Goal: Task Accomplishment & Management: Complete application form

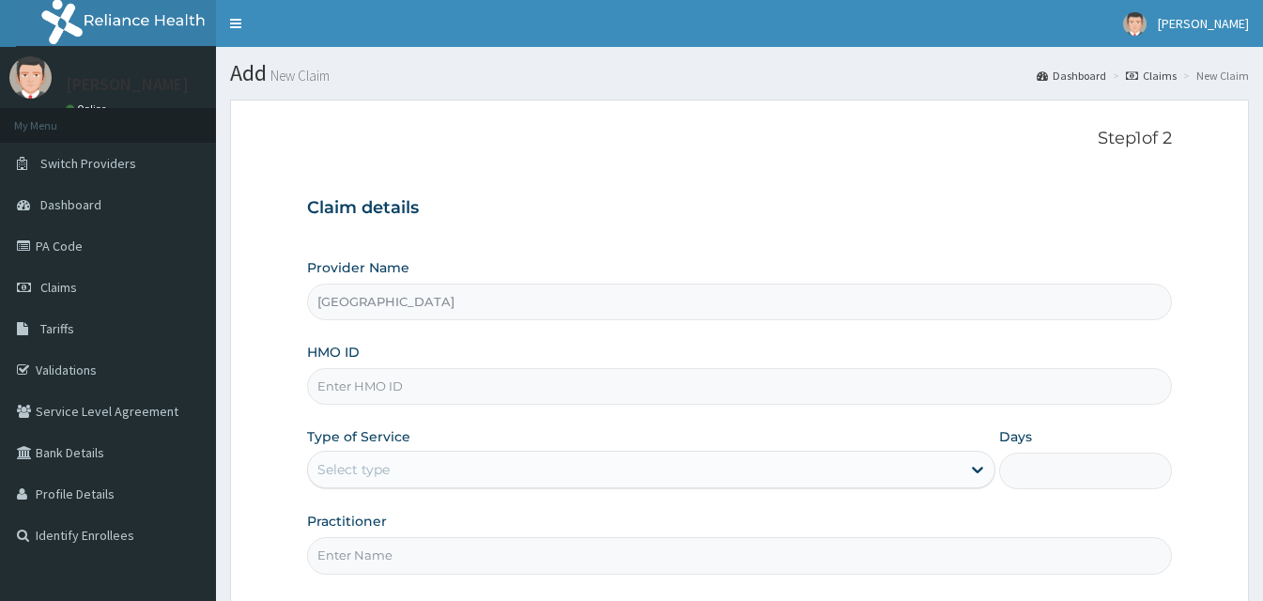
click at [443, 393] on input "HMO ID" at bounding box center [739, 386] width 865 height 37
type input "ALP/10296/A"
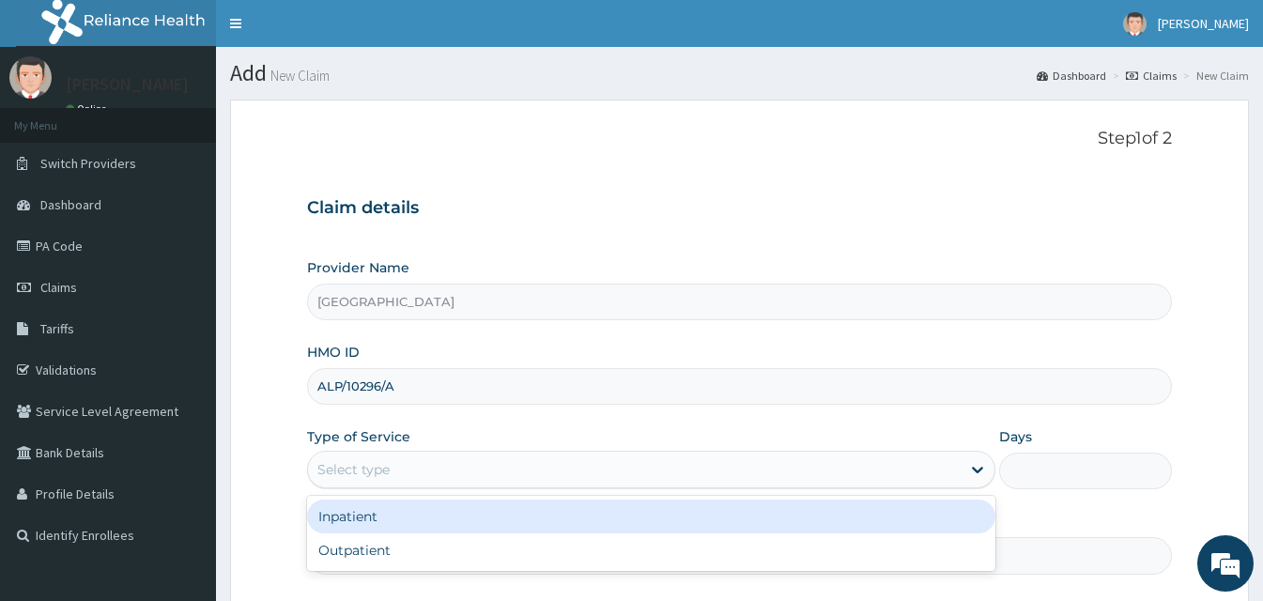
click at [431, 470] on div "Select type" at bounding box center [634, 470] width 653 height 30
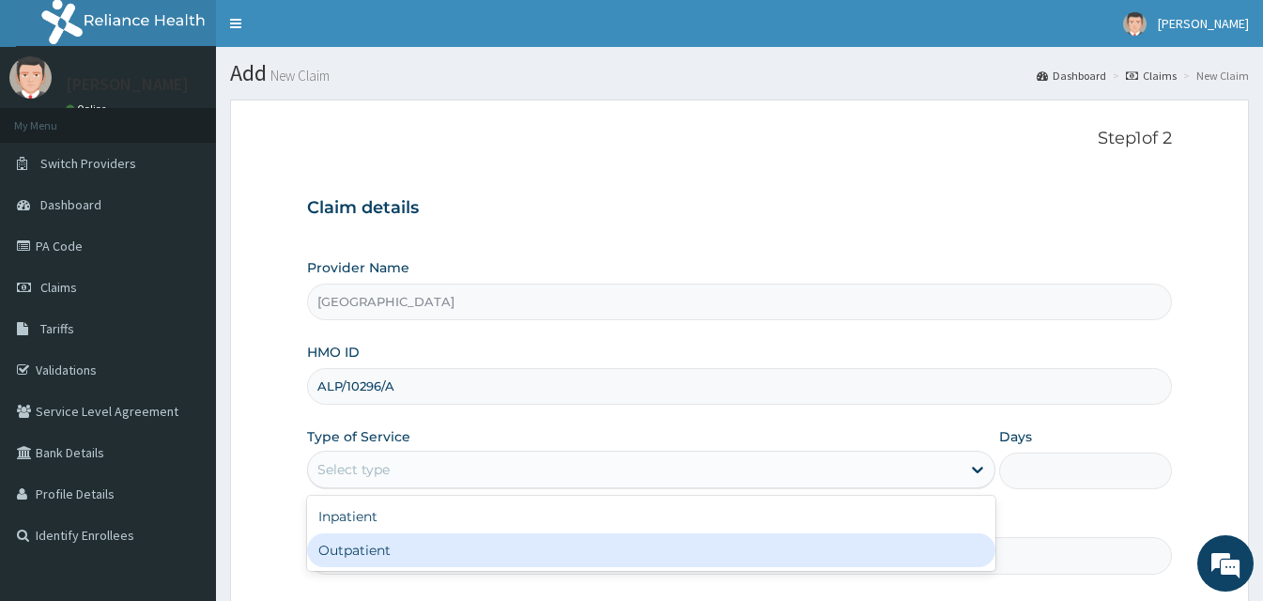
click at [423, 544] on div "Outpatient" at bounding box center [651, 550] width 688 height 34
type input "1"
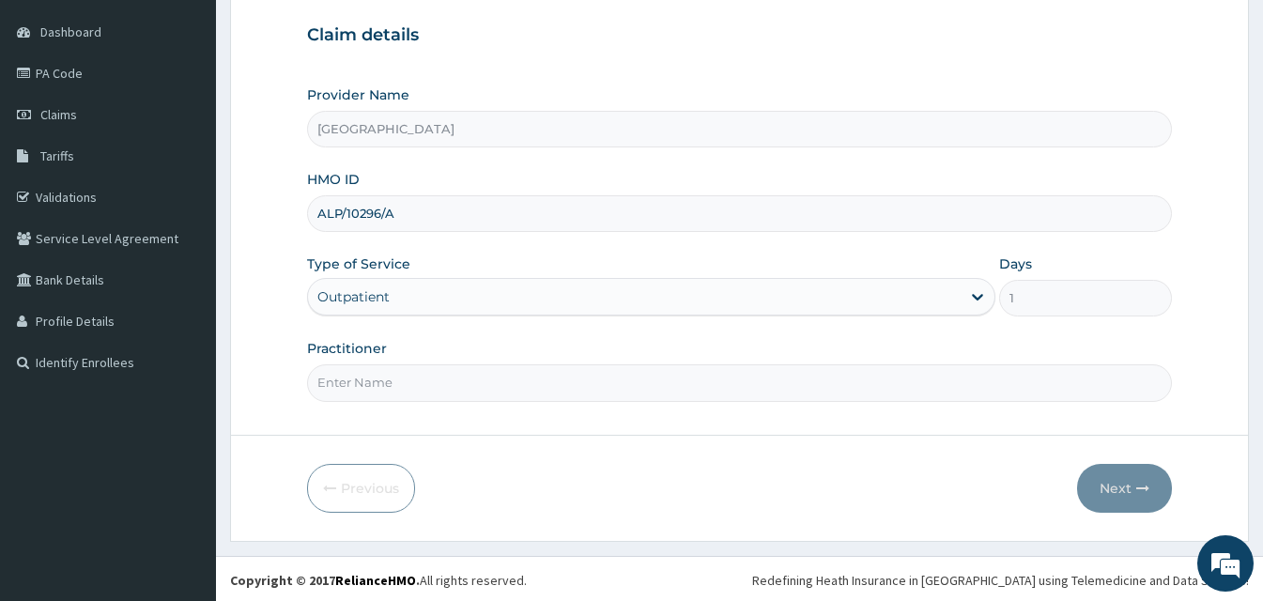
scroll to position [176, 0]
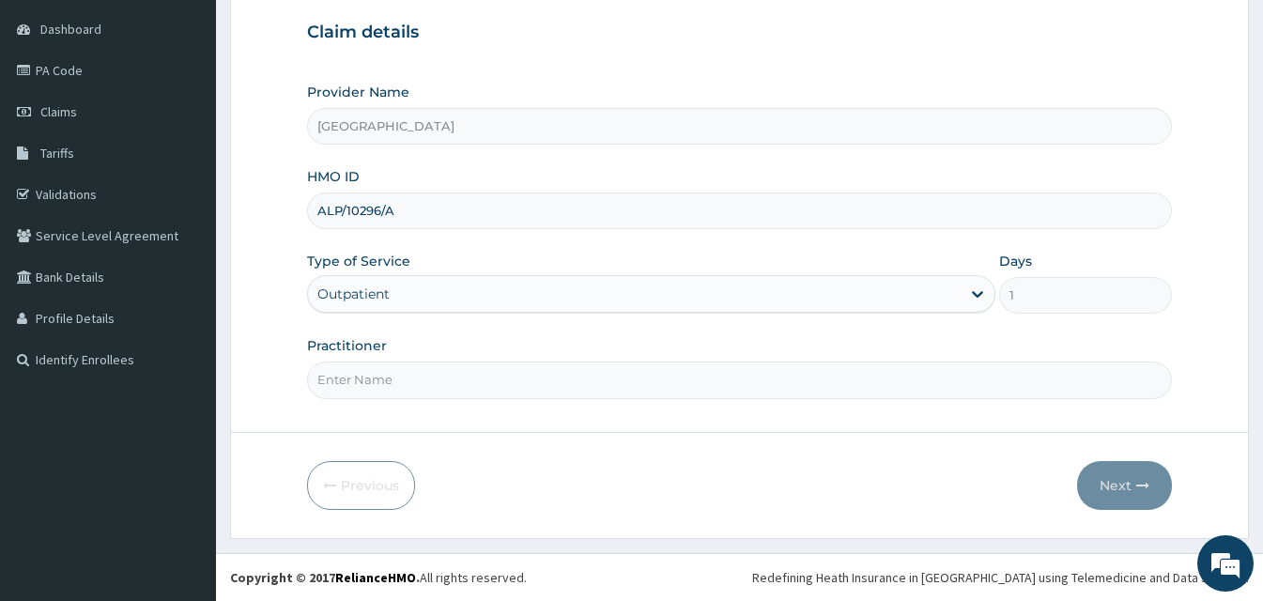
click at [396, 388] on input "Practitioner" at bounding box center [739, 380] width 865 height 37
type input "Dr [PERSON_NAME]"
click at [1115, 482] on button "Next" at bounding box center [1124, 485] width 95 height 49
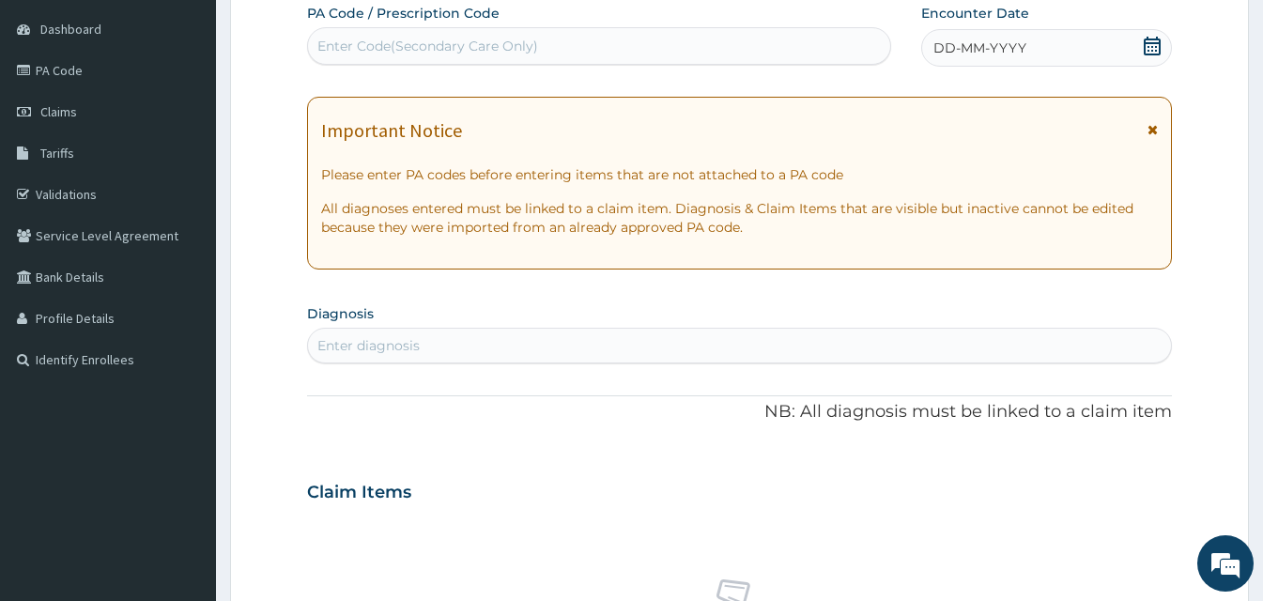
click at [977, 46] on span "DD-MM-YYYY" at bounding box center [980, 48] width 93 height 19
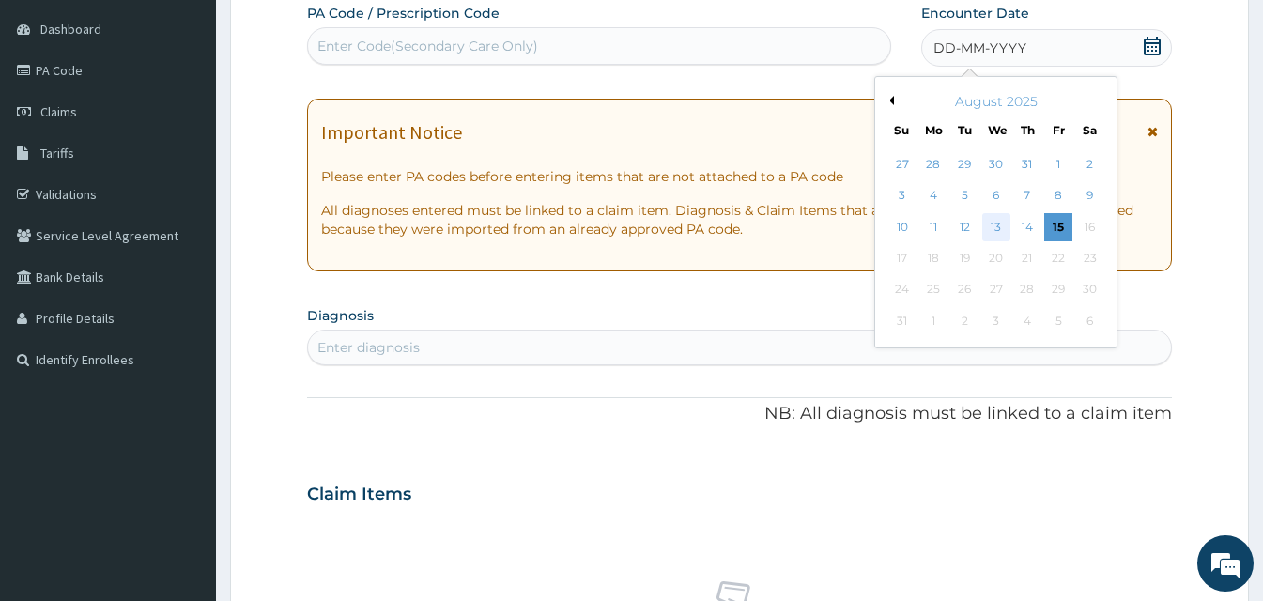
click at [991, 219] on div "13" at bounding box center [996, 227] width 28 height 28
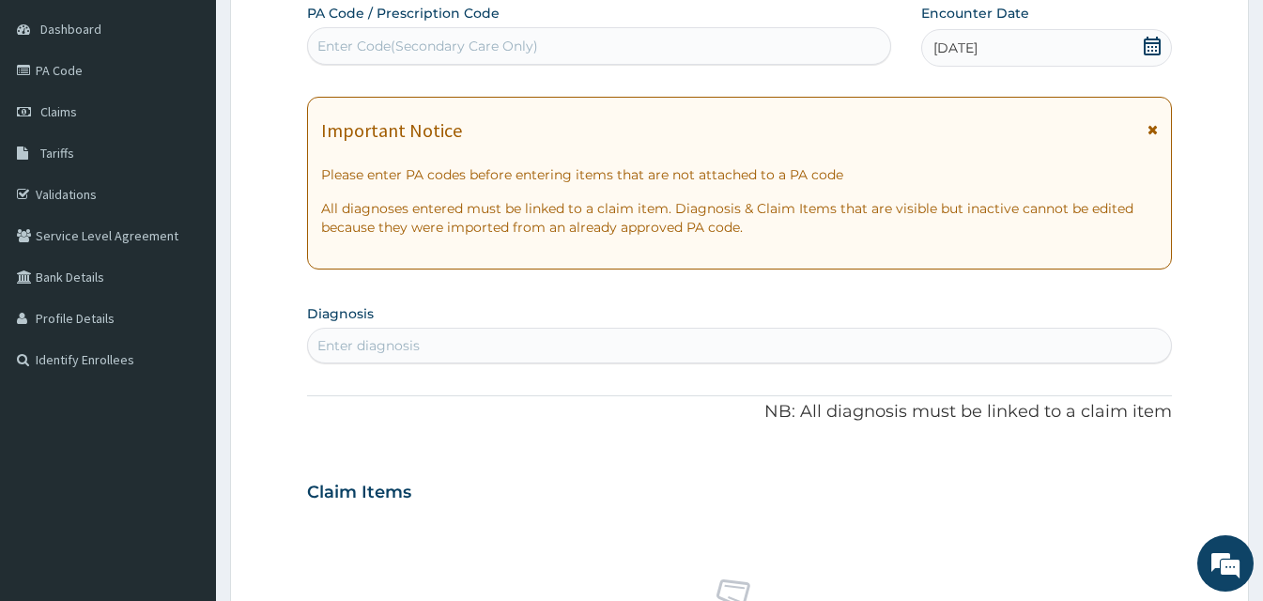
click at [358, 342] on div "Enter diagnosis" at bounding box center [368, 345] width 102 height 19
type input "MALARIA"
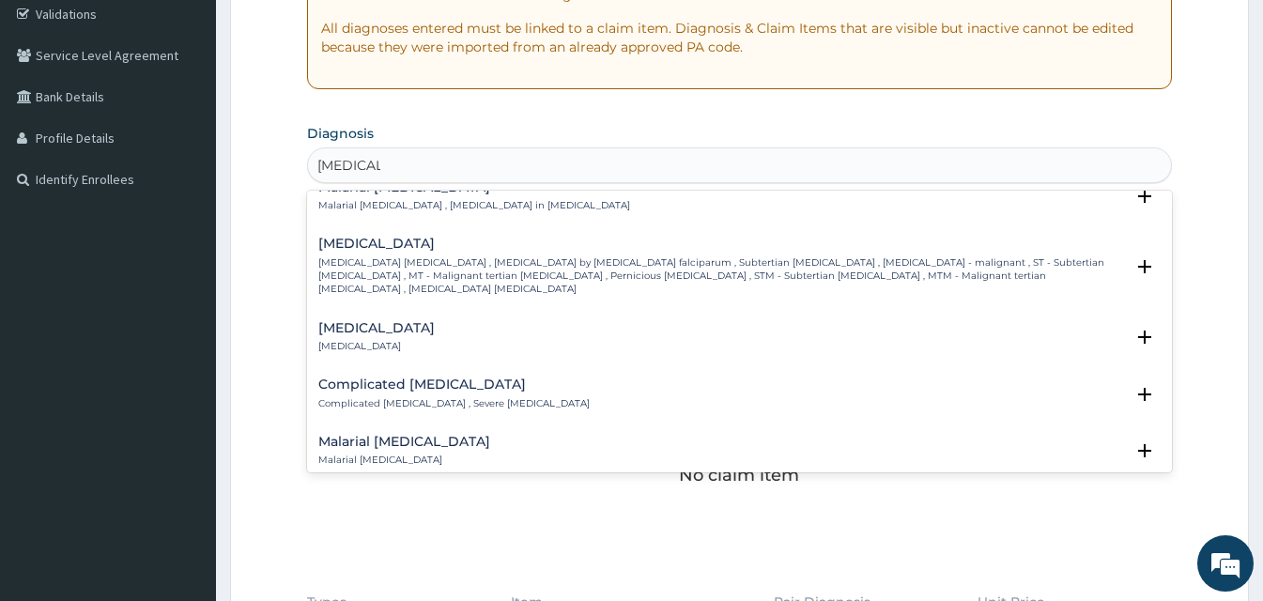
scroll to position [718, 0]
click at [347, 378] on h4 "Complicated malaria" at bounding box center [453, 385] width 271 height 14
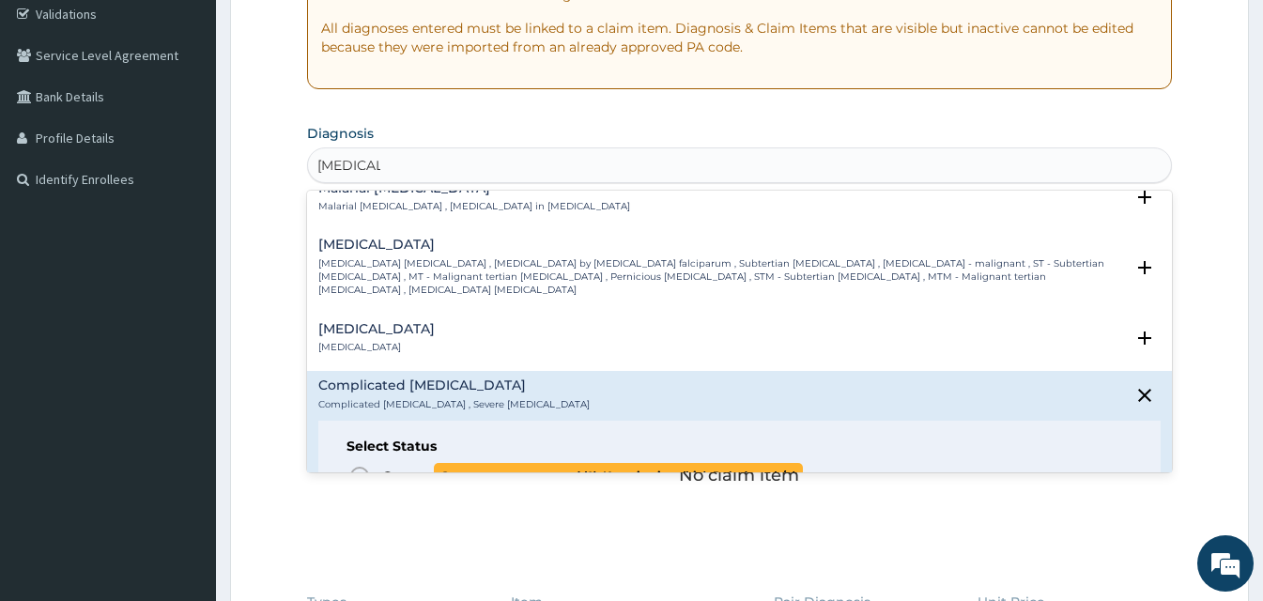
click at [358, 465] on icon "status option query" at bounding box center [359, 476] width 23 height 23
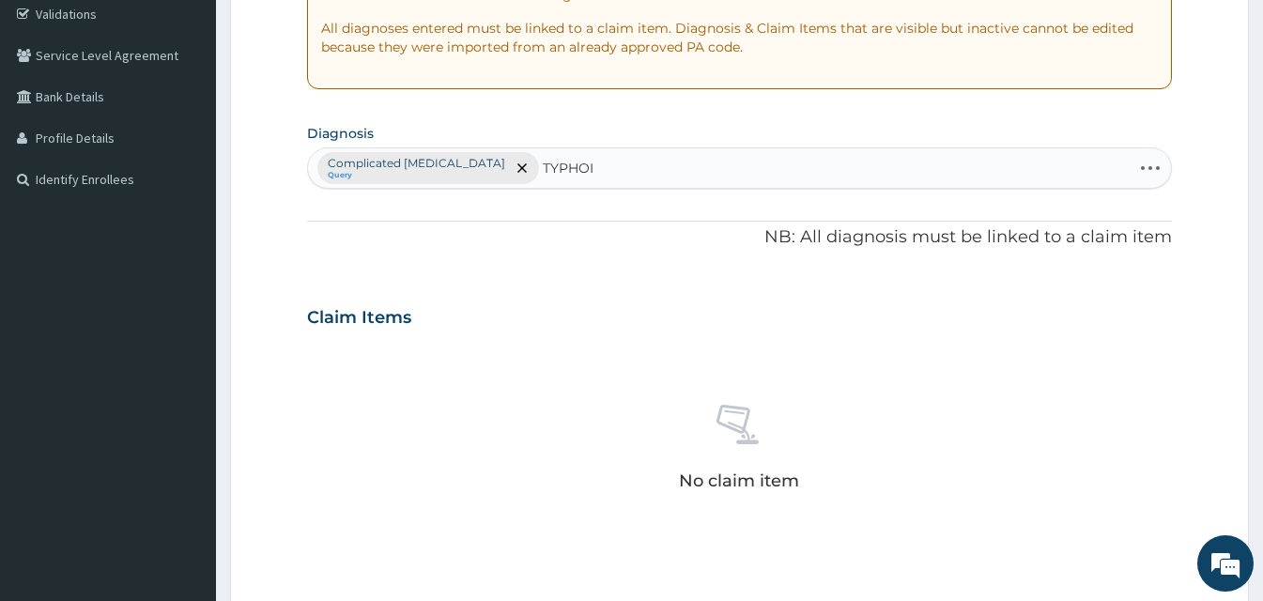
type input "TYPHOID"
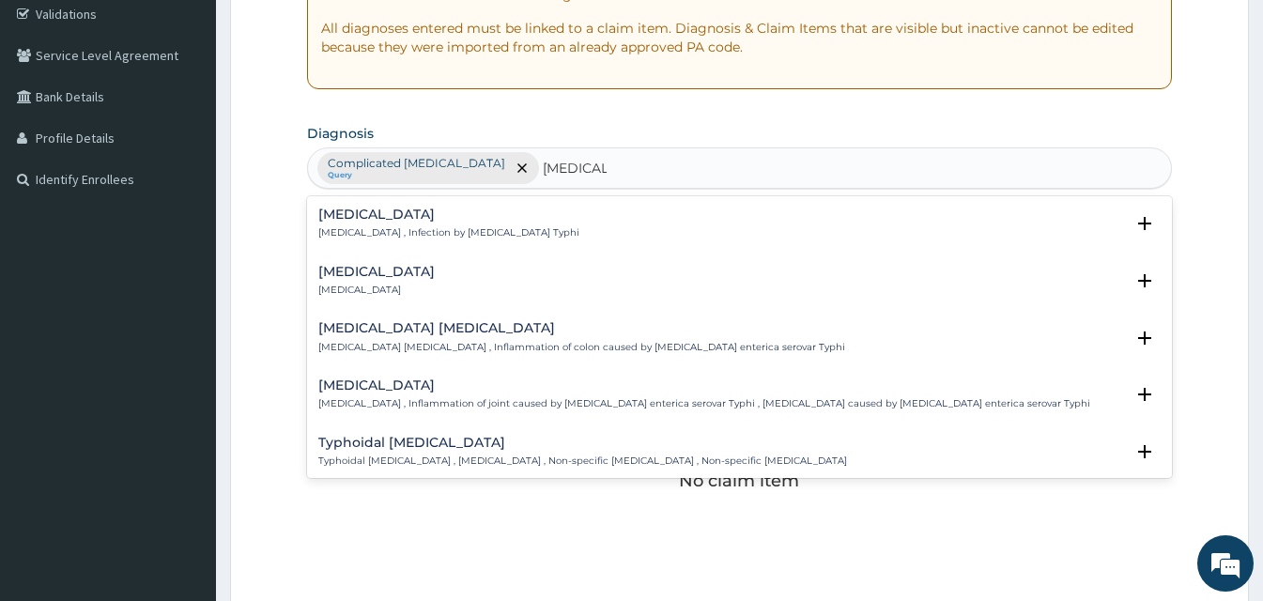
click at [383, 213] on h4 "Typhoid fever" at bounding box center [448, 215] width 261 height 14
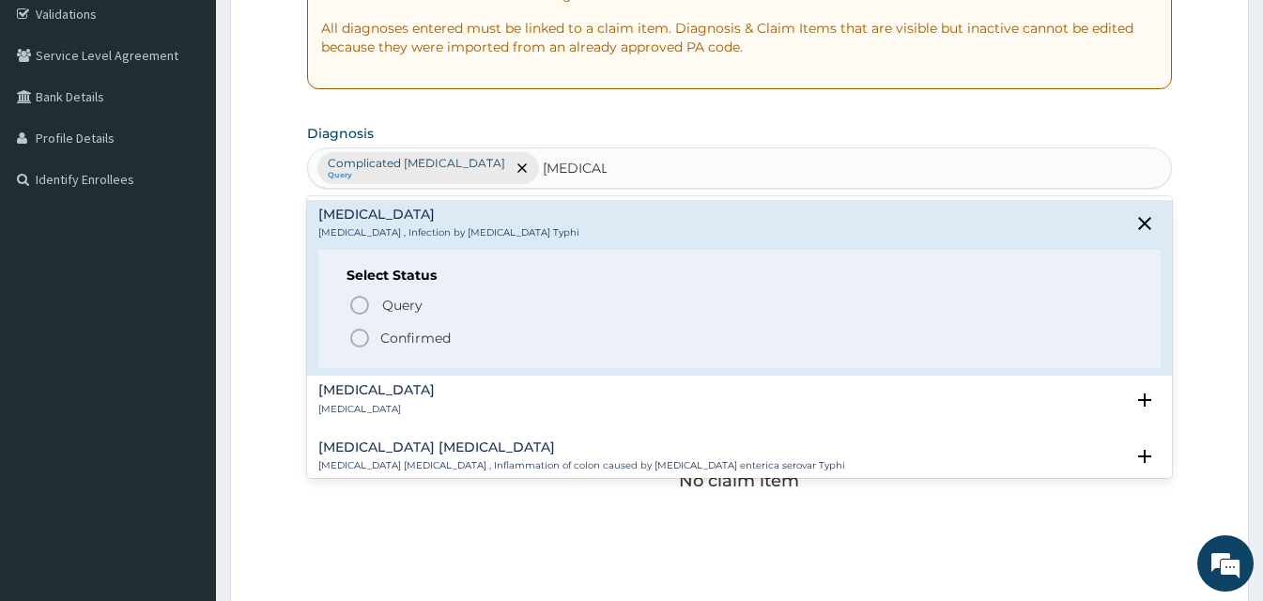
click at [354, 332] on circle "status option filled" at bounding box center [359, 338] width 17 height 17
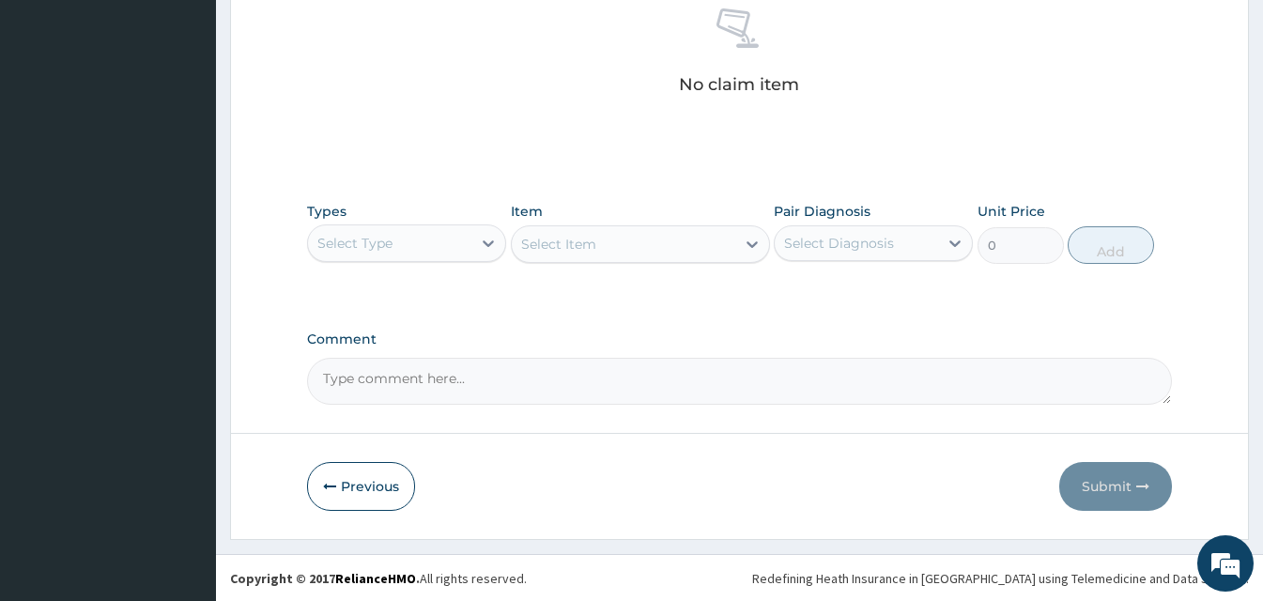
scroll to position [753, 0]
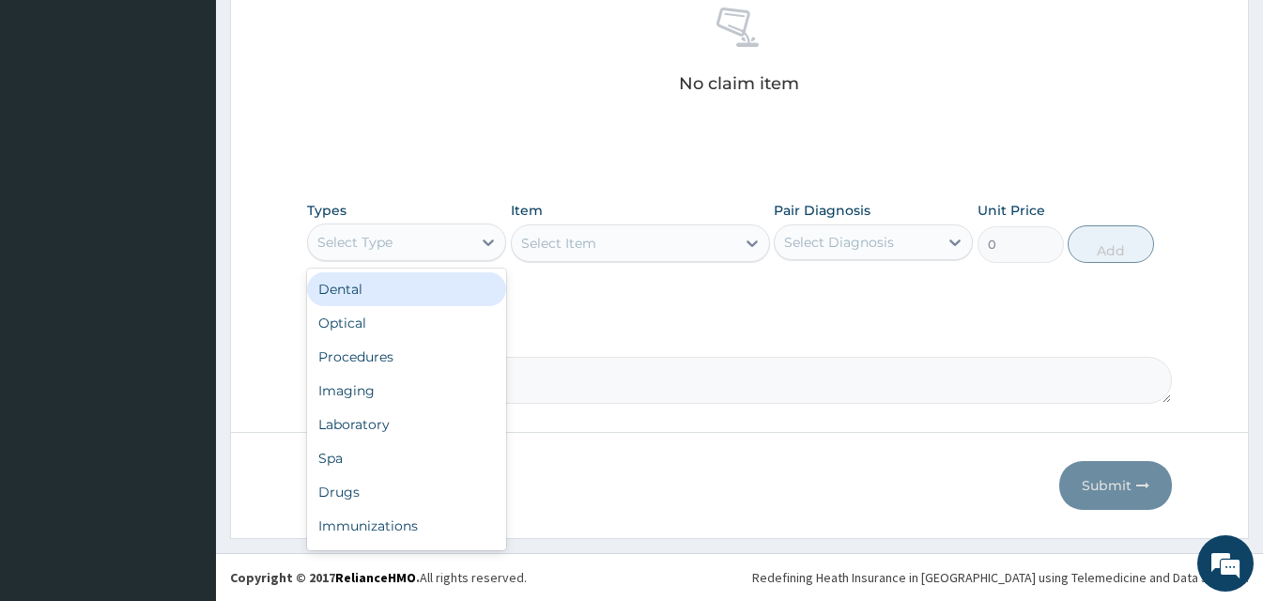
click at [411, 239] on div "Select Type" at bounding box center [389, 242] width 163 height 30
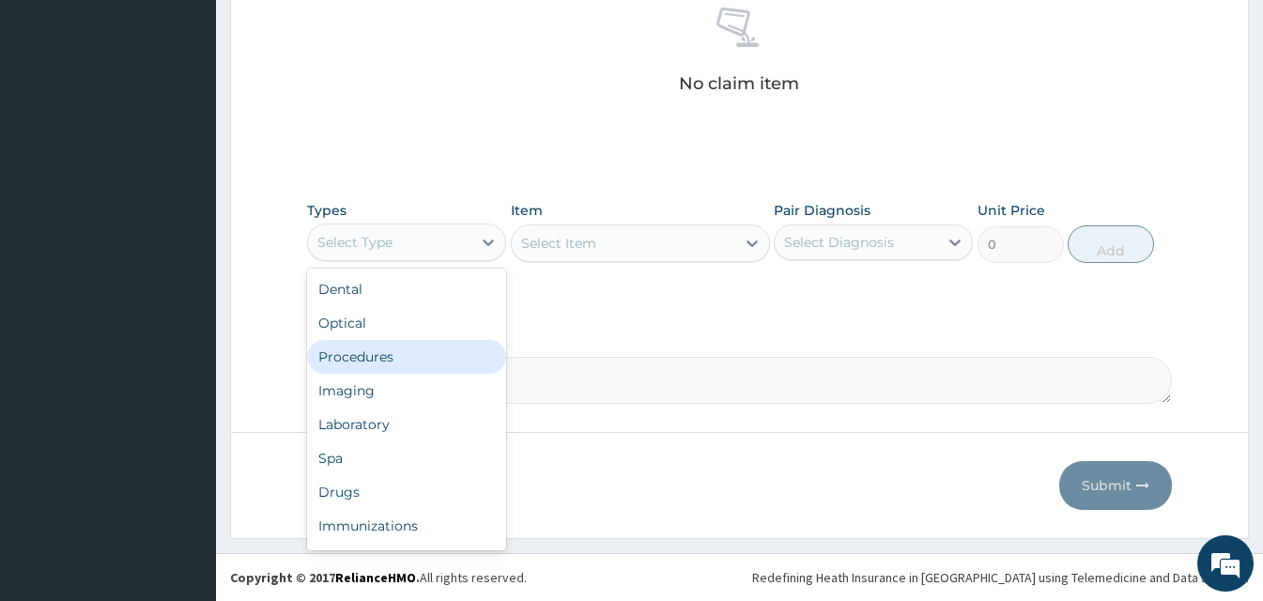
click at [393, 354] on div "Procedures" at bounding box center [406, 357] width 199 height 34
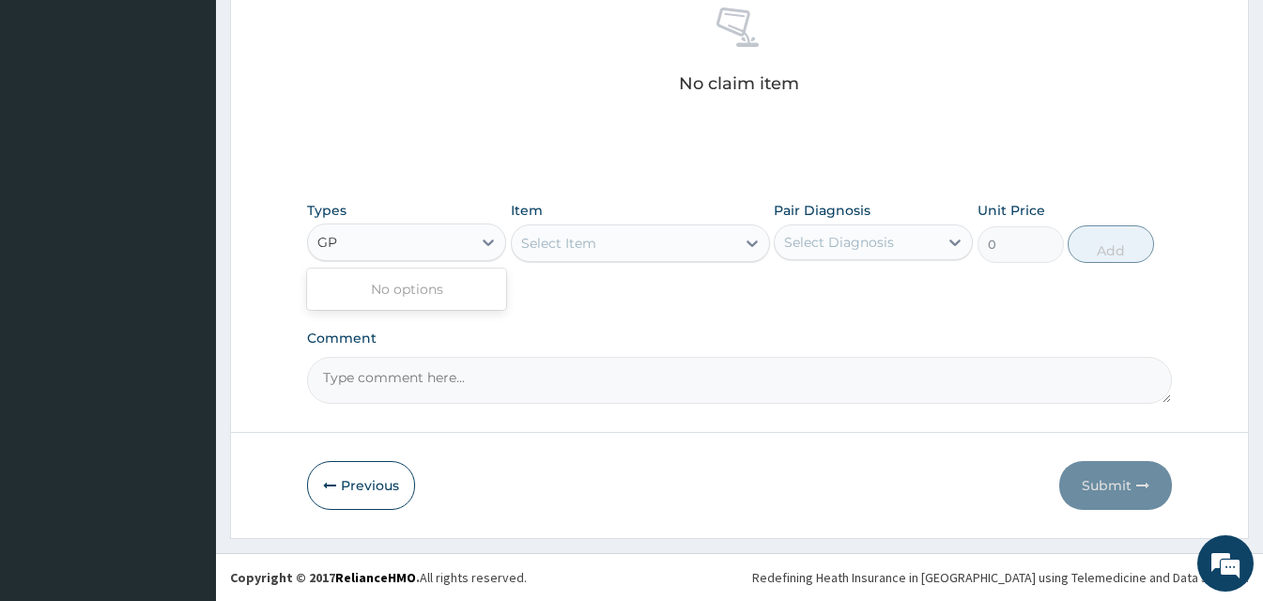
type input "GP"
click at [414, 261] on div "Types Procedures" at bounding box center [406, 232] width 199 height 62
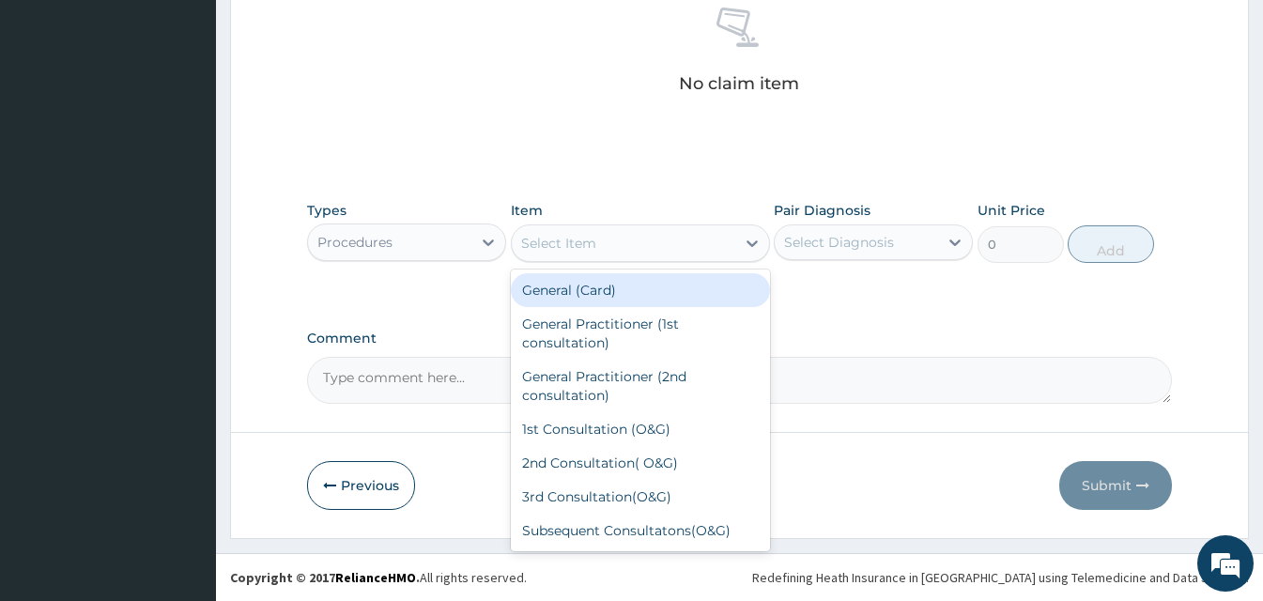
click at [613, 245] on div "Select Item" at bounding box center [624, 243] width 224 height 30
type input "GP"
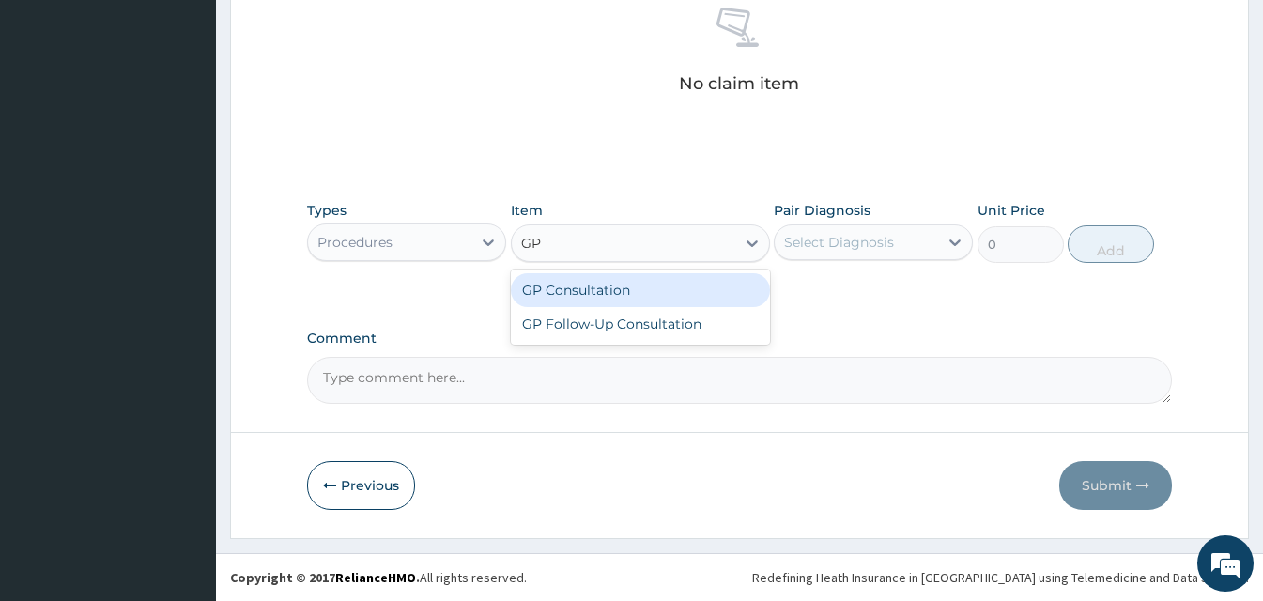
click at [634, 287] on div "GP Consultation" at bounding box center [640, 290] width 259 height 34
type input "2000"
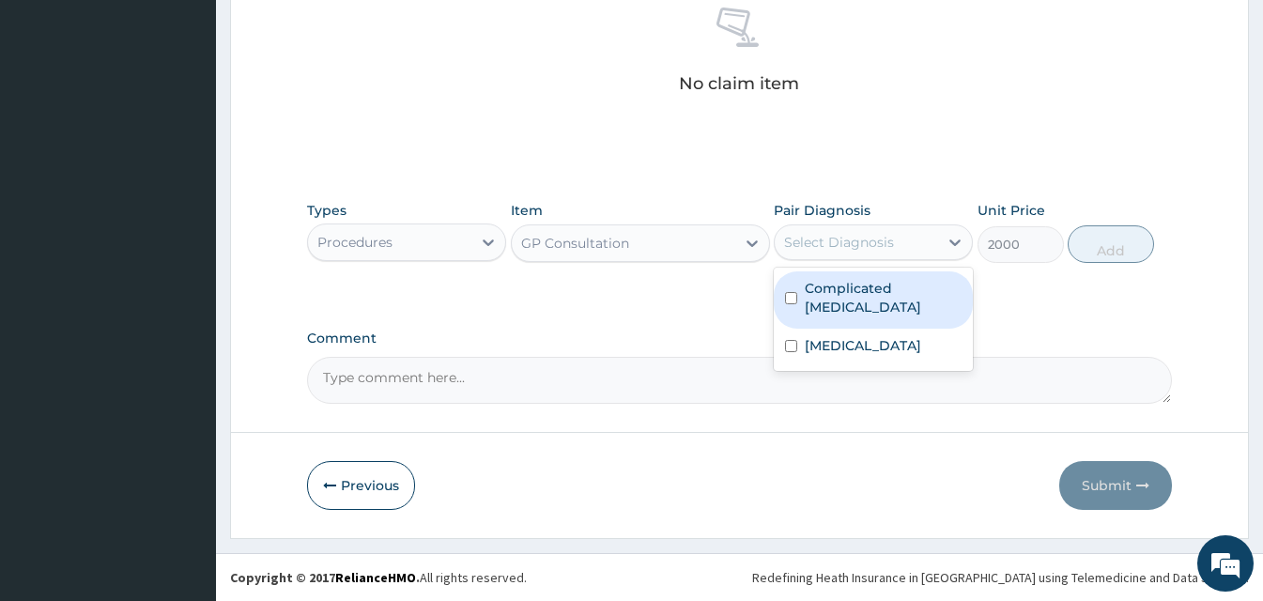
click at [876, 235] on div "Select Diagnosis" at bounding box center [839, 242] width 110 height 19
click at [868, 285] on label "Complicated malaria" at bounding box center [883, 298] width 157 height 38
checkbox input "true"
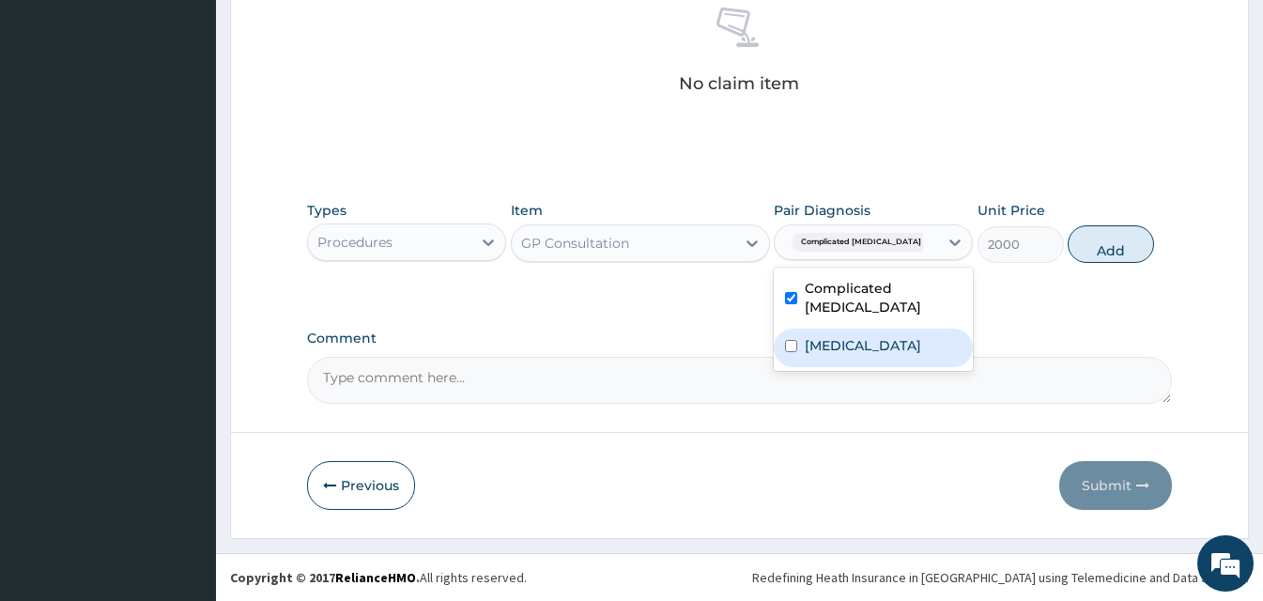
click at [849, 336] on label "Typhoid fever" at bounding box center [863, 345] width 116 height 19
checkbox input "true"
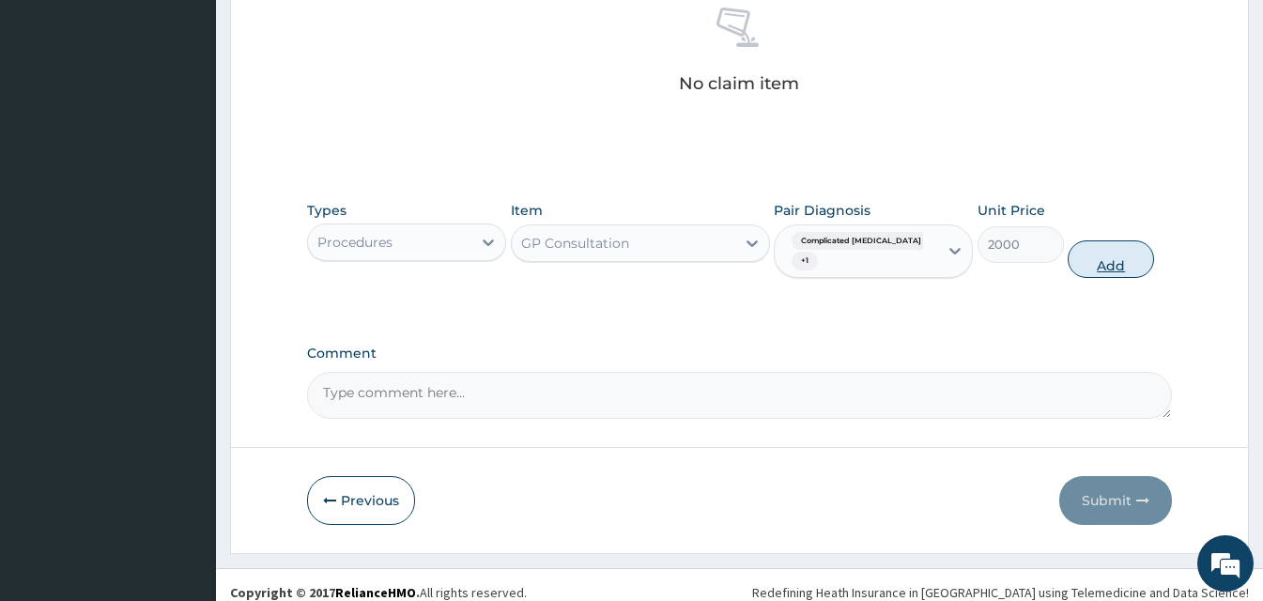
click at [1134, 248] on button "Add" at bounding box center [1111, 259] width 86 height 38
type input "0"
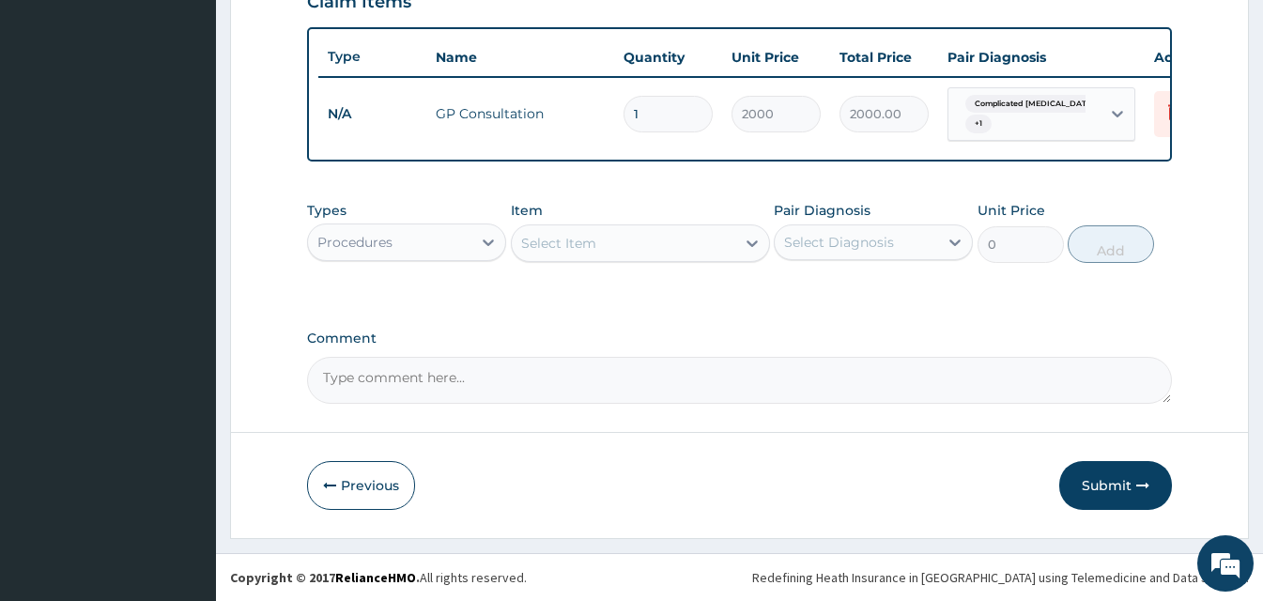
scroll to position [687, 0]
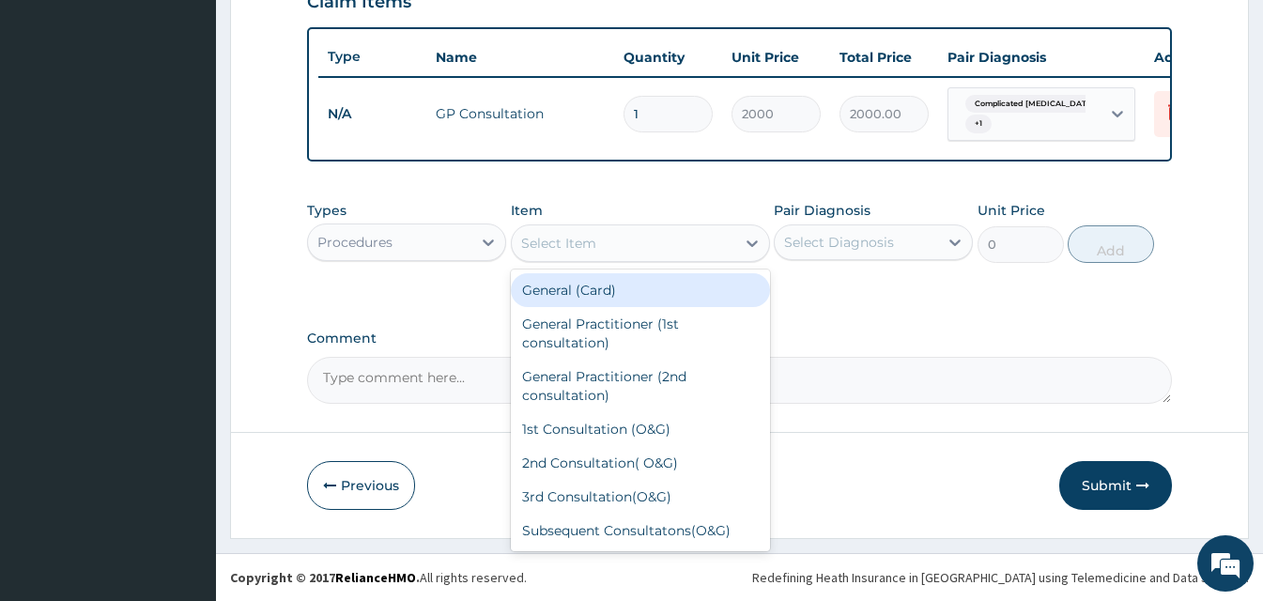
click at [550, 239] on div "Select Item" at bounding box center [558, 243] width 75 height 19
type input "R"
click at [394, 243] on div "Procedures" at bounding box center [389, 242] width 163 height 30
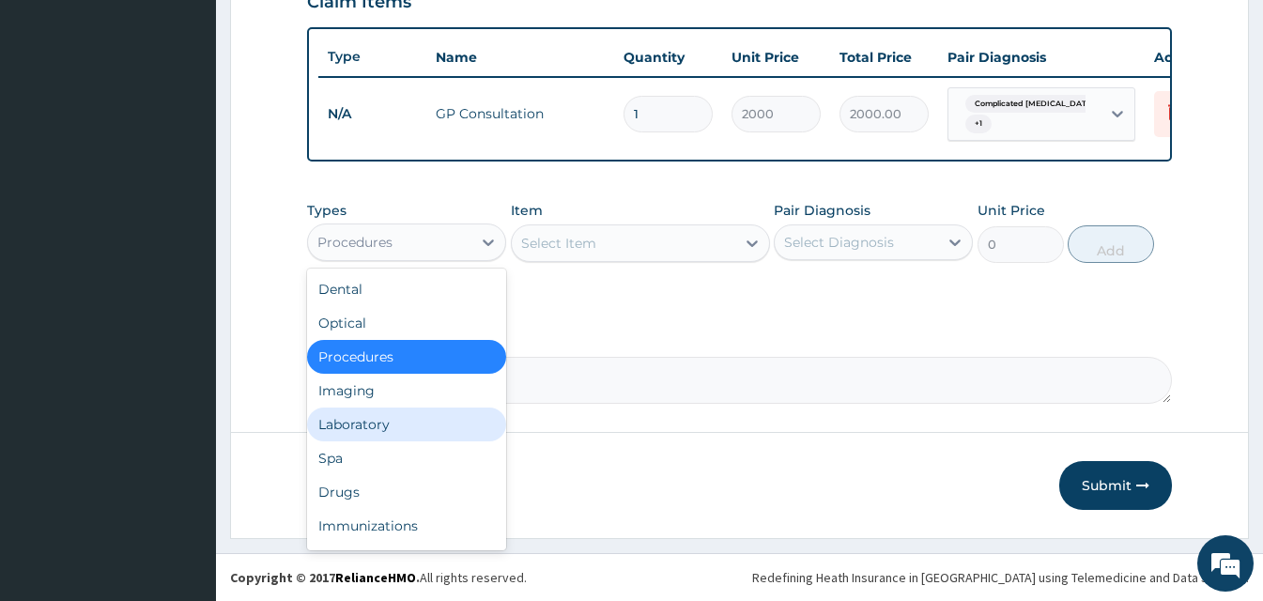
click at [400, 430] on div "Laboratory" at bounding box center [406, 425] width 199 height 34
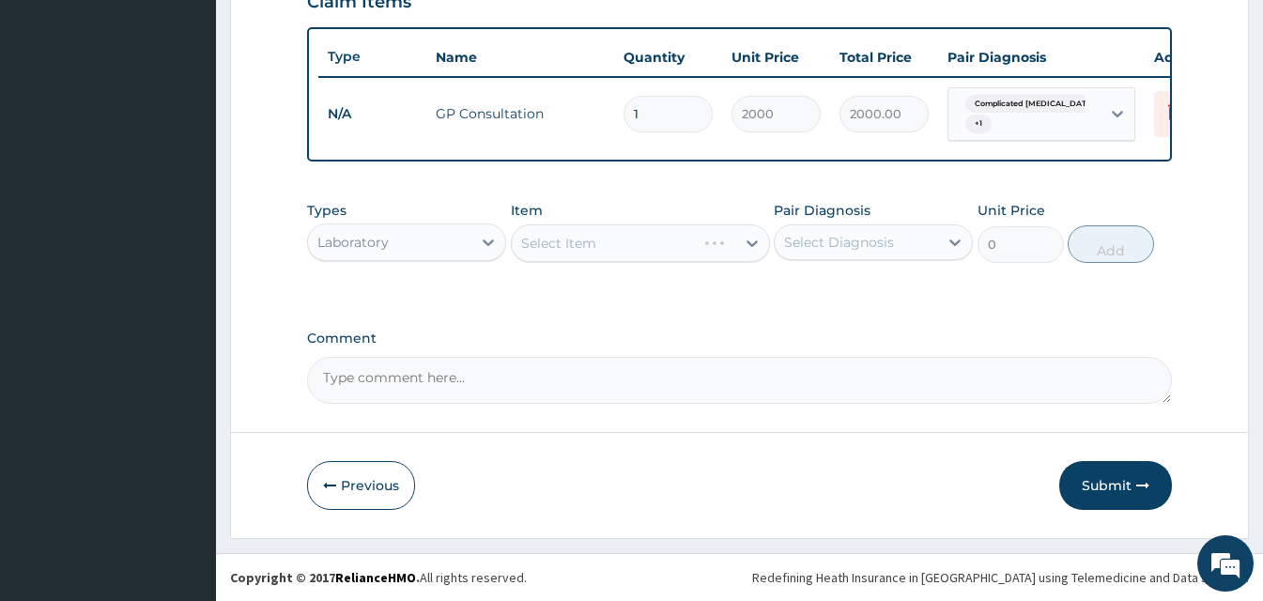
click at [576, 253] on div "Select Item" at bounding box center [640, 243] width 259 height 38
click at [576, 250] on div "Select Item" at bounding box center [558, 243] width 75 height 19
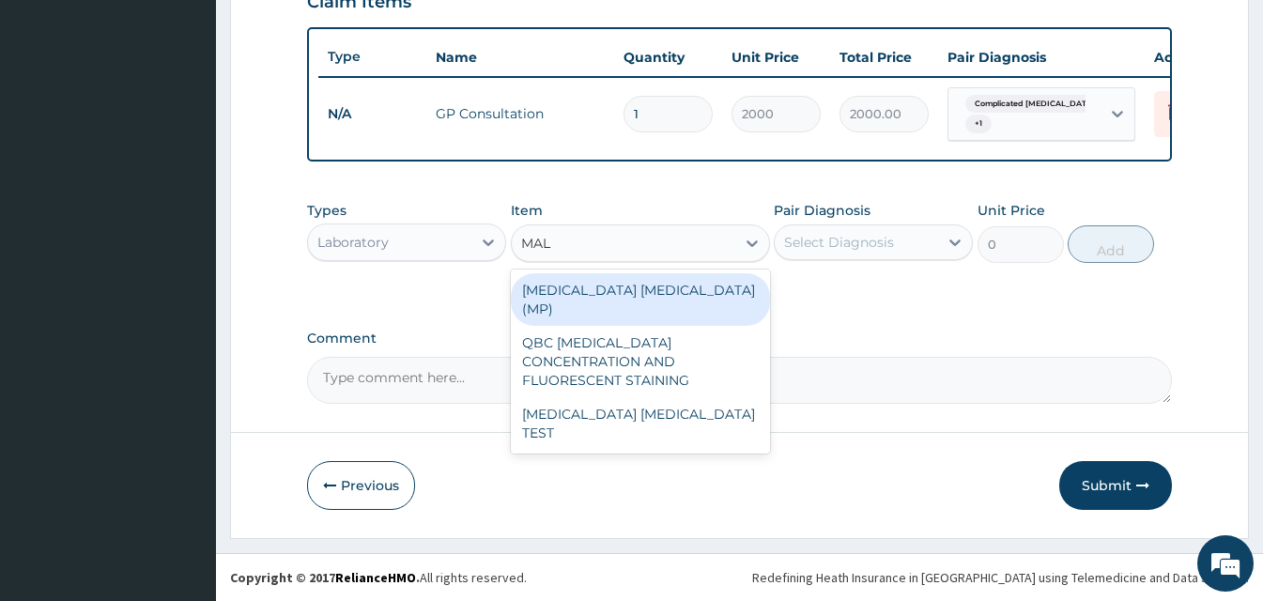
type input "MALA"
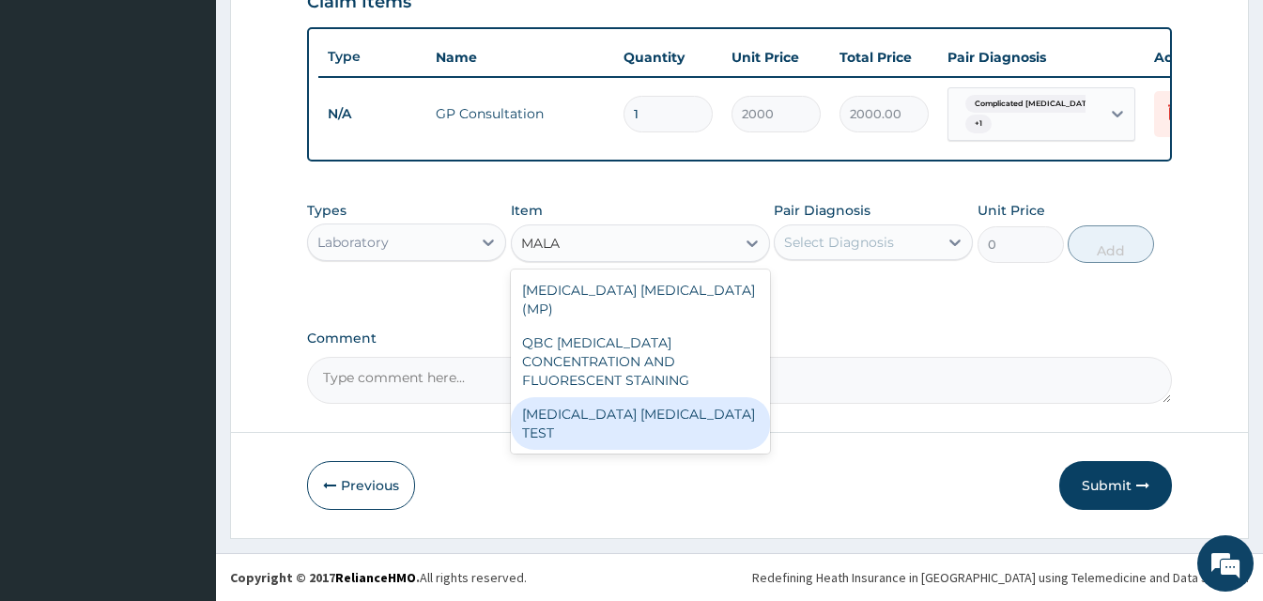
click at [580, 397] on div "MALARIA PARASITE TEST" at bounding box center [640, 423] width 259 height 53
type input "1500"
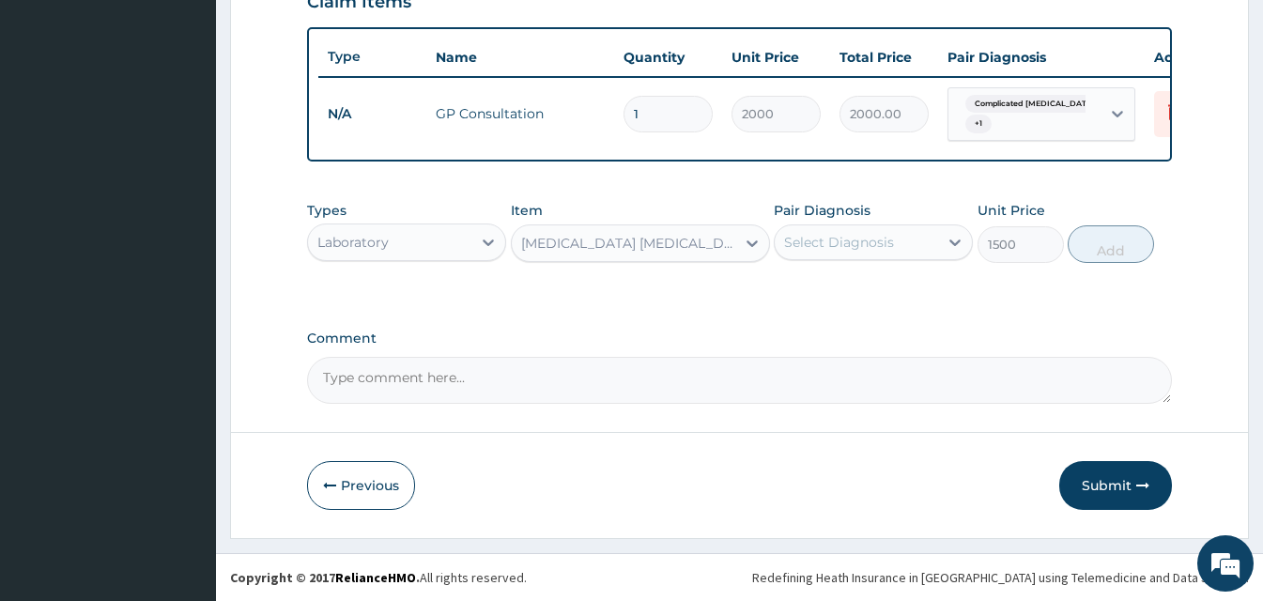
click at [921, 236] on div "Select Diagnosis" at bounding box center [856, 242] width 163 height 30
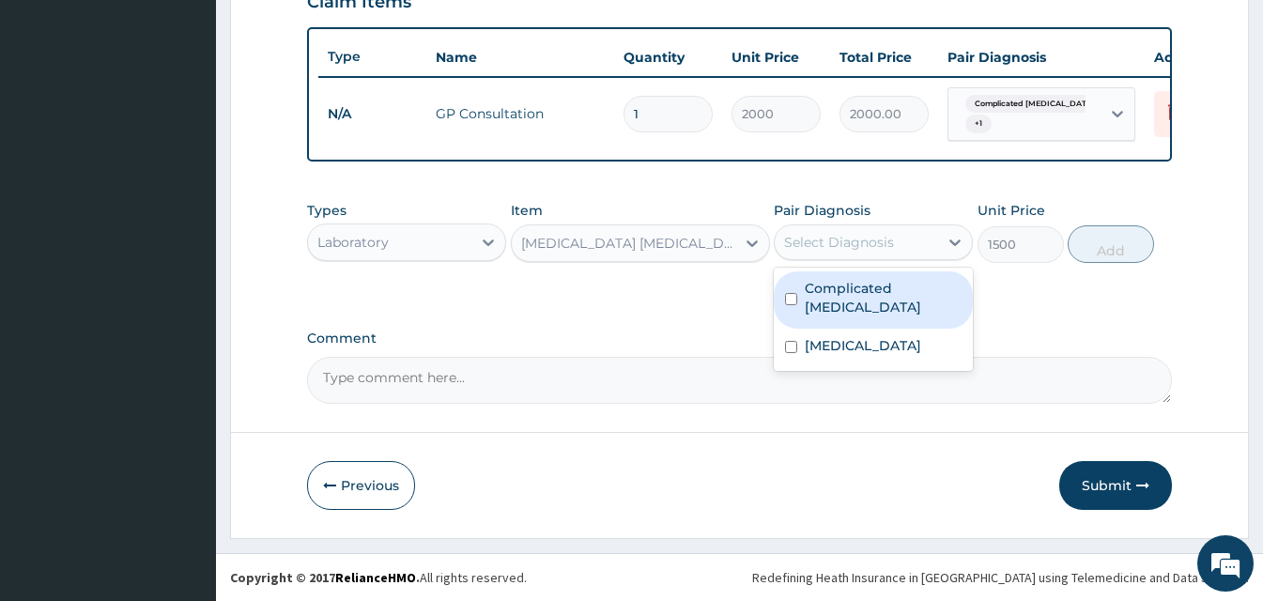
click at [887, 292] on label "Complicated malaria" at bounding box center [883, 298] width 157 height 38
checkbox input "true"
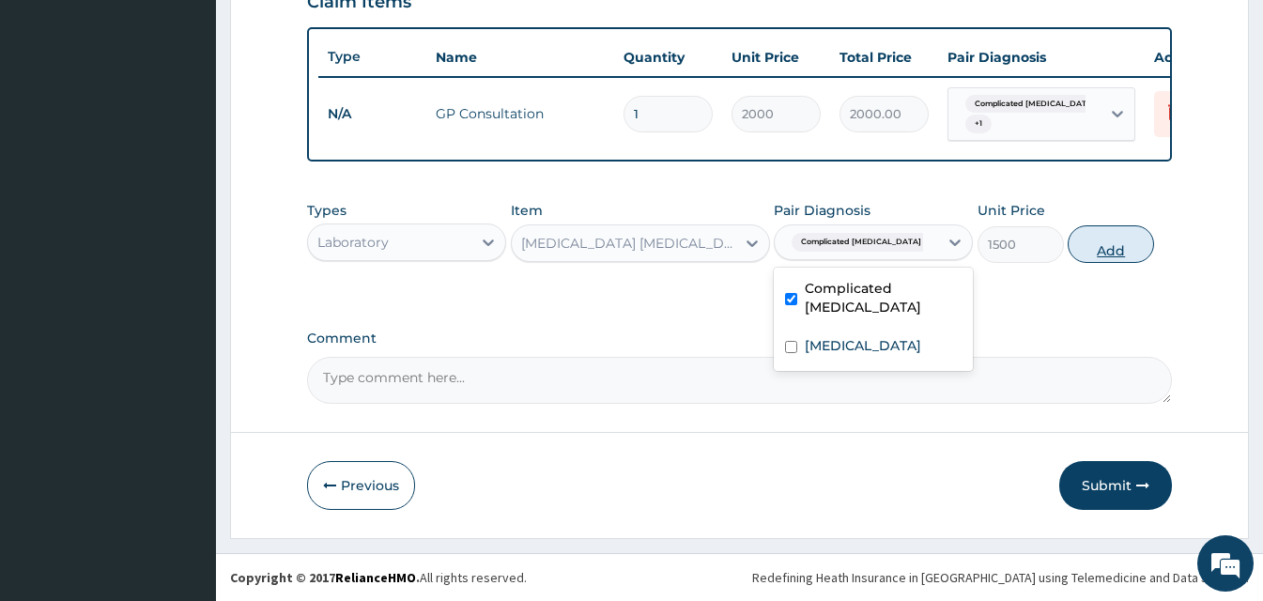
click at [1088, 254] on button "Add" at bounding box center [1111, 244] width 86 height 38
type input "0"
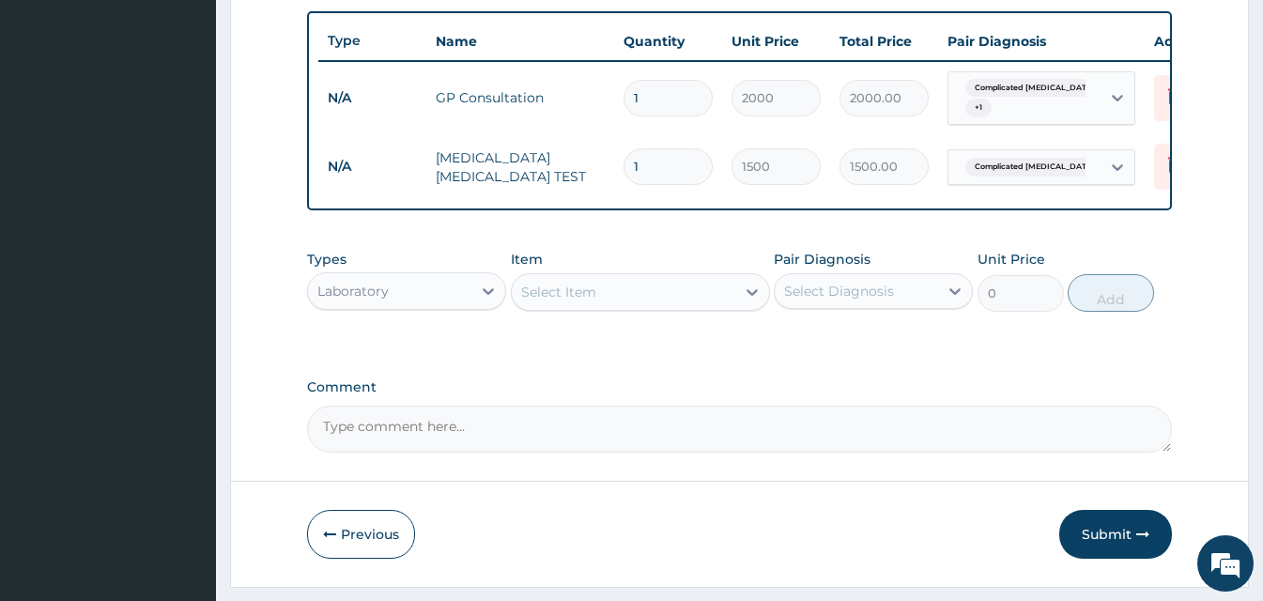
click at [581, 301] on div "Select Item" at bounding box center [558, 292] width 75 height 19
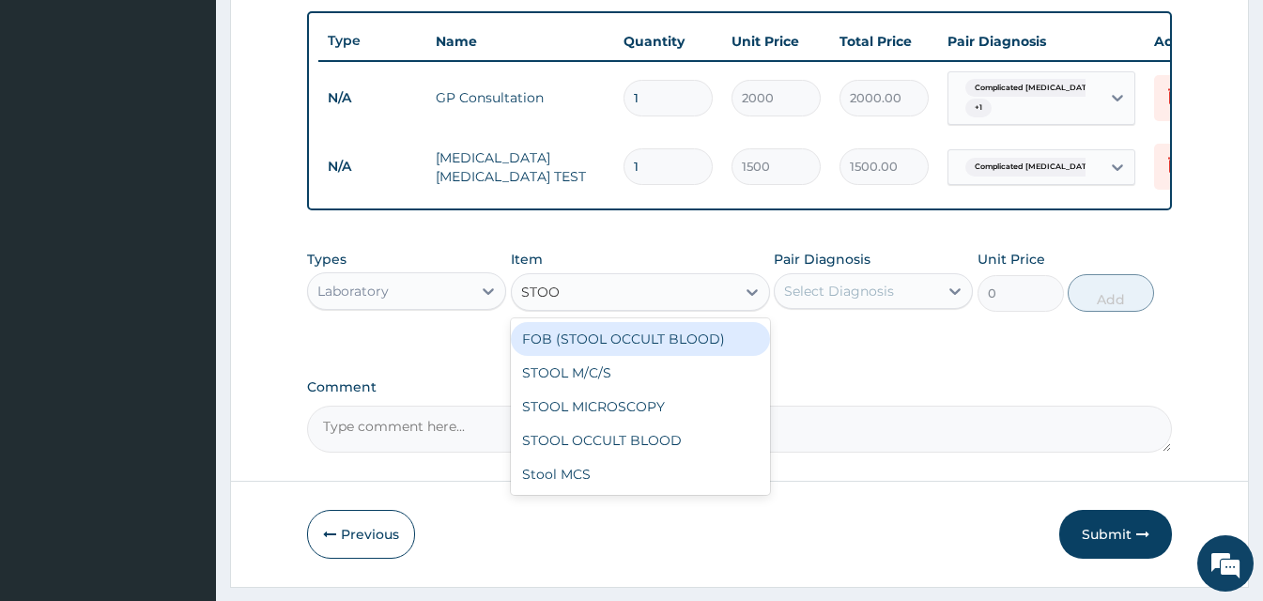
type input "STOOL"
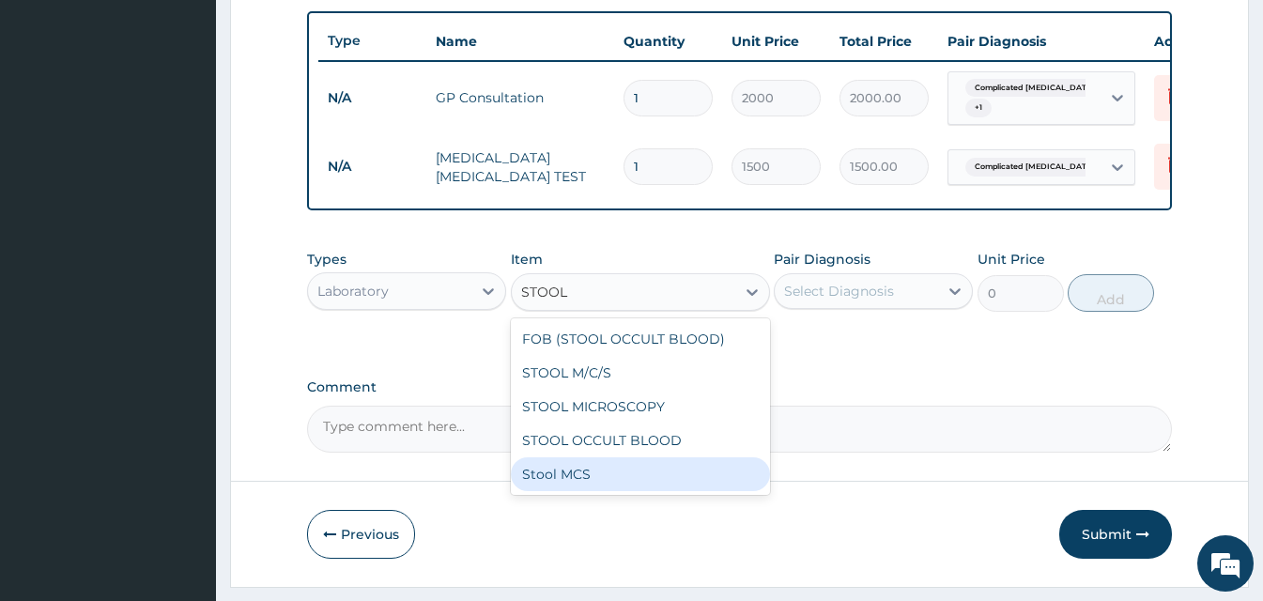
click at [662, 491] on div "Stool MCS" at bounding box center [640, 474] width 259 height 34
type input "4500"
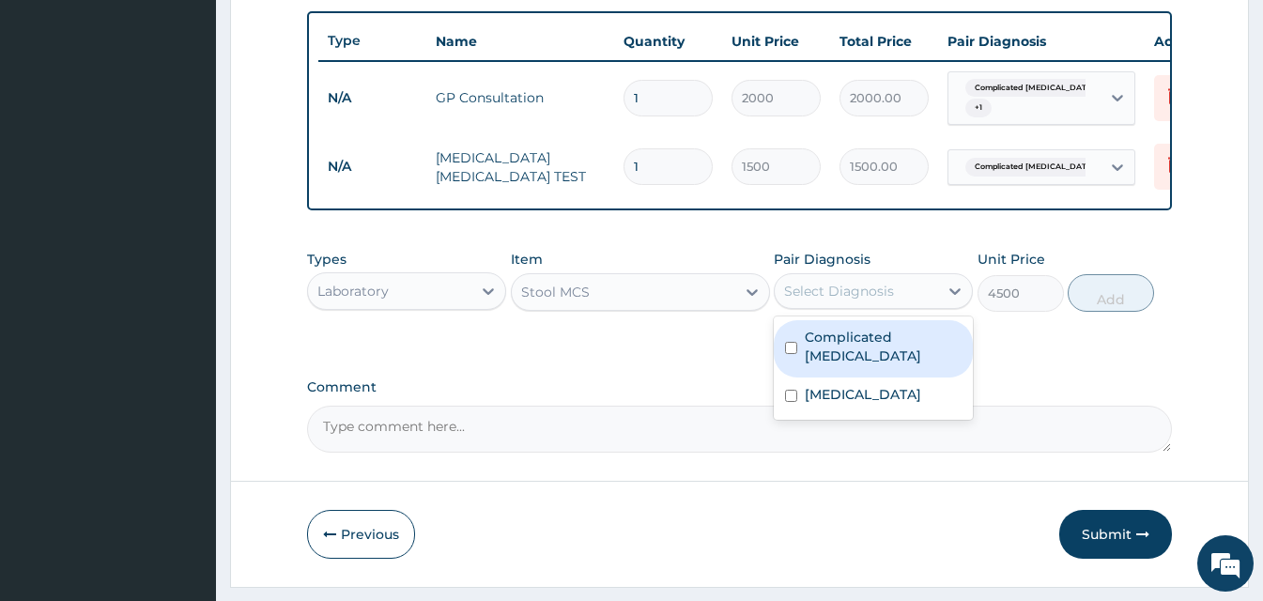
click at [877, 301] on div "Select Diagnosis" at bounding box center [839, 291] width 110 height 19
click at [870, 352] on label "Complicated malaria" at bounding box center [883, 347] width 157 height 38
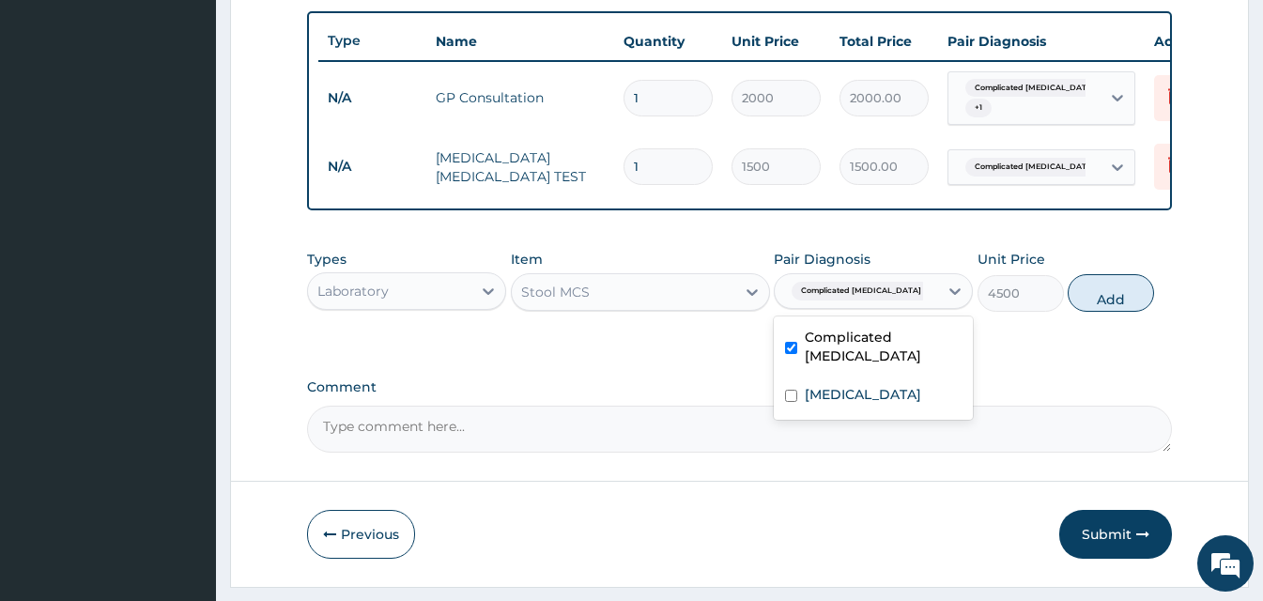
click at [839, 353] on label "Complicated malaria" at bounding box center [883, 347] width 157 height 38
checkbox input "false"
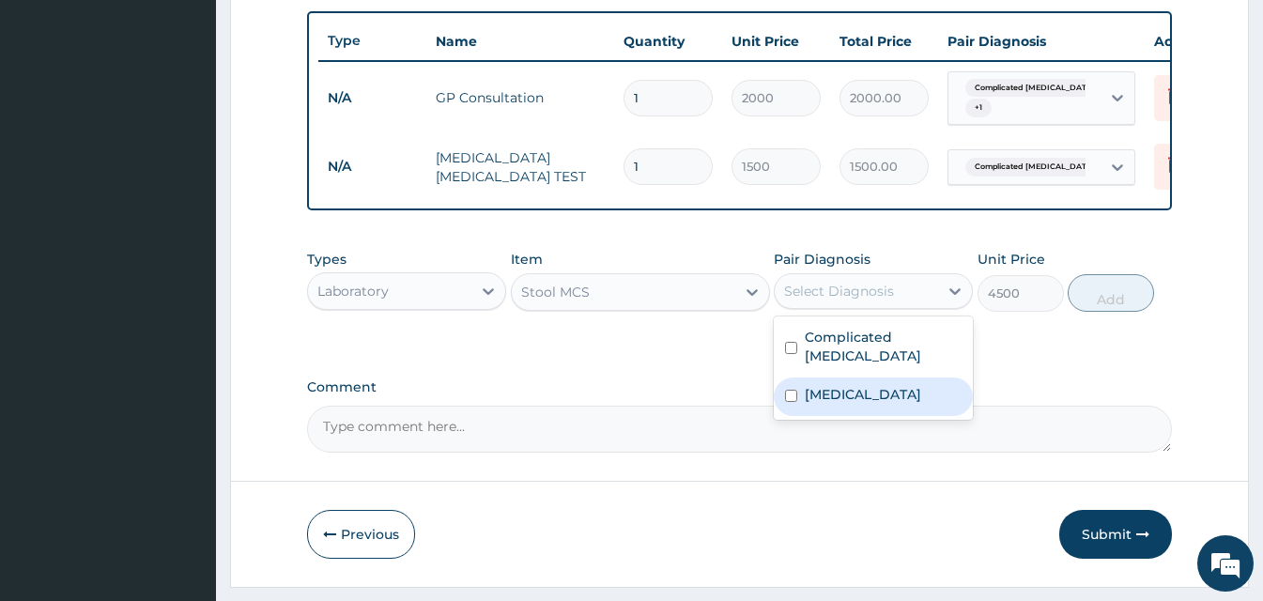
click at [826, 394] on label "Typhoid fever" at bounding box center [863, 394] width 116 height 19
checkbox input "true"
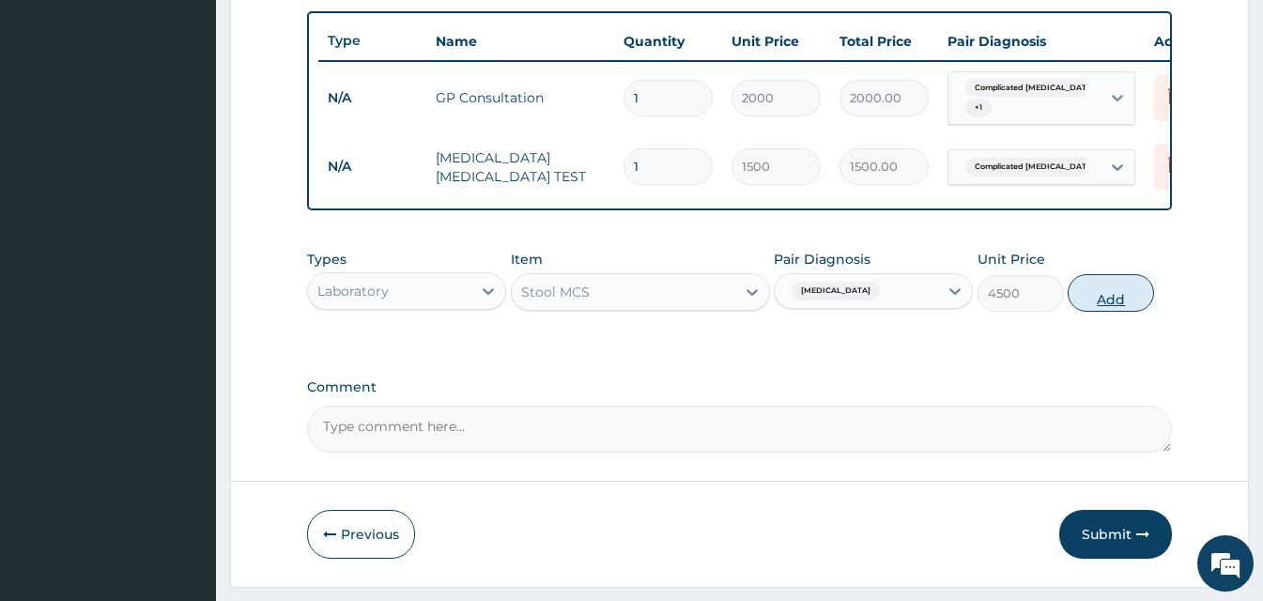
click at [1104, 309] on button "Add" at bounding box center [1111, 293] width 86 height 38
type input "0"
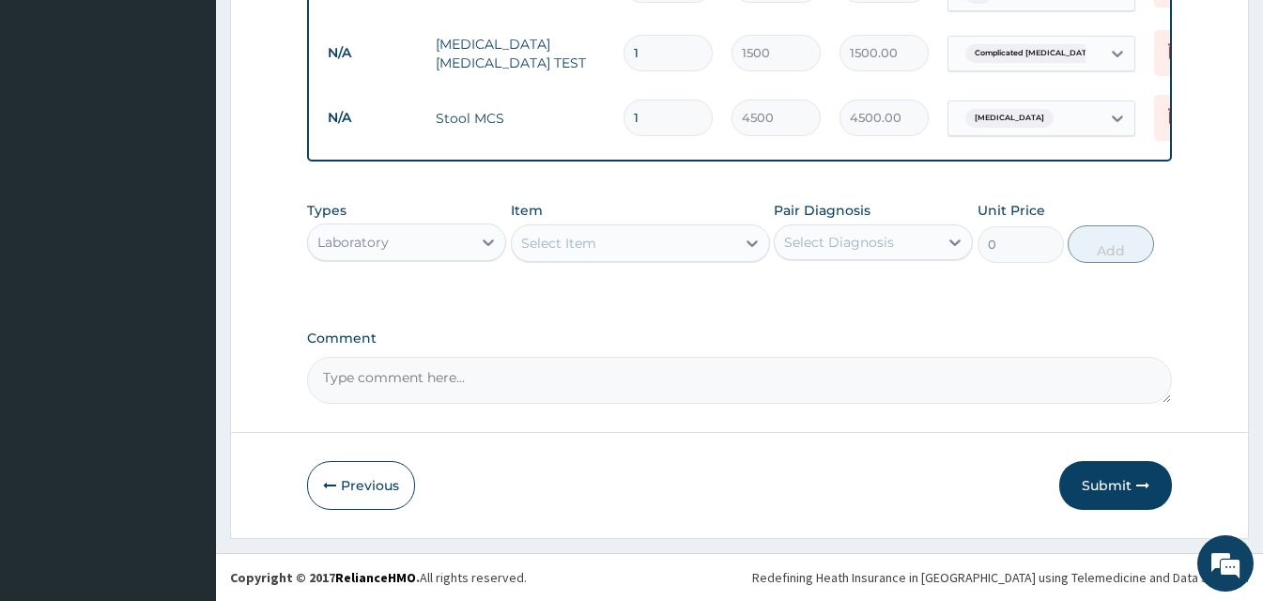
scroll to position [817, 0]
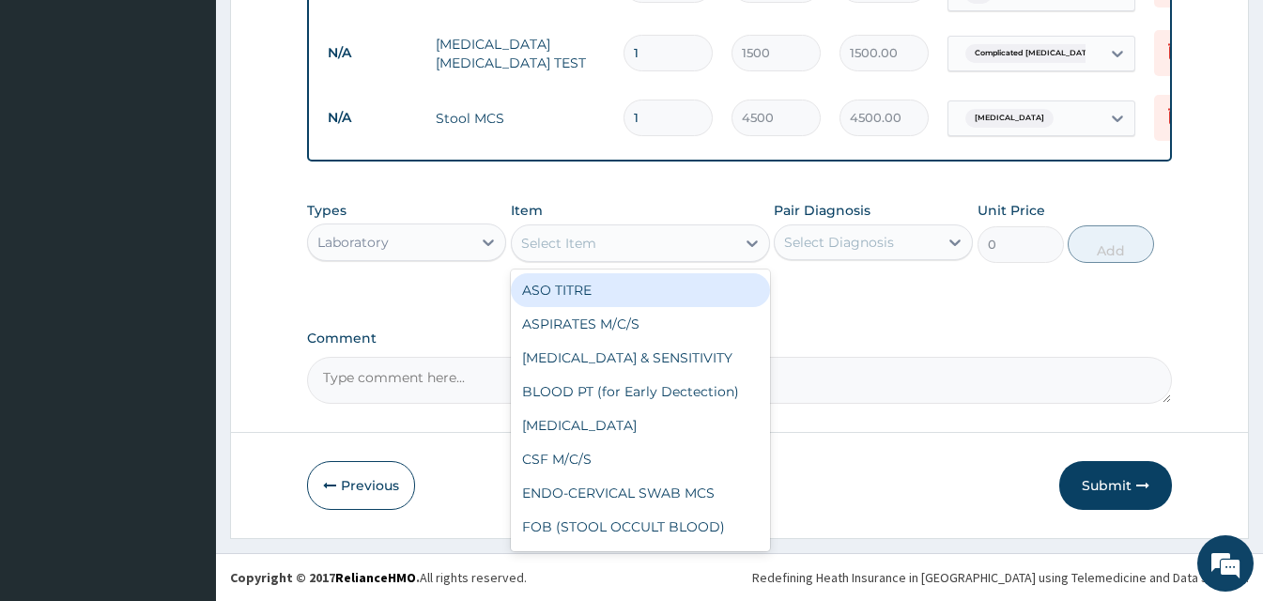
click at [658, 234] on div "Select Item" at bounding box center [624, 243] width 224 height 30
type input "G"
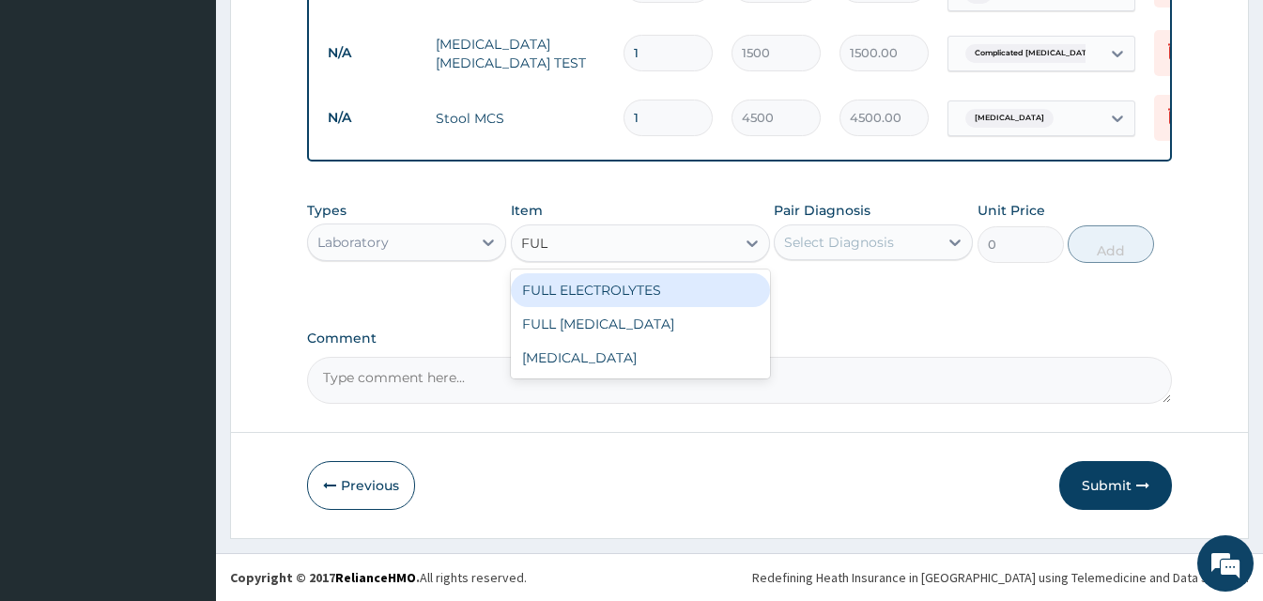
type input "FULL"
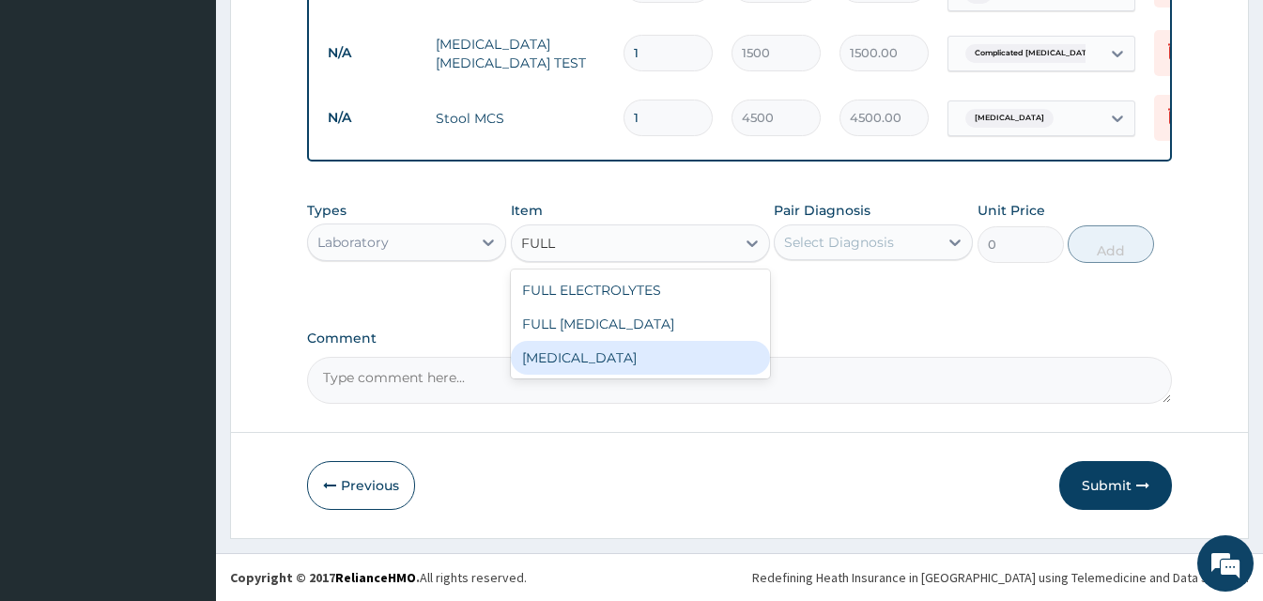
click at [656, 359] on div "Full blood count" at bounding box center [640, 358] width 259 height 34
type input "3000"
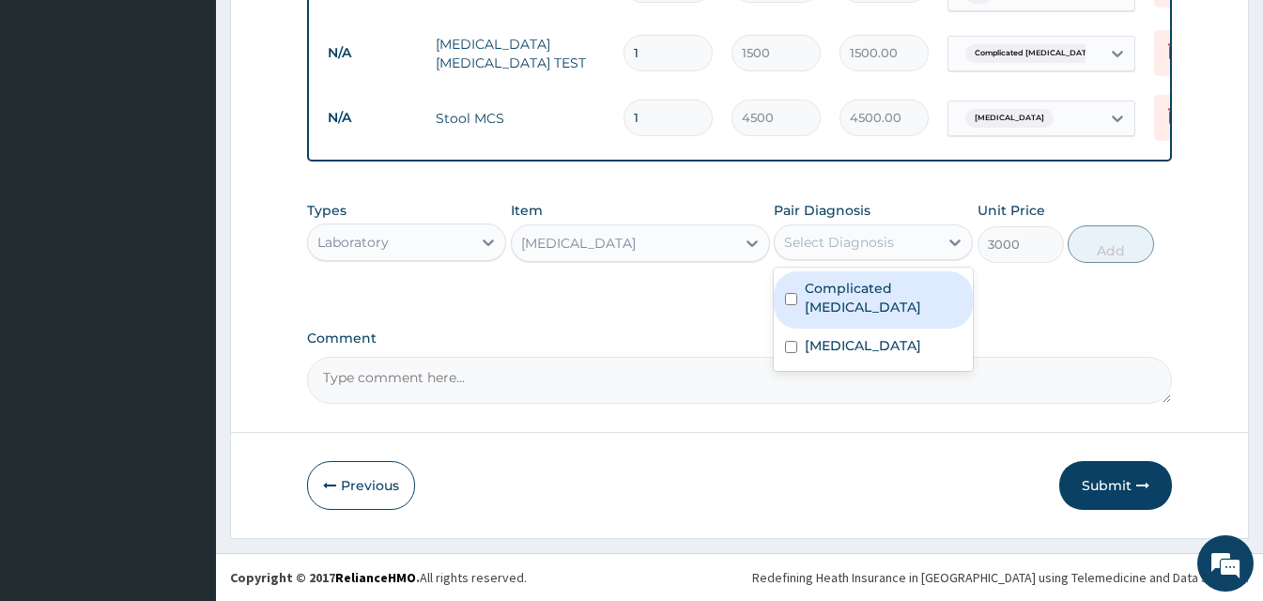
click at [900, 240] on div "Select Diagnosis" at bounding box center [856, 242] width 163 height 30
click at [887, 294] on label "Complicated malaria" at bounding box center [883, 298] width 157 height 38
checkbox input "true"
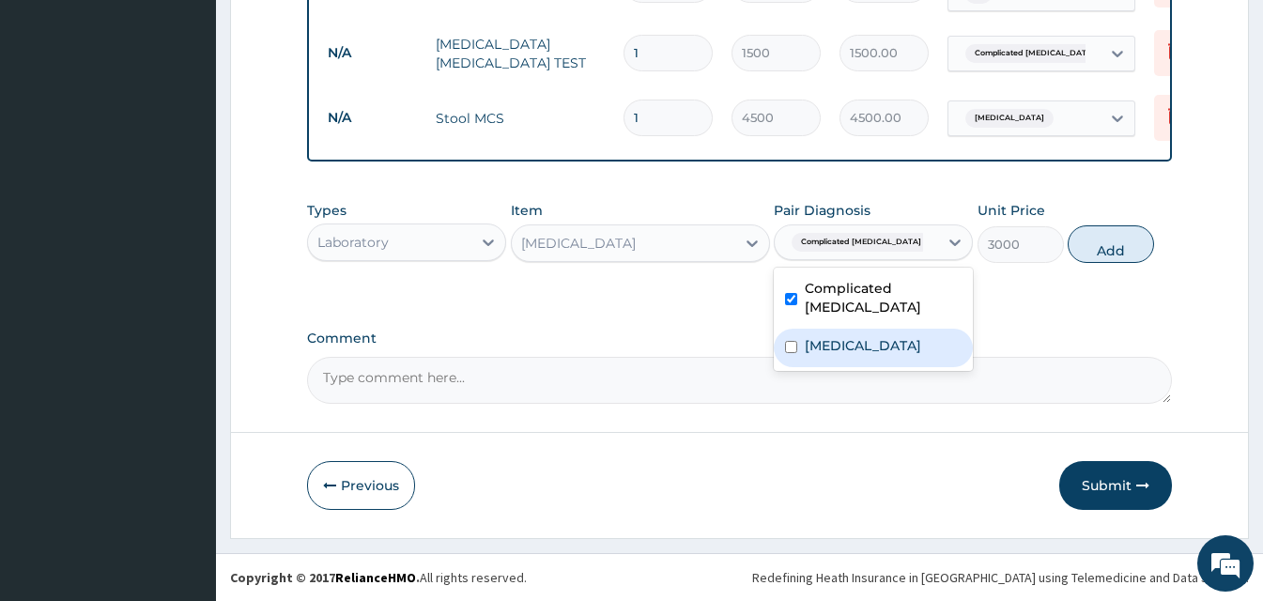
click at [887, 336] on label "Typhoid fever" at bounding box center [863, 345] width 116 height 19
checkbox input "true"
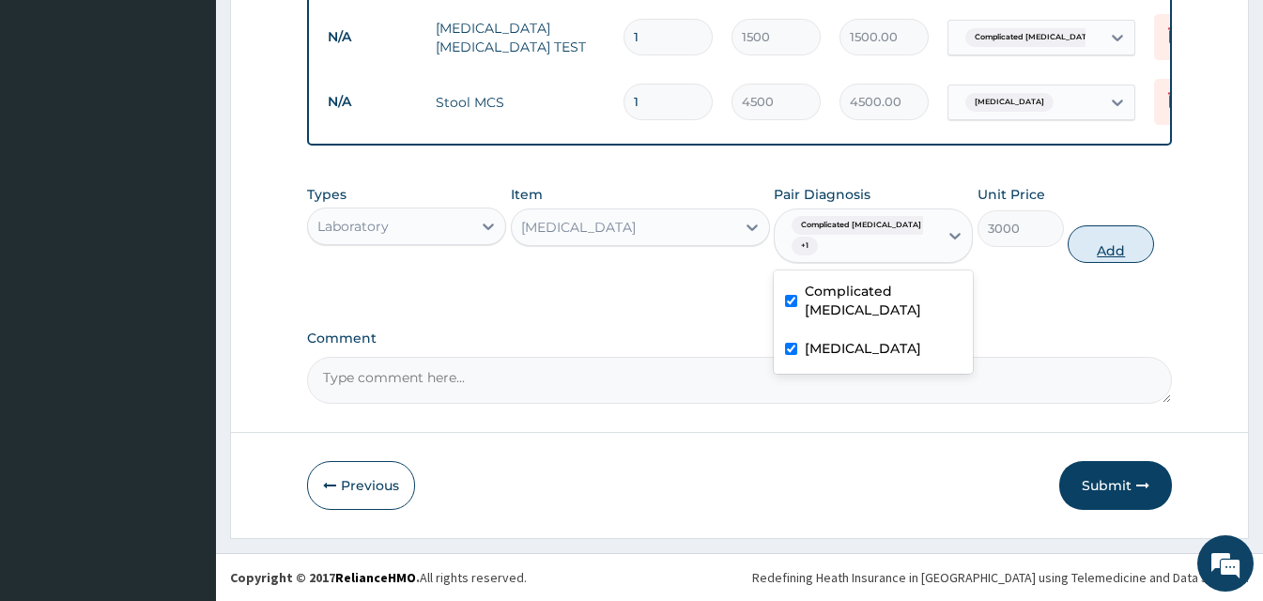
click at [1101, 259] on button "Add" at bounding box center [1111, 244] width 86 height 38
type input "0"
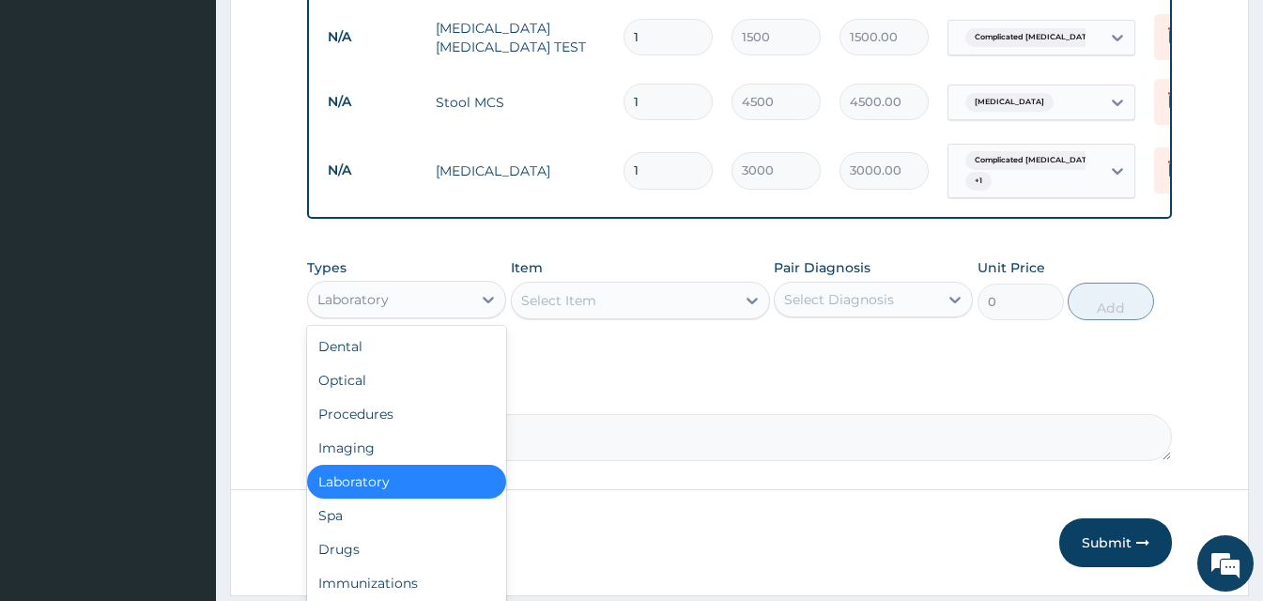
click at [374, 309] on div "Laboratory" at bounding box center [352, 299] width 71 height 19
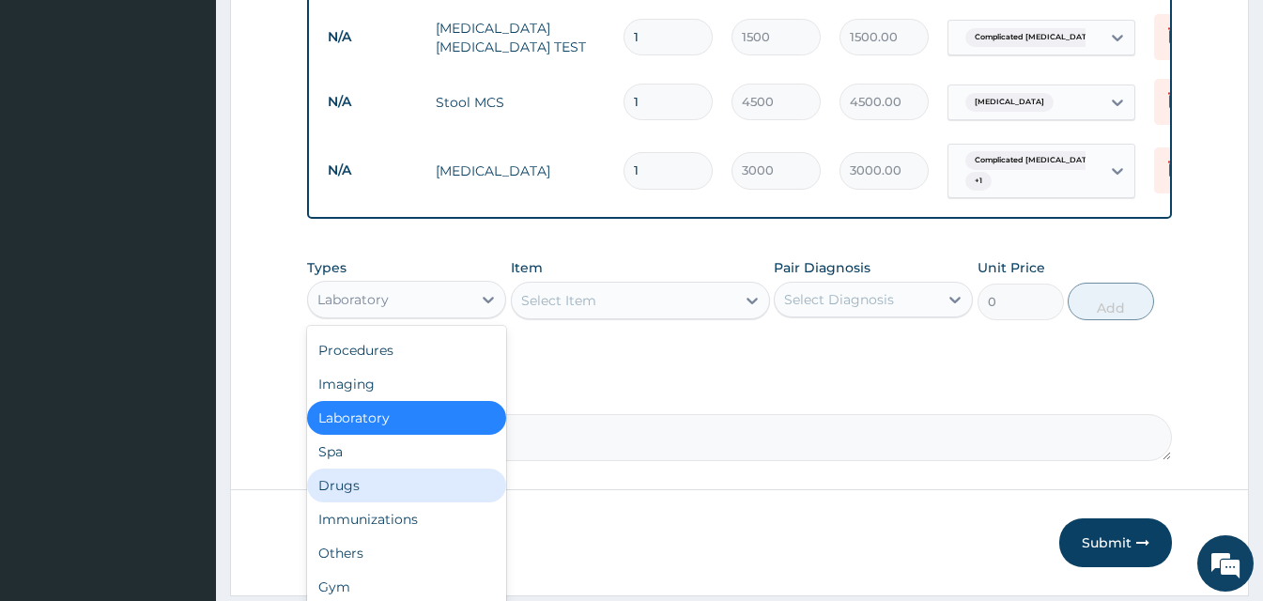
click at [418, 491] on div "Drugs" at bounding box center [406, 486] width 199 height 34
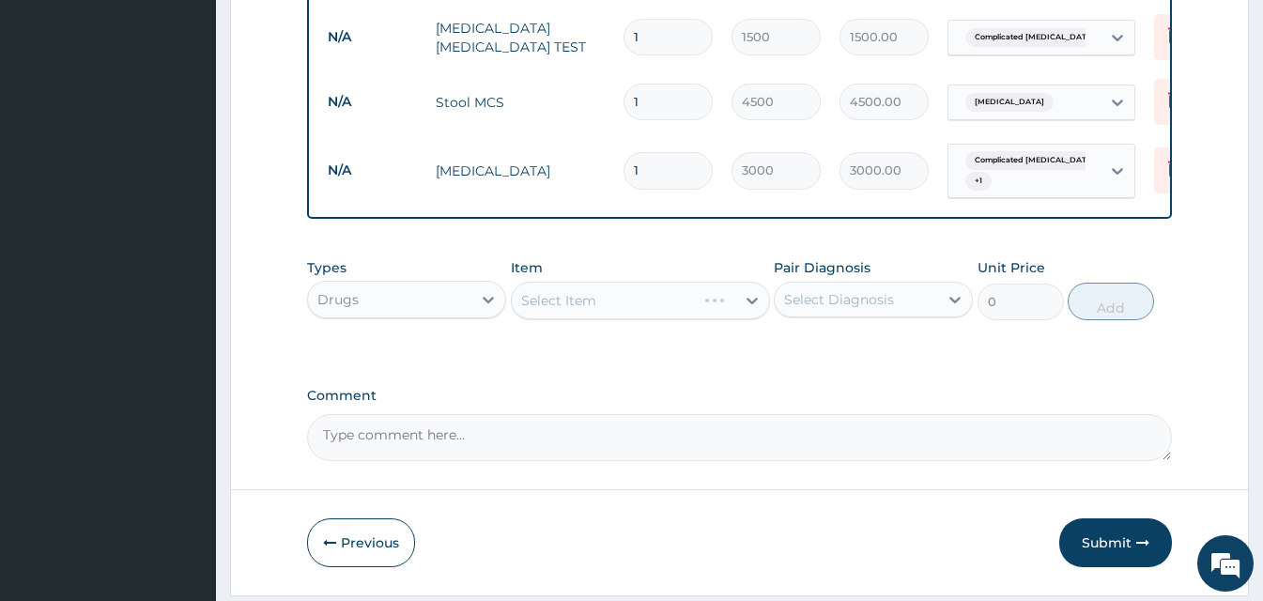
click at [587, 314] on div "Select Item" at bounding box center [640, 301] width 259 height 38
click at [628, 316] on div "Select Item" at bounding box center [624, 300] width 224 height 30
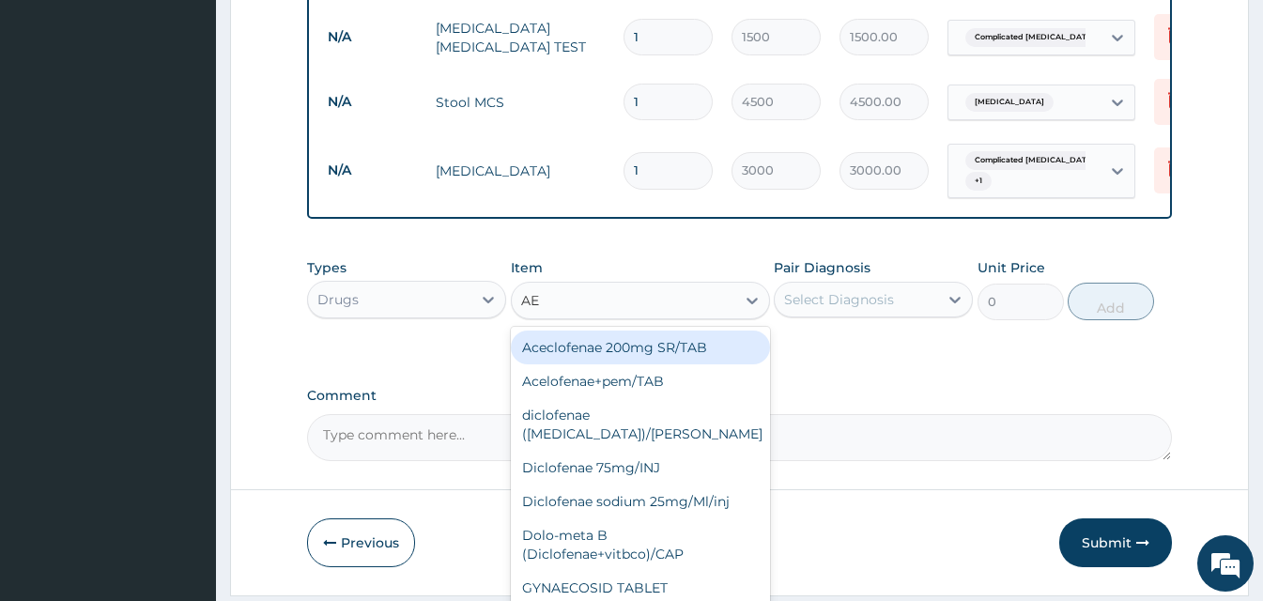
type input "A"
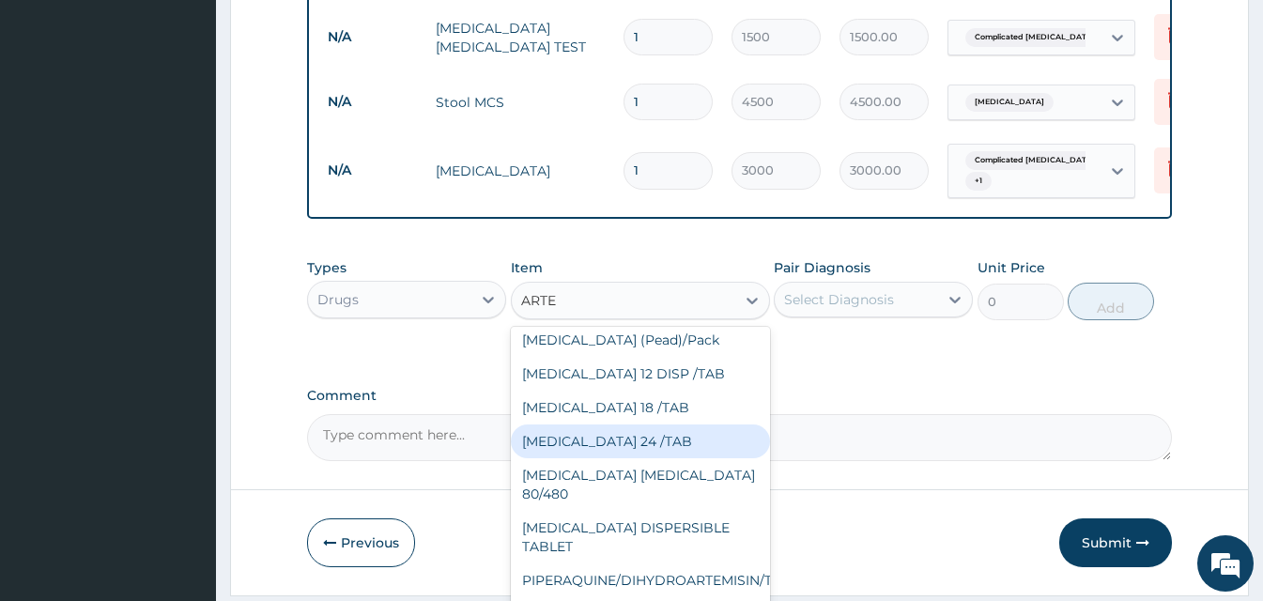
scroll to position [508, 0]
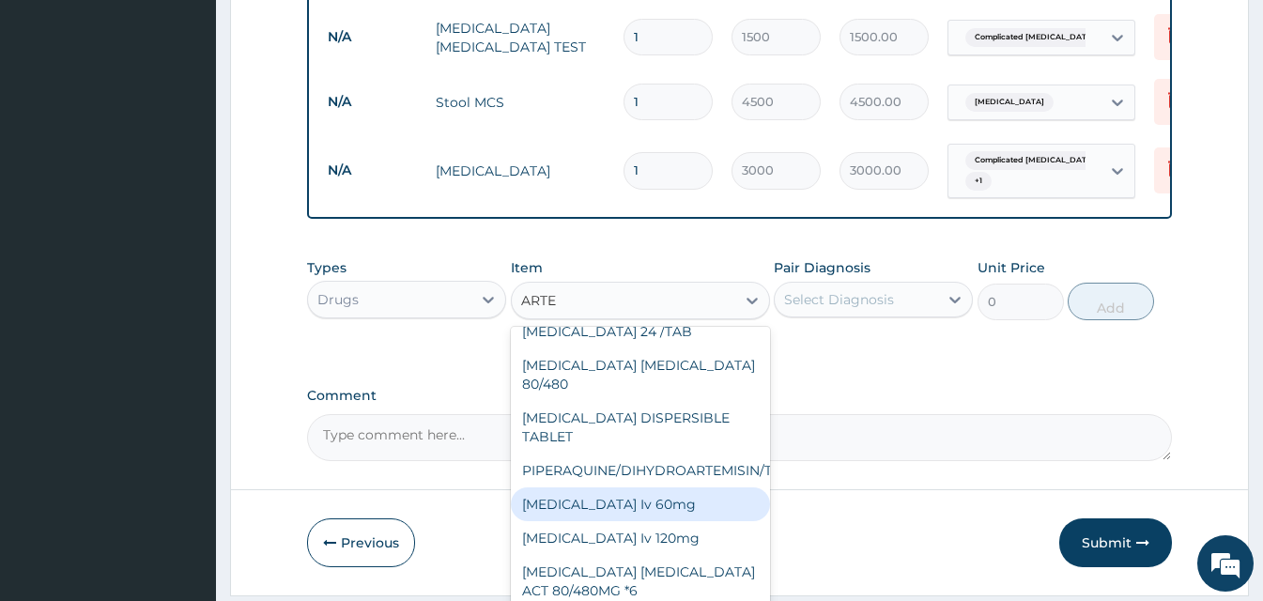
type input "ARTES"
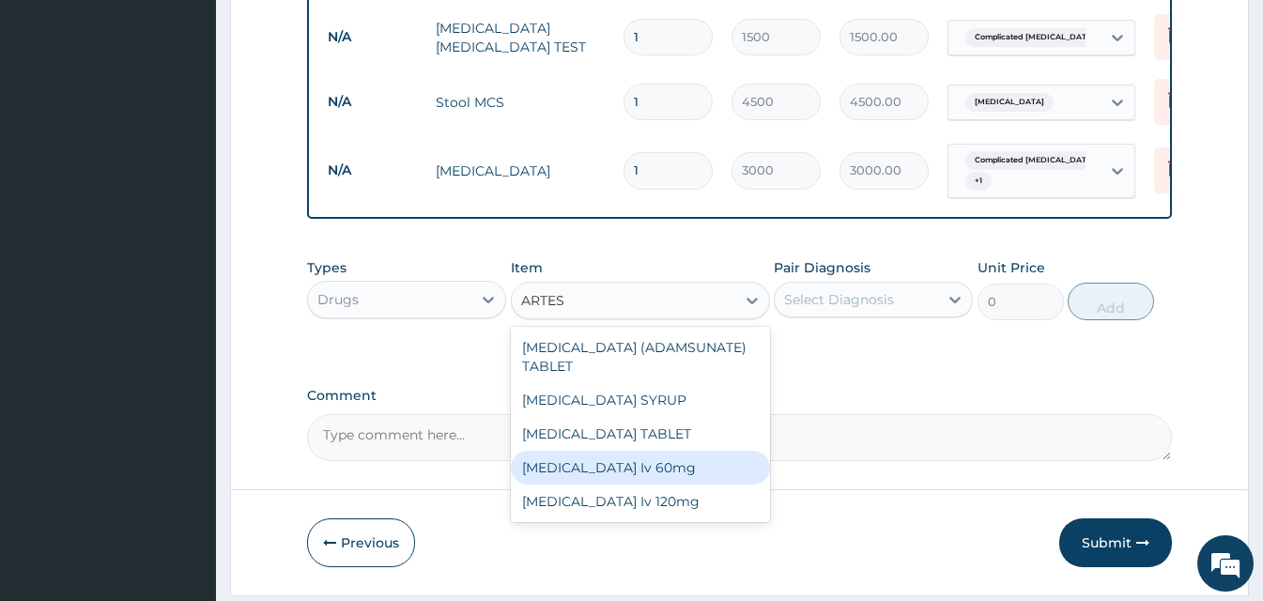
scroll to position [0, 0]
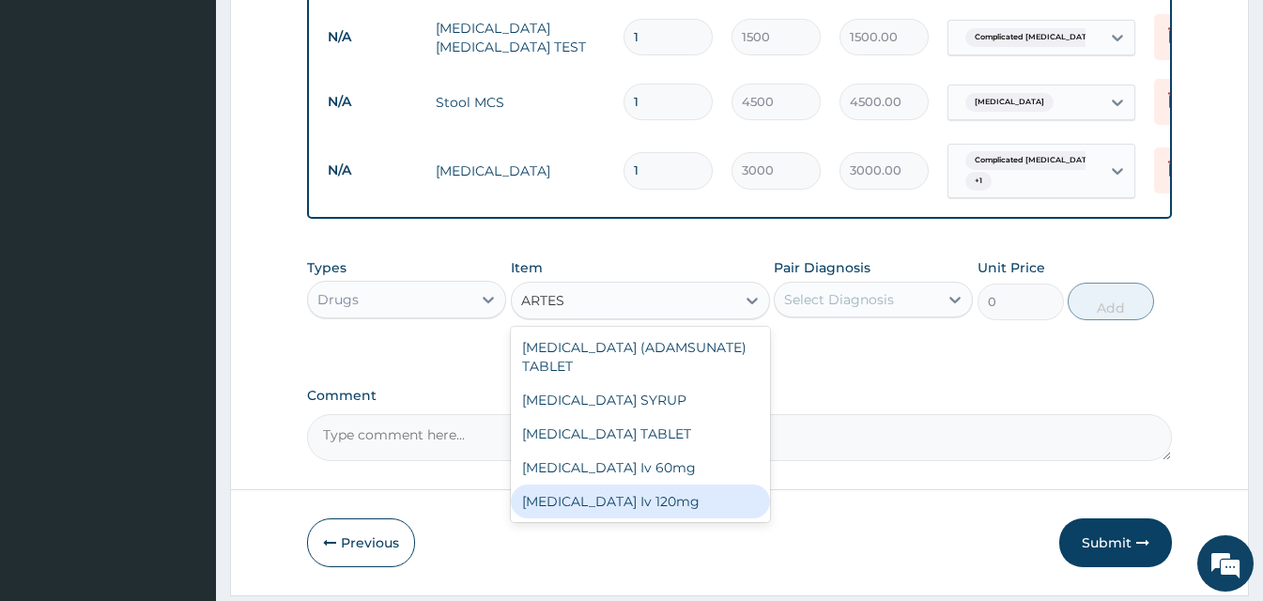
click at [676, 518] on div "Artesunate Iv 120mg" at bounding box center [640, 502] width 259 height 34
type input "1800"
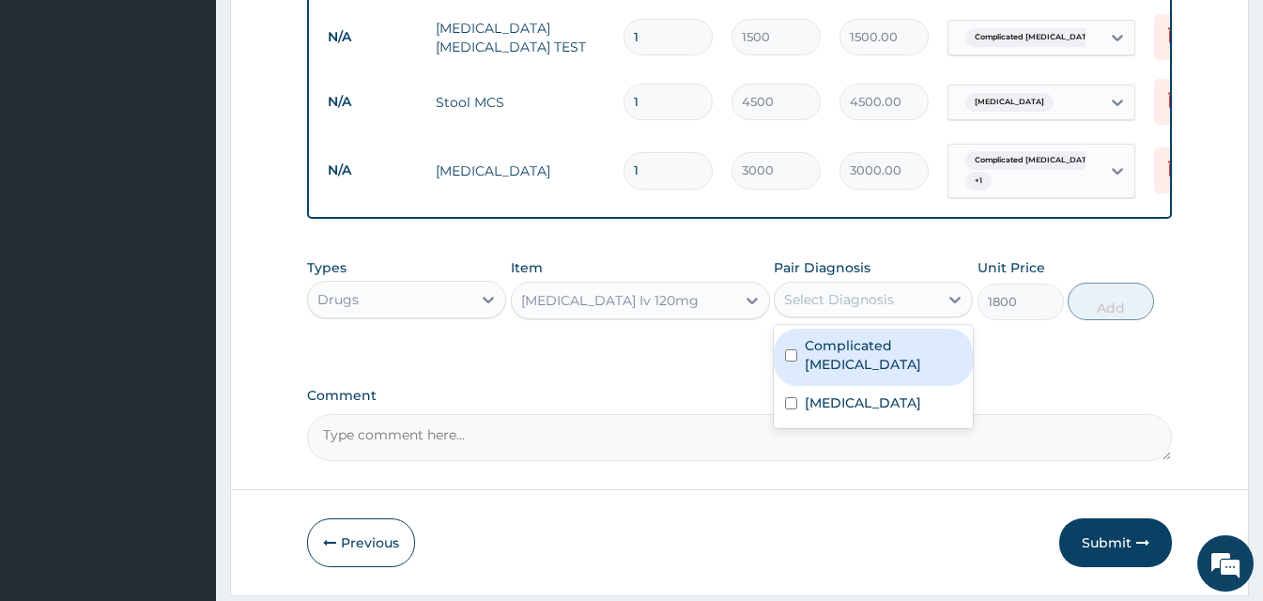
click at [845, 315] on div "Select Diagnosis" at bounding box center [856, 300] width 163 height 30
click at [847, 377] on div "Complicated malaria" at bounding box center [873, 357] width 199 height 57
checkbox input "true"
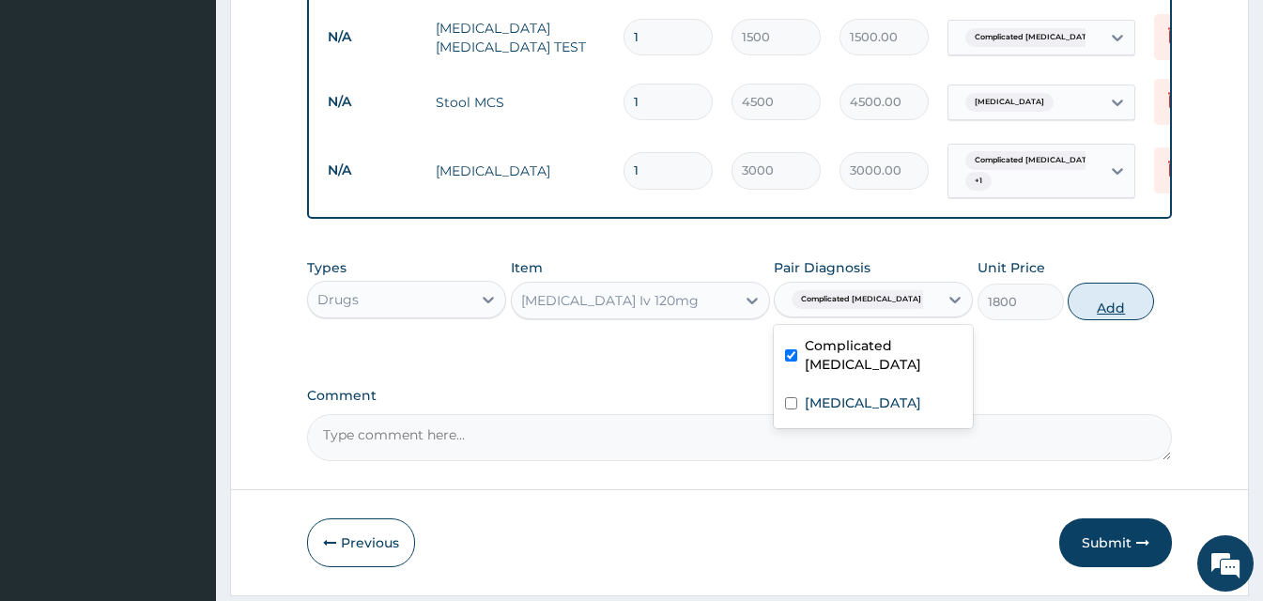
click at [1107, 320] on button "Add" at bounding box center [1111, 302] width 86 height 38
type input "0"
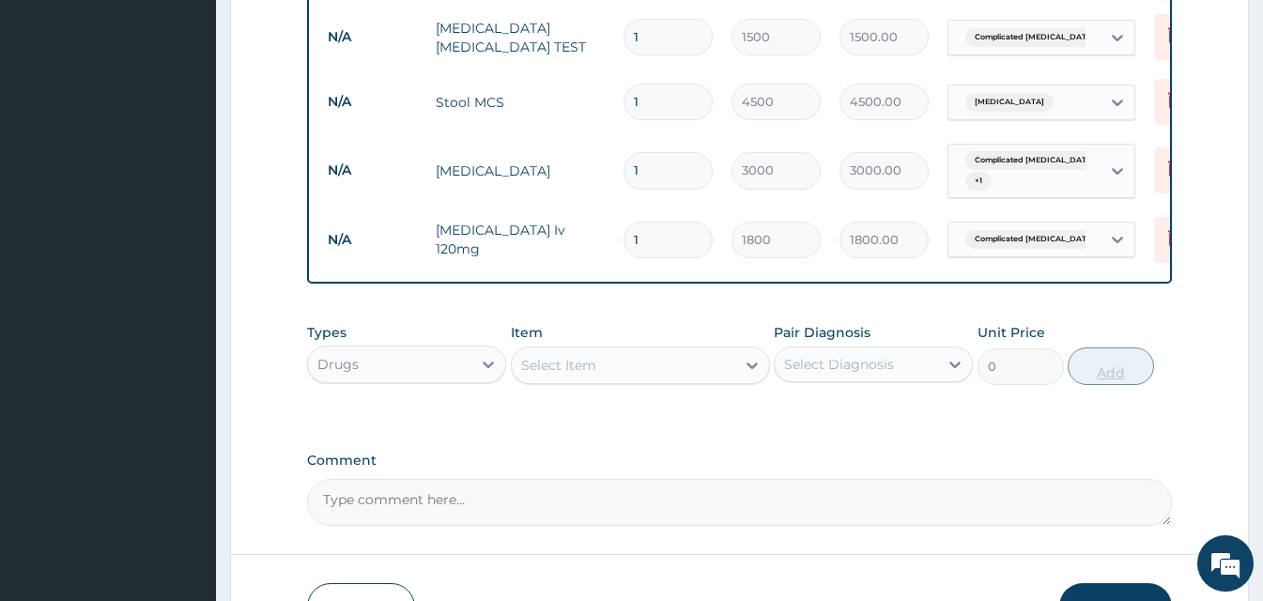
type input "0.00"
type input "3"
type input "5400.00"
type input "3"
click at [656, 372] on div "Select Item" at bounding box center [624, 365] width 224 height 30
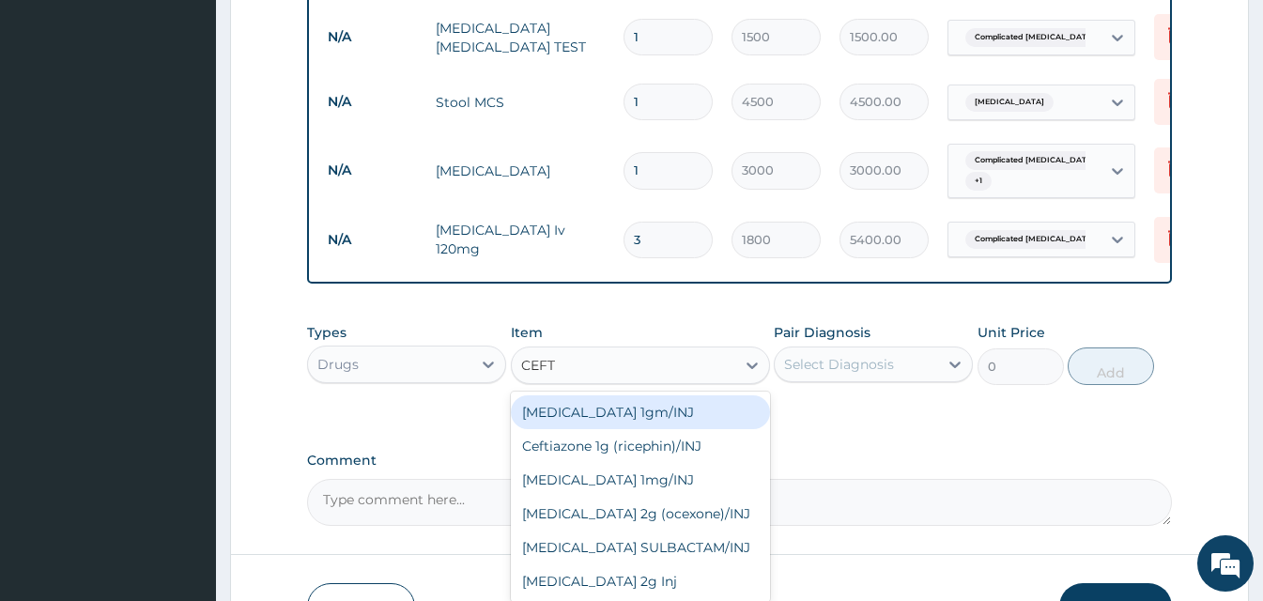
type input "CEFTR"
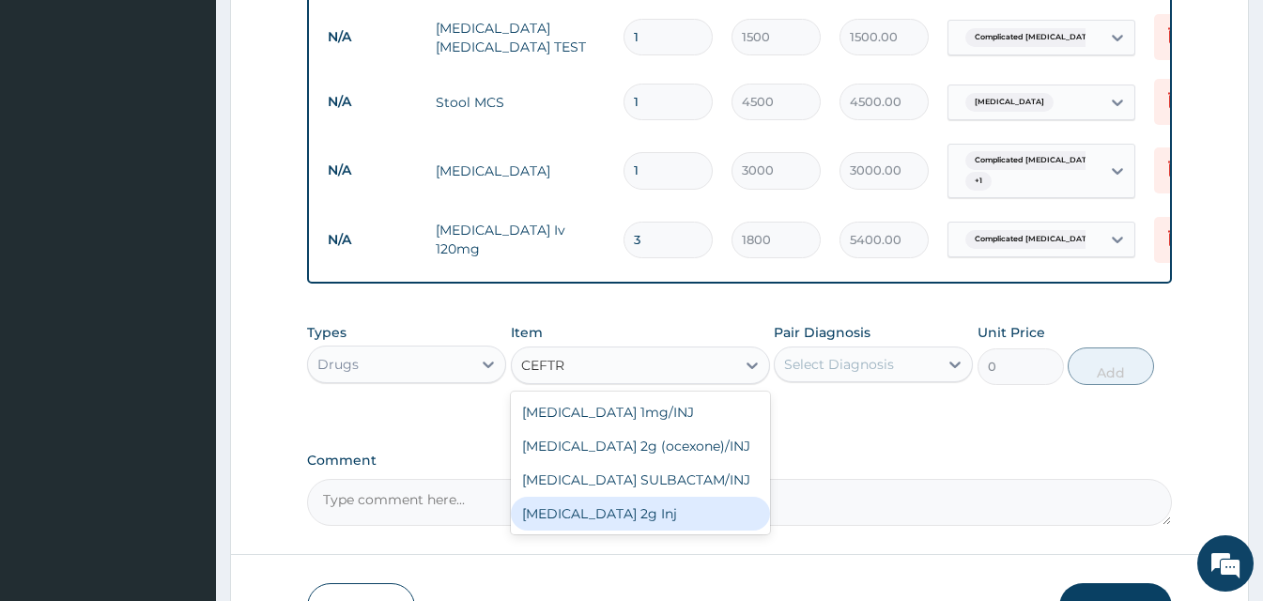
click at [682, 529] on div "Ceftriaxone 2g Inj" at bounding box center [640, 514] width 259 height 34
type input "1500"
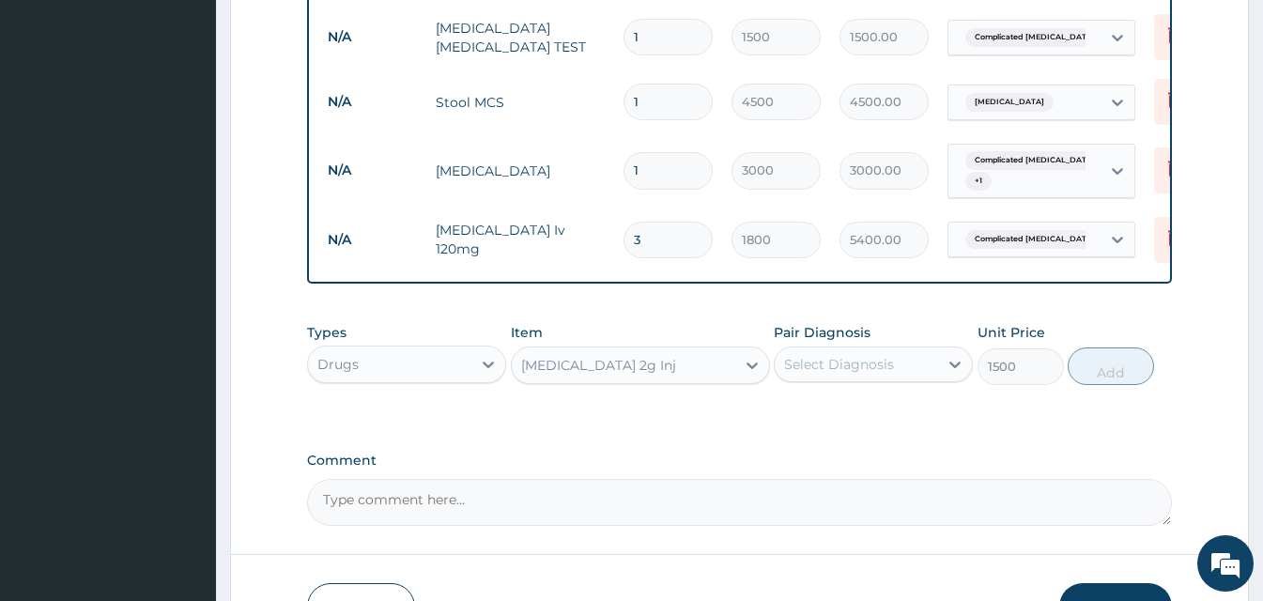
click at [864, 379] on div "Select Diagnosis" at bounding box center [856, 364] width 163 height 30
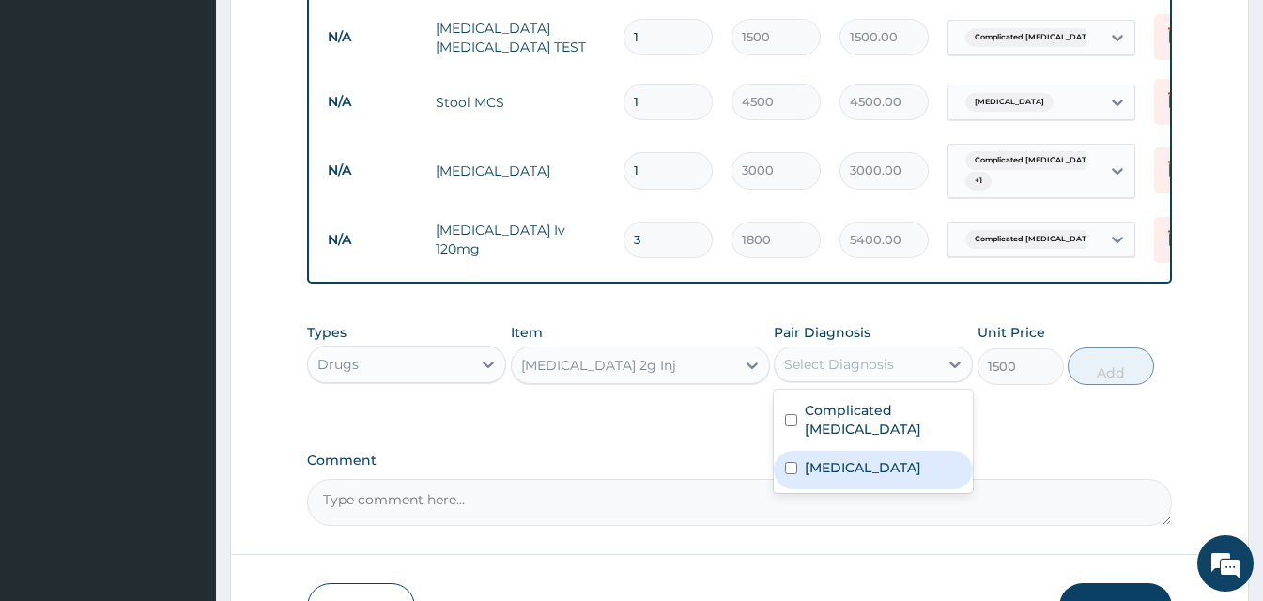
click at [862, 469] on label "Typhoid fever" at bounding box center [863, 467] width 116 height 19
checkbox input "true"
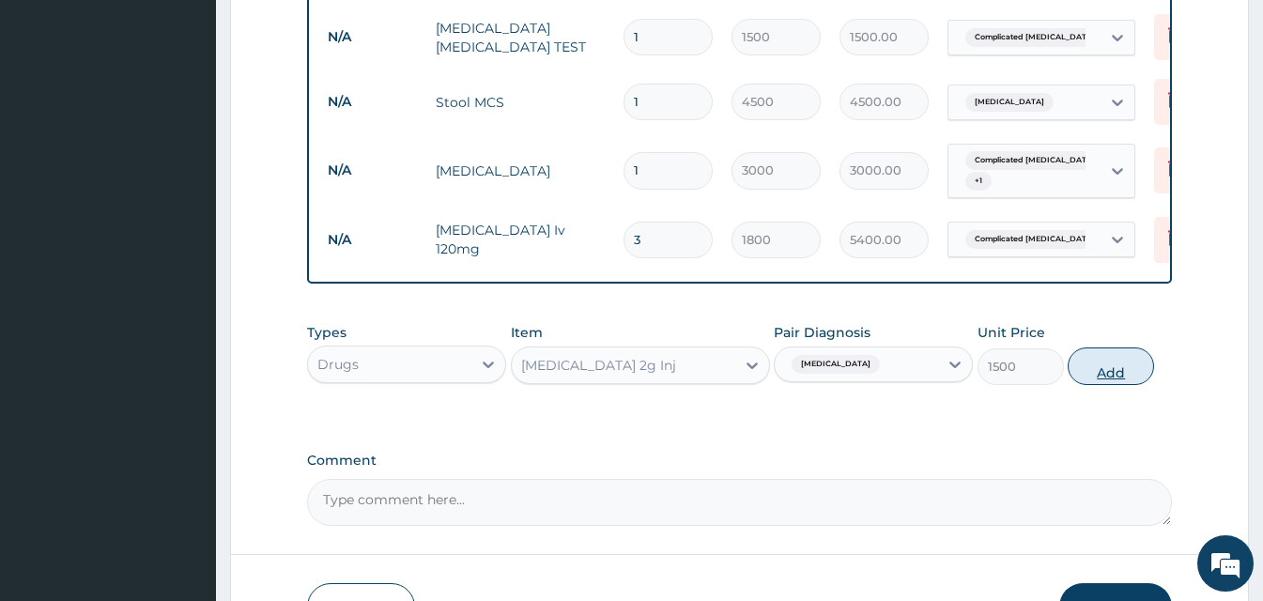
click at [1102, 376] on button "Add" at bounding box center [1111, 366] width 86 height 38
type input "0"
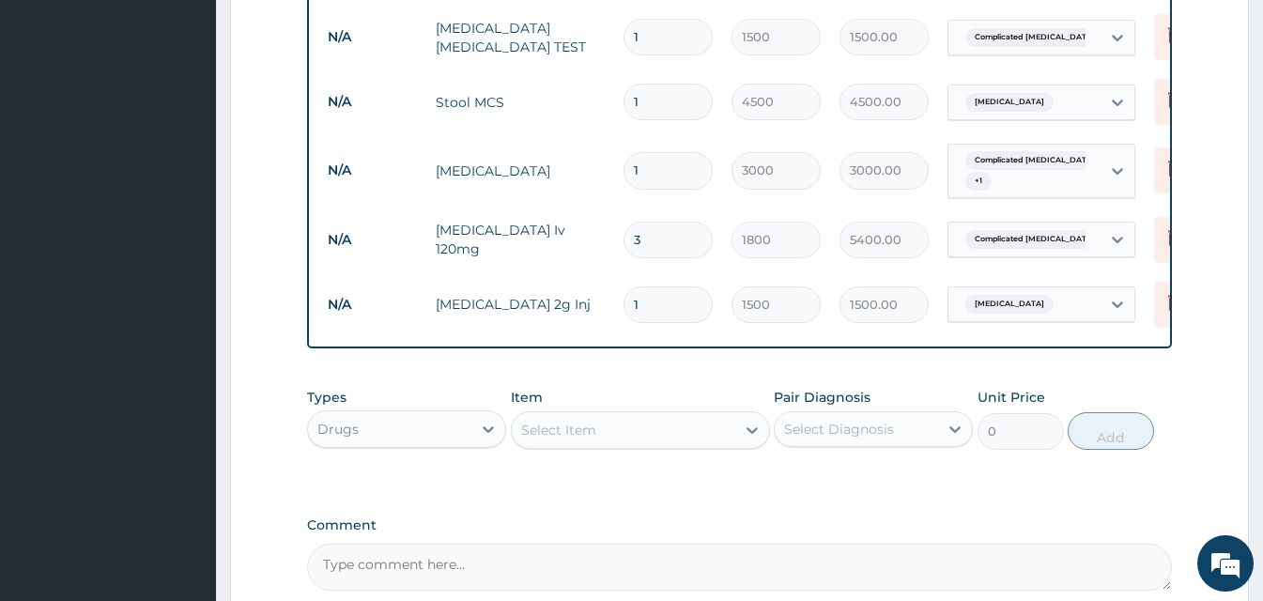
type input "0.00"
type input "3"
type input "4500.00"
type input "0.00"
type input "2"
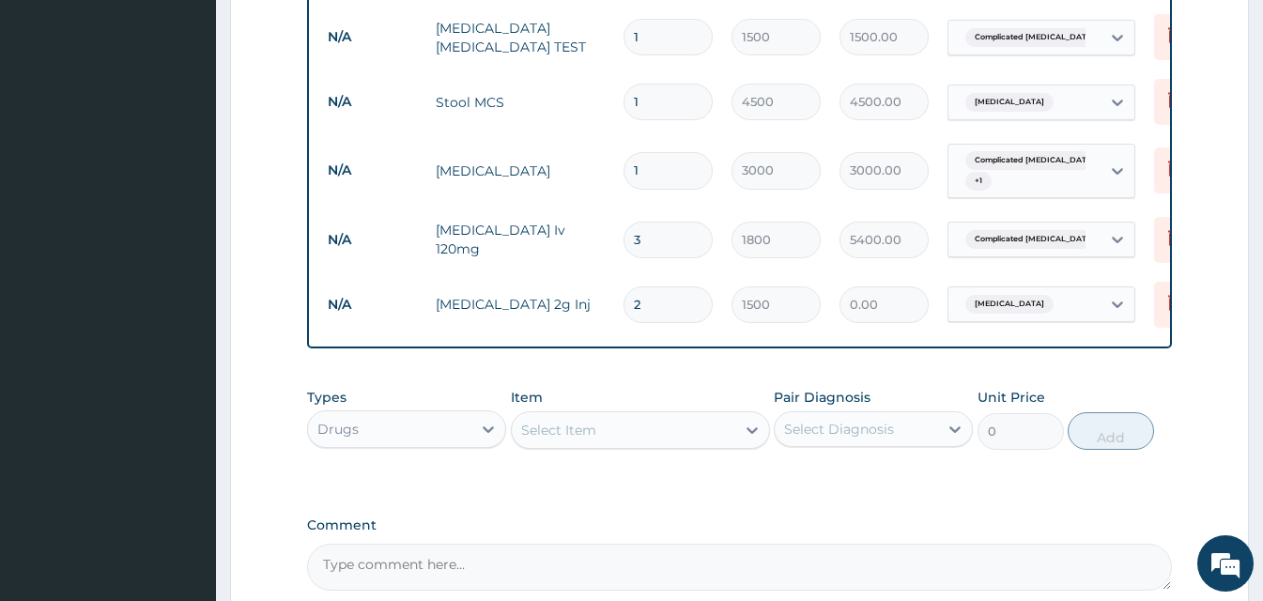
type input "3000.00"
type input "2"
click at [579, 449] on div "Select Item" at bounding box center [640, 430] width 259 height 38
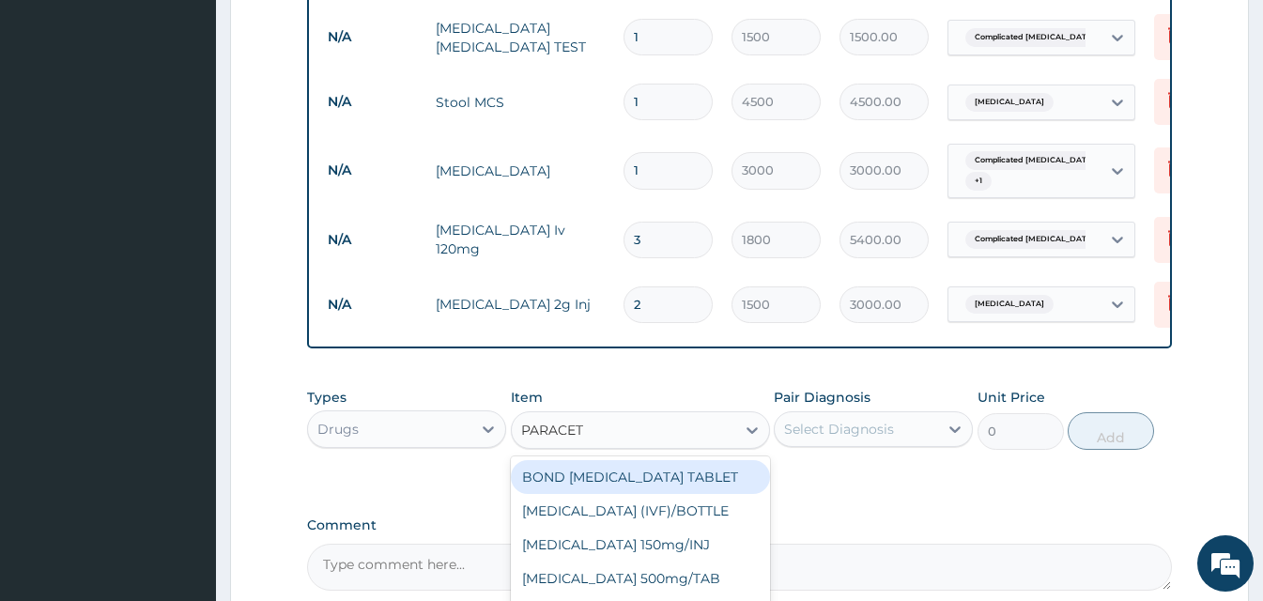
type input "PARACETA"
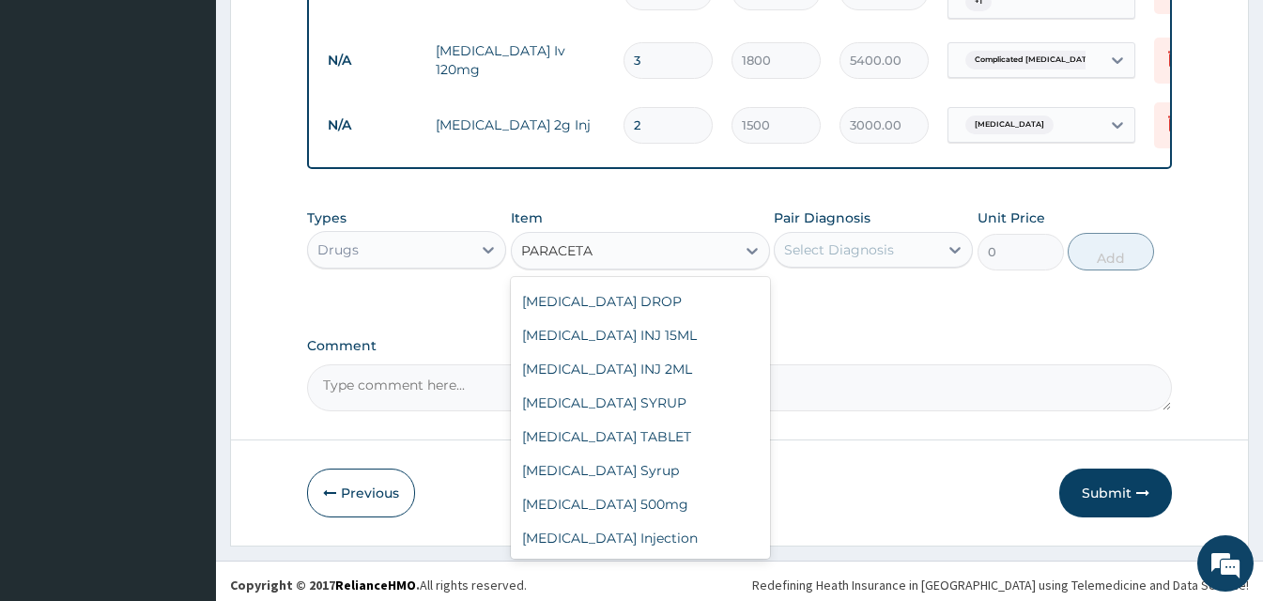
scroll to position [997, 0]
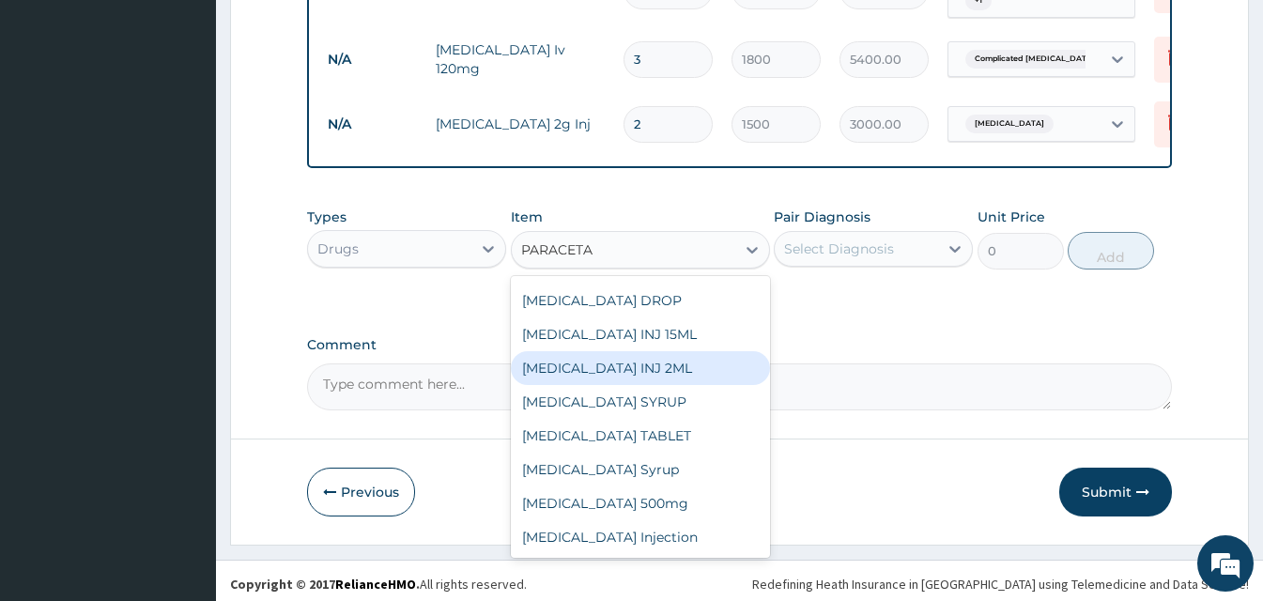
click at [692, 379] on div "PARACETAMOL INJ 2ML" at bounding box center [640, 368] width 259 height 34
type input "210"
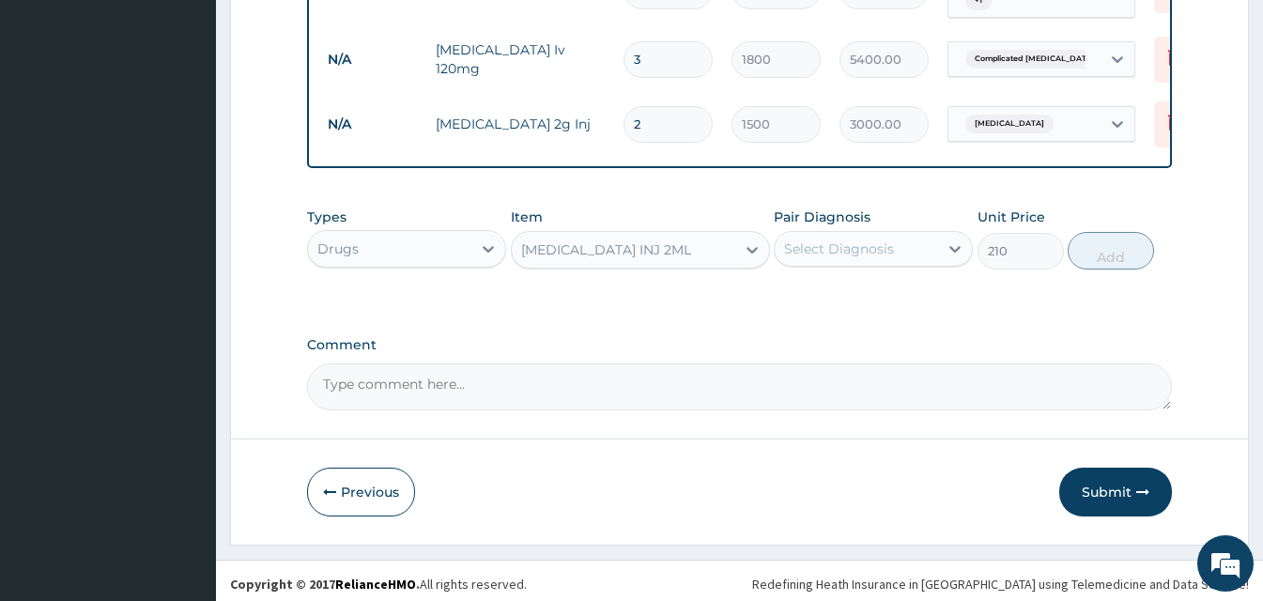
click at [838, 258] on div "Select Diagnosis" at bounding box center [839, 248] width 110 height 19
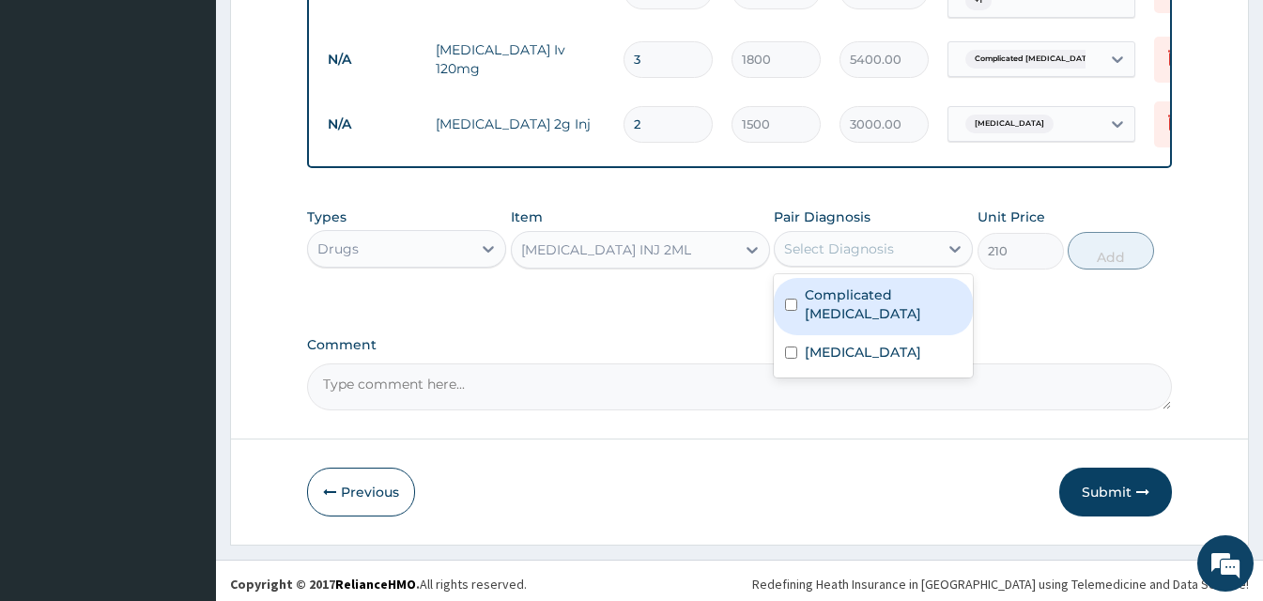
click at [838, 304] on label "Complicated malaria" at bounding box center [883, 304] width 157 height 38
checkbox input "true"
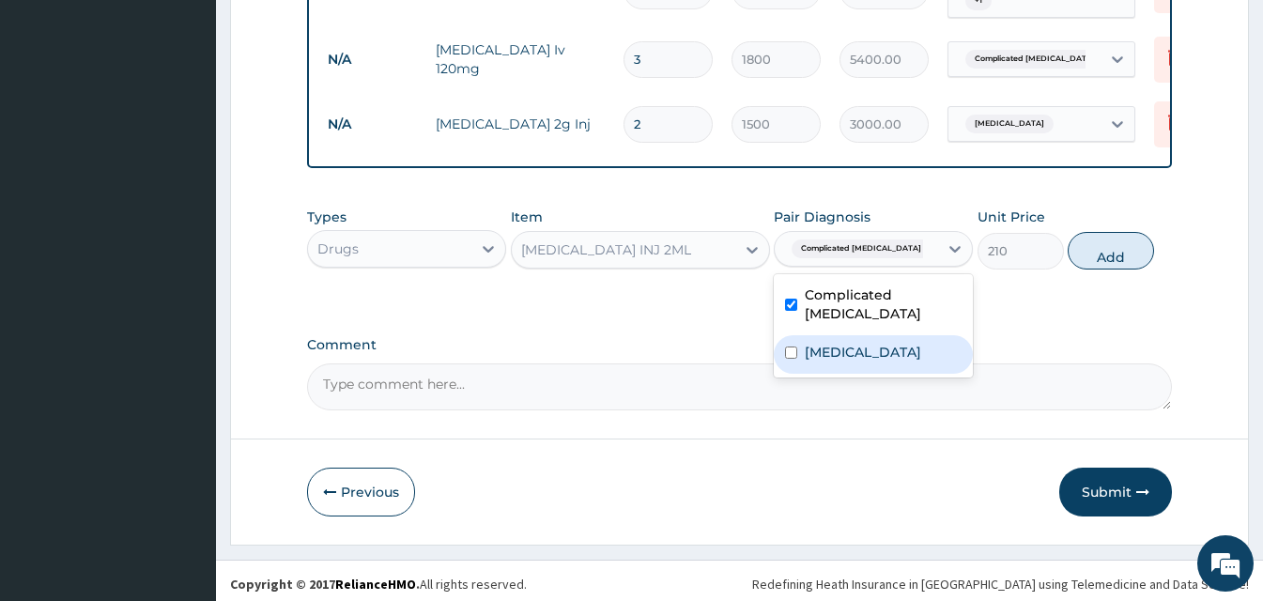
click at [856, 343] on label "Typhoid fever" at bounding box center [863, 352] width 116 height 19
checkbox input "true"
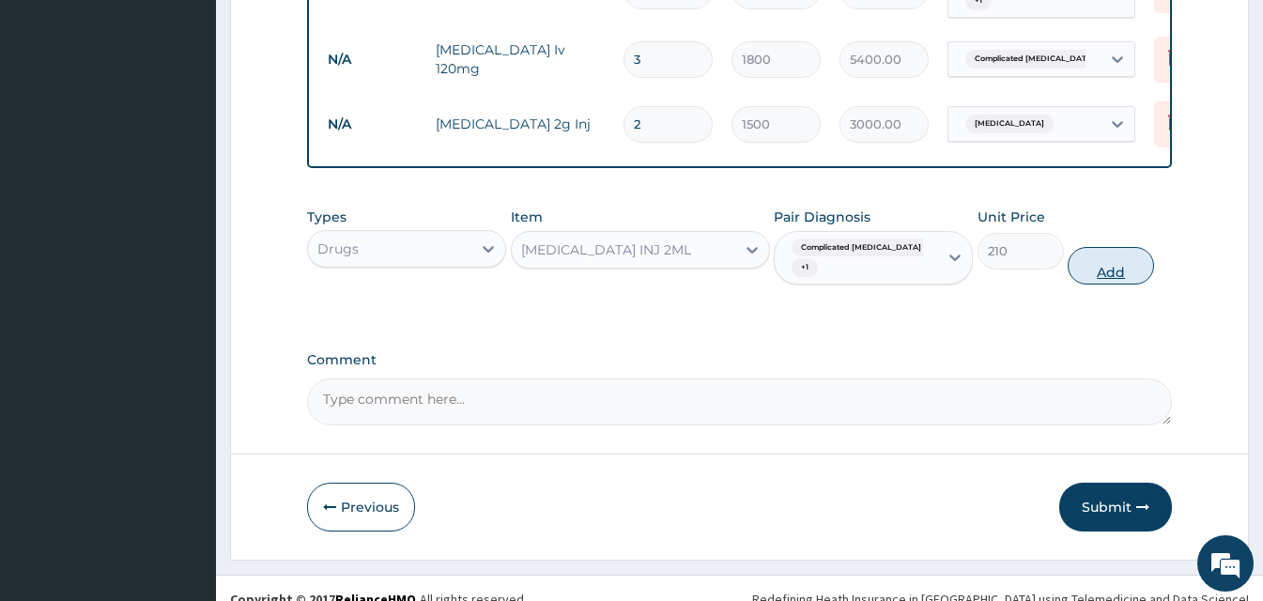
click at [1134, 277] on button "Add" at bounding box center [1111, 266] width 86 height 38
type input "0"
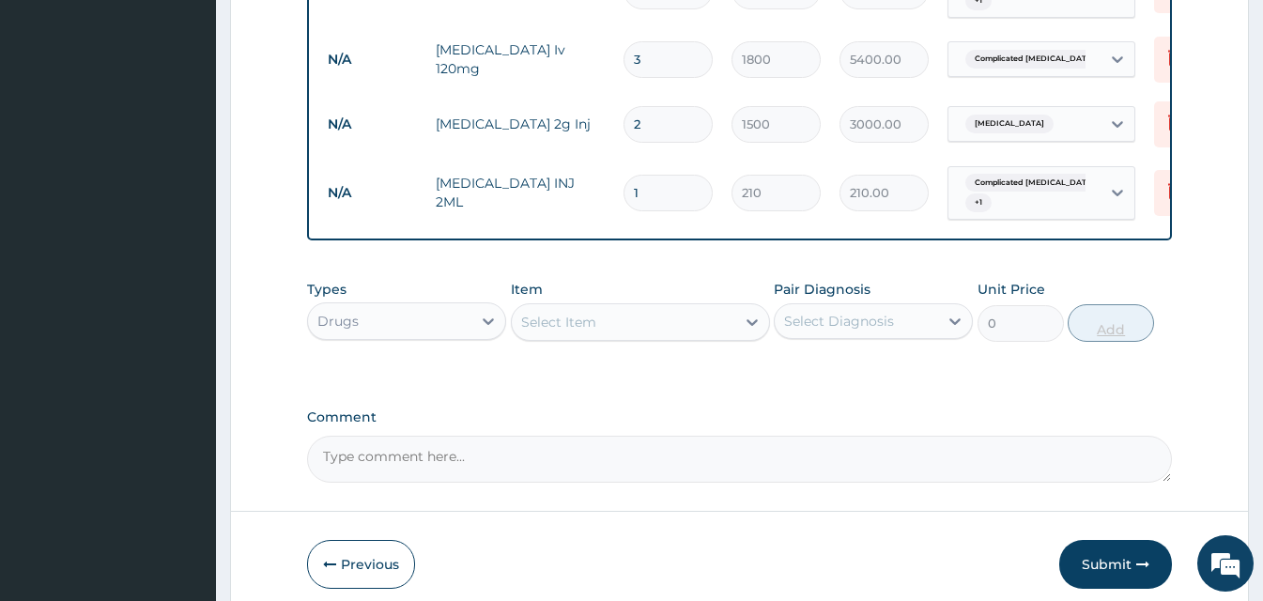
type input "0.00"
type input "4"
type input "840.00"
type input "4"
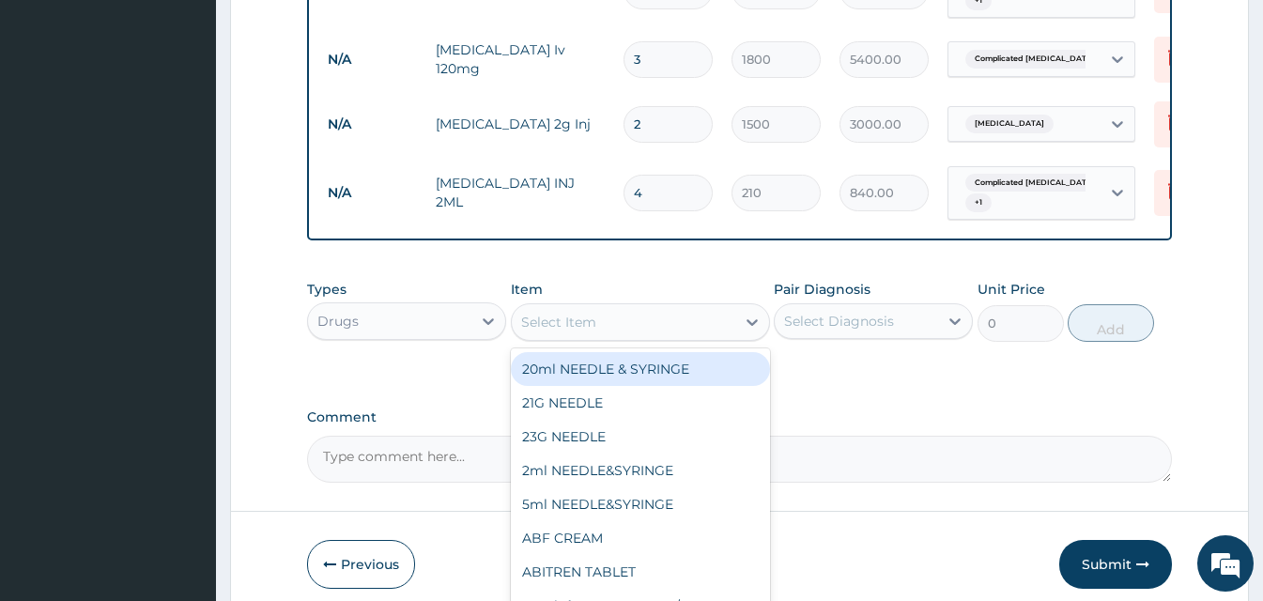
click at [639, 333] on div "Select Item" at bounding box center [624, 322] width 224 height 30
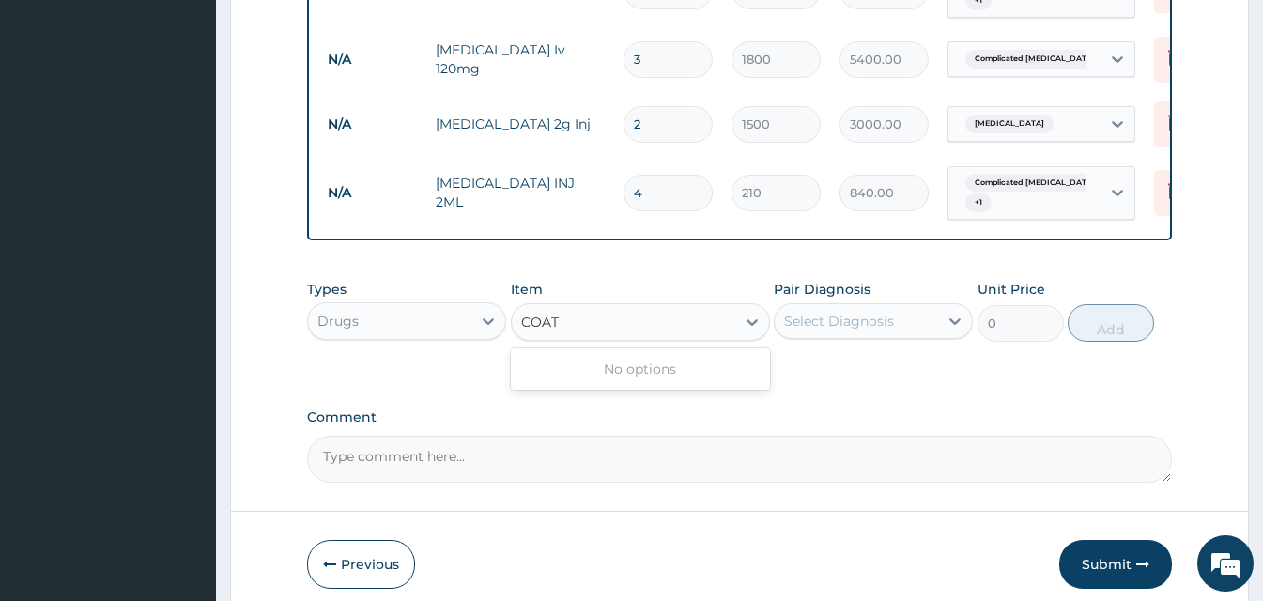
type input "COA"
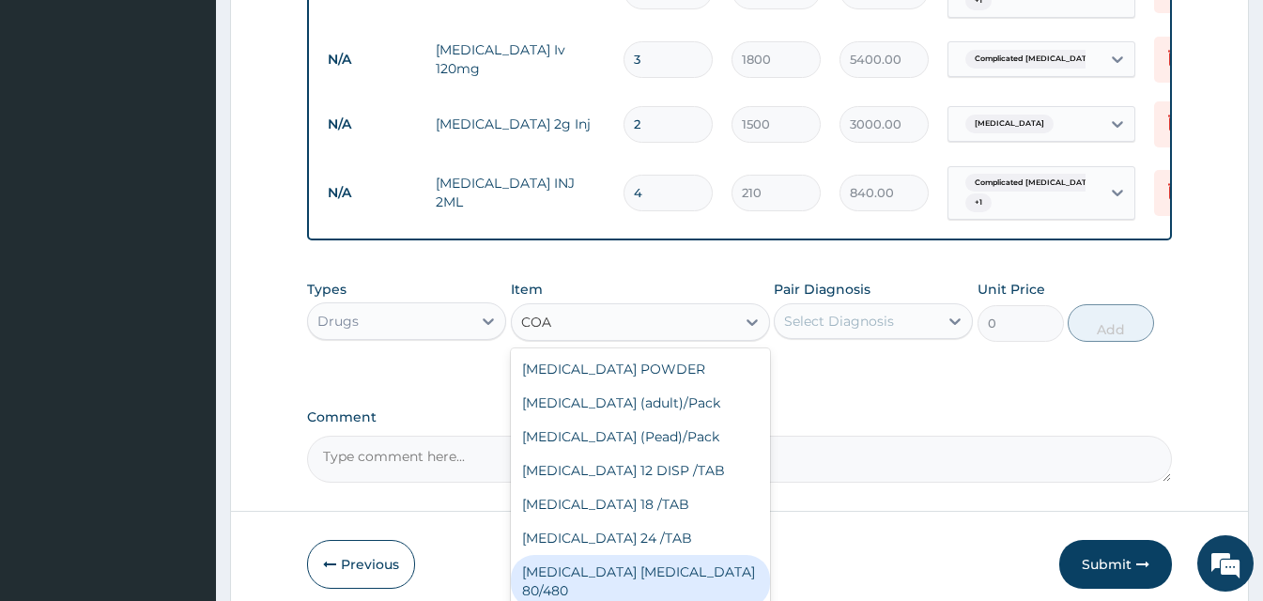
click at [683, 585] on div "COARTEM D TAB 80/480" at bounding box center [640, 581] width 259 height 53
type input "866.25"
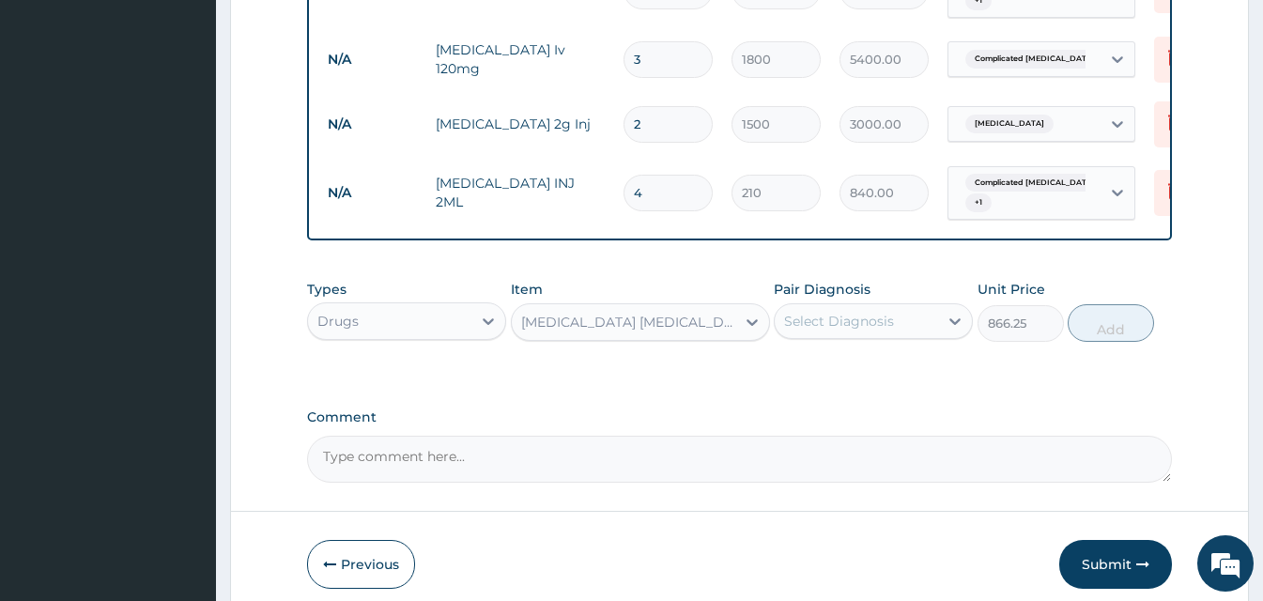
click at [865, 331] on div "Select Diagnosis" at bounding box center [839, 321] width 110 height 19
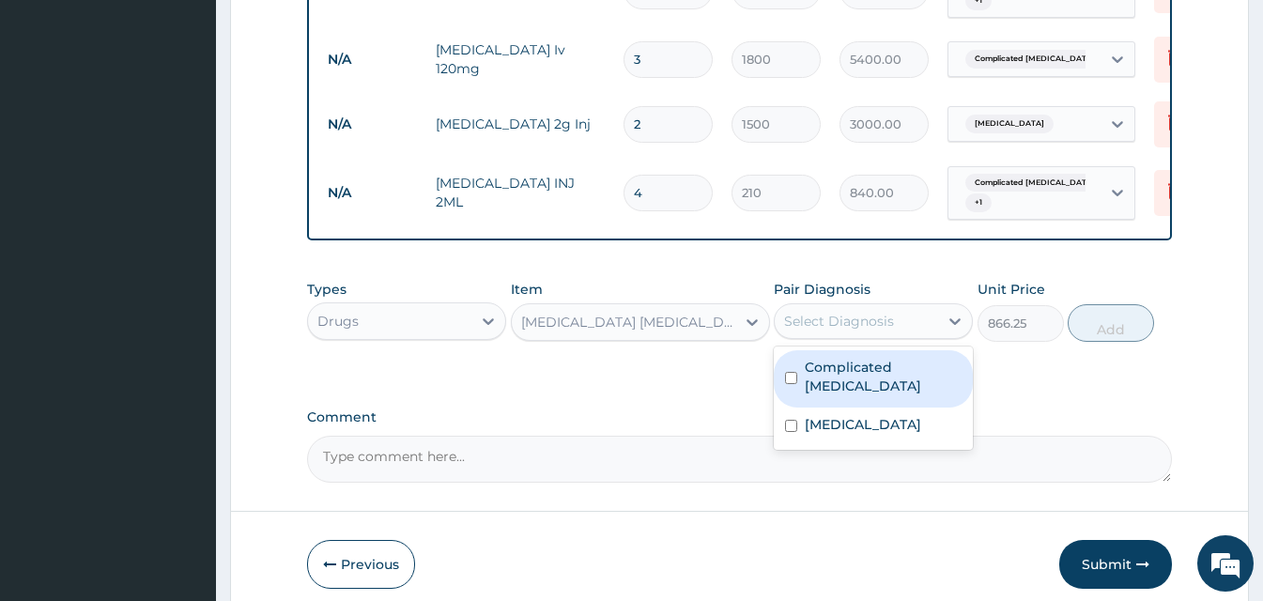
click at [824, 391] on label "Complicated malaria" at bounding box center [883, 377] width 157 height 38
checkbox input "true"
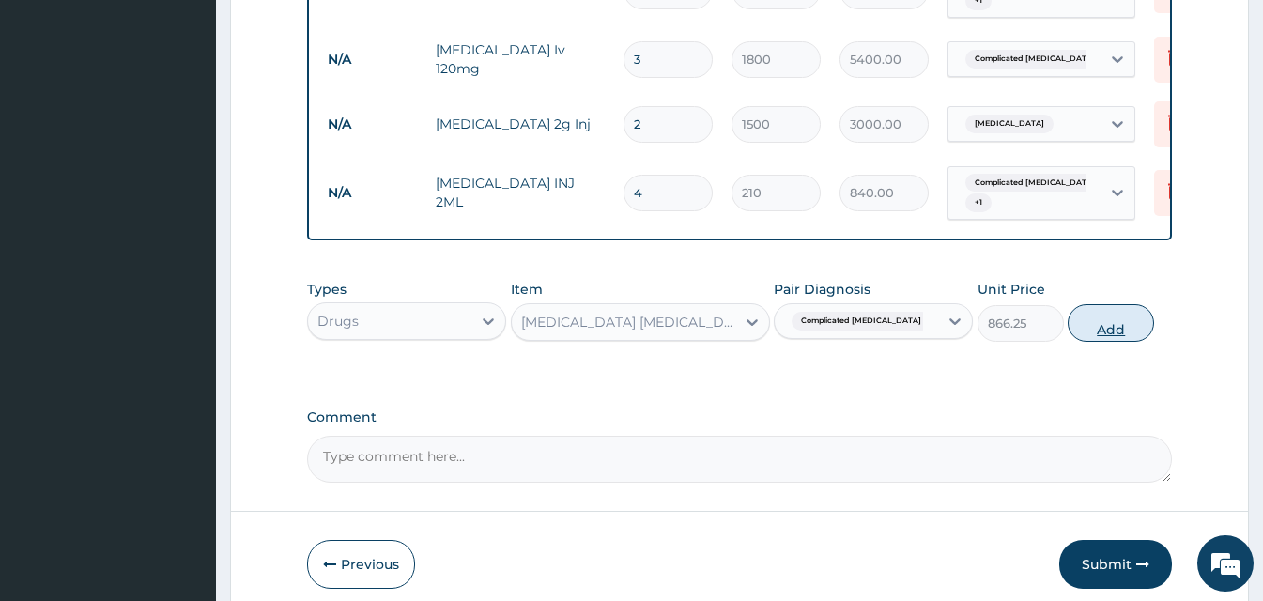
click at [1092, 341] on button "Add" at bounding box center [1111, 323] width 86 height 38
type input "0"
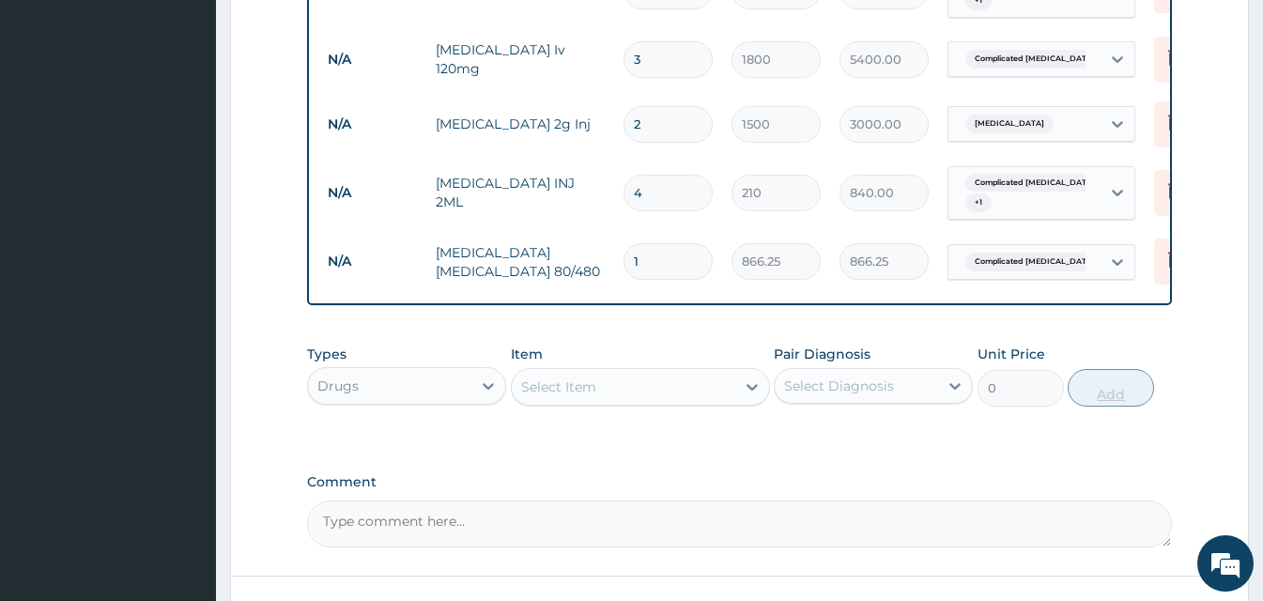
type input "0.00"
type input "6"
type input "5197.50"
type input "6"
click at [591, 396] on div "Select Item" at bounding box center [558, 387] width 75 height 19
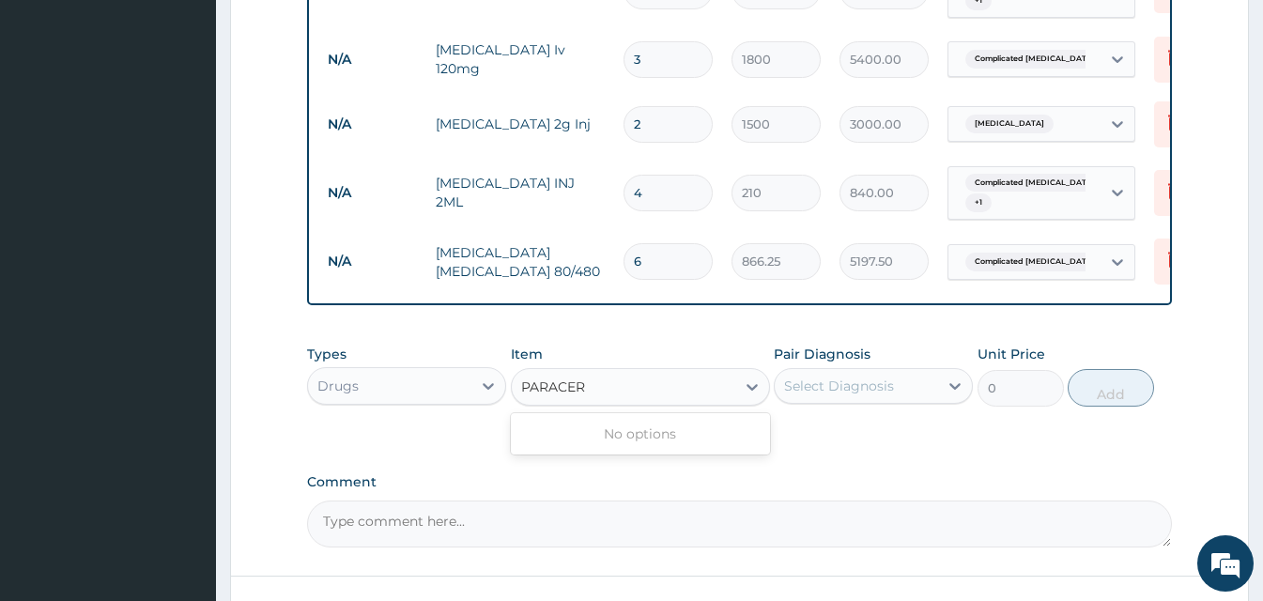
type input "PARACE"
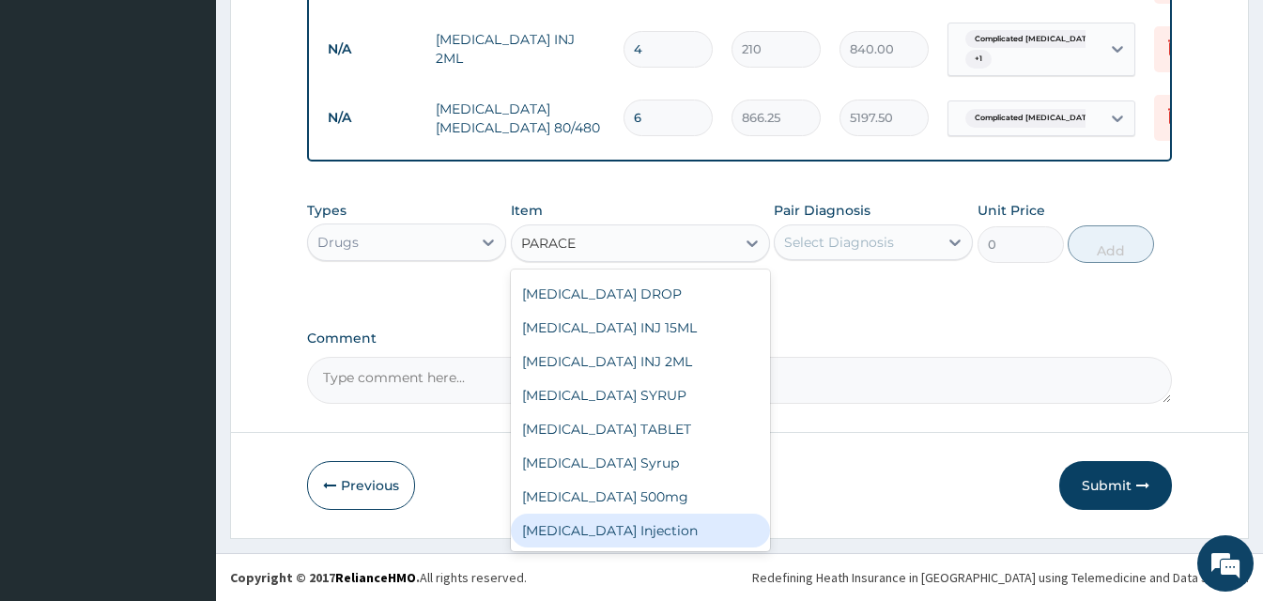
scroll to position [1157, 0]
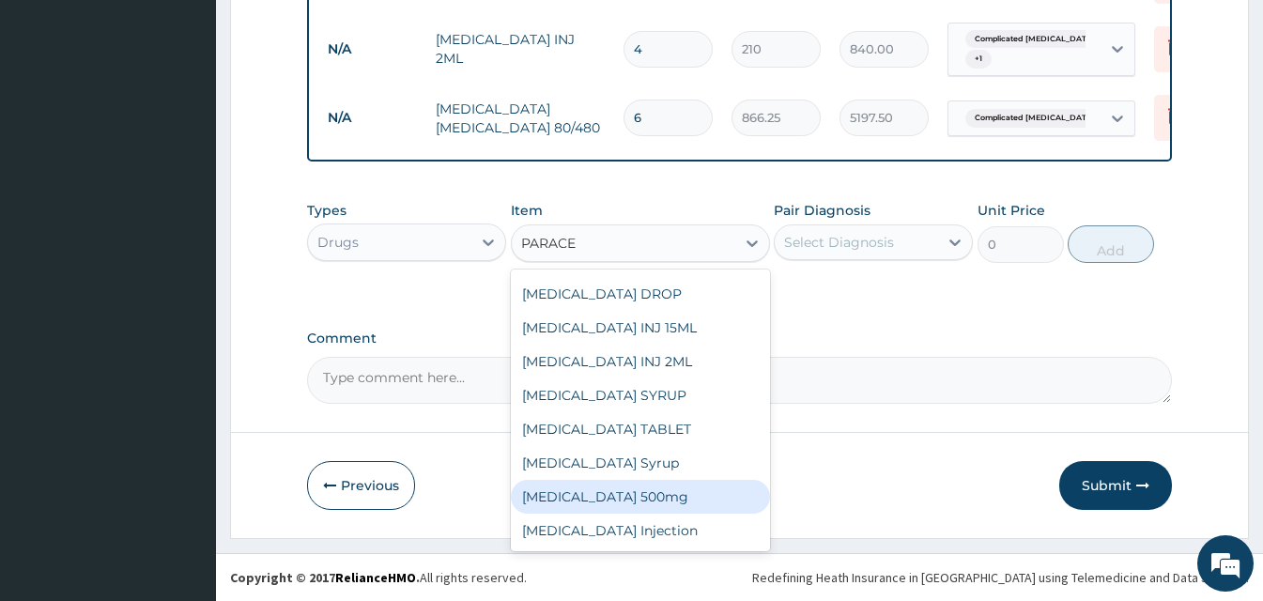
drag, startPoint x: 701, startPoint y: 488, endPoint x: 740, endPoint y: 470, distance: 43.7
click at [701, 488] on div "Paracetamol 500mg" at bounding box center [640, 497] width 259 height 34
type input "15"
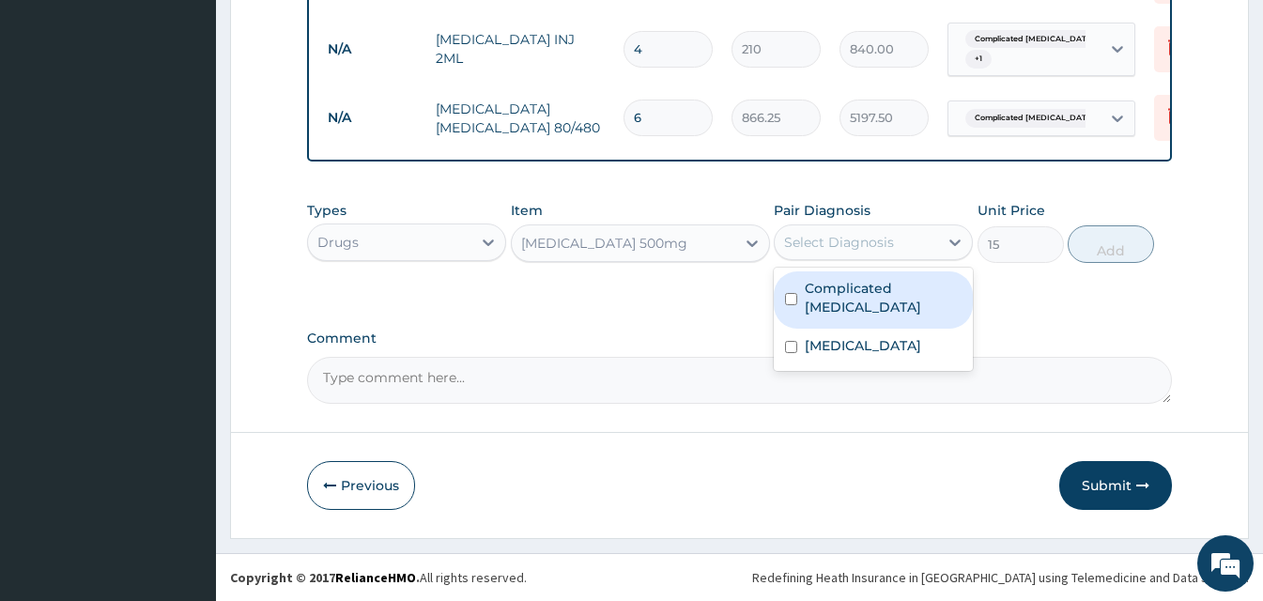
click at [910, 239] on div "Select Diagnosis" at bounding box center [856, 242] width 163 height 30
click at [888, 278] on div "Complicated malaria" at bounding box center [873, 299] width 199 height 57
checkbox input "true"
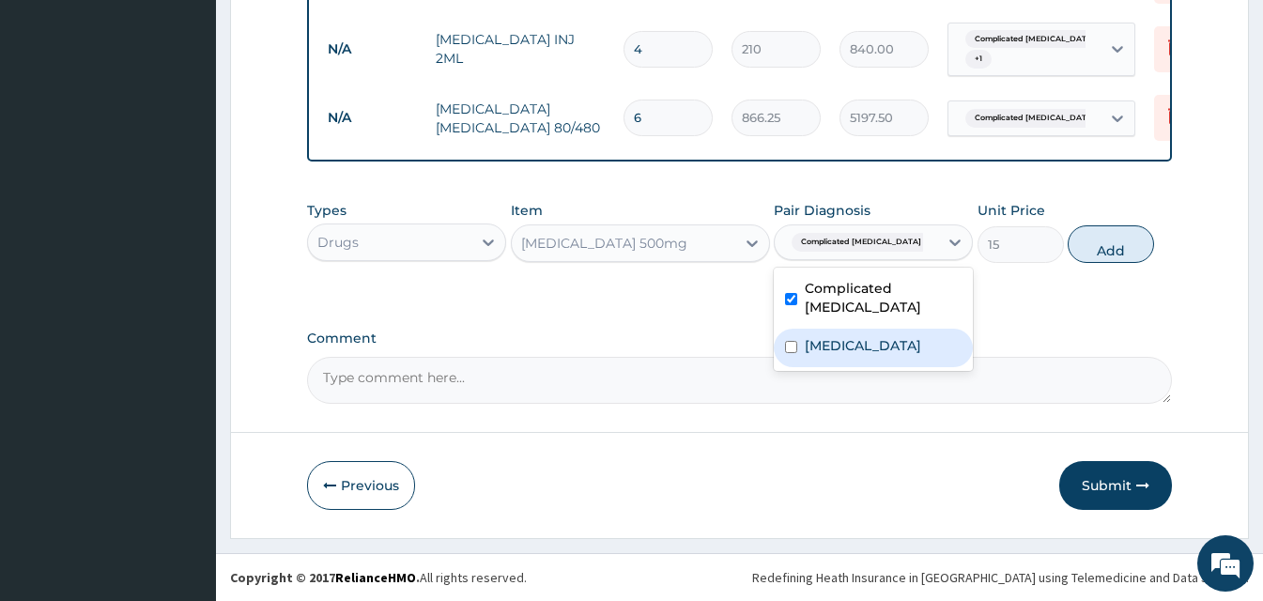
click at [875, 336] on label "Typhoid fever" at bounding box center [863, 345] width 116 height 19
checkbox input "true"
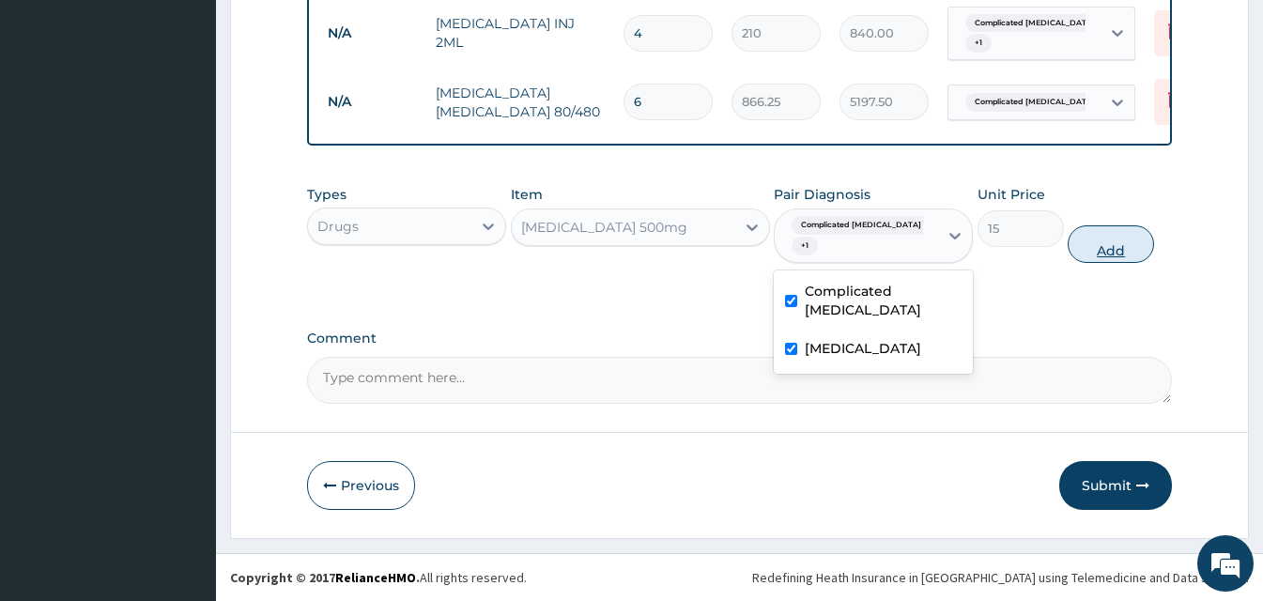
click at [1076, 256] on button "Add" at bounding box center [1111, 244] width 86 height 38
type input "0"
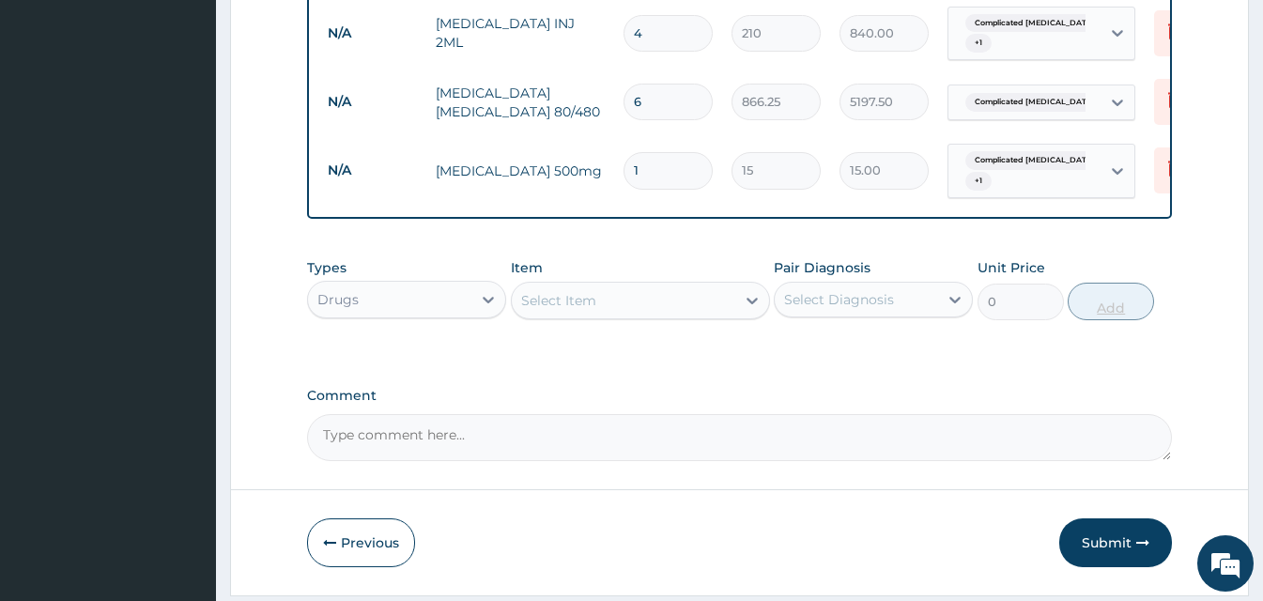
type input "0.00"
type input "2"
type input "30.00"
type input "24"
type input "360.00"
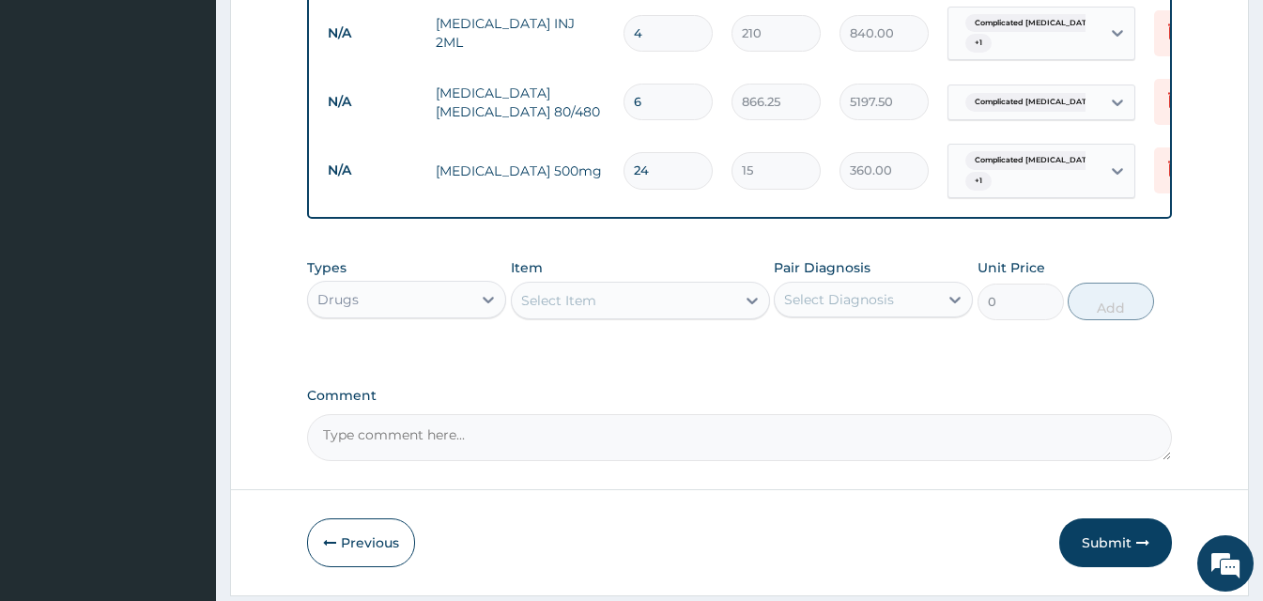
type input "2"
type input "30.00"
type input "20"
type input "300.00"
type input "20"
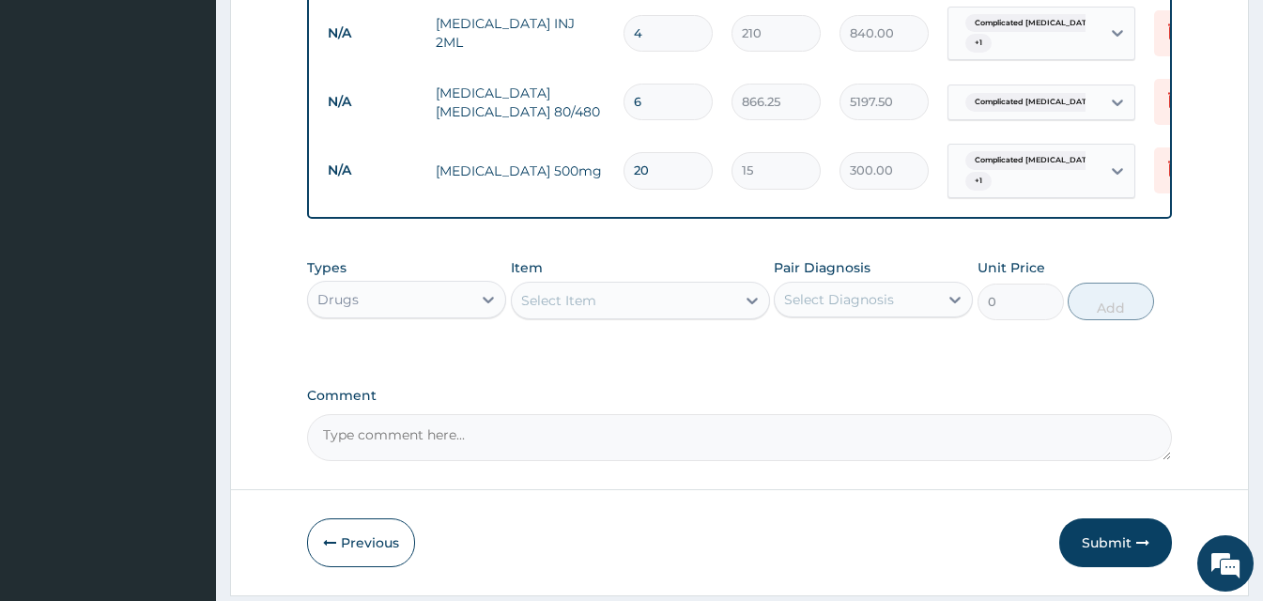
click at [638, 316] on div "Select Item" at bounding box center [624, 300] width 224 height 30
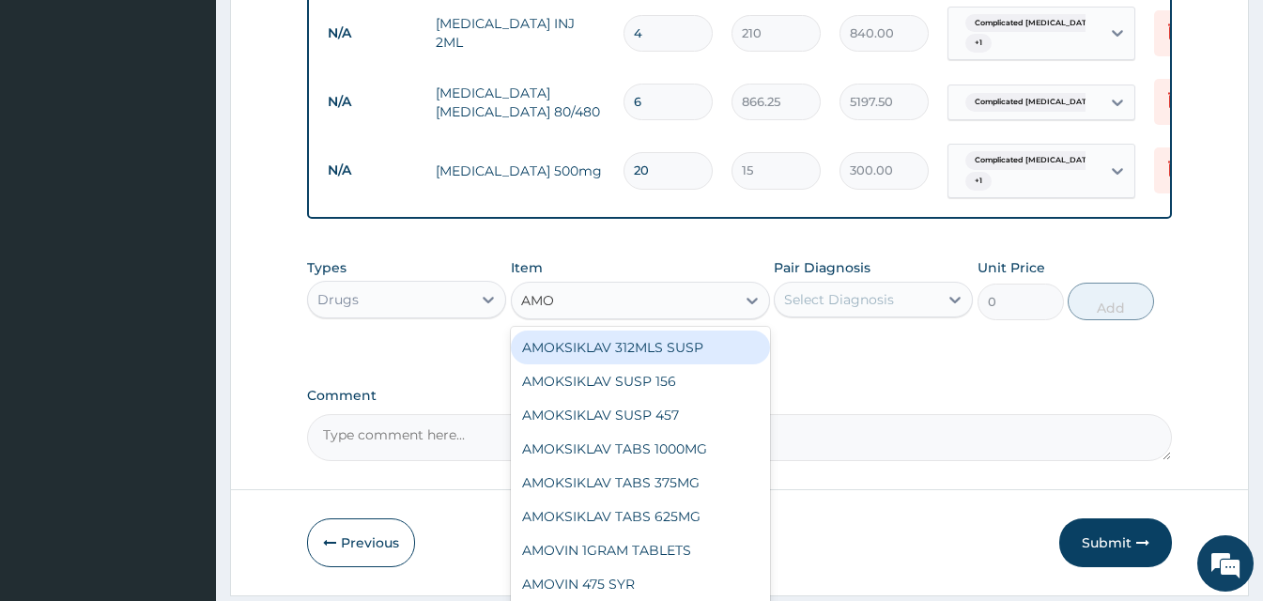
type input "AMOX"
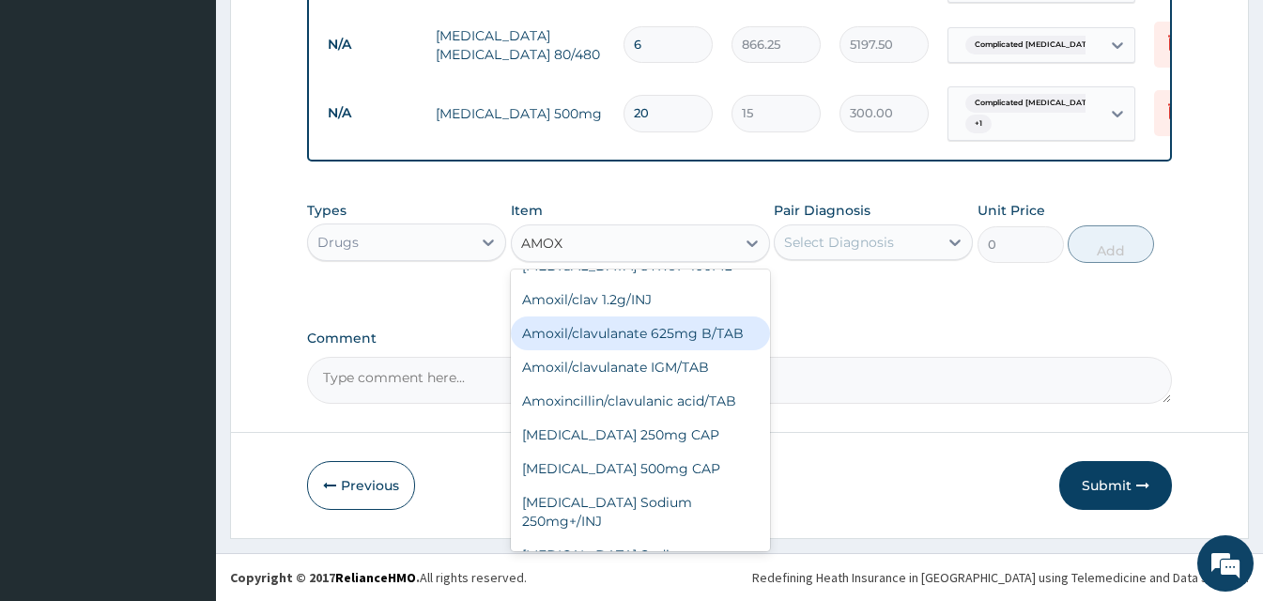
scroll to position [460, 0]
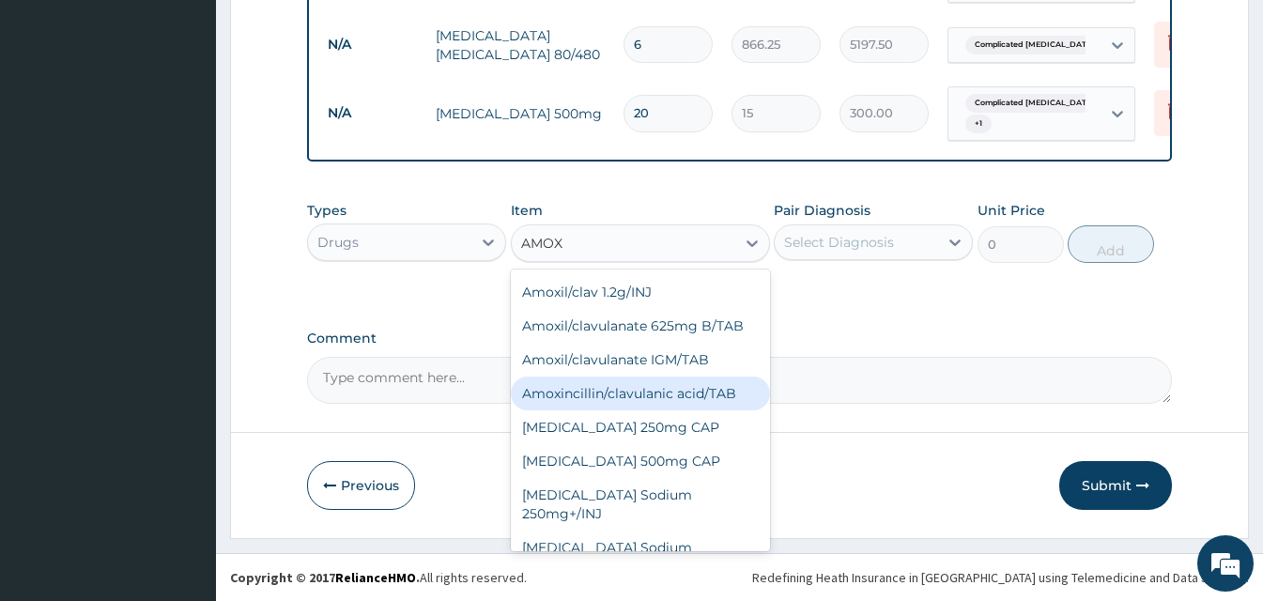
click at [686, 410] on div "Amoxincillin/clavulanic acid/TAB" at bounding box center [640, 394] width 259 height 34
type input "21.525"
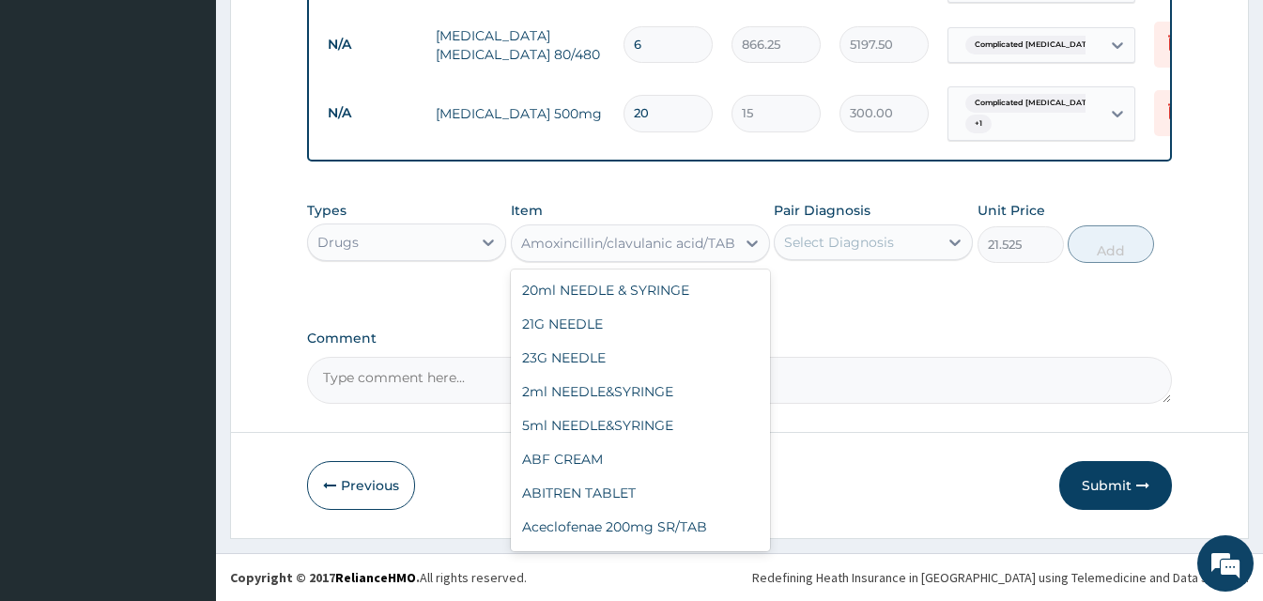
click at [623, 238] on div "Amoxincillin/clavulanic acid/TAB" at bounding box center [628, 243] width 214 height 19
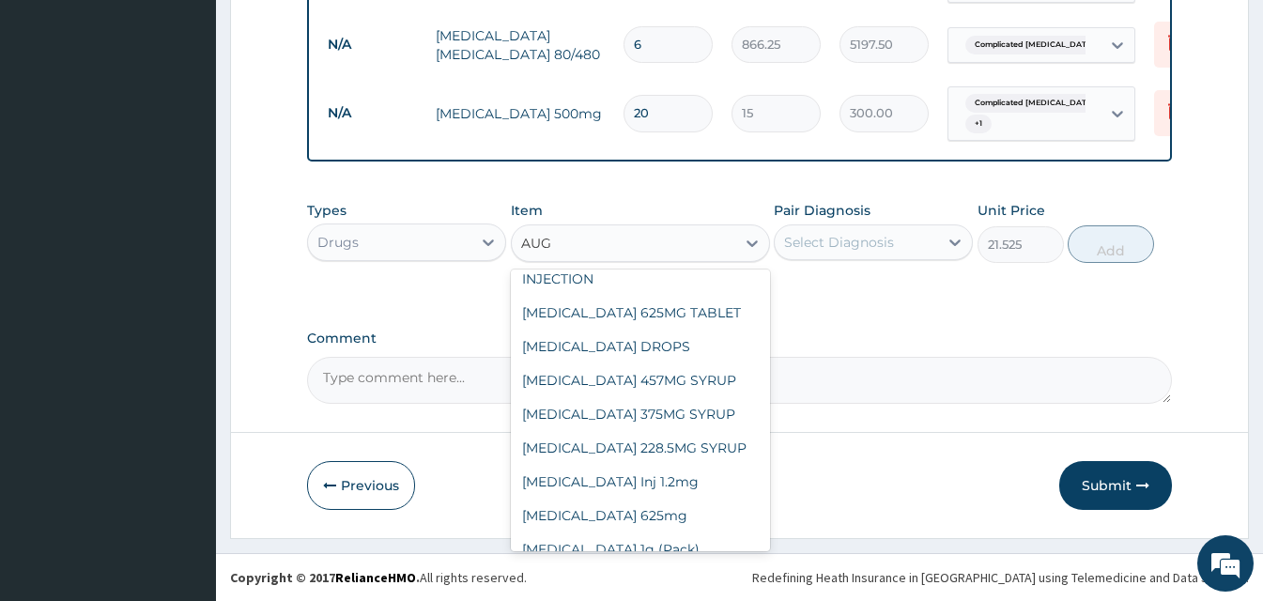
type input "AUGM"
click at [659, 532] on div "Augmentin 1g (Pack)" at bounding box center [640, 549] width 259 height 34
type input "6000"
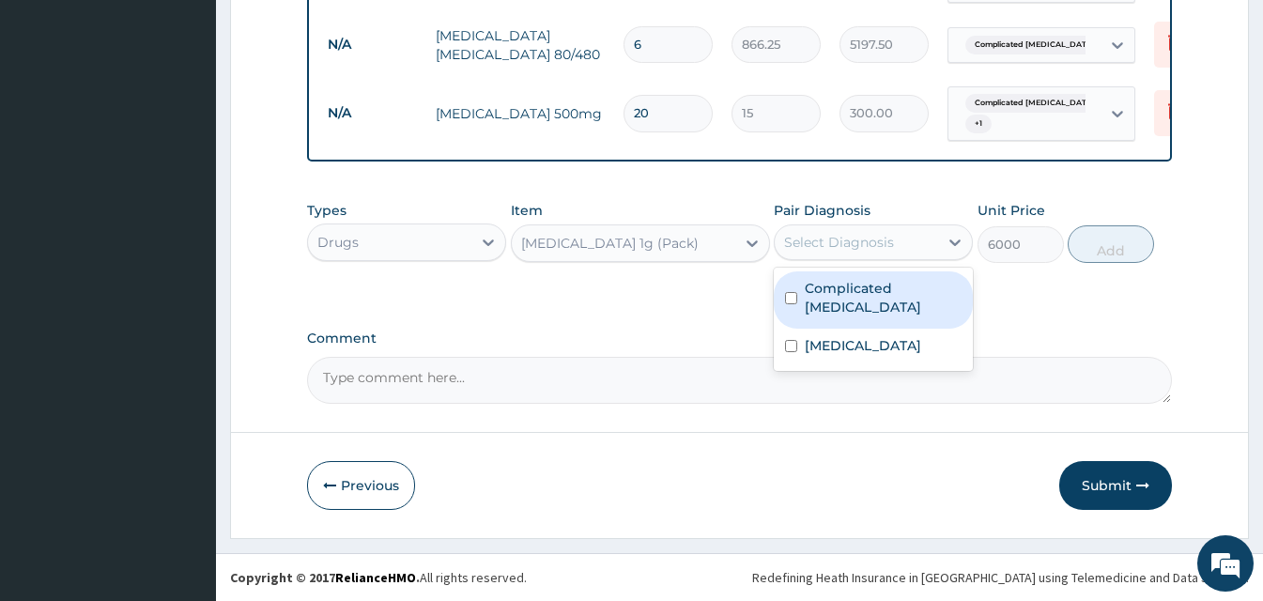
click at [857, 235] on div "Select Diagnosis" at bounding box center [839, 242] width 110 height 19
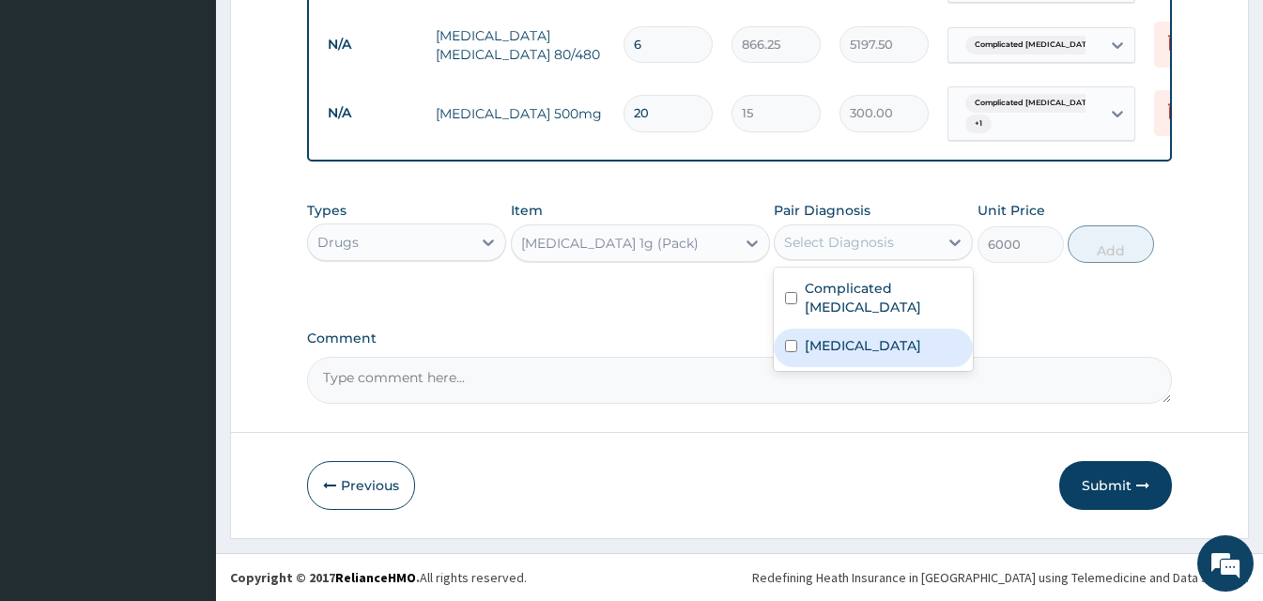
drag, startPoint x: 833, startPoint y: 321, endPoint x: 863, endPoint y: 322, distance: 30.1
click at [833, 336] on label "Typhoid fever" at bounding box center [863, 345] width 116 height 19
checkbox input "true"
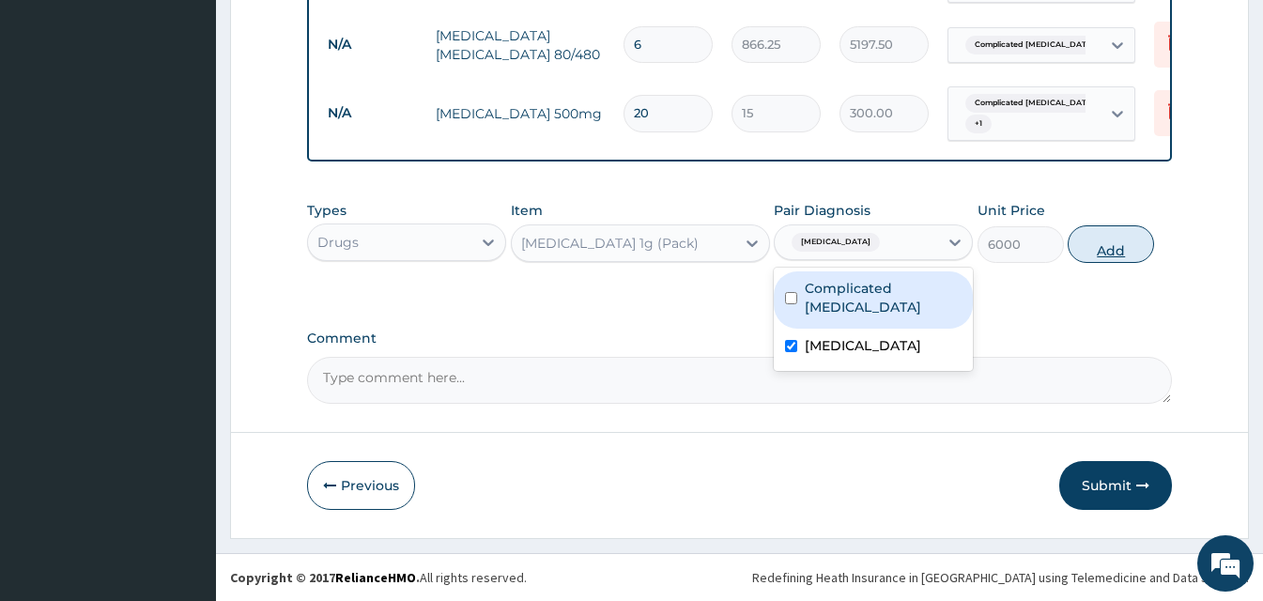
click at [1091, 255] on button "Add" at bounding box center [1111, 244] width 86 height 38
type input "0"
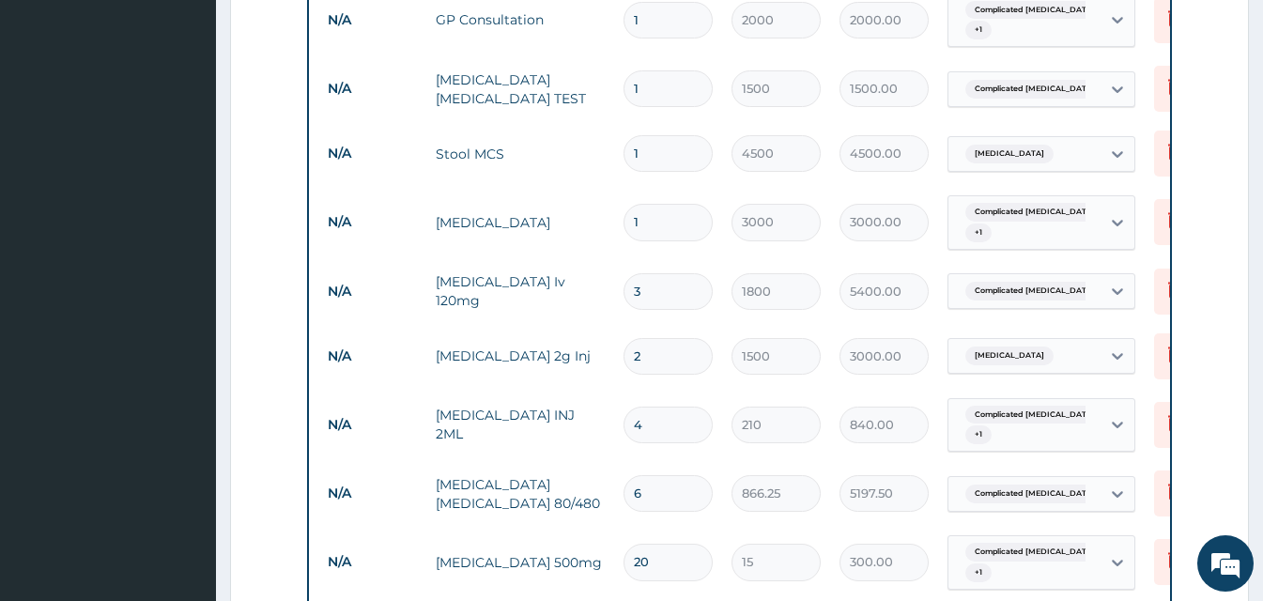
scroll to position [779, 0]
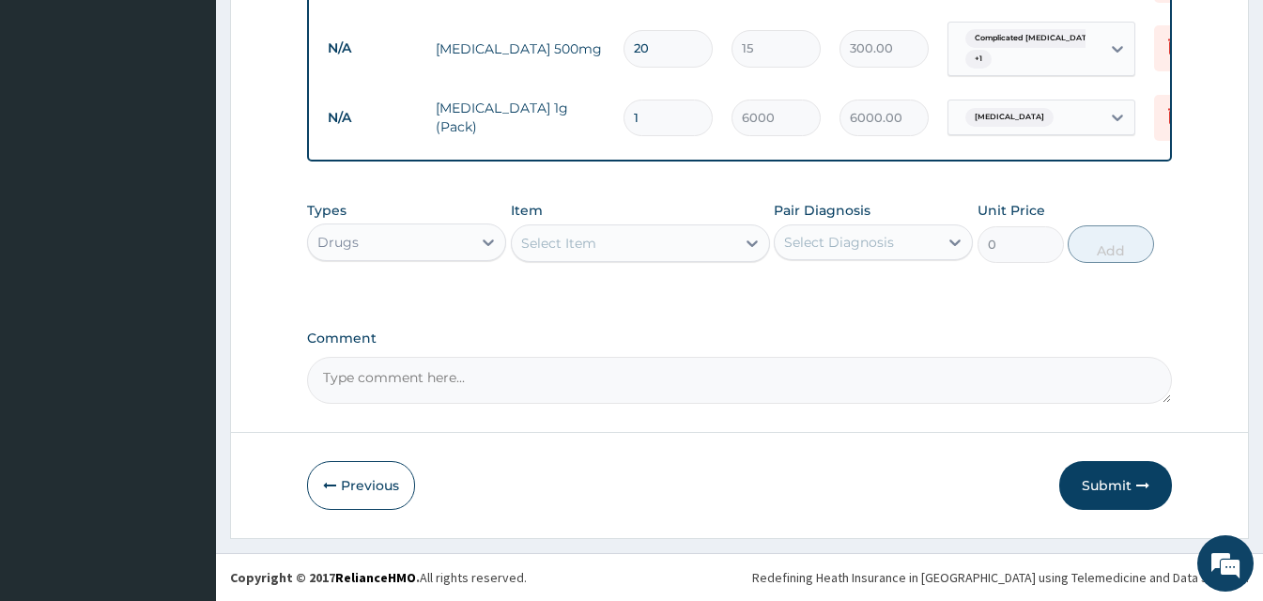
click at [1102, 482] on button "Submit" at bounding box center [1115, 485] width 113 height 49
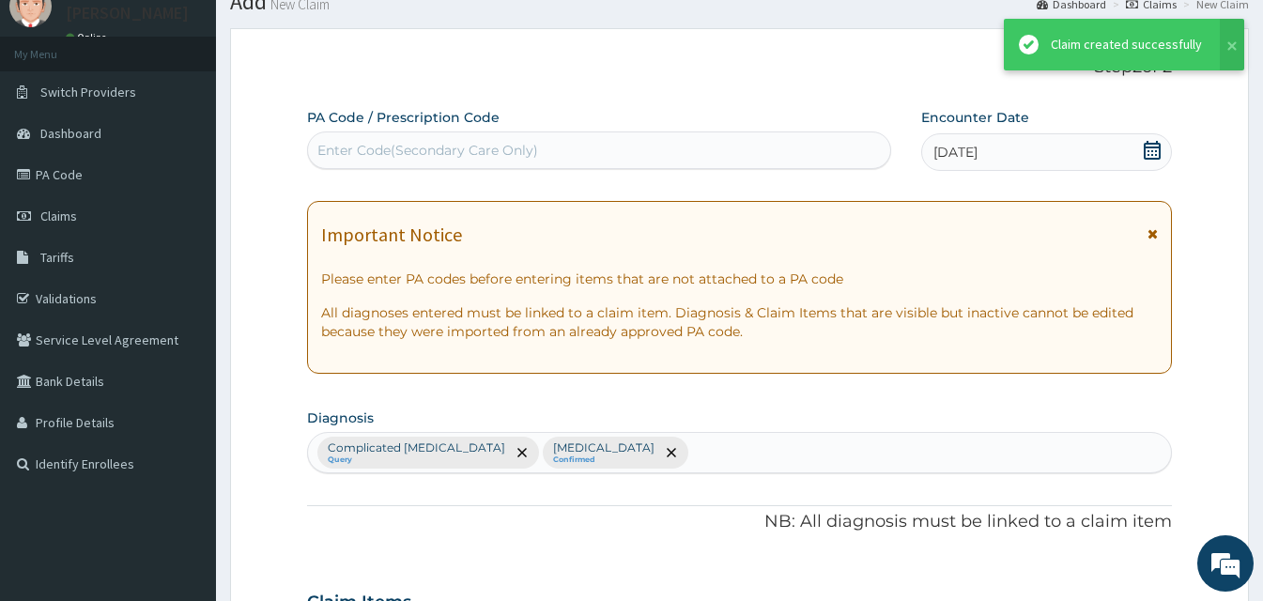
scroll to position [1295, 0]
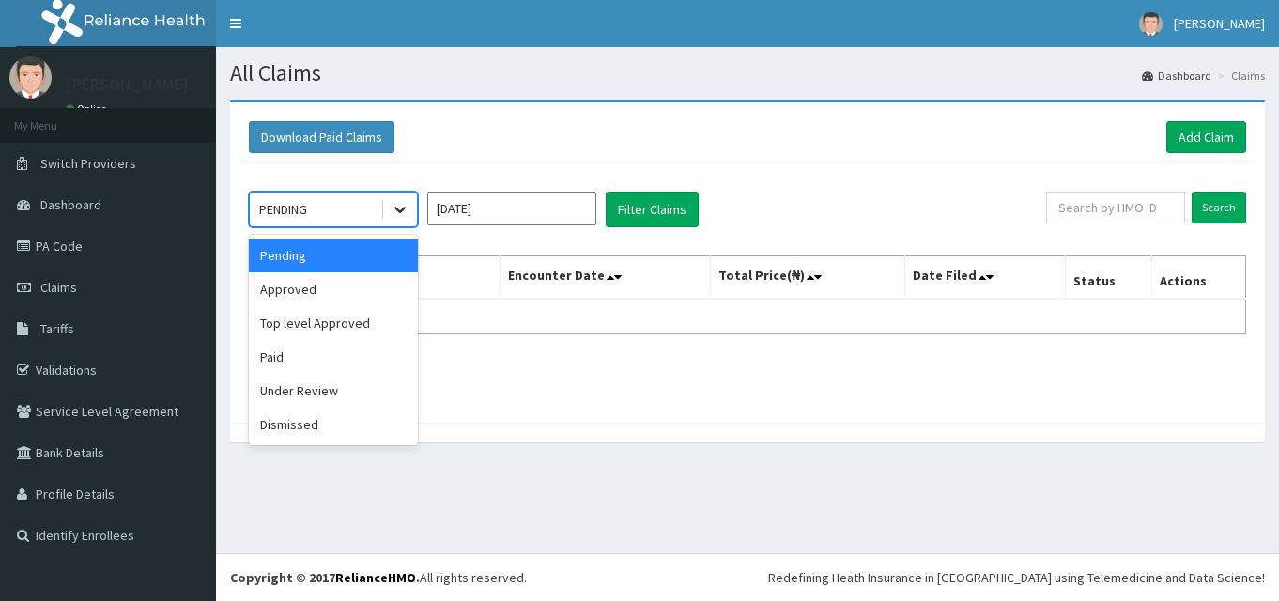
click at [414, 215] on div at bounding box center [400, 210] width 34 height 34
click at [311, 291] on div "Approved" at bounding box center [333, 289] width 169 height 34
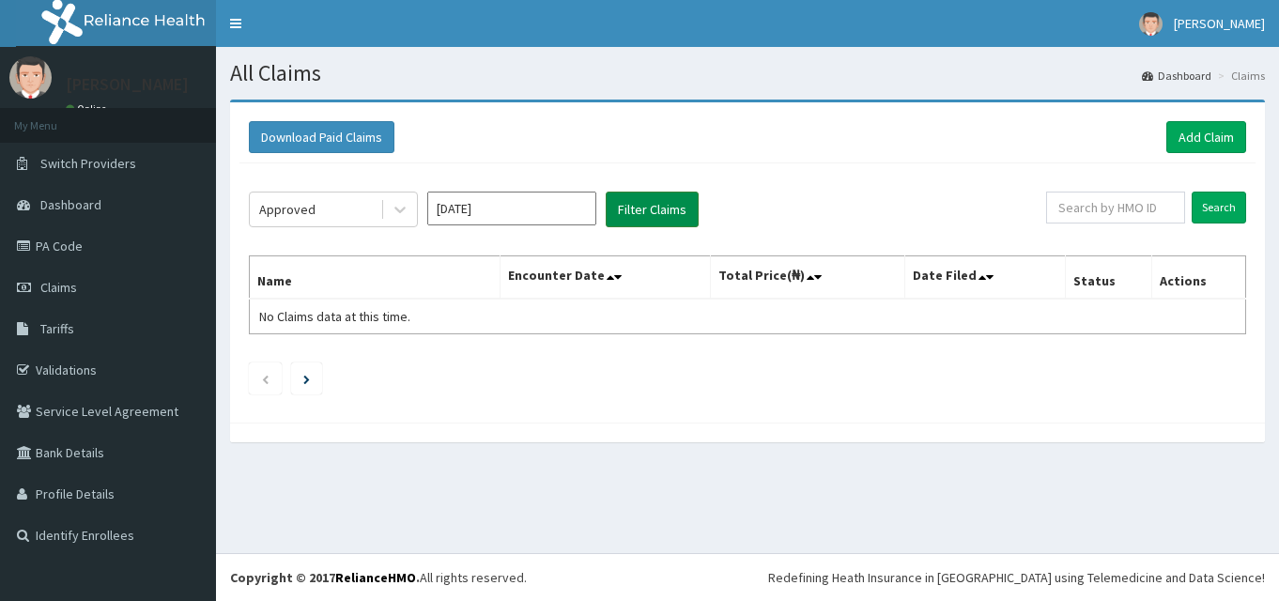
click at [624, 215] on button "Filter Claims" at bounding box center [652, 210] width 93 height 36
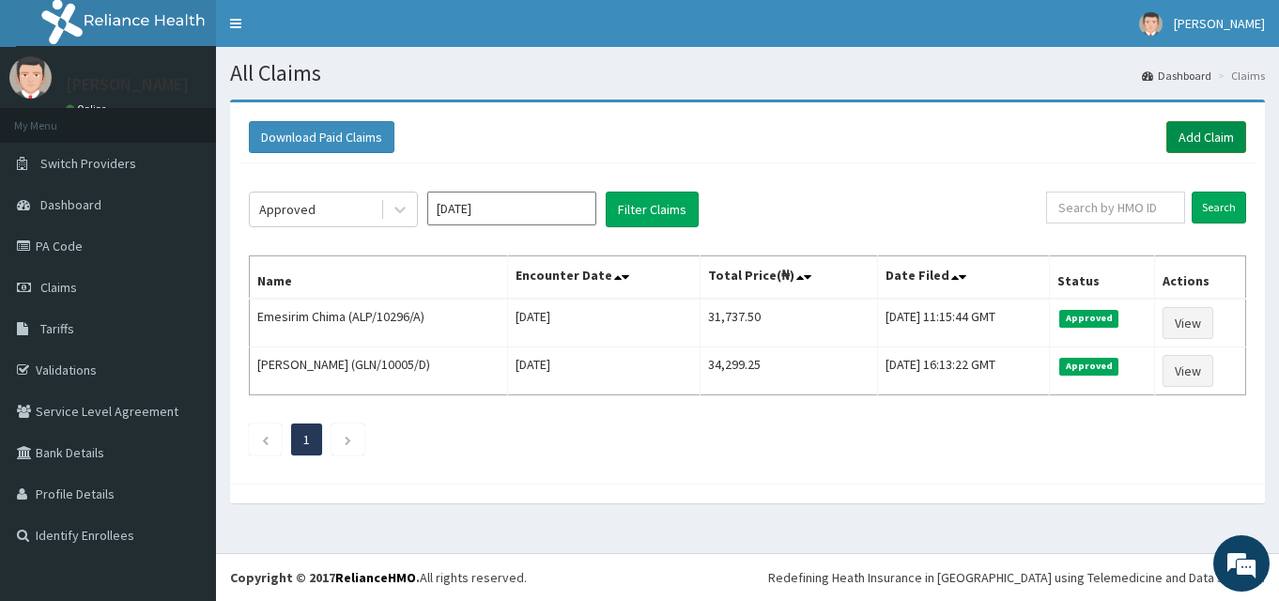
click at [1202, 146] on link "Add Claim" at bounding box center [1206, 137] width 80 height 32
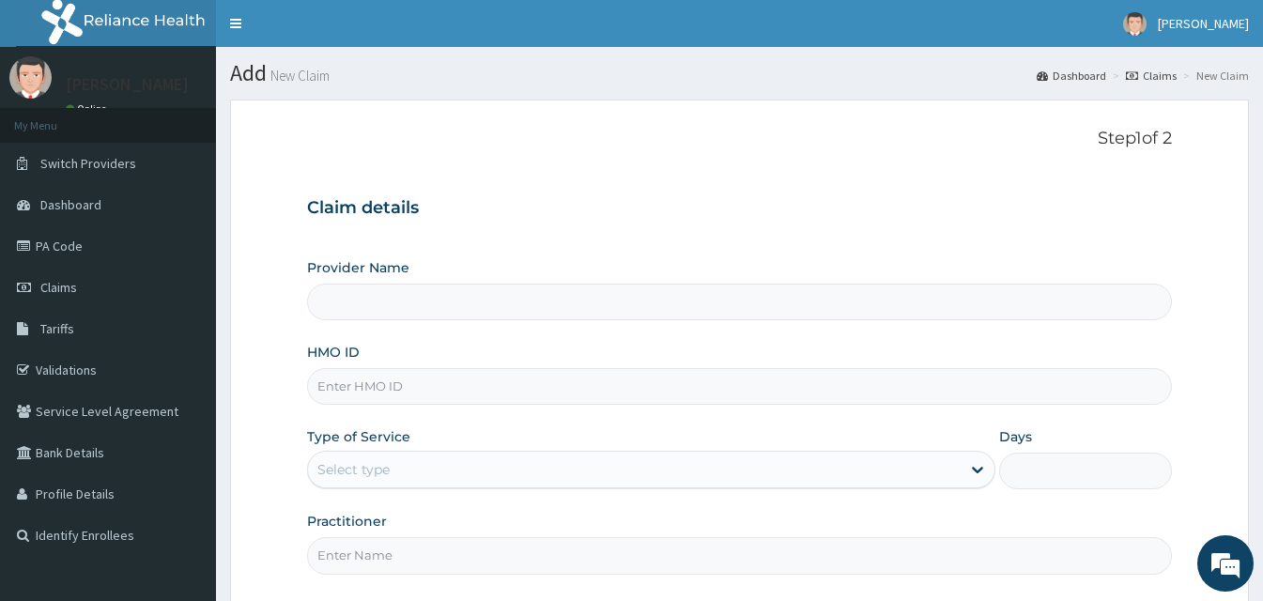
type input "[GEOGRAPHIC_DATA]"
click at [374, 395] on input "HMO ID" at bounding box center [739, 386] width 865 height 37
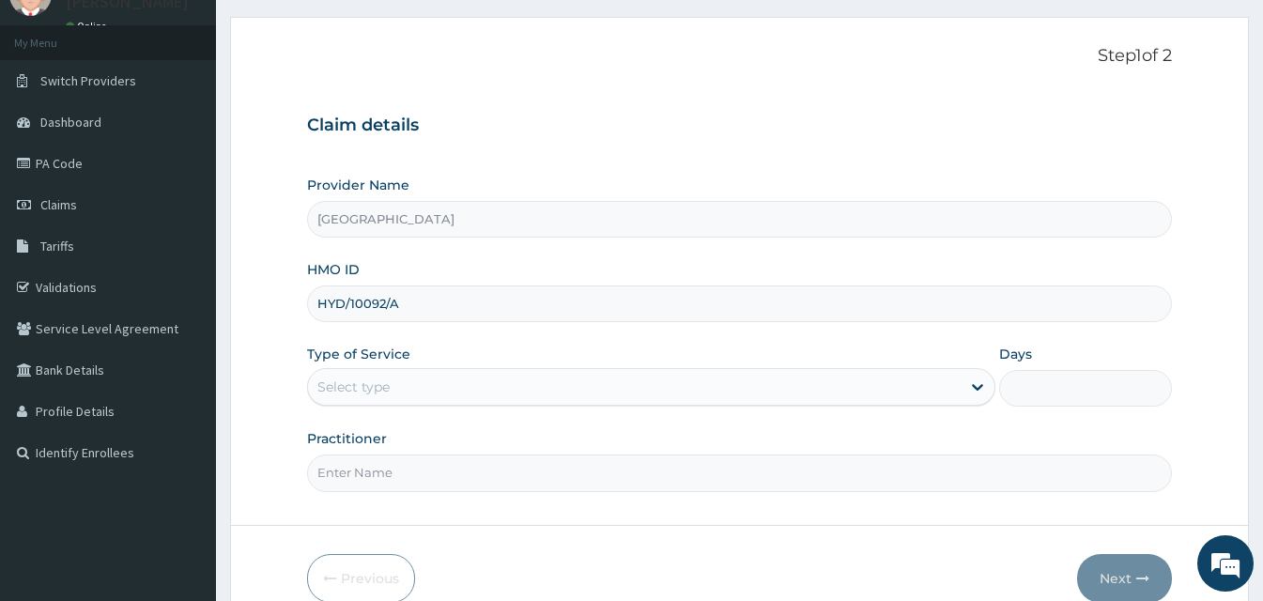
scroll to position [90, 0]
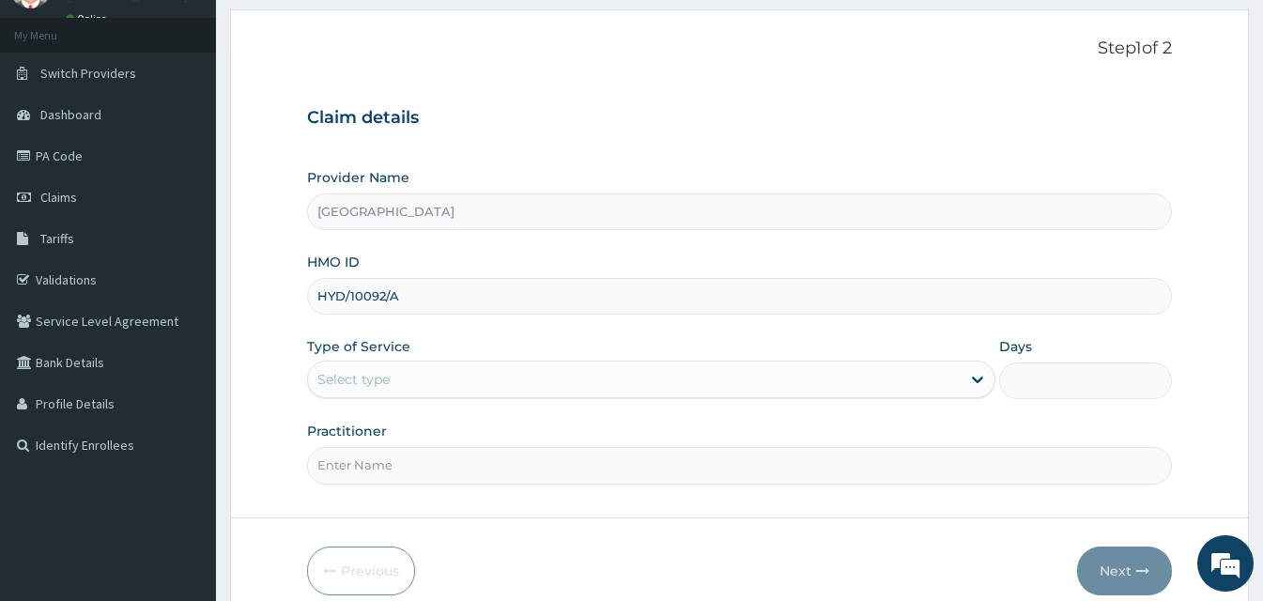
type input "HYD/10092/A"
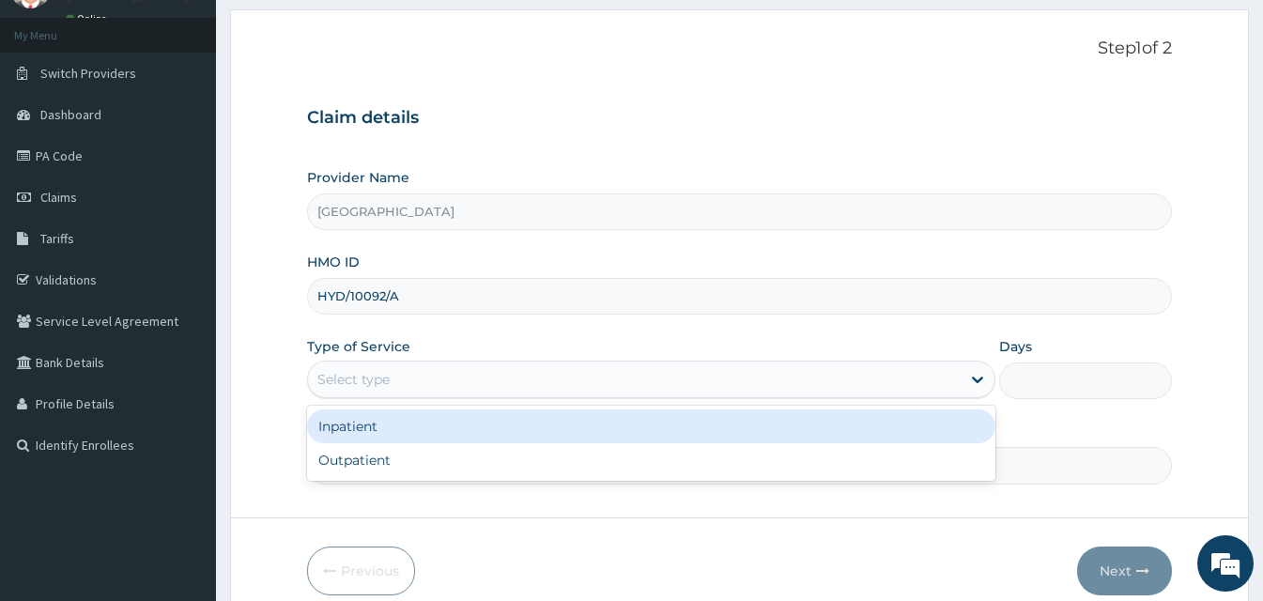
drag, startPoint x: 449, startPoint y: 378, endPoint x: 445, endPoint y: 442, distance: 64.9
click at [449, 381] on div "Select type" at bounding box center [634, 379] width 653 height 30
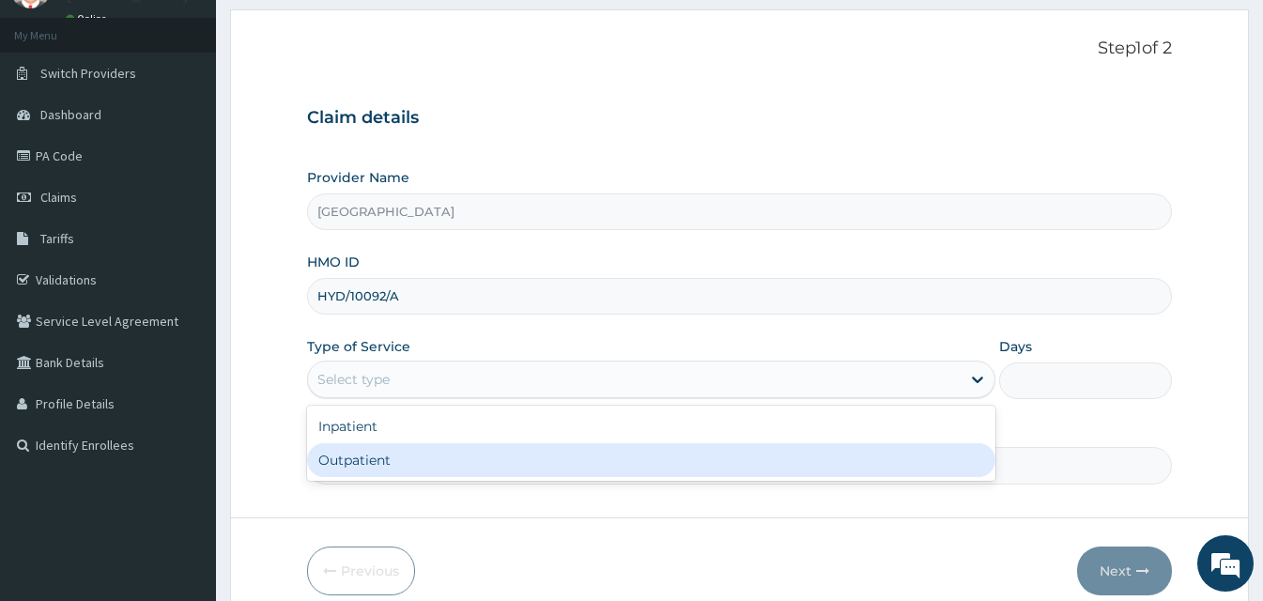
click at [443, 465] on div "Outpatient" at bounding box center [651, 460] width 688 height 34
type input "1"
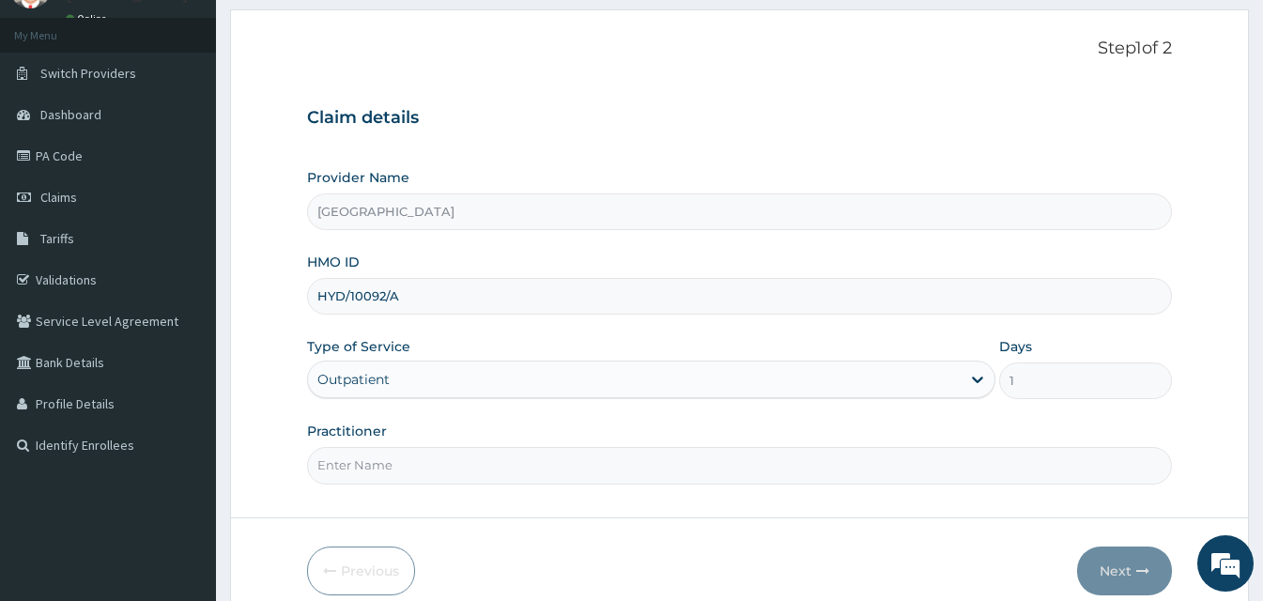
click at [443, 462] on input "Practitioner" at bounding box center [739, 465] width 865 height 37
type input "Dr Chinwe"
click at [1142, 569] on icon "button" at bounding box center [1142, 570] width 13 height 13
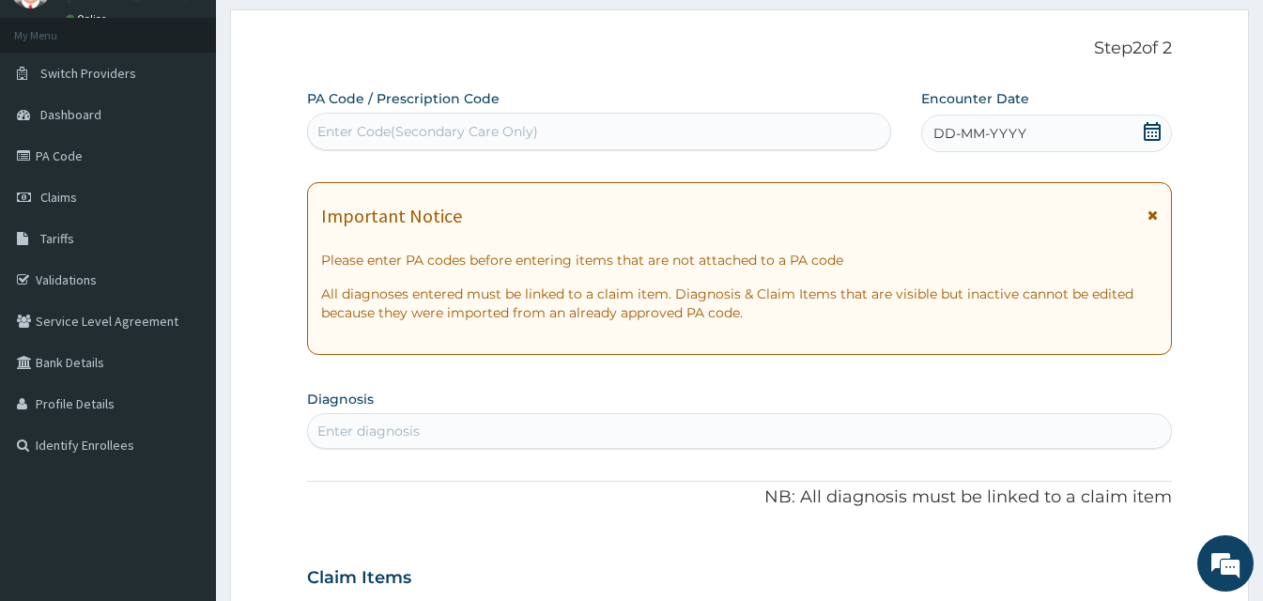
click at [1009, 152] on div "PA Code / Prescription Code Enter Code(Secondary Care Only) Encounter Date DD-M…" at bounding box center [739, 575] width 865 height 972
drag, startPoint x: 1009, startPoint y: 148, endPoint x: 1001, endPoint y: 137, distance: 13.5
click at [1002, 137] on span "DD-MM-YYYY" at bounding box center [980, 133] width 93 height 19
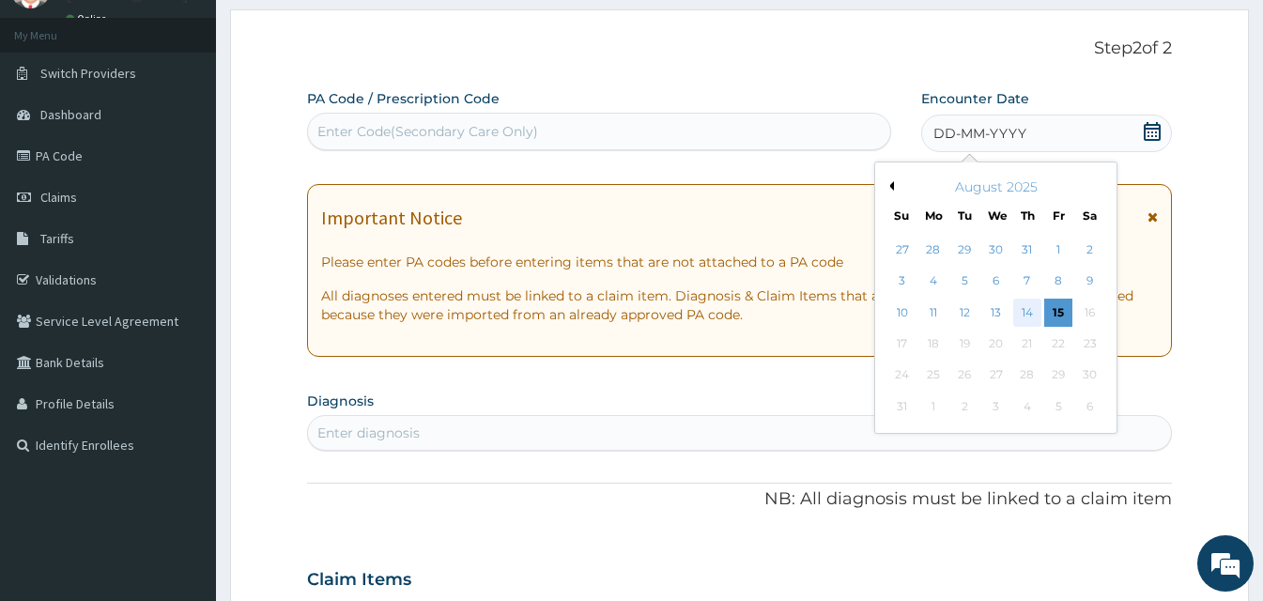
click at [1021, 313] on div "14" at bounding box center [1027, 313] width 28 height 28
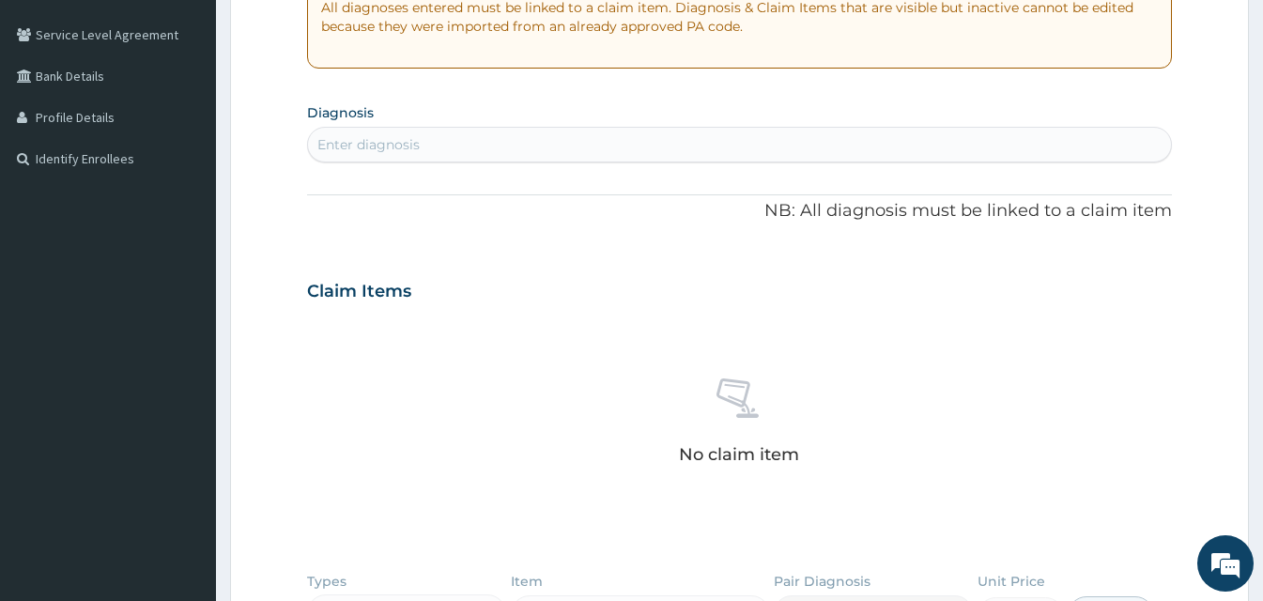
scroll to position [361, 0]
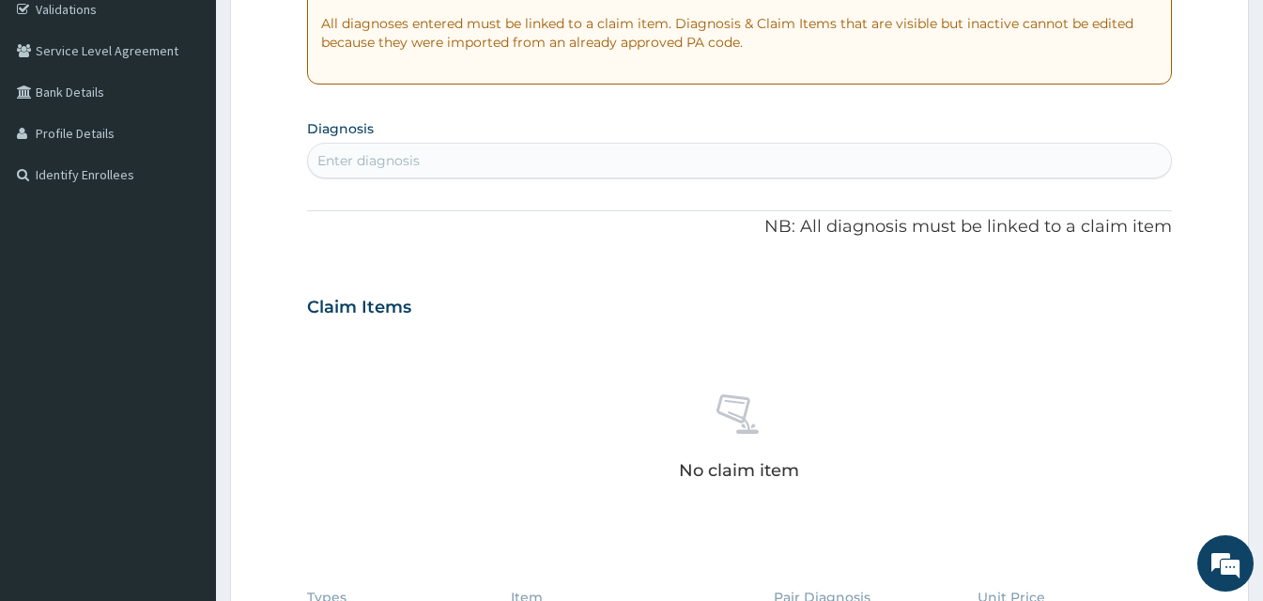
click at [404, 154] on div "Enter diagnosis" at bounding box center [368, 160] width 102 height 19
type input "MALARIA"
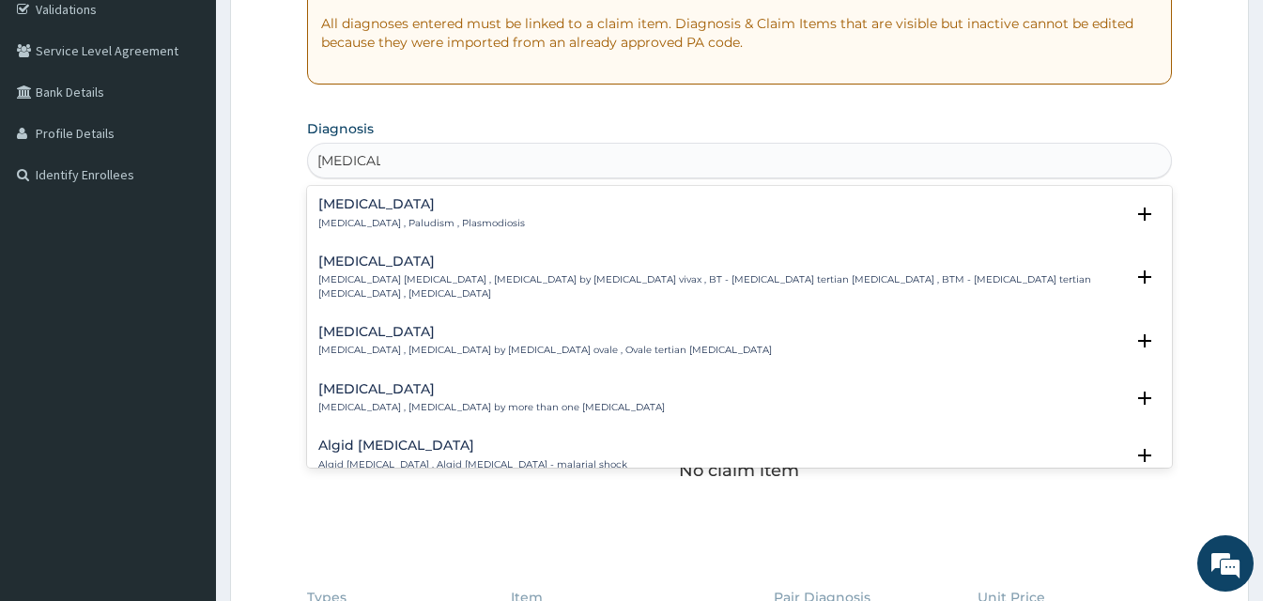
click at [363, 205] on h4 "Malaria" at bounding box center [421, 204] width 207 height 14
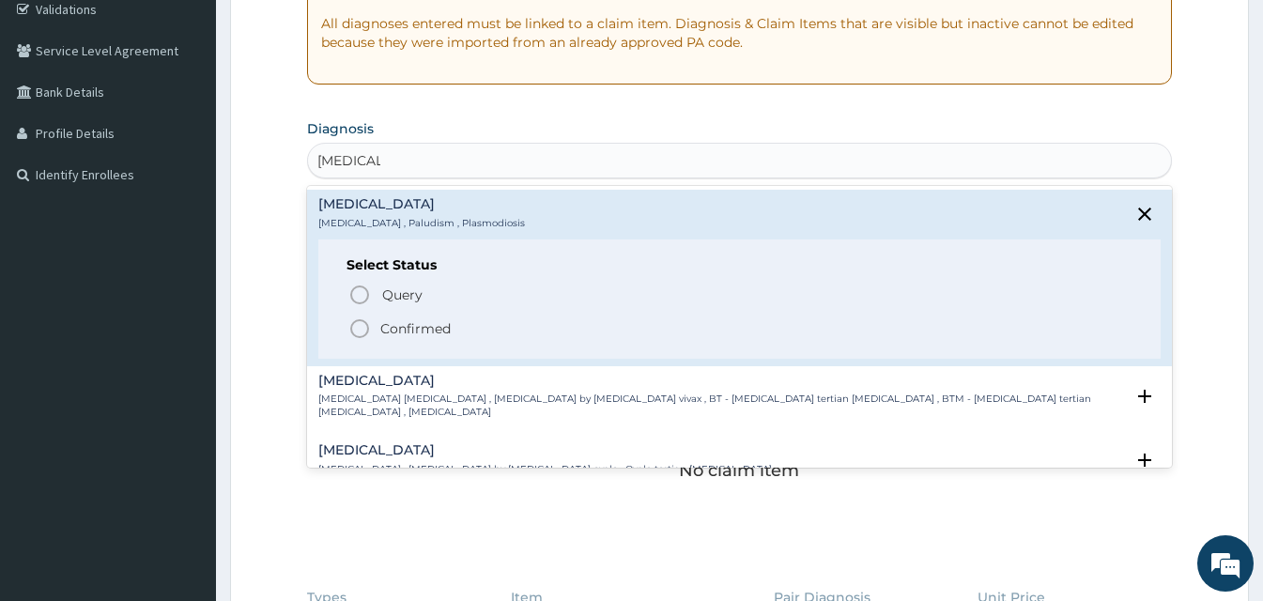
click at [356, 332] on icon "status option filled" at bounding box center [359, 328] width 23 height 23
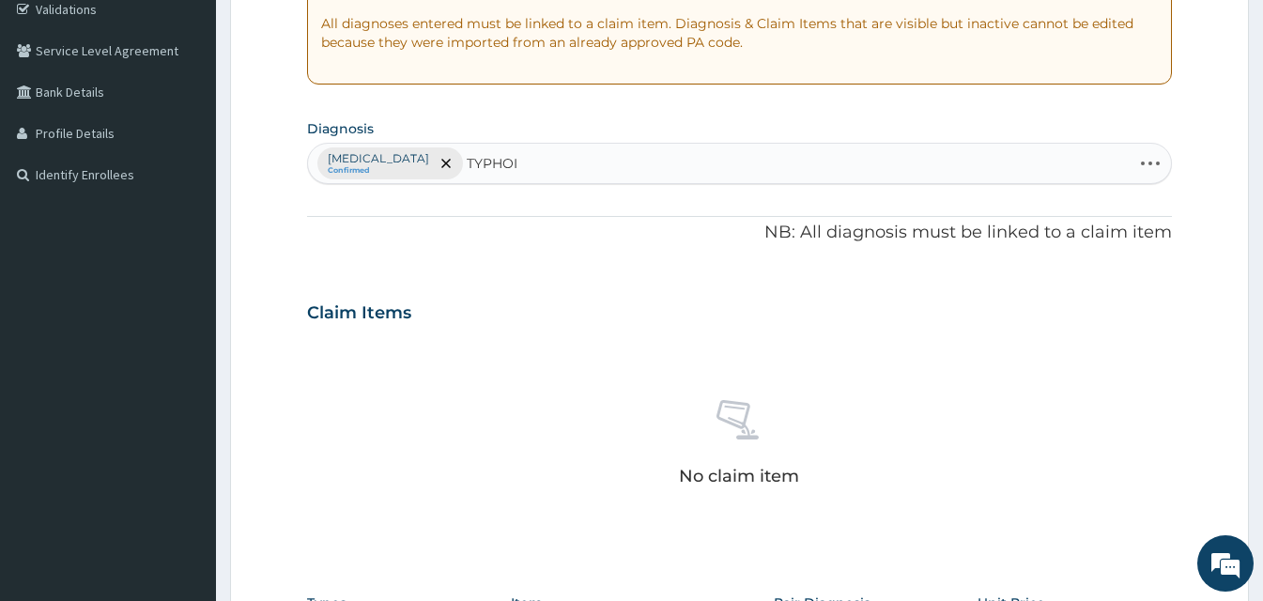
type input "TYPHOID"
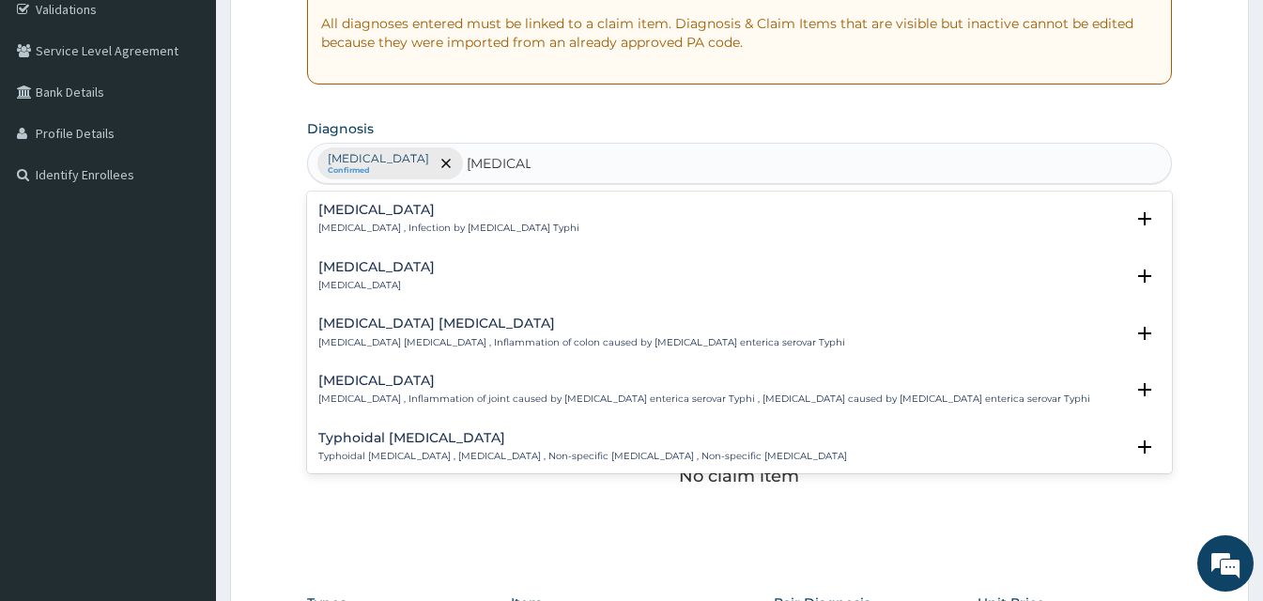
click at [375, 213] on h4 "Typhoid fever" at bounding box center [448, 210] width 261 height 14
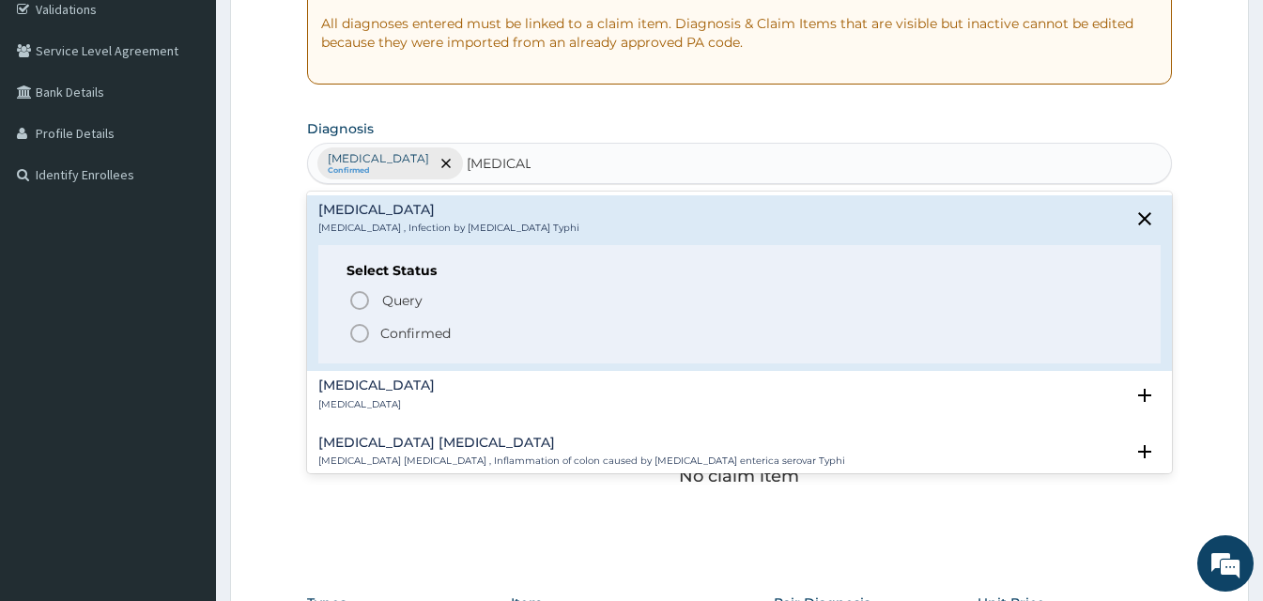
click at [358, 328] on icon "status option filled" at bounding box center [359, 333] width 23 height 23
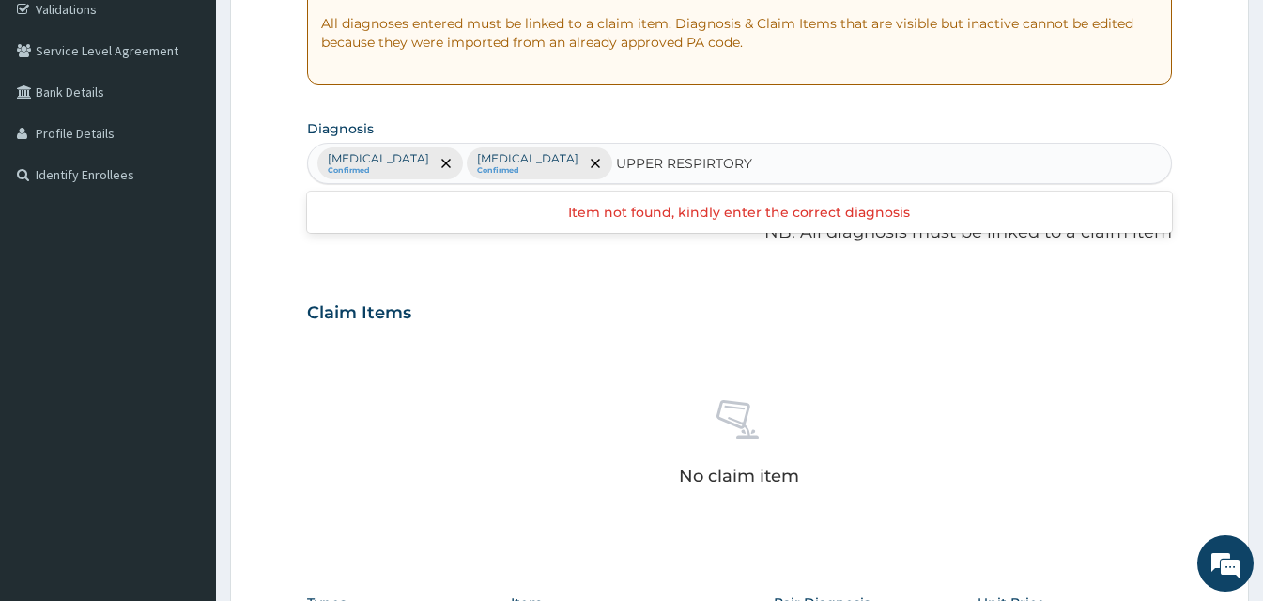
click at [637, 165] on input "UPPER RESPIRTORY" at bounding box center [684, 163] width 137 height 19
click at [632, 162] on input "UPPER RESPIRTORY" at bounding box center [684, 163] width 137 height 19
type input "UPPER RESPIRATORY"
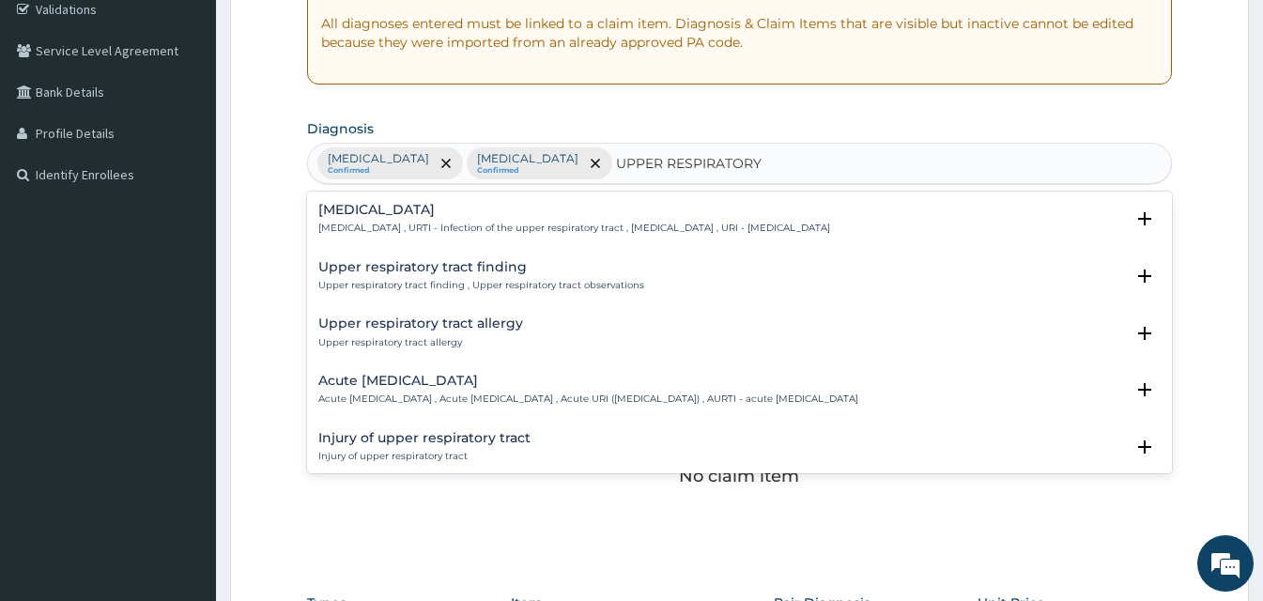
click at [444, 219] on div "Upper respiratory infection Upper respiratory infection , URTI - Infection of t…" at bounding box center [574, 219] width 512 height 33
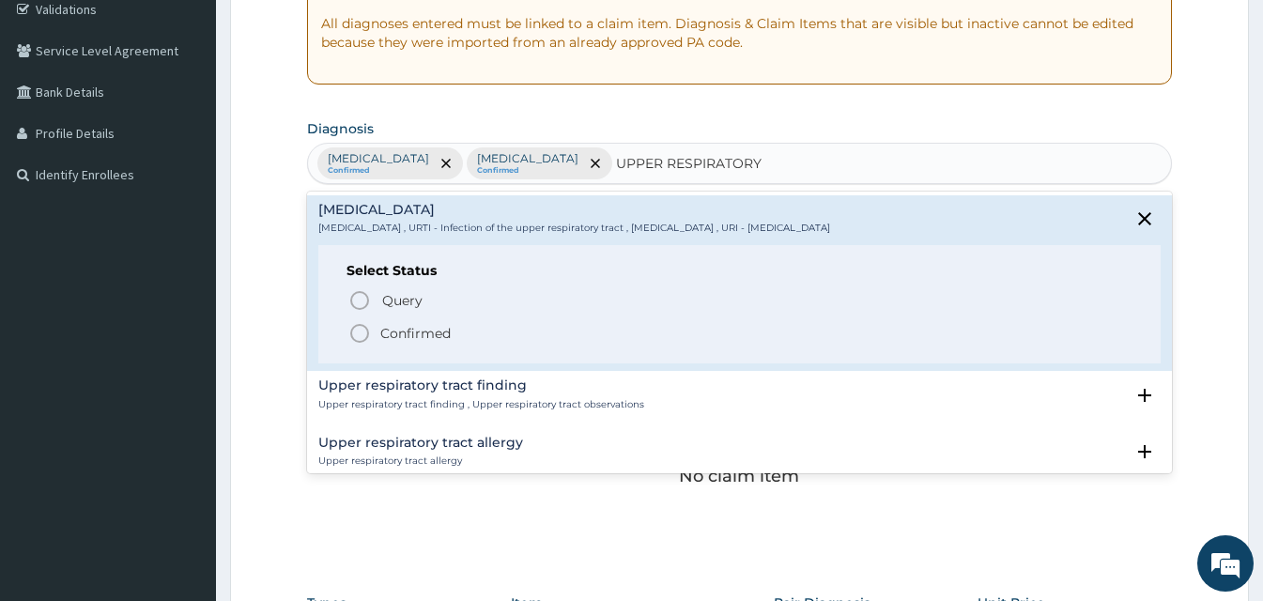
click at [364, 336] on icon "status option filled" at bounding box center [359, 333] width 23 height 23
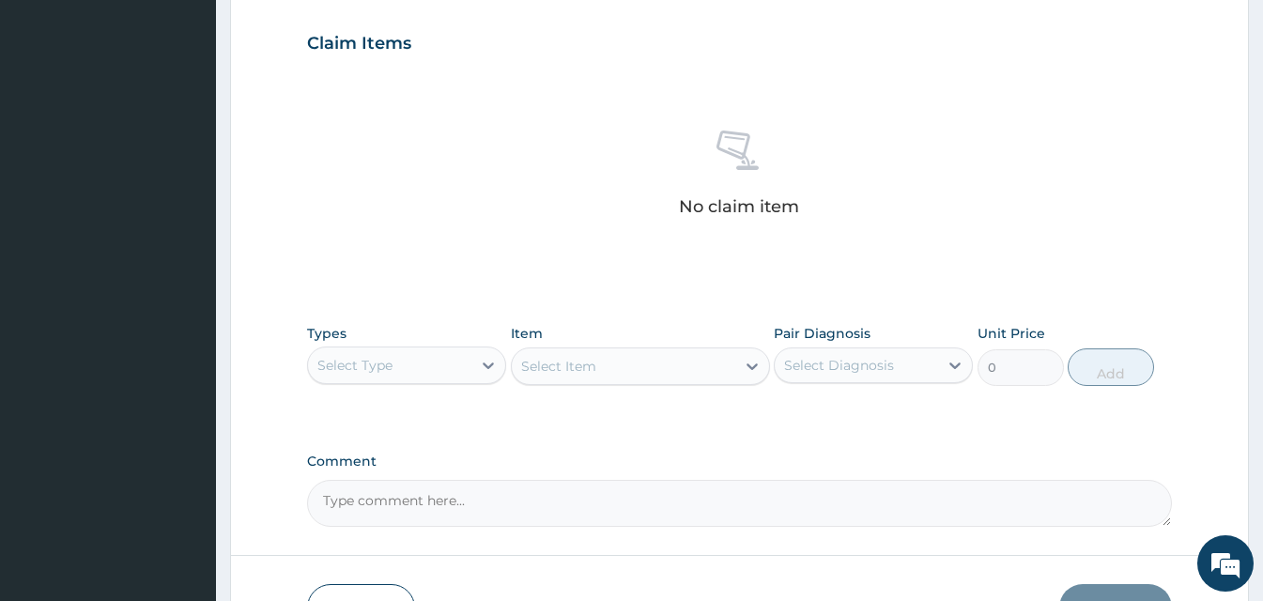
scroll to position [631, 0]
drag, startPoint x: 388, startPoint y: 341, endPoint x: 390, endPoint y: 356, distance: 15.1
click at [389, 354] on div "Types Select Type" at bounding box center [406, 354] width 199 height 62
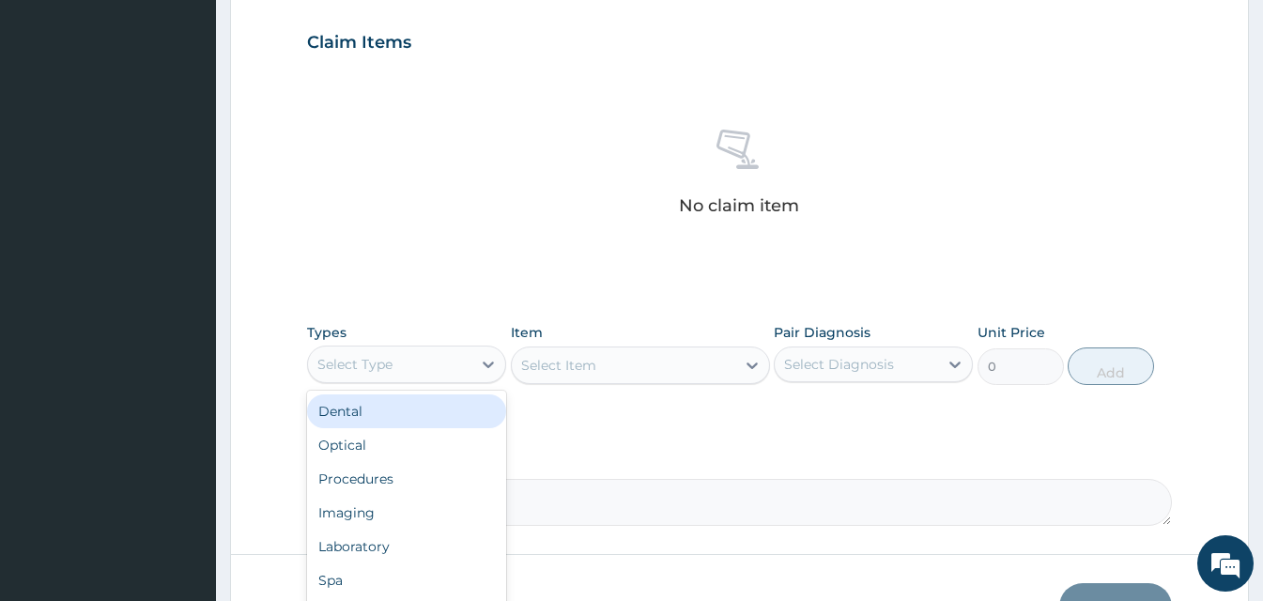
drag, startPoint x: 390, startPoint y: 356, endPoint x: 392, endPoint y: 374, distance: 17.9
click at [392, 374] on div "Select Type" at bounding box center [389, 364] width 163 height 30
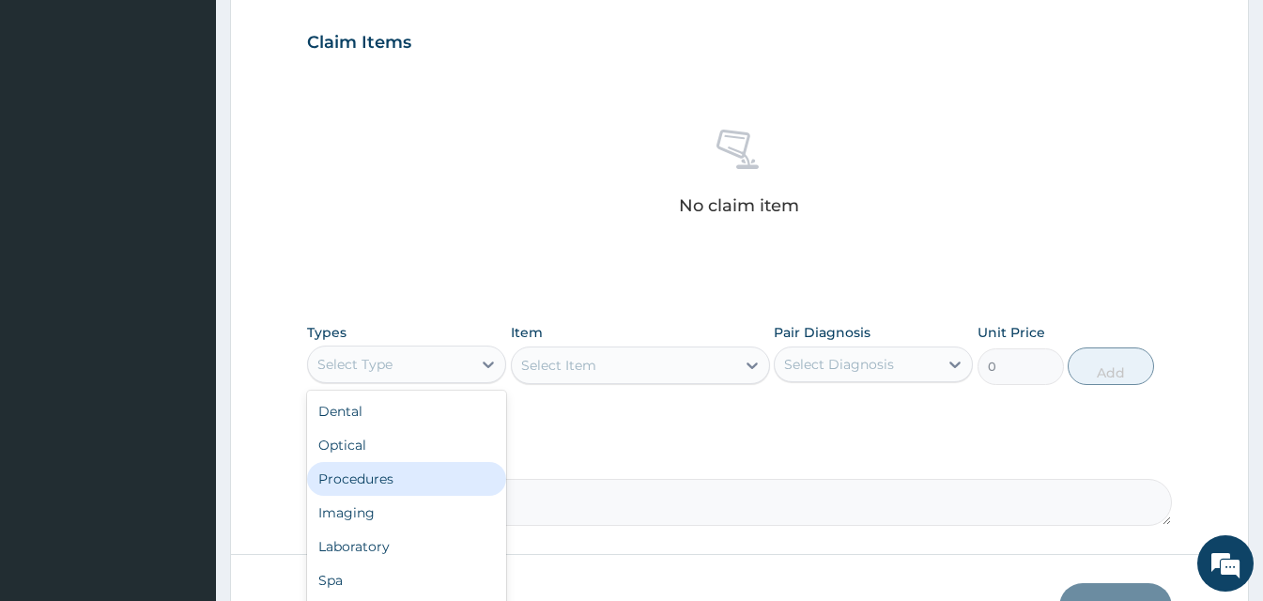
click at [404, 475] on div "Procedures" at bounding box center [406, 479] width 199 height 34
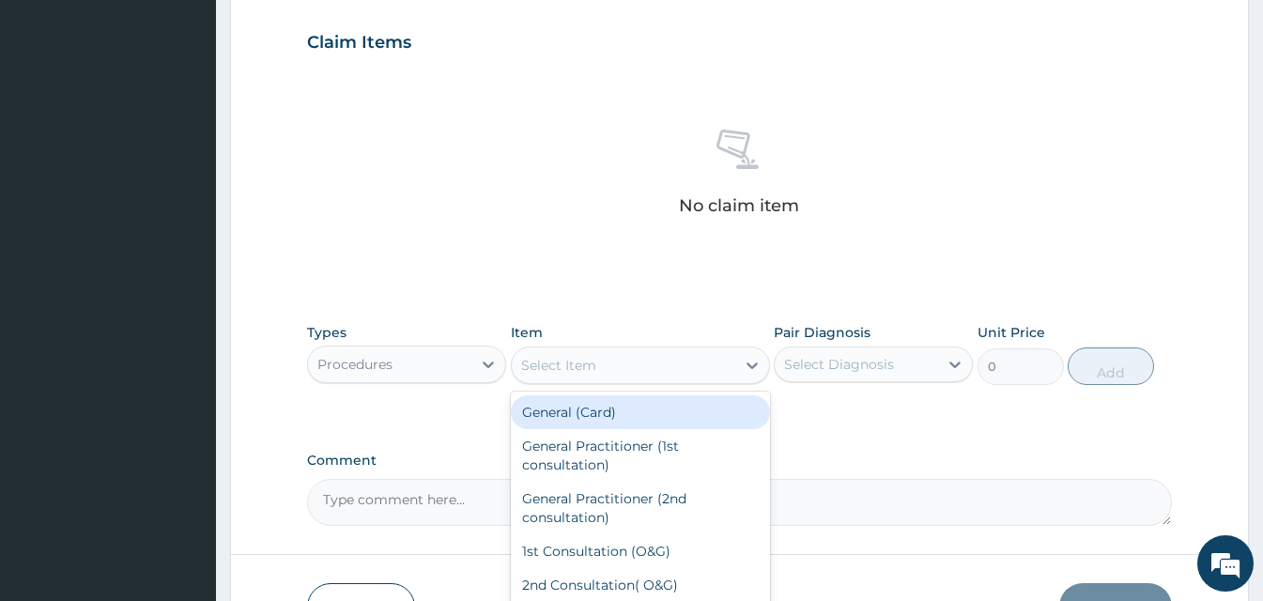
click at [553, 369] on div "Select Item" at bounding box center [558, 365] width 75 height 19
type input "GP"
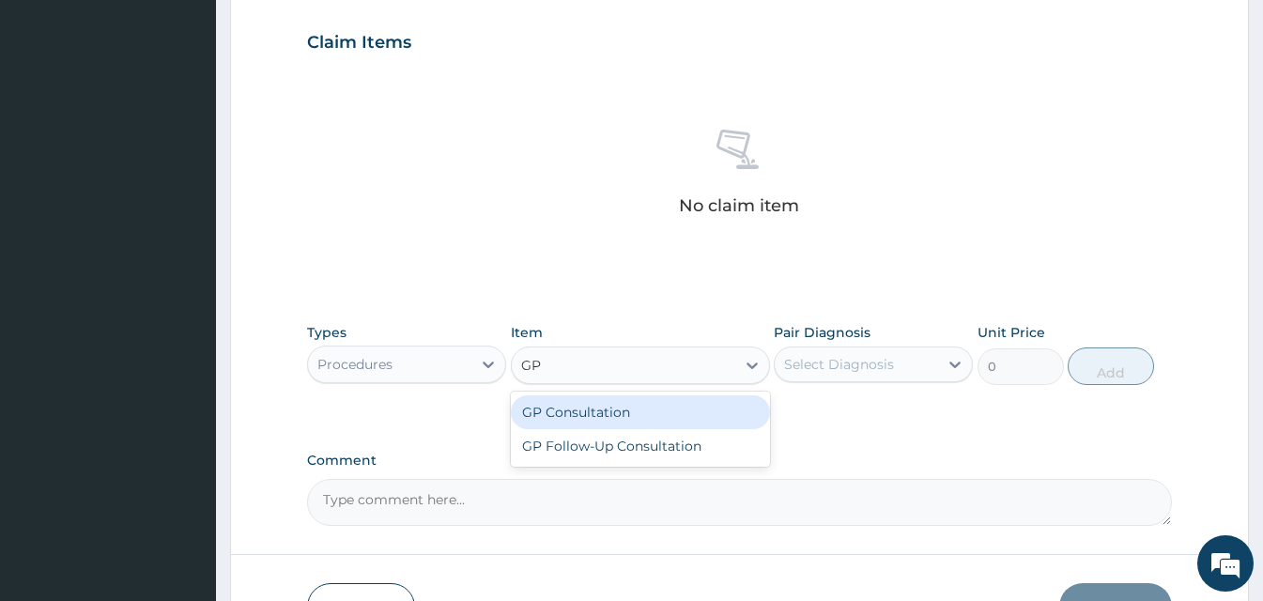
click at [585, 421] on div "GP Consultation" at bounding box center [640, 412] width 259 height 34
type input "2000"
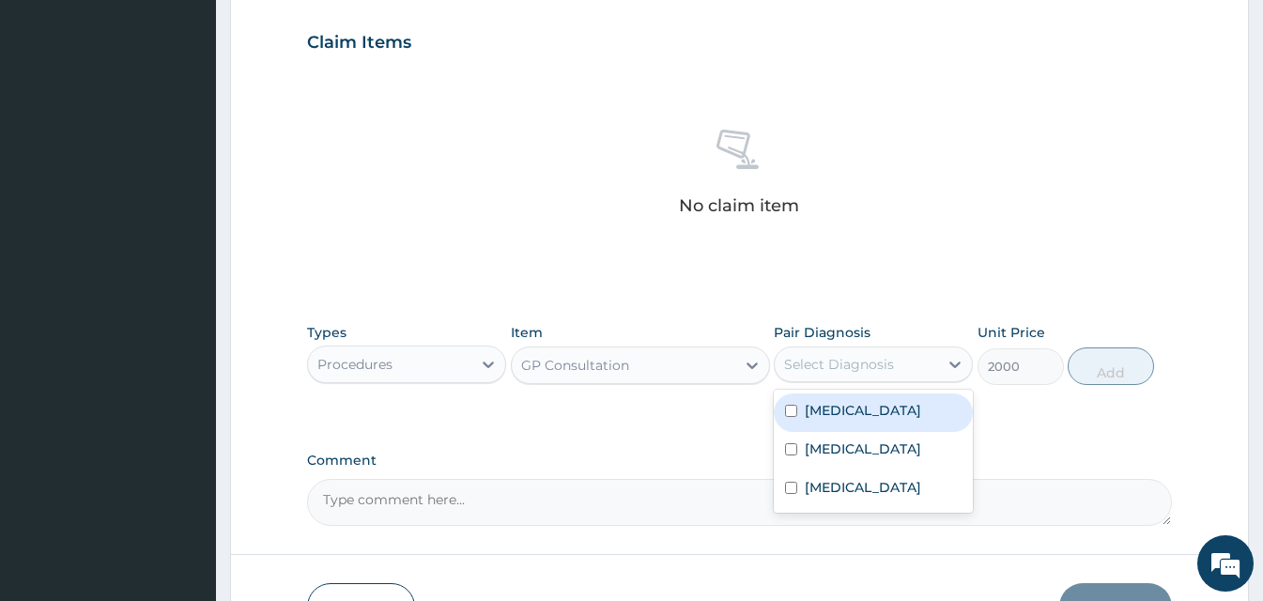
drag, startPoint x: 841, startPoint y: 356, endPoint x: 838, endPoint y: 403, distance: 47.1
click at [841, 357] on div "Select Diagnosis" at bounding box center [839, 364] width 110 height 19
drag, startPoint x: 838, startPoint y: 403, endPoint x: 838, endPoint y: 413, distance: 10.3
click at [838, 406] on label "Malaria" at bounding box center [863, 410] width 116 height 19
checkbox input "true"
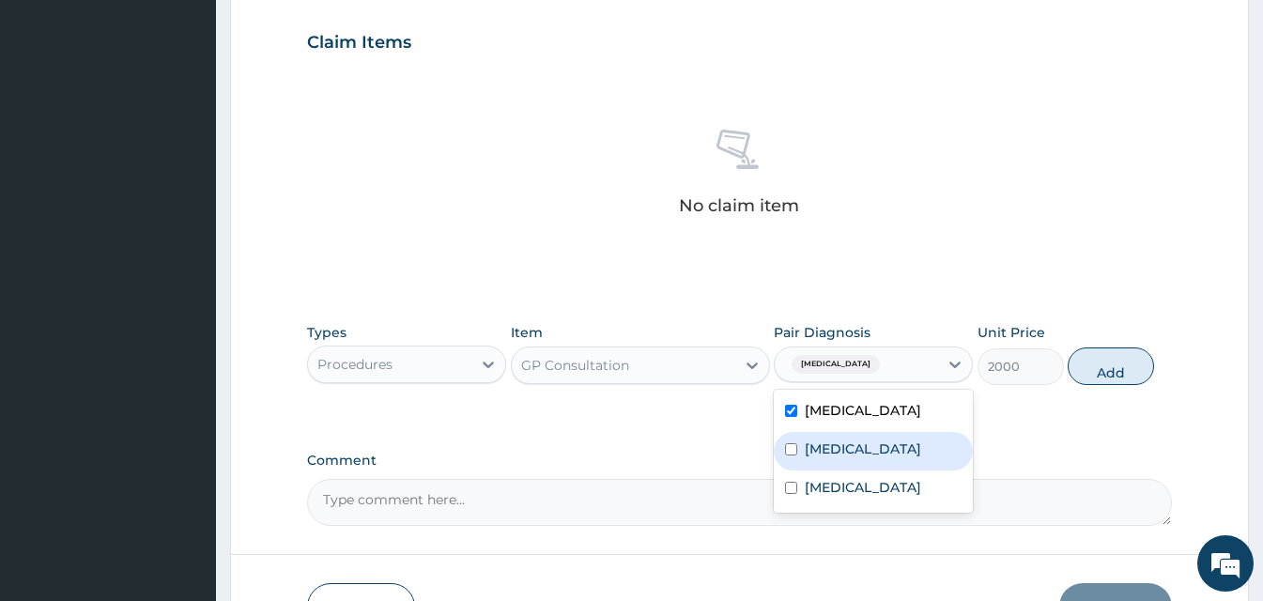
drag, startPoint x: 845, startPoint y: 442, endPoint x: 858, endPoint y: 494, distance: 53.3
click at [845, 446] on label "Typhoid fever" at bounding box center [863, 449] width 116 height 19
checkbox input "true"
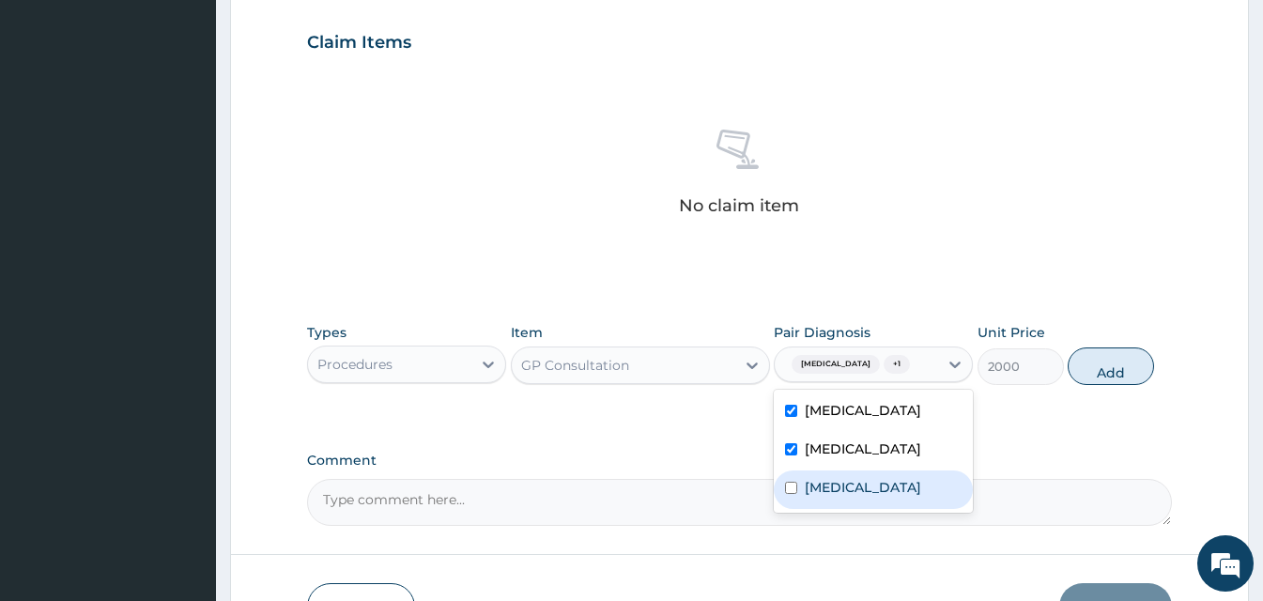
click at [858, 495] on label "Upper respiratory infection" at bounding box center [863, 487] width 116 height 19
checkbox input "true"
drag, startPoint x: 1090, startPoint y: 366, endPoint x: 1028, endPoint y: 384, distance: 64.5
click at [1087, 366] on button "Add" at bounding box center [1111, 366] width 86 height 38
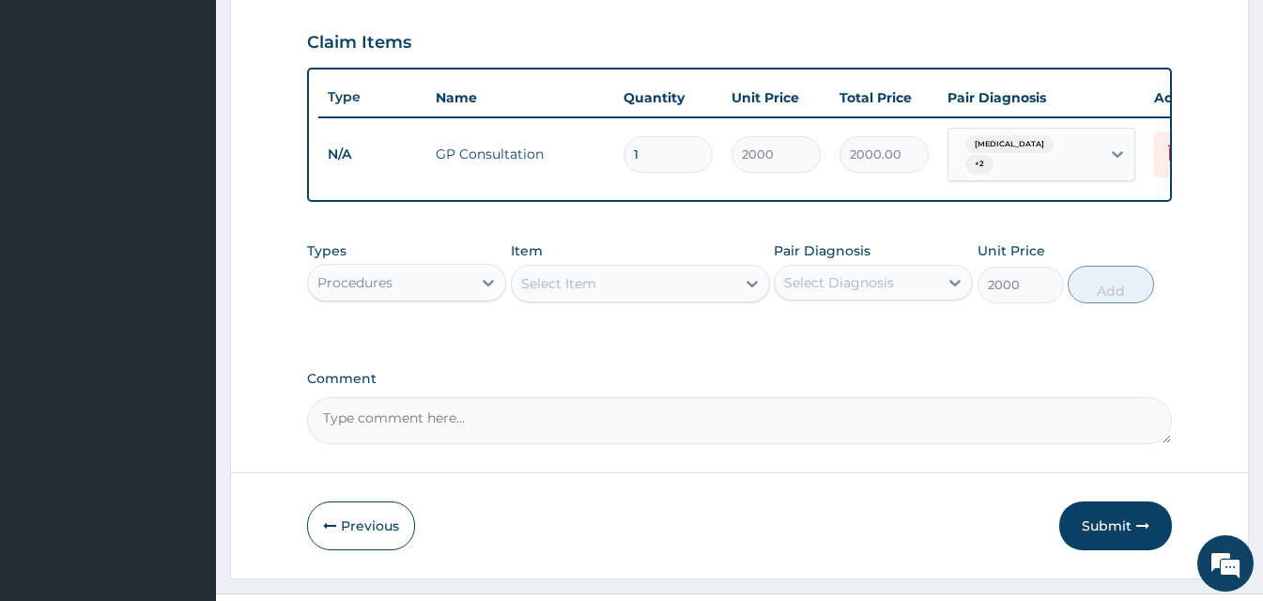
type input "0"
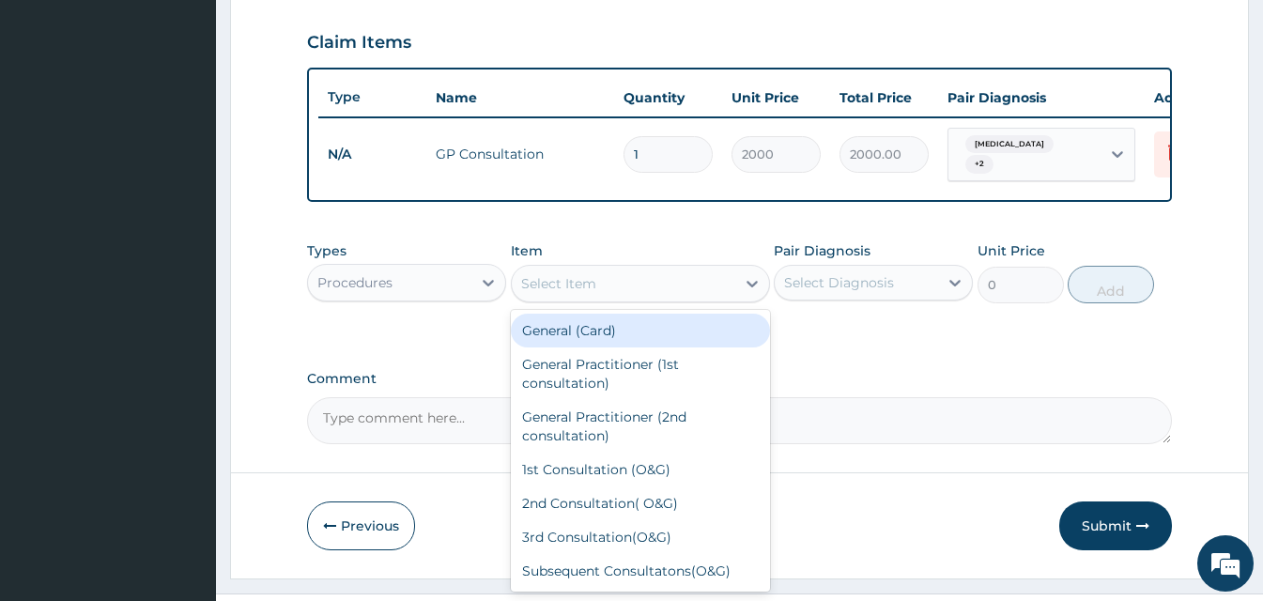
click at [576, 293] on div "Select Item" at bounding box center [558, 283] width 75 height 19
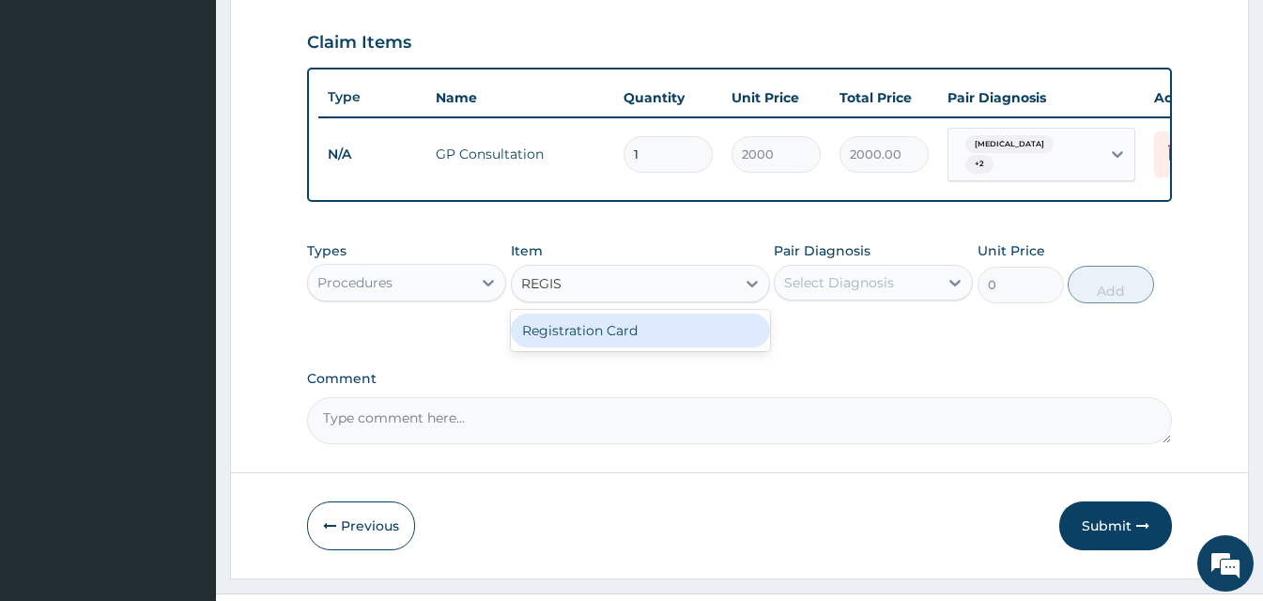
type input "REGIST"
click at [589, 347] on div "Registration Card" at bounding box center [640, 331] width 259 height 34
type input "1000"
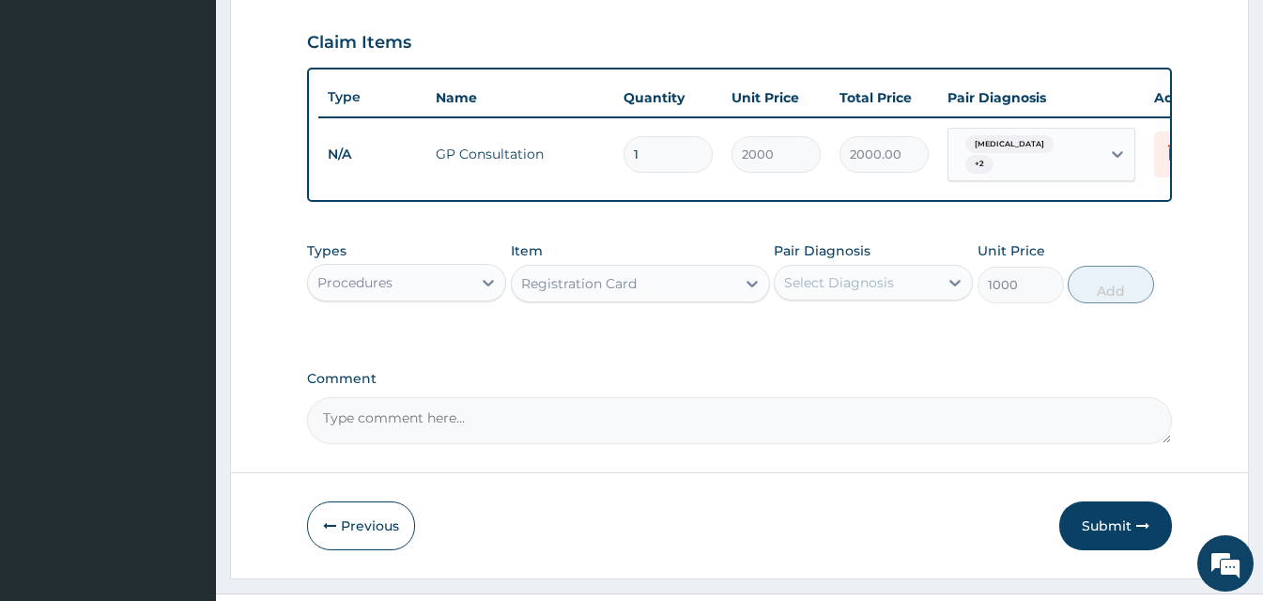
click at [816, 292] on div "Select Diagnosis" at bounding box center [839, 282] width 110 height 19
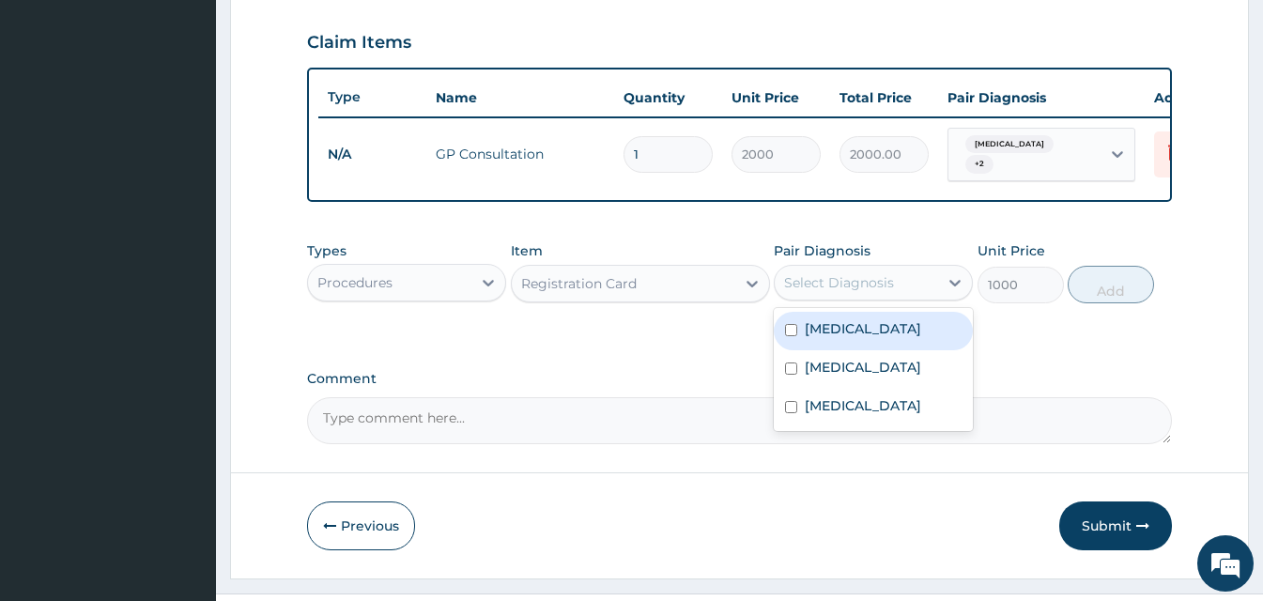
drag, startPoint x: 823, startPoint y: 321, endPoint x: 834, endPoint y: 363, distance: 42.8
click at [823, 329] on div "Malaria" at bounding box center [873, 331] width 199 height 39
checkbox input "true"
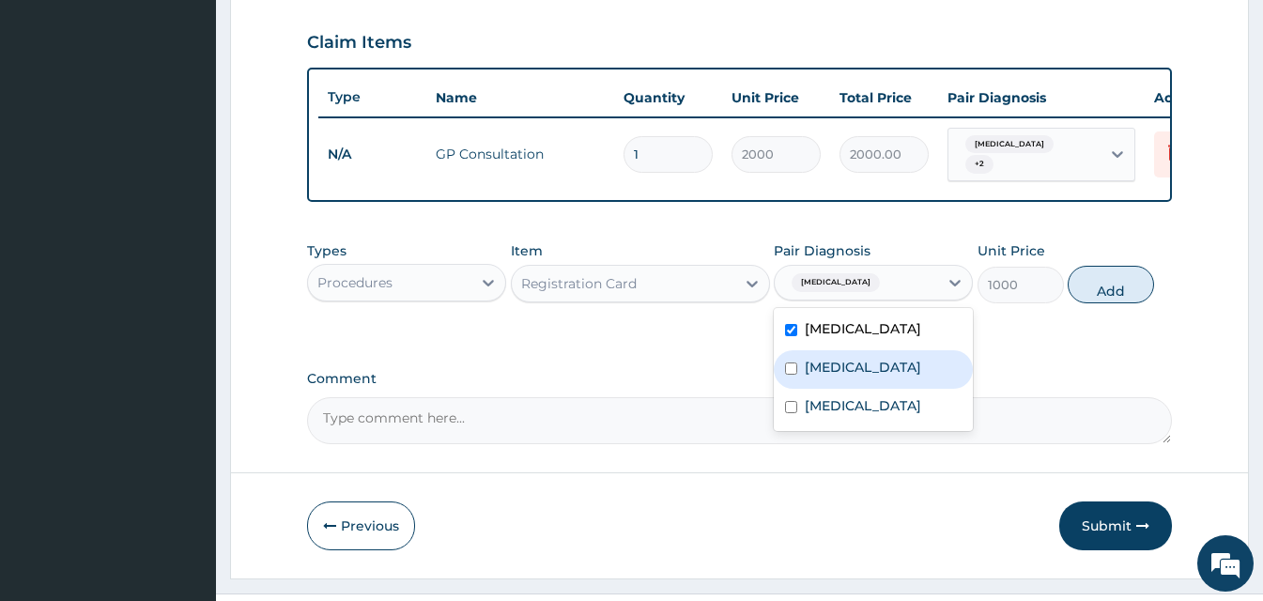
click at [838, 374] on label "Typhoid fever" at bounding box center [863, 367] width 116 height 19
checkbox input "true"
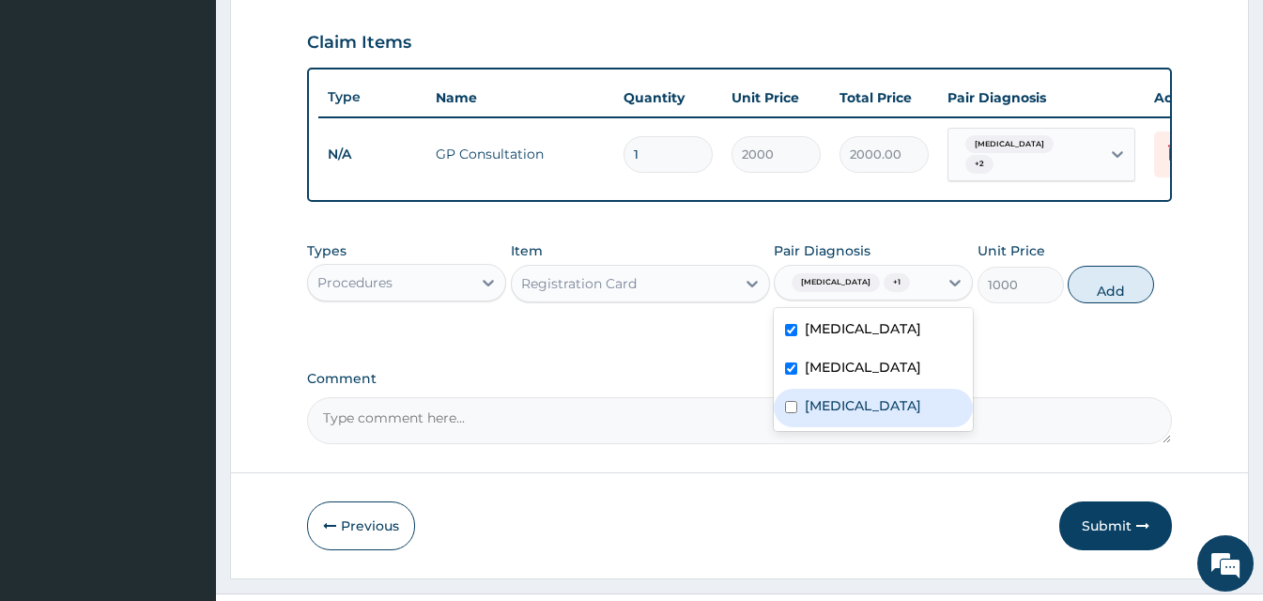
click at [868, 415] on label "Upper respiratory infection" at bounding box center [863, 405] width 116 height 19
checkbox input "true"
click at [1098, 303] on button "Add" at bounding box center [1111, 285] width 86 height 38
type input "0"
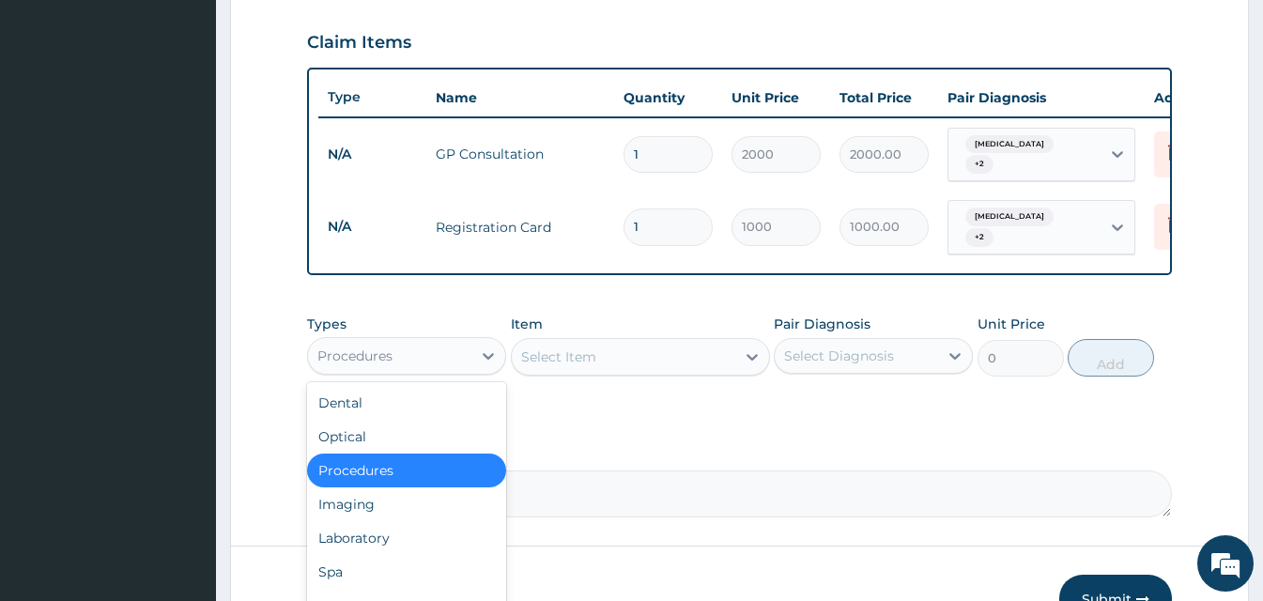
click at [448, 353] on div "Procedures" at bounding box center [389, 356] width 163 height 30
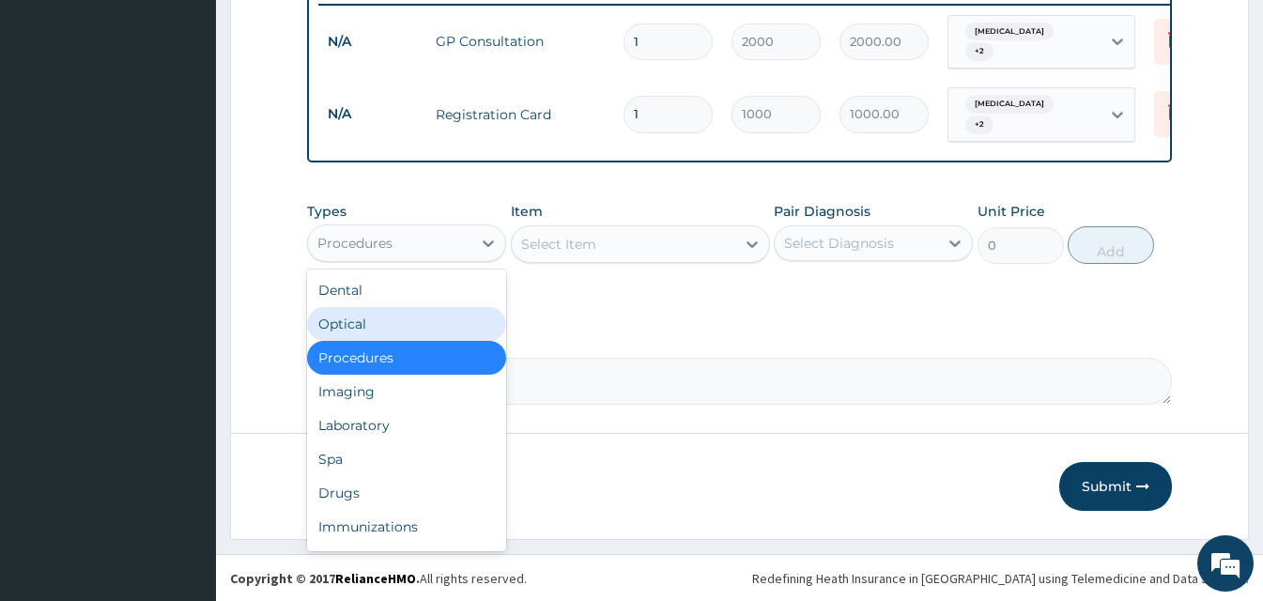
scroll to position [745, 0]
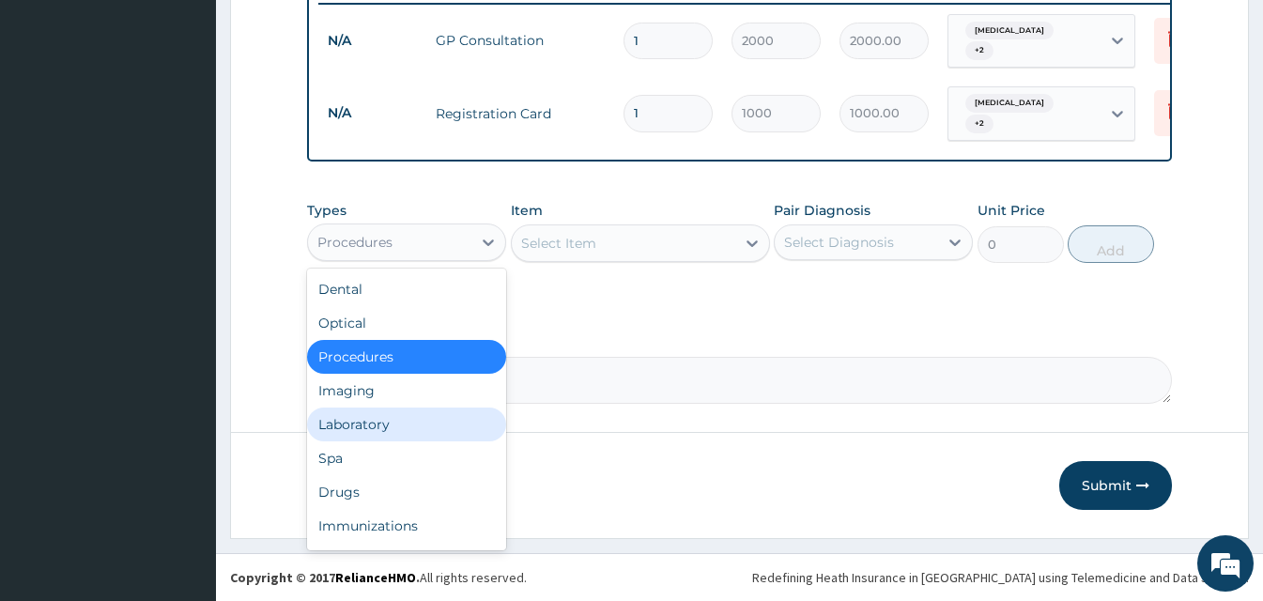
click at [409, 433] on div "Laboratory" at bounding box center [406, 425] width 199 height 34
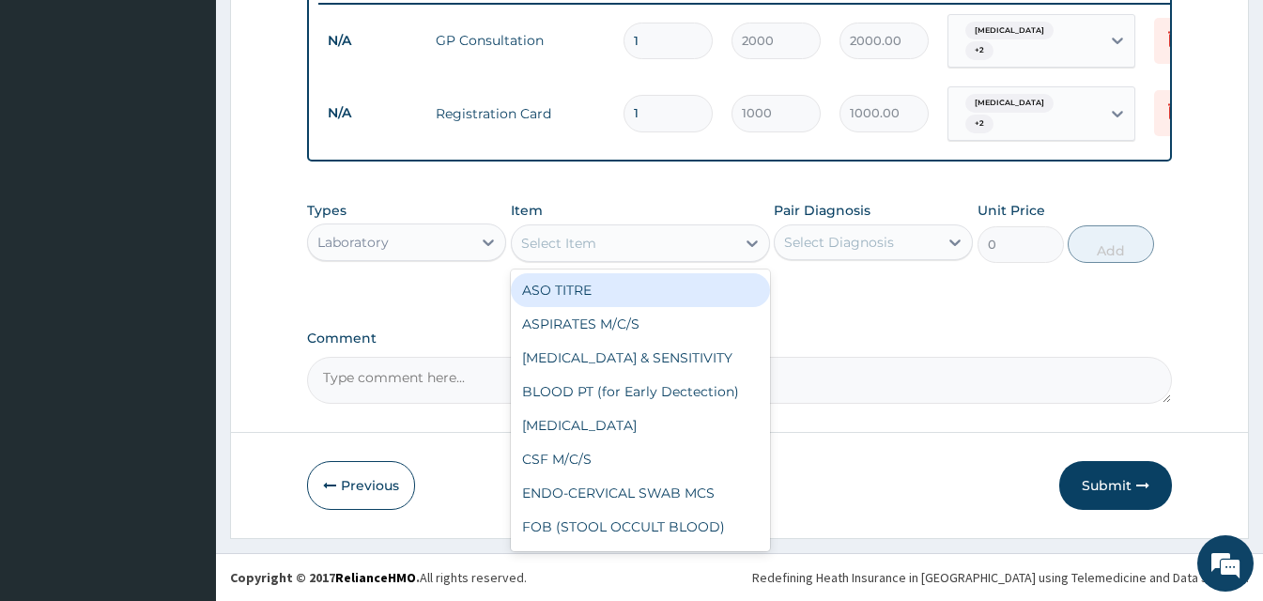
click at [582, 252] on div "Select Item" at bounding box center [558, 243] width 75 height 19
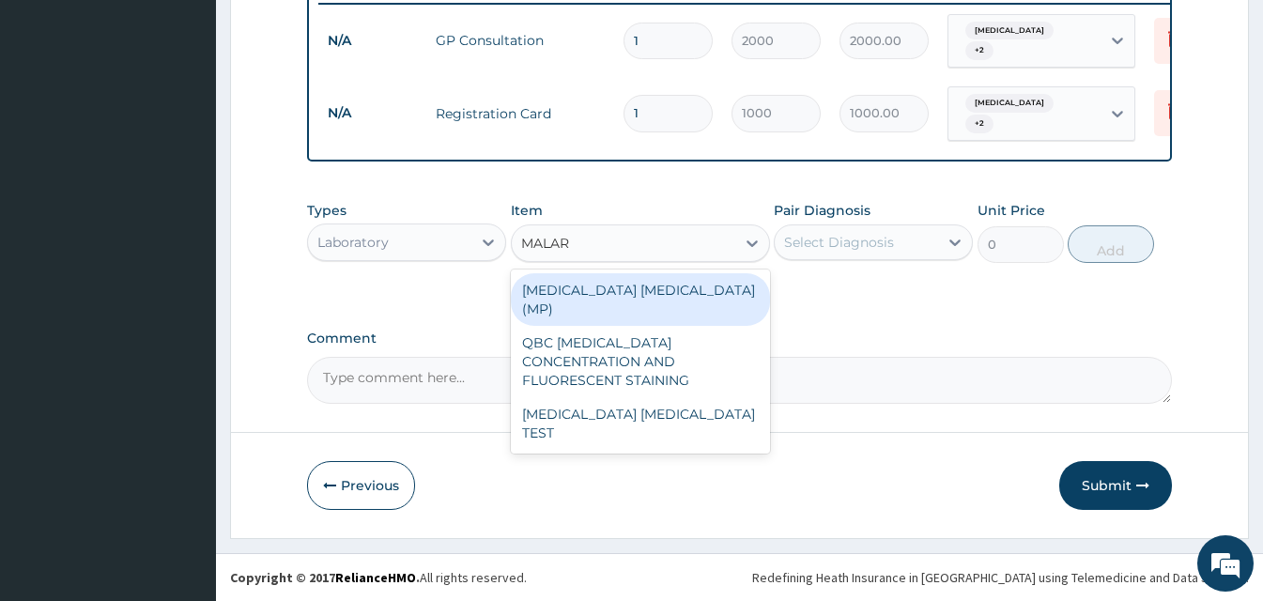
type input "MALARI"
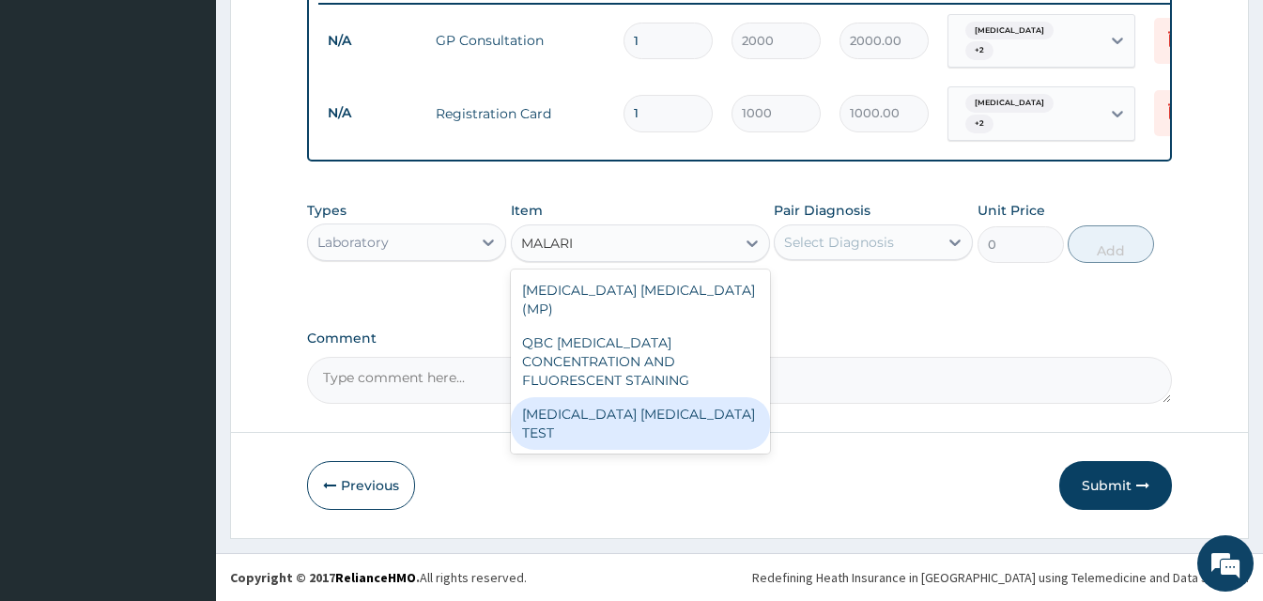
click at [605, 397] on div "MALARIA PARASITE TEST" at bounding box center [640, 423] width 259 height 53
type input "1500"
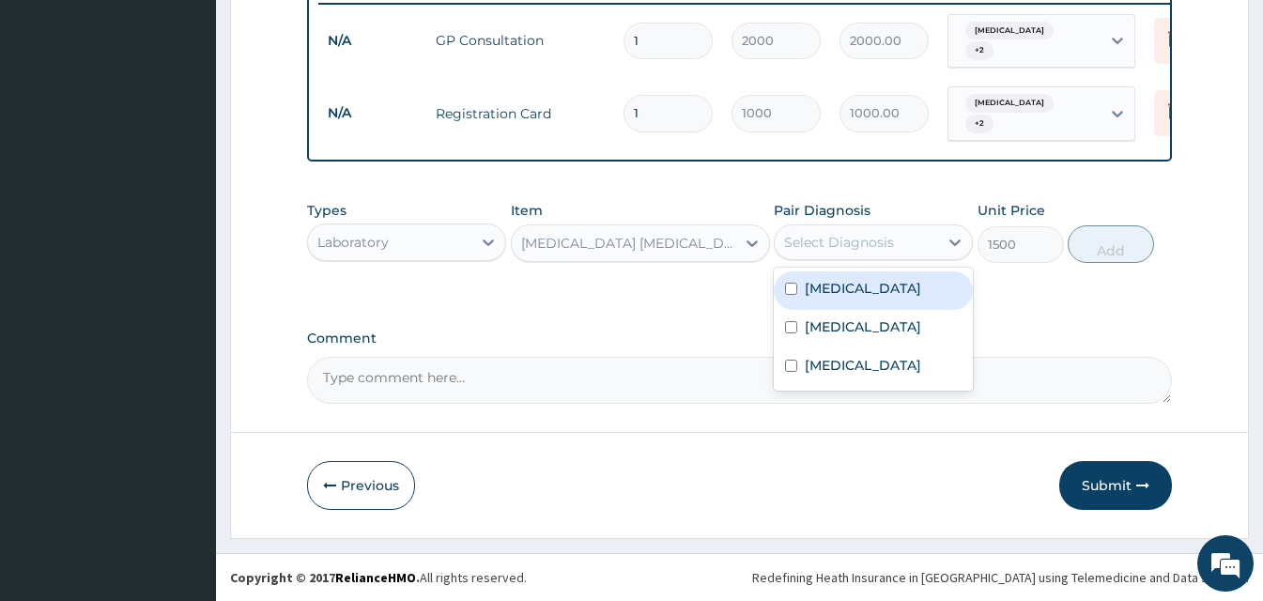
click at [823, 237] on div "Select Diagnosis" at bounding box center [839, 242] width 110 height 19
drag, startPoint x: 827, startPoint y: 299, endPoint x: 826, endPoint y: 332, distance: 33.9
click at [827, 301] on div "Malaria" at bounding box center [873, 290] width 199 height 39
checkbox input "true"
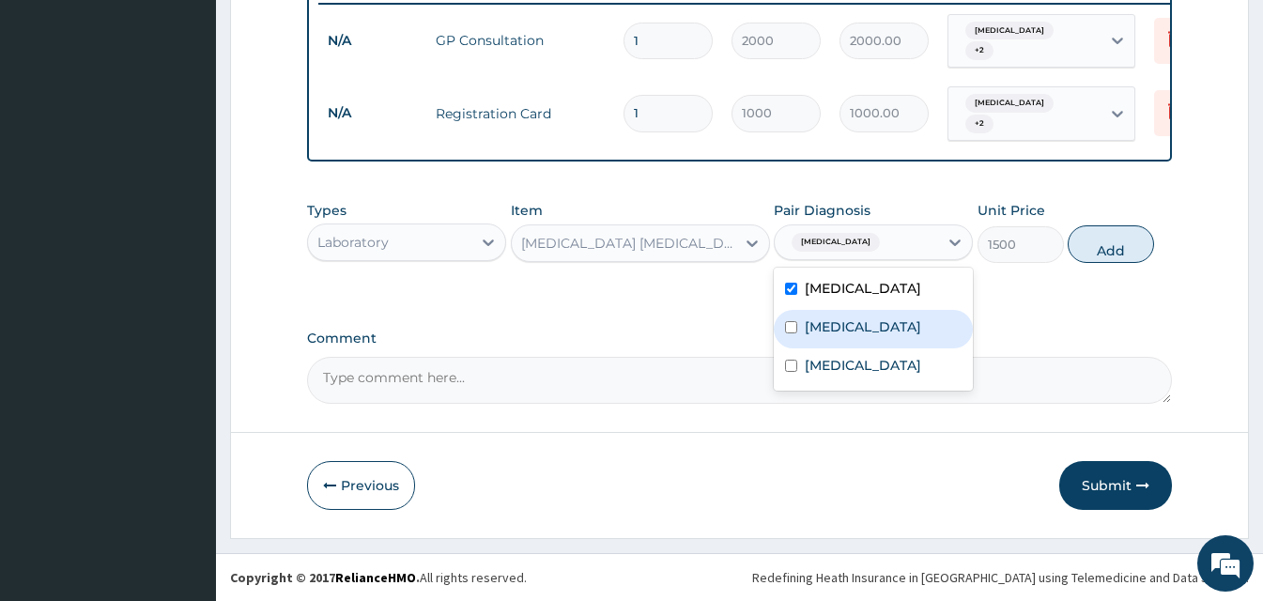
click at [826, 332] on label "Typhoid fever" at bounding box center [863, 326] width 116 height 19
click at [828, 320] on label "Typhoid fever" at bounding box center [863, 326] width 116 height 19
checkbox input "false"
click at [1096, 237] on button "Add" at bounding box center [1111, 244] width 86 height 38
type input "0"
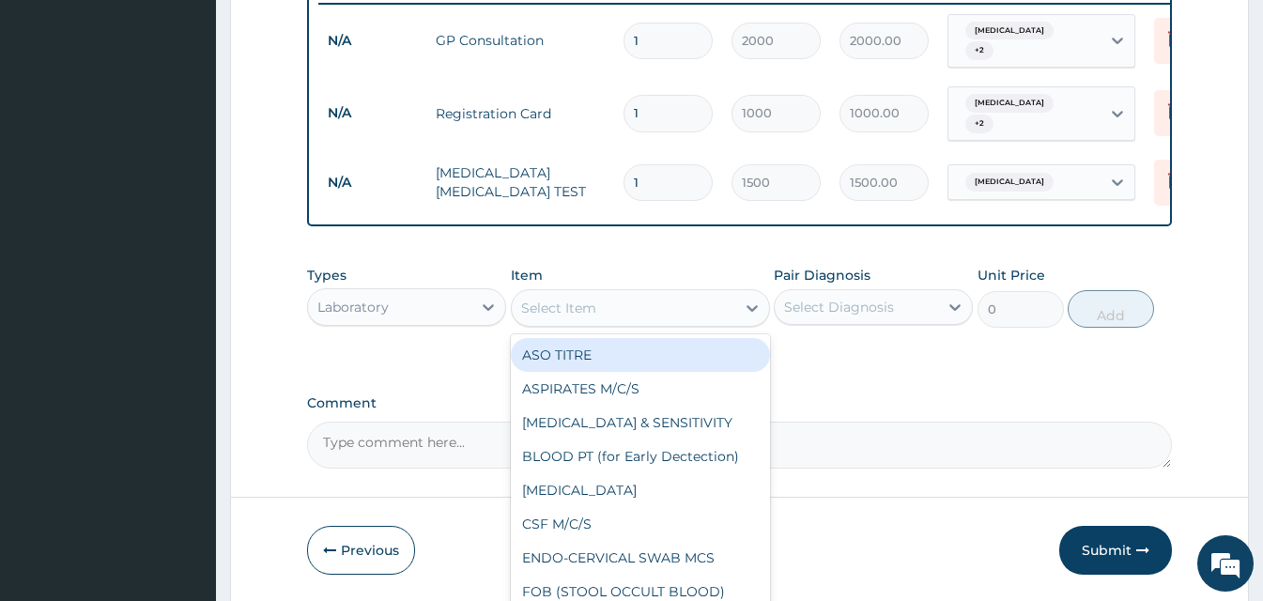
click at [607, 311] on div "Select Item" at bounding box center [624, 308] width 224 height 30
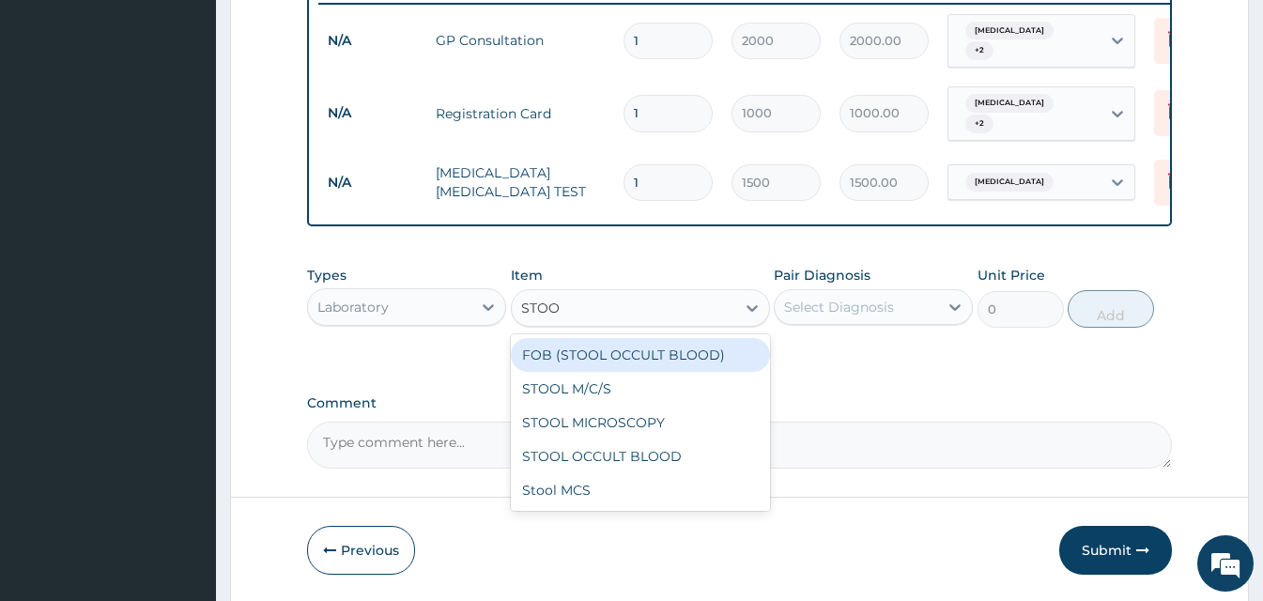
type input "STOOL"
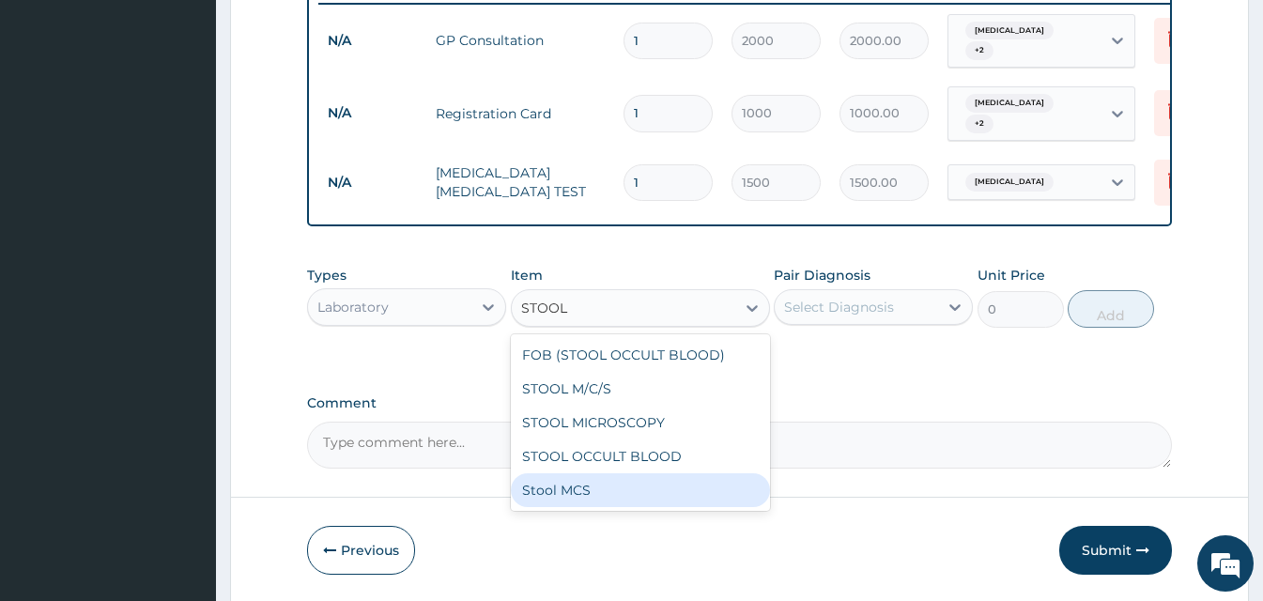
drag, startPoint x: 624, startPoint y: 501, endPoint x: 735, endPoint y: 452, distance: 122.0
click at [628, 499] on div "Stool MCS" at bounding box center [640, 490] width 259 height 34
type input "4500"
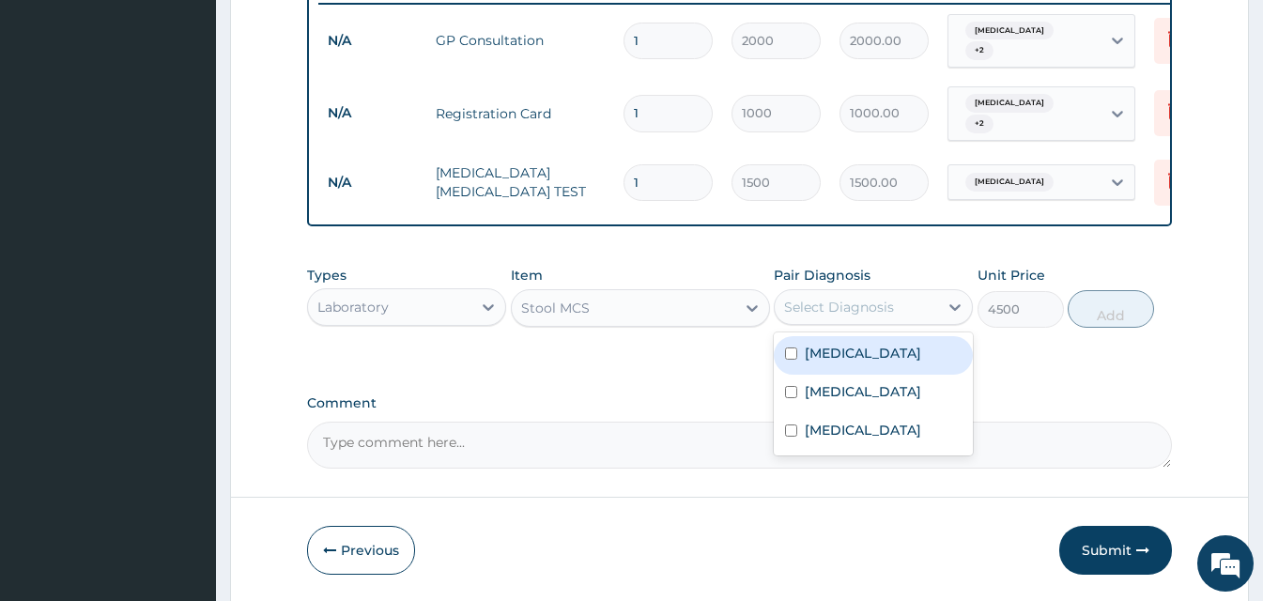
click at [854, 309] on div "Select Diagnosis" at bounding box center [839, 307] width 110 height 19
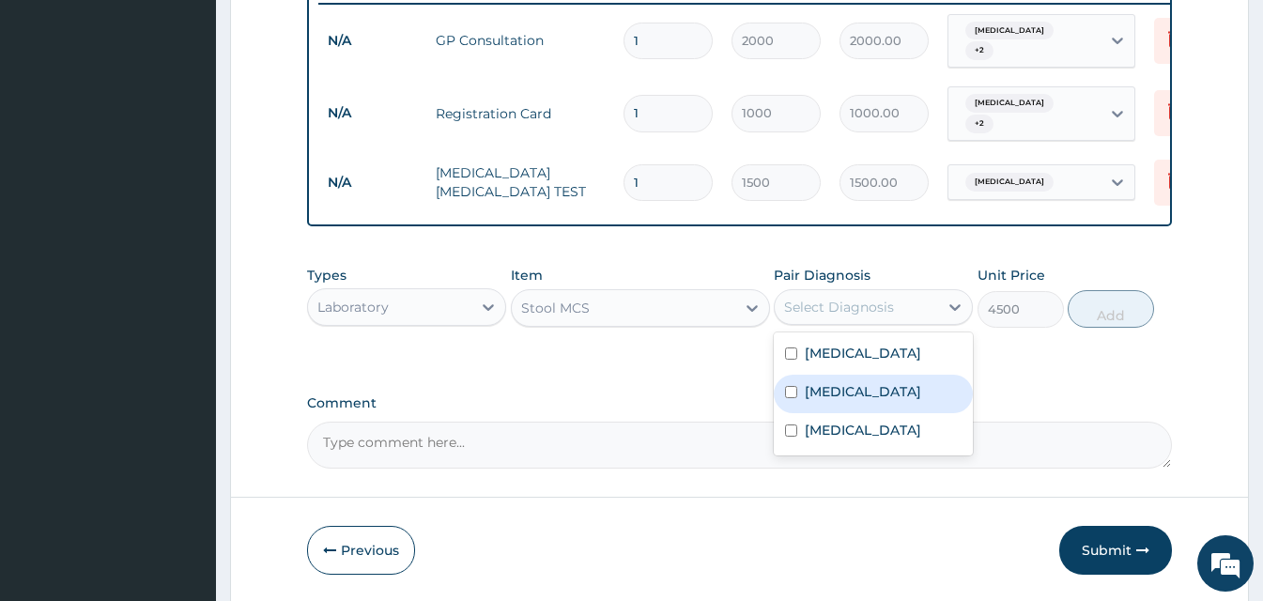
click at [852, 388] on label "Typhoid fever" at bounding box center [863, 391] width 116 height 19
checkbox input "true"
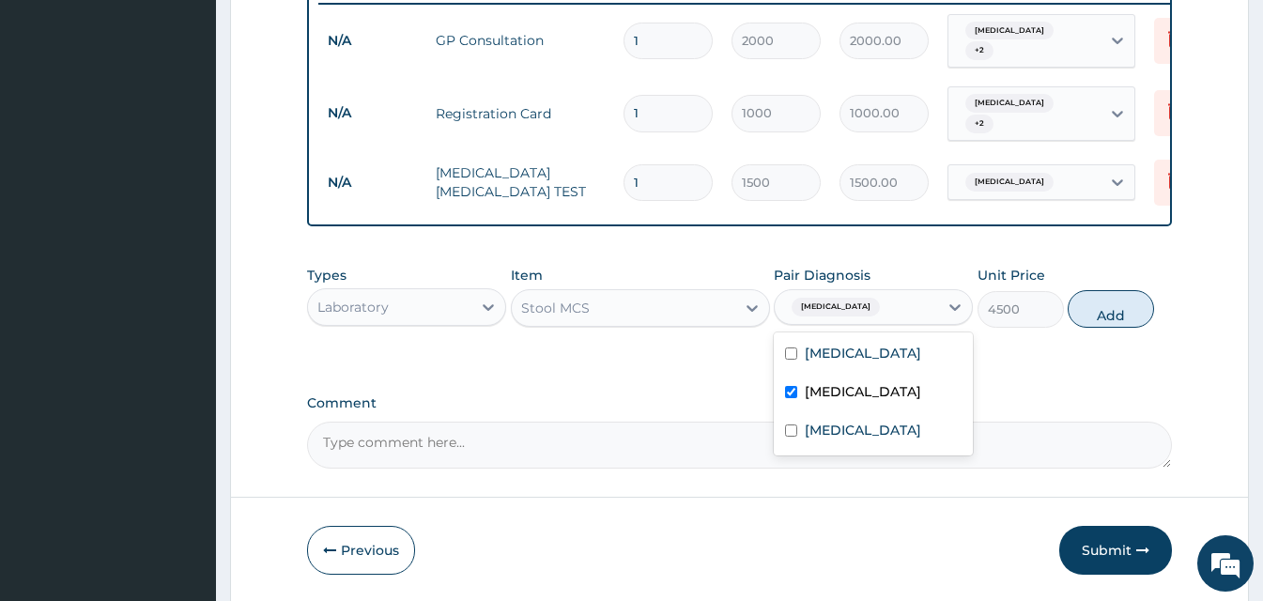
drag, startPoint x: 1129, startPoint y: 313, endPoint x: 1055, endPoint y: 328, distance: 75.7
click at [1125, 313] on button "Add" at bounding box center [1111, 309] width 86 height 38
type input "0"
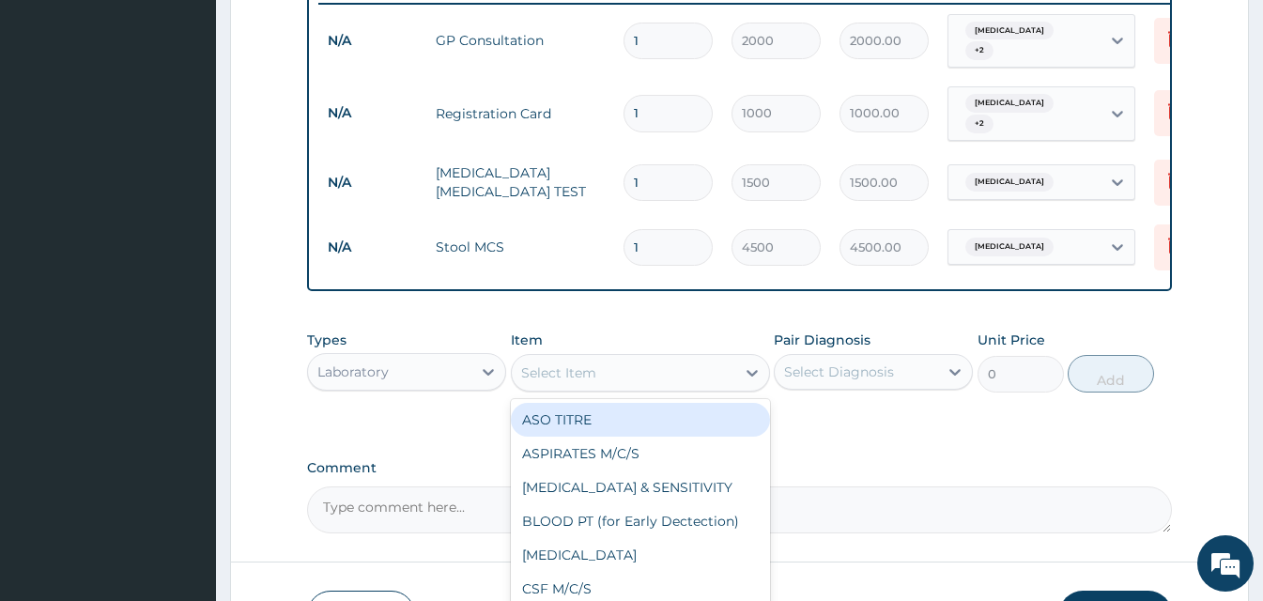
click at [610, 369] on div "Select Item" at bounding box center [624, 373] width 224 height 30
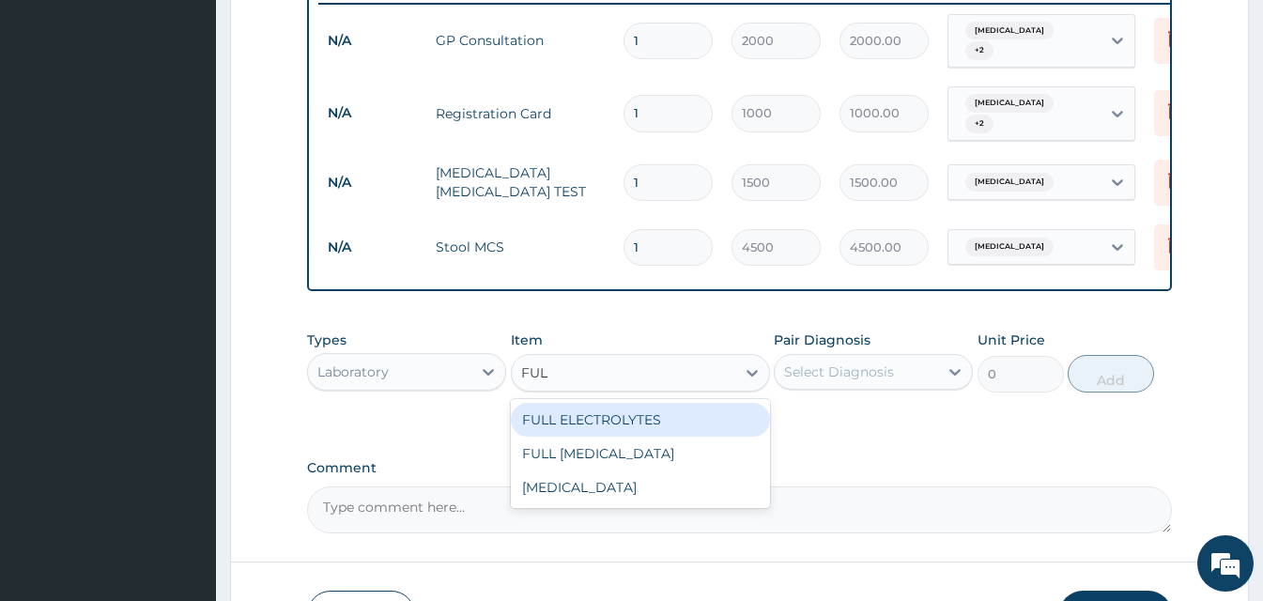
type input "FULL"
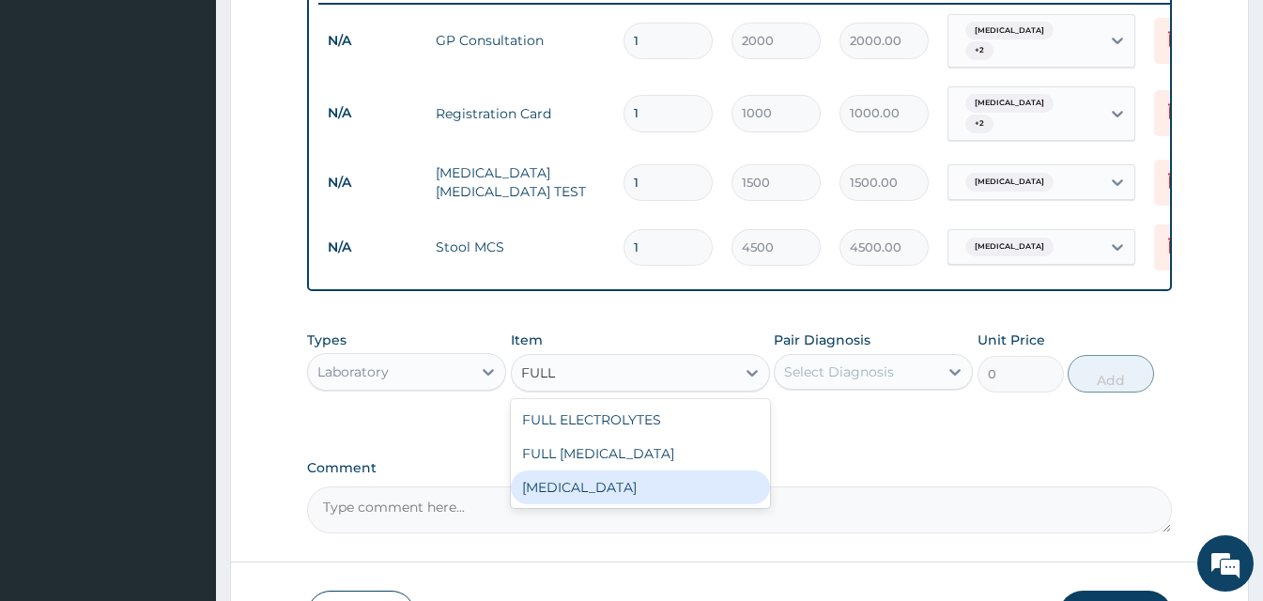
drag, startPoint x: 652, startPoint y: 496, endPoint x: 687, endPoint y: 472, distance: 42.7
click at [653, 496] on div "Full blood count" at bounding box center [640, 488] width 259 height 34
type input "3000"
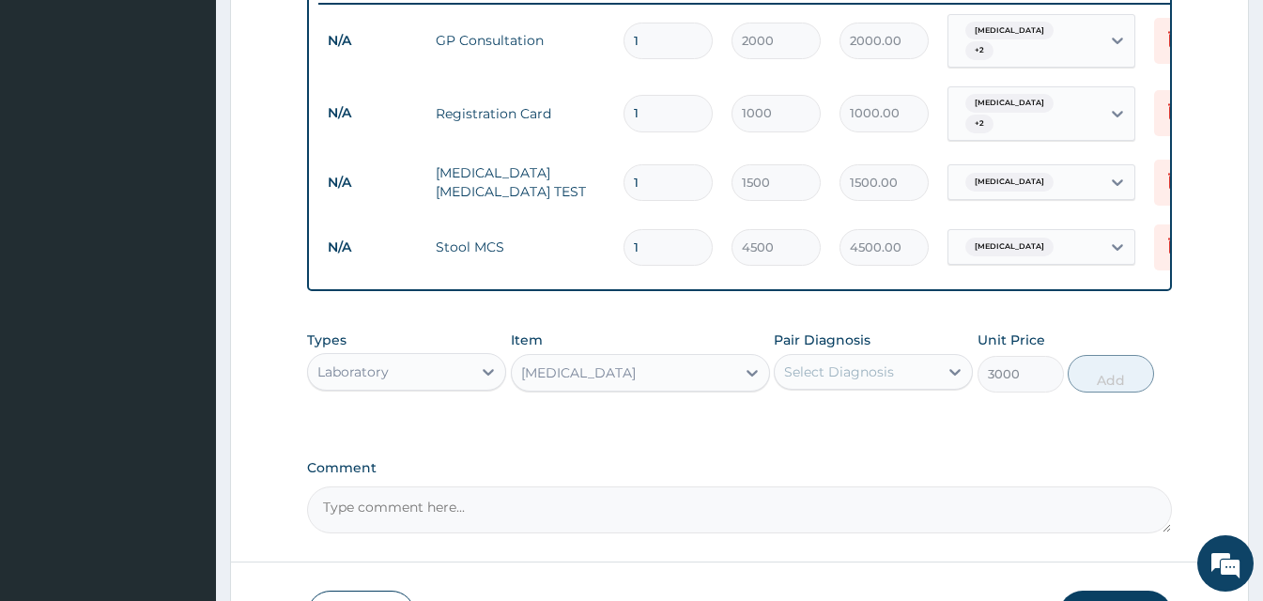
click at [799, 385] on div "Select Diagnosis" at bounding box center [856, 372] width 163 height 30
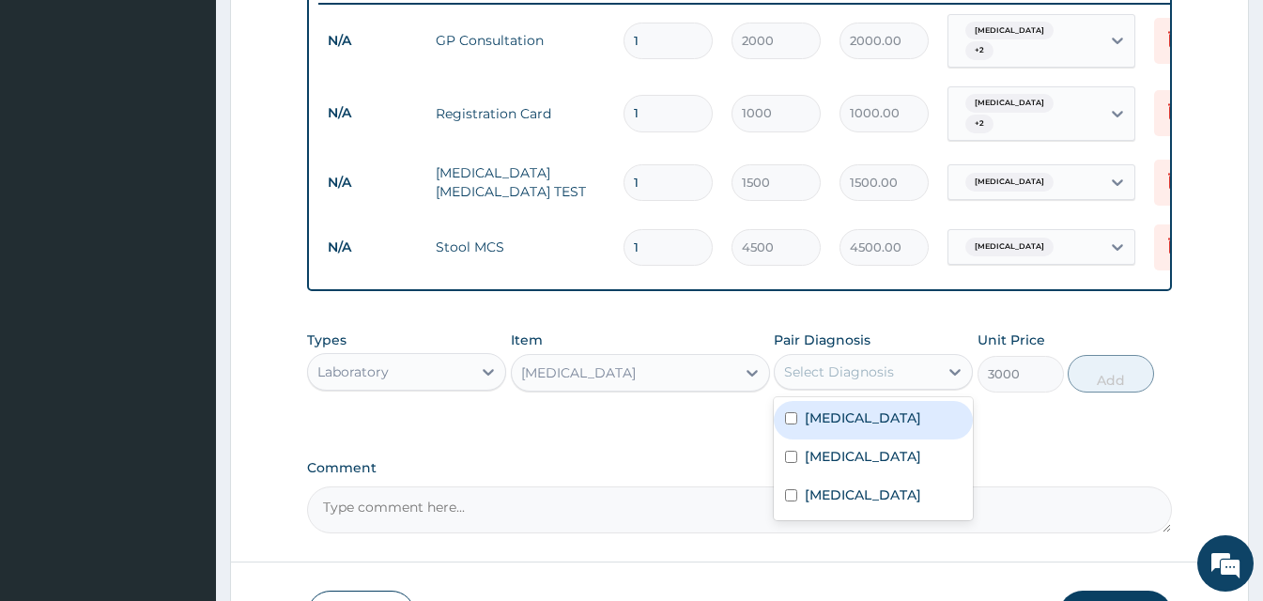
drag, startPoint x: 799, startPoint y: 424, endPoint x: 810, endPoint y: 455, distance: 32.1
click at [799, 425] on div "Malaria" at bounding box center [873, 420] width 199 height 39
checkbox input "true"
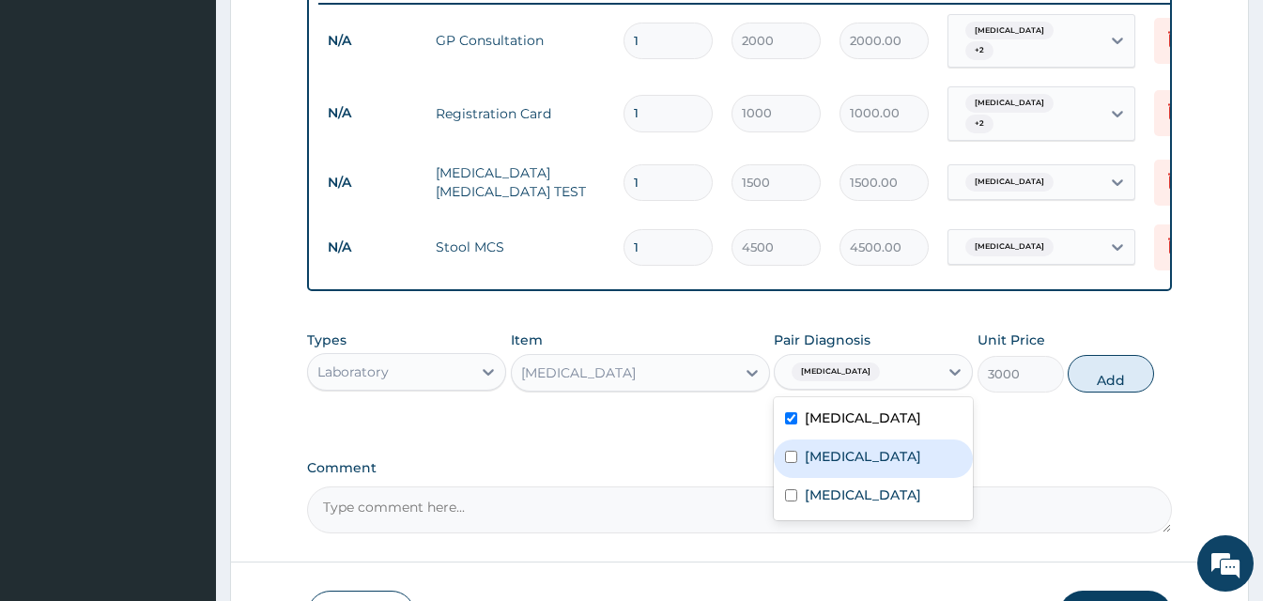
drag, startPoint x: 810, startPoint y: 457, endPoint x: 812, endPoint y: 479, distance: 21.7
click at [810, 462] on label "Typhoid fever" at bounding box center [863, 456] width 116 height 19
checkbox input "true"
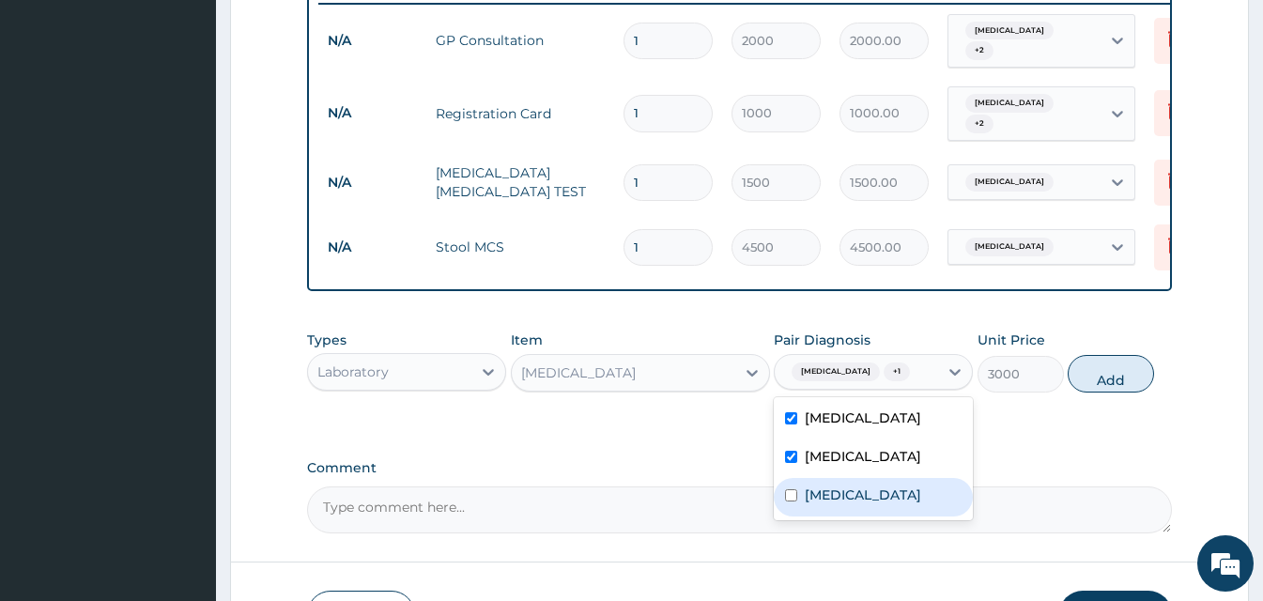
drag, startPoint x: 813, startPoint y: 497, endPoint x: 954, endPoint y: 455, distance: 147.1
click at [817, 498] on label "Upper respiratory infection" at bounding box center [863, 495] width 116 height 19
checkbox input "true"
click at [1104, 367] on button "Add" at bounding box center [1111, 374] width 86 height 38
type input "0"
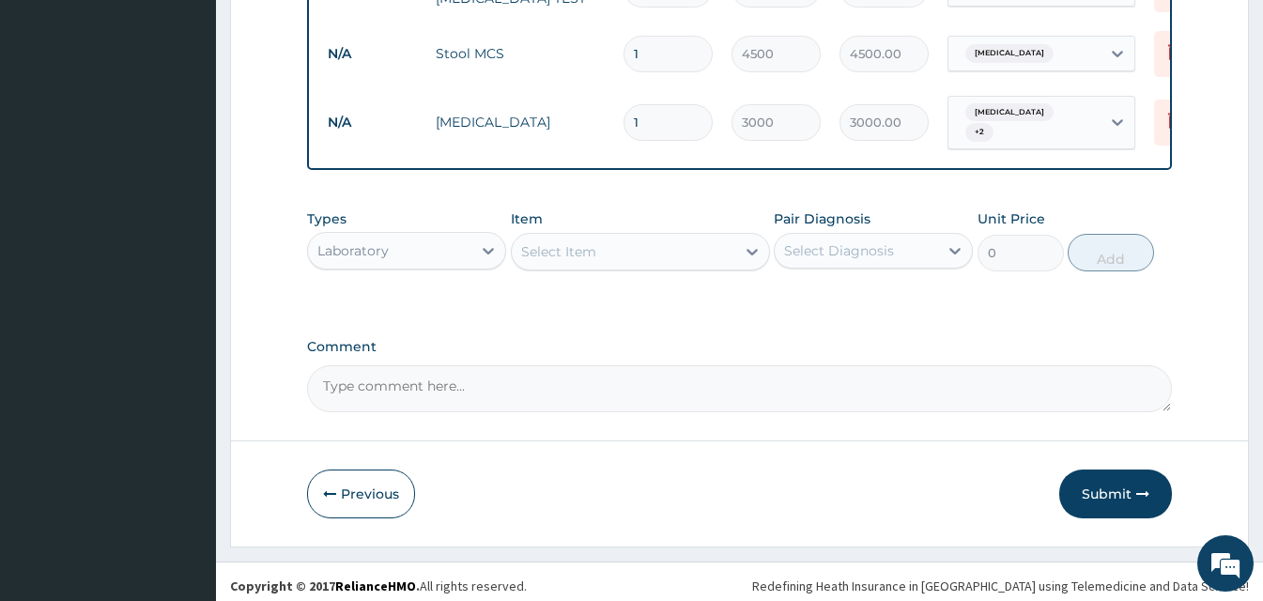
scroll to position [939, 0]
click at [443, 235] on div "Laboratory" at bounding box center [389, 250] width 163 height 30
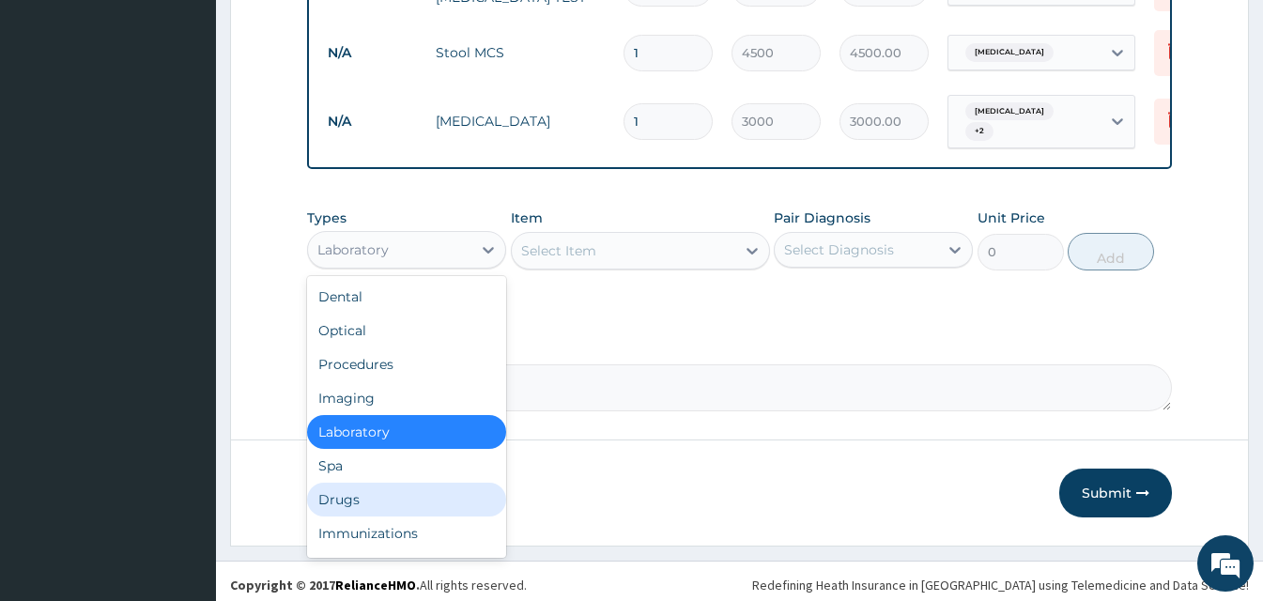
drag, startPoint x: 424, startPoint y: 487, endPoint x: 452, endPoint y: 453, distance: 44.7
click at [425, 487] on div "Drugs" at bounding box center [406, 500] width 199 height 34
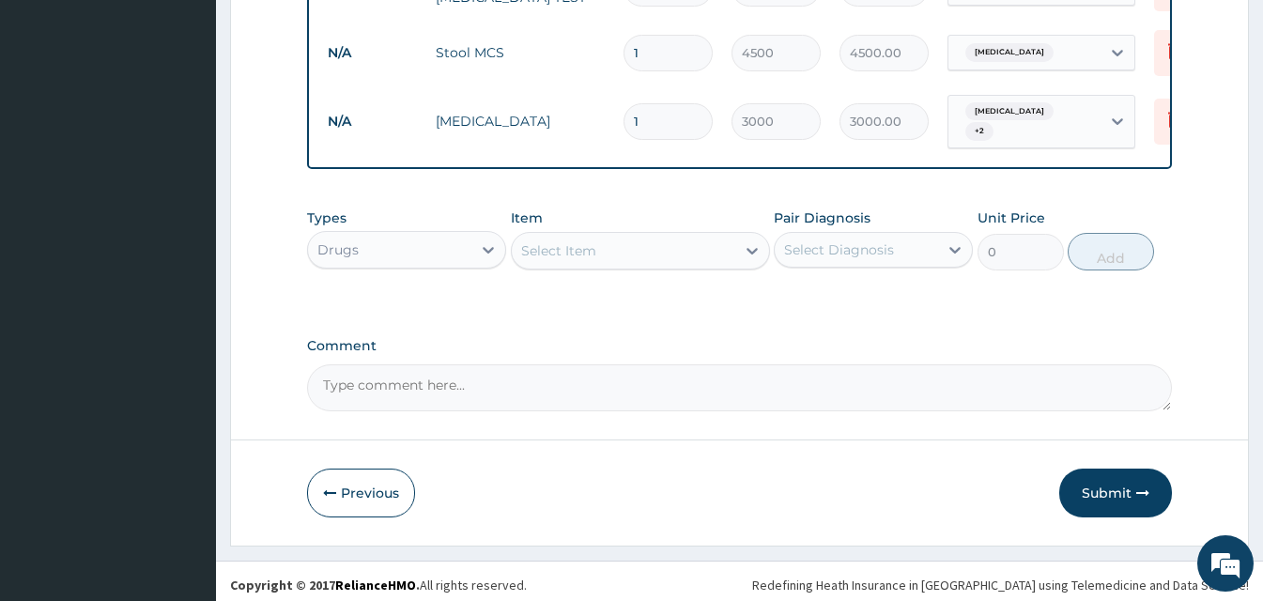
click at [593, 255] on div "Select Item" at bounding box center [624, 251] width 224 height 30
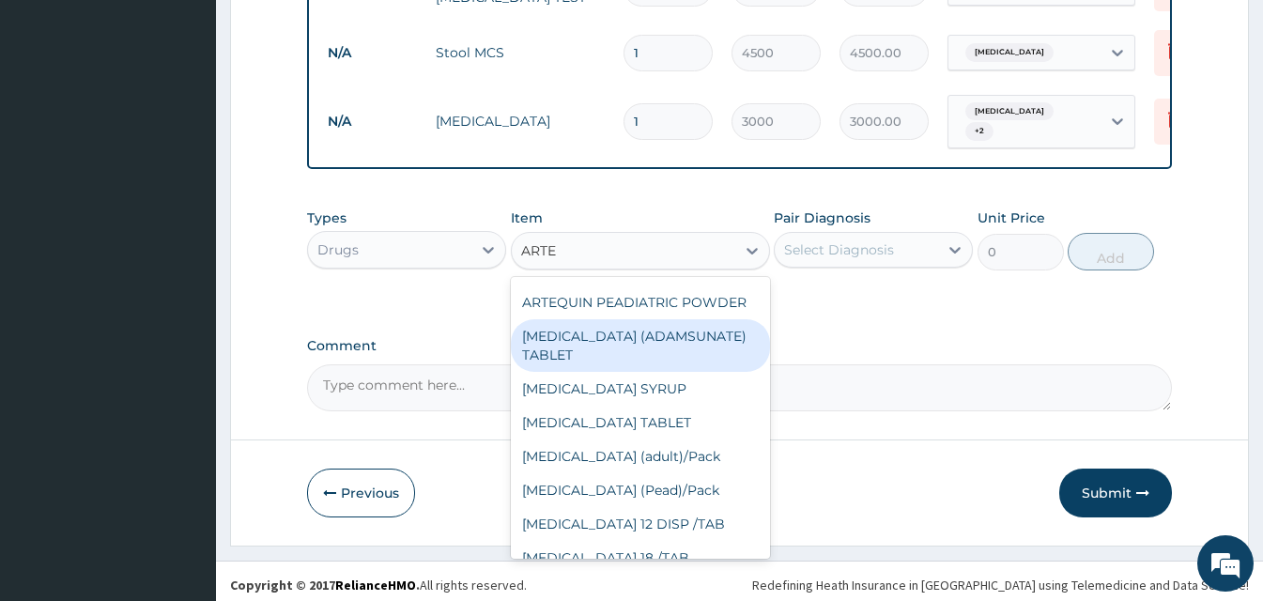
scroll to position [199, 0]
type input "ARTES"
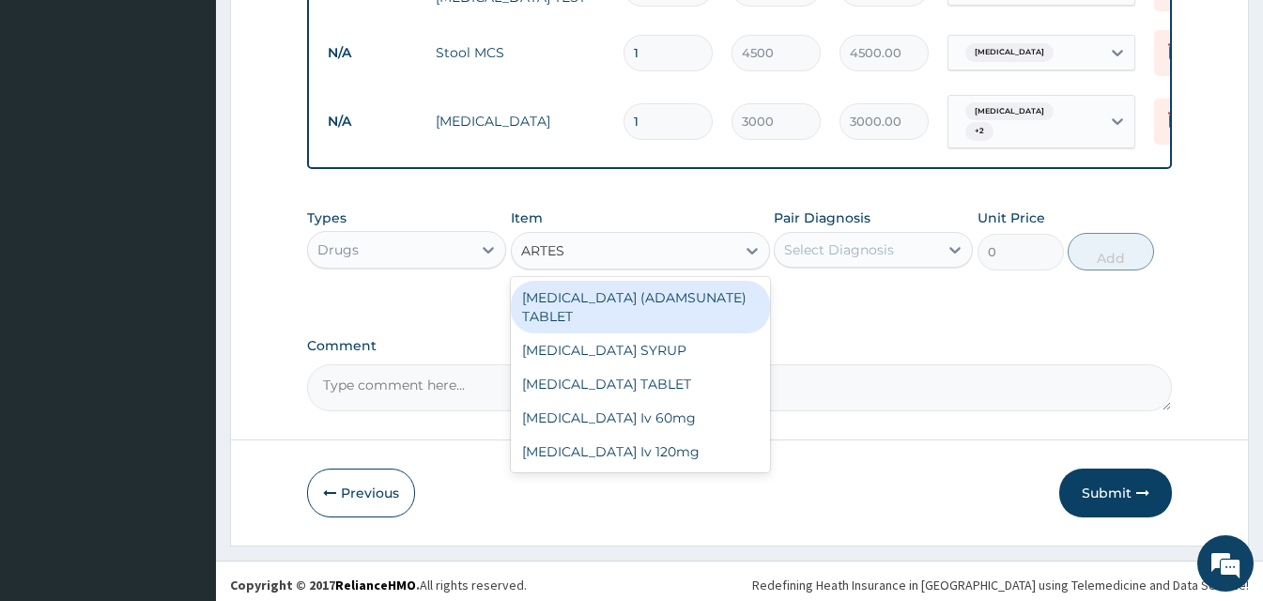
scroll to position [0, 0]
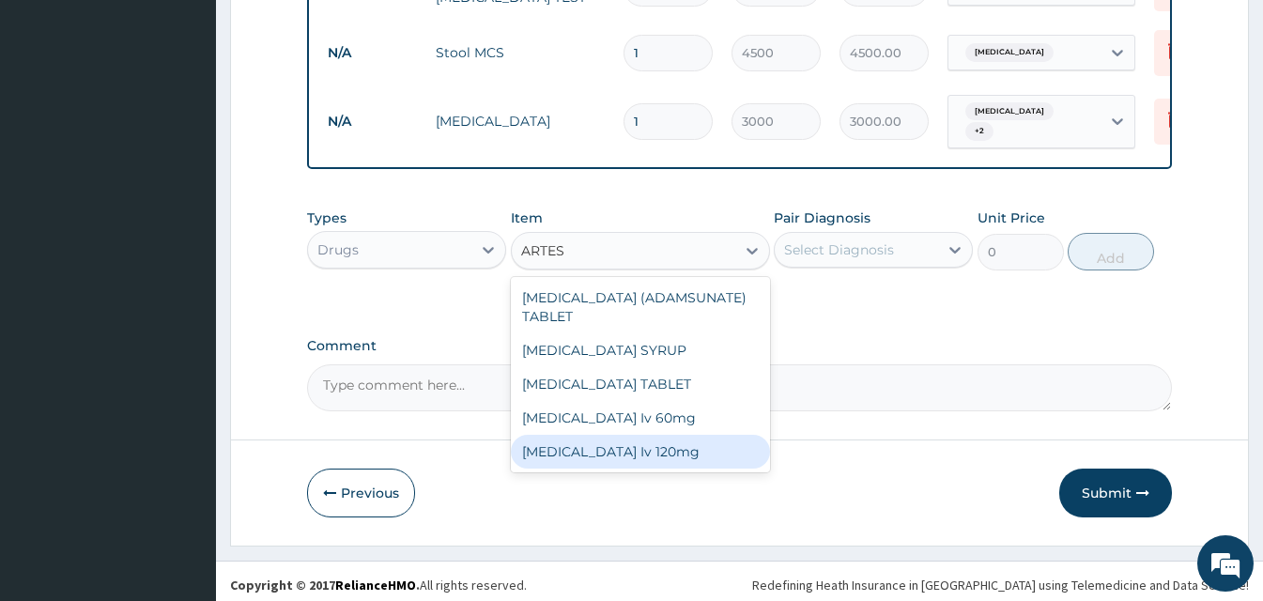
click at [648, 447] on div "Artesunate Iv 120mg" at bounding box center [640, 452] width 259 height 34
type input "1800"
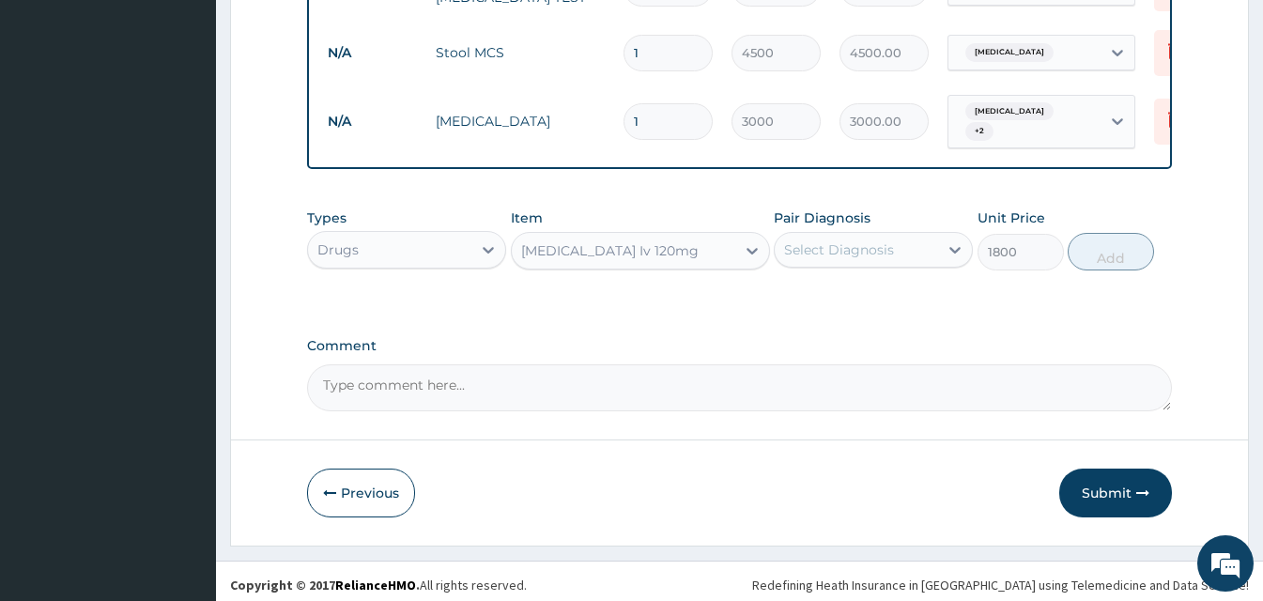
drag, startPoint x: 886, startPoint y: 215, endPoint x: 886, endPoint y: 244, distance: 29.1
click at [886, 239] on div "Pair Diagnosis Select Diagnosis" at bounding box center [873, 239] width 199 height 62
drag, startPoint x: 886, startPoint y: 244, endPoint x: 861, endPoint y: 247, distance: 24.6
click at [861, 246] on div "Select Diagnosis" at bounding box center [839, 249] width 110 height 19
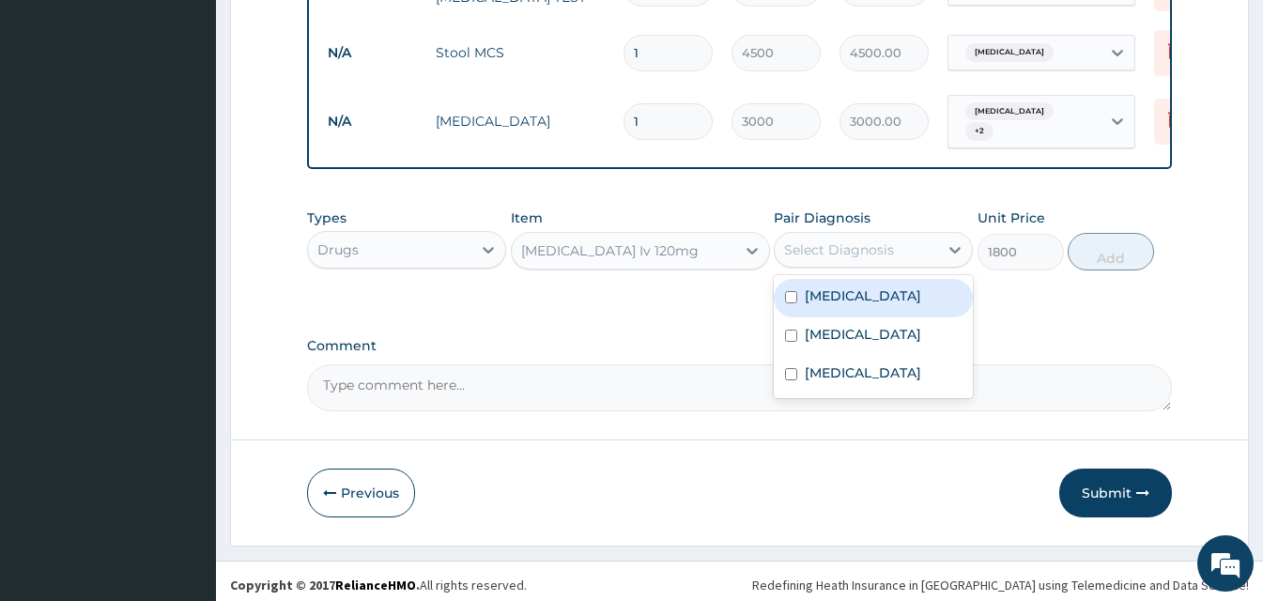
click at [852, 297] on label "Malaria" at bounding box center [863, 295] width 116 height 19
checkbox input "true"
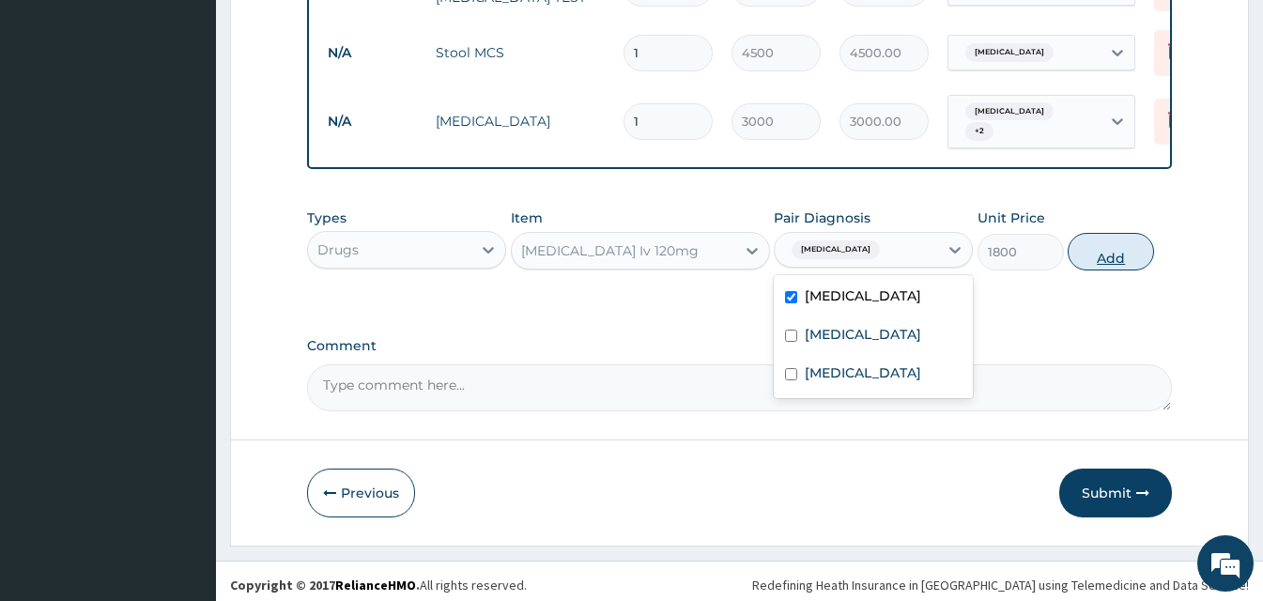
click at [1085, 256] on button "Add" at bounding box center [1111, 252] width 86 height 38
type input "0"
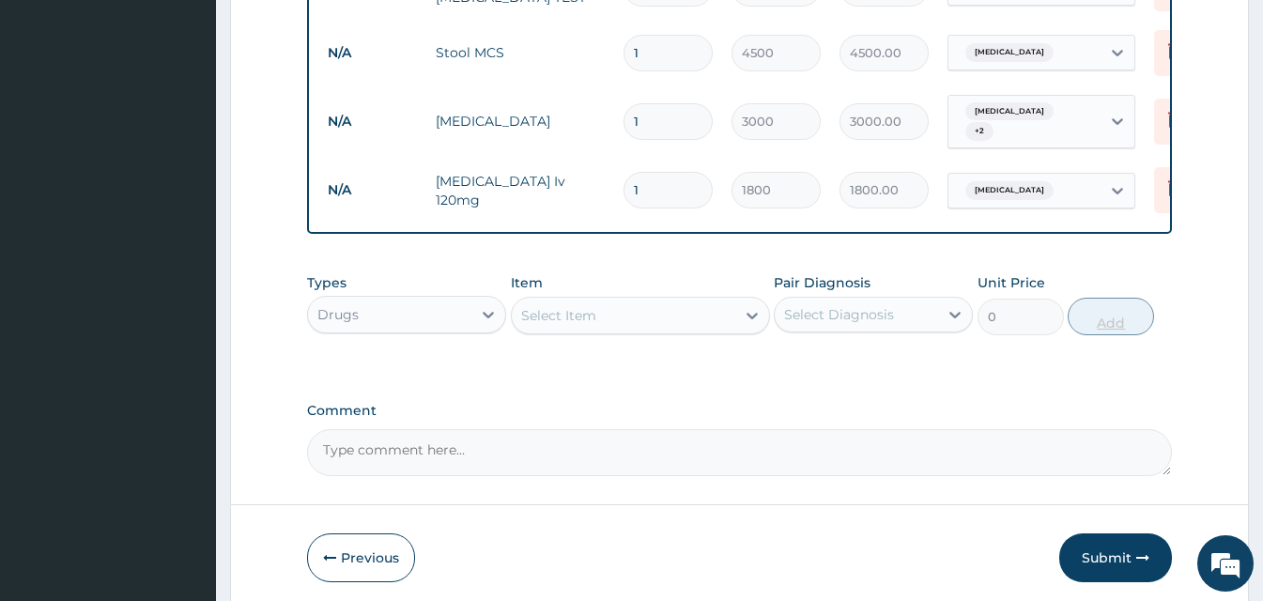
type input "0.00"
type input "3"
type input "5400.00"
type input "3"
click at [607, 307] on div "Select Item" at bounding box center [624, 316] width 224 height 30
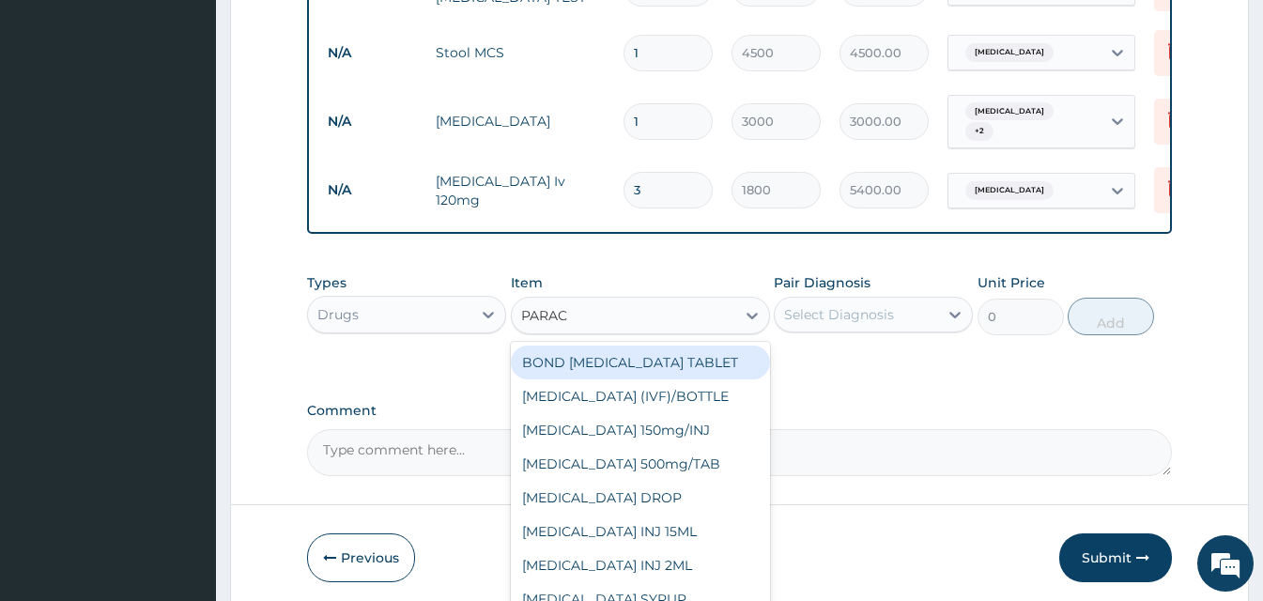
type input "PARACE"
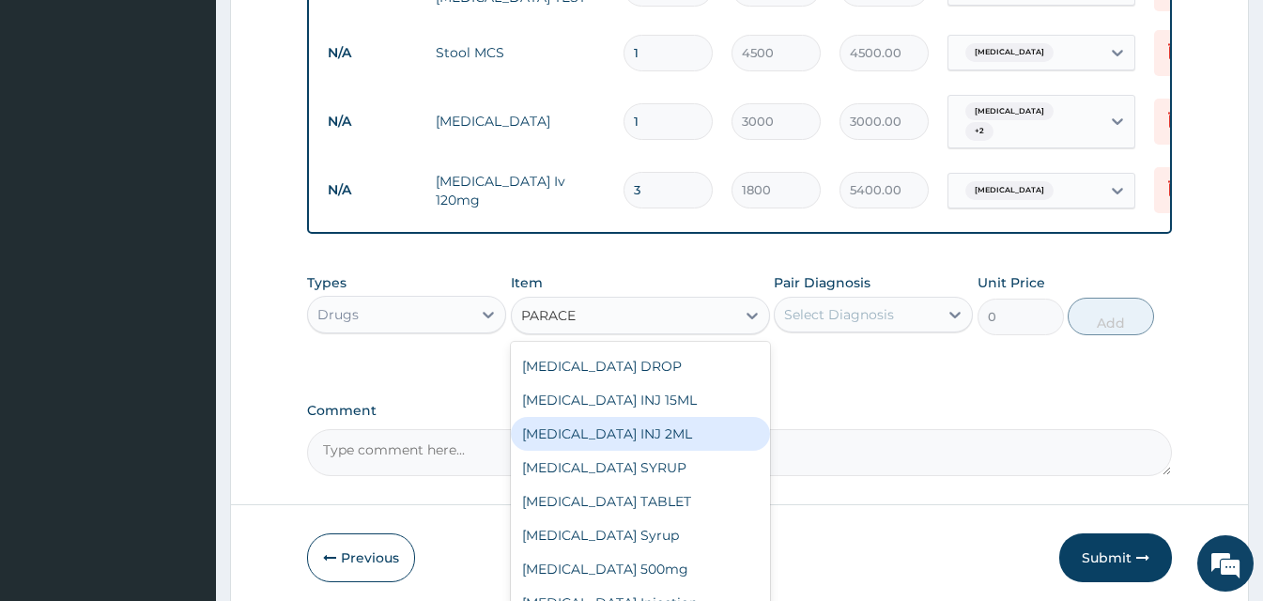
click at [693, 433] on div "PARACETAMOL INJ 2ML" at bounding box center [640, 434] width 259 height 34
type input "210"
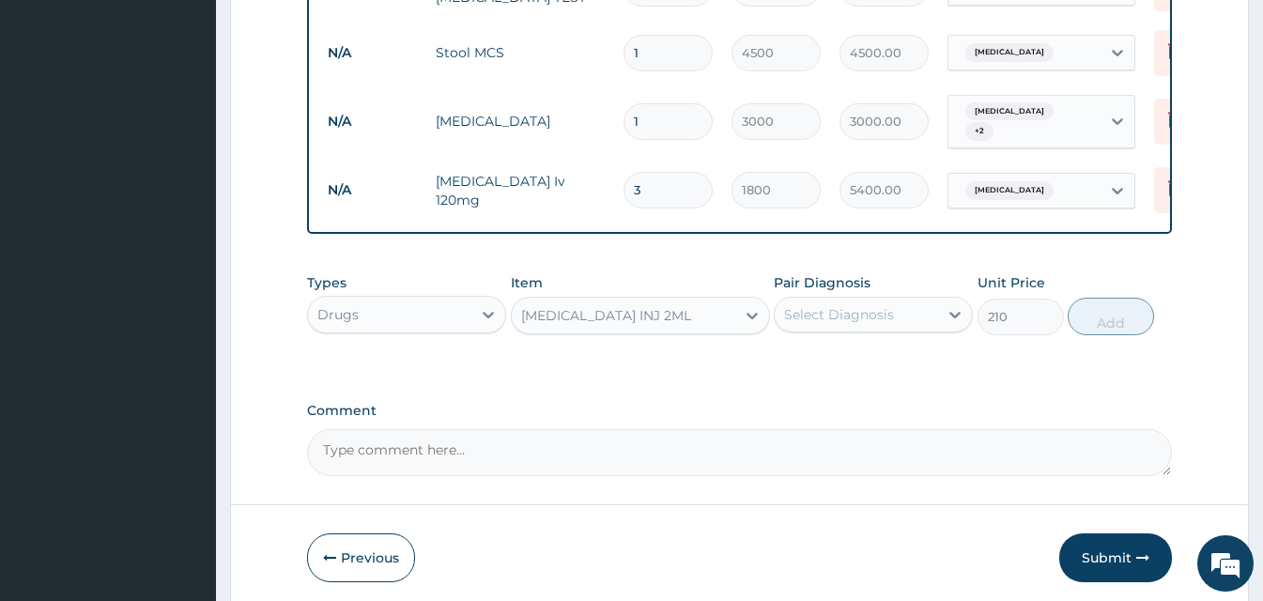
click at [824, 318] on div "Select Diagnosis" at bounding box center [856, 315] width 163 height 30
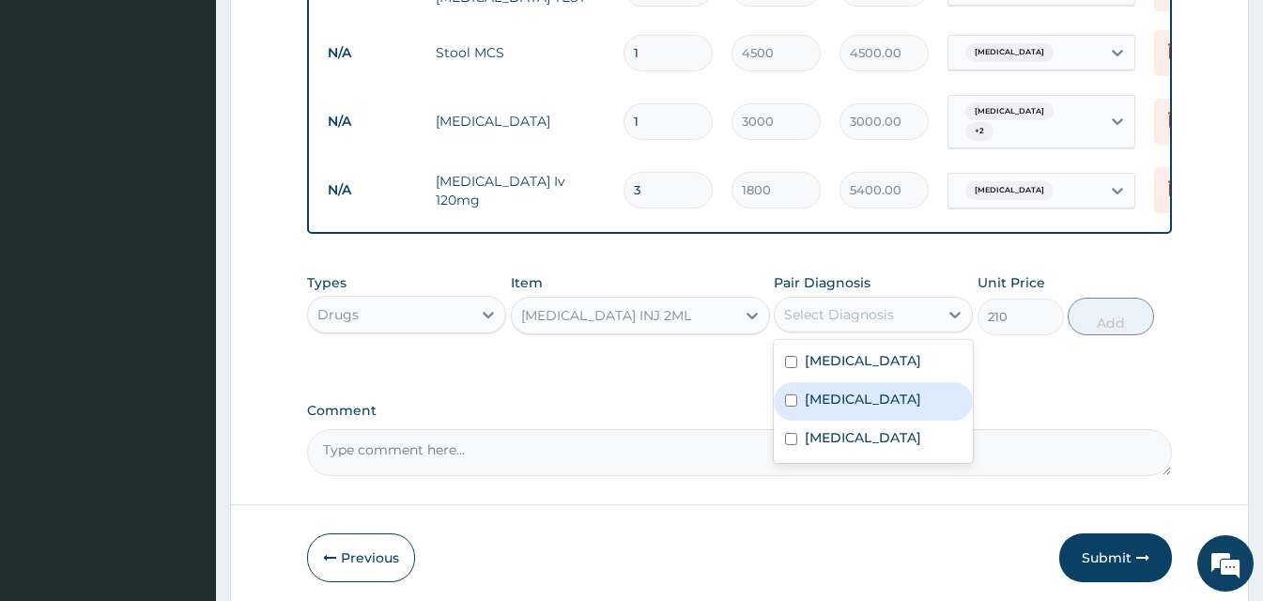
click at [823, 390] on label "Typhoid fever" at bounding box center [863, 399] width 116 height 19
checkbox input "true"
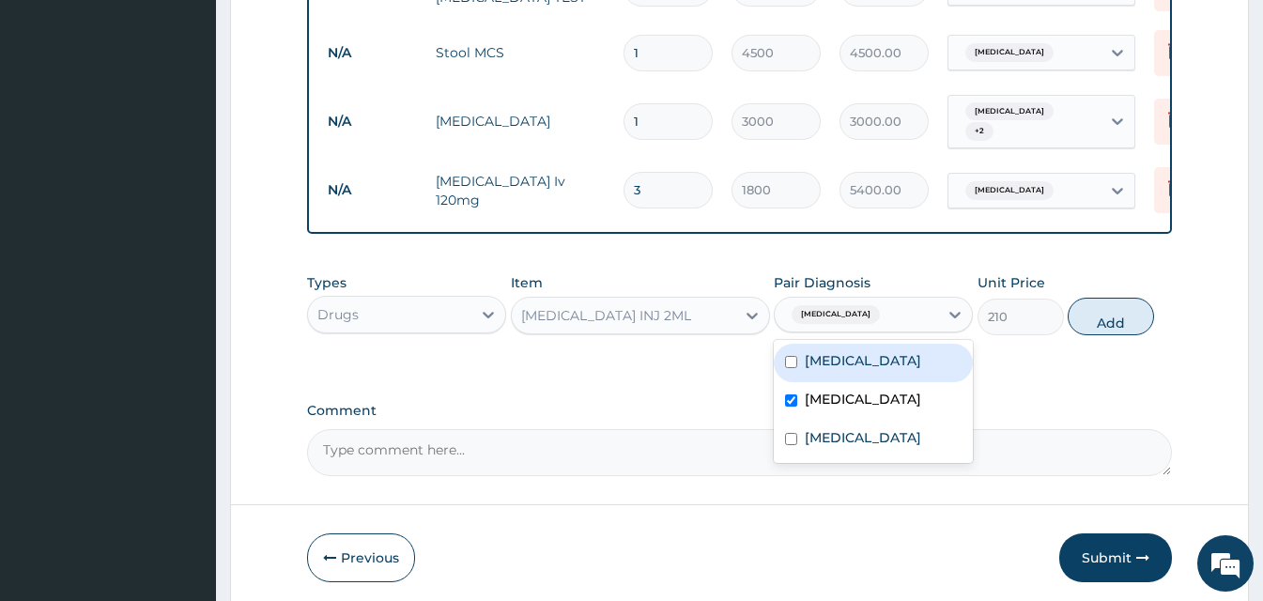
click at [823, 368] on div "Malaria" at bounding box center [873, 363] width 199 height 39
checkbox input "true"
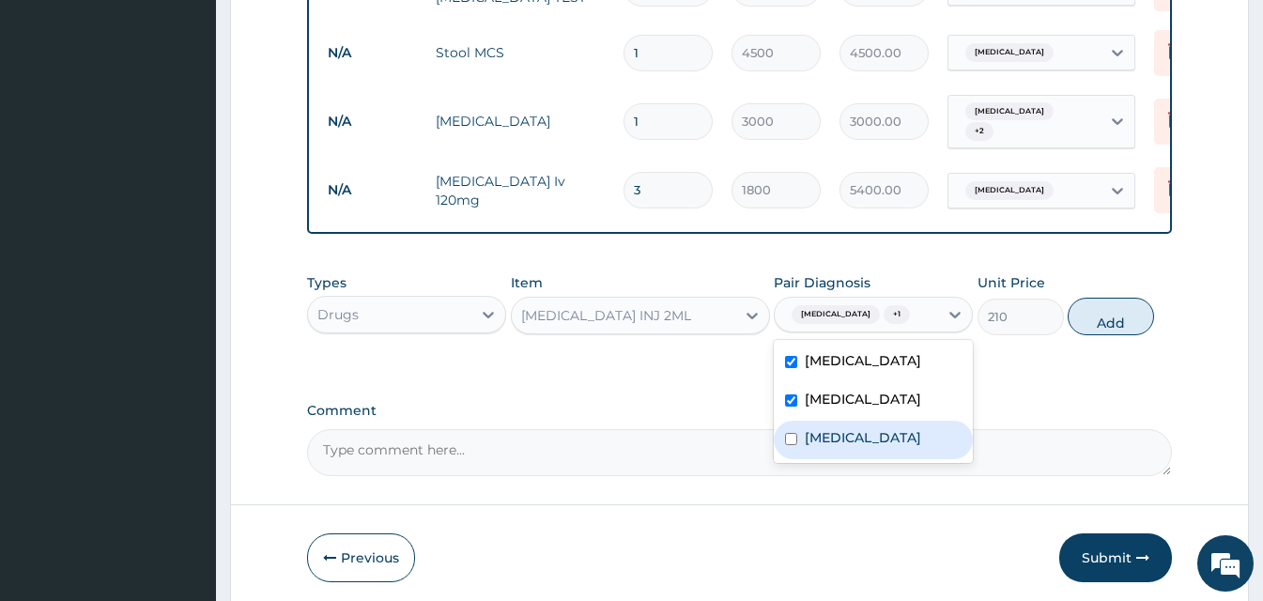
drag, startPoint x: 859, startPoint y: 439, endPoint x: 1056, endPoint y: 336, distance: 221.4
click at [863, 438] on label "Upper respiratory infection" at bounding box center [863, 437] width 116 height 19
checkbox input "true"
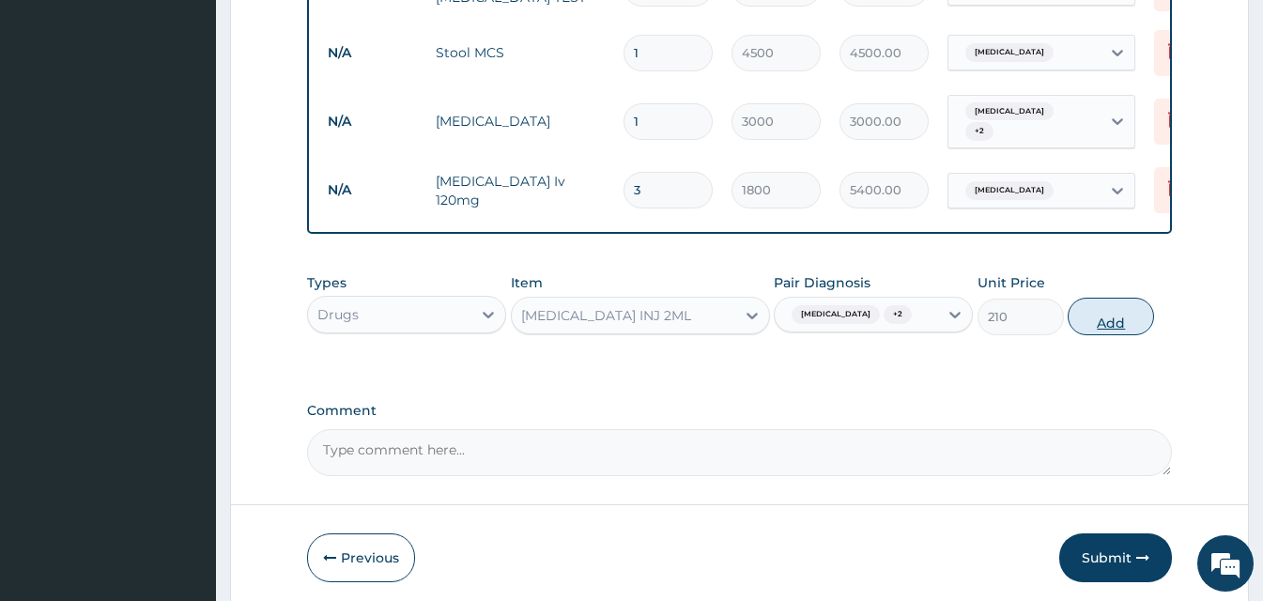
click at [1092, 319] on button "Add" at bounding box center [1111, 317] width 86 height 38
type input "0"
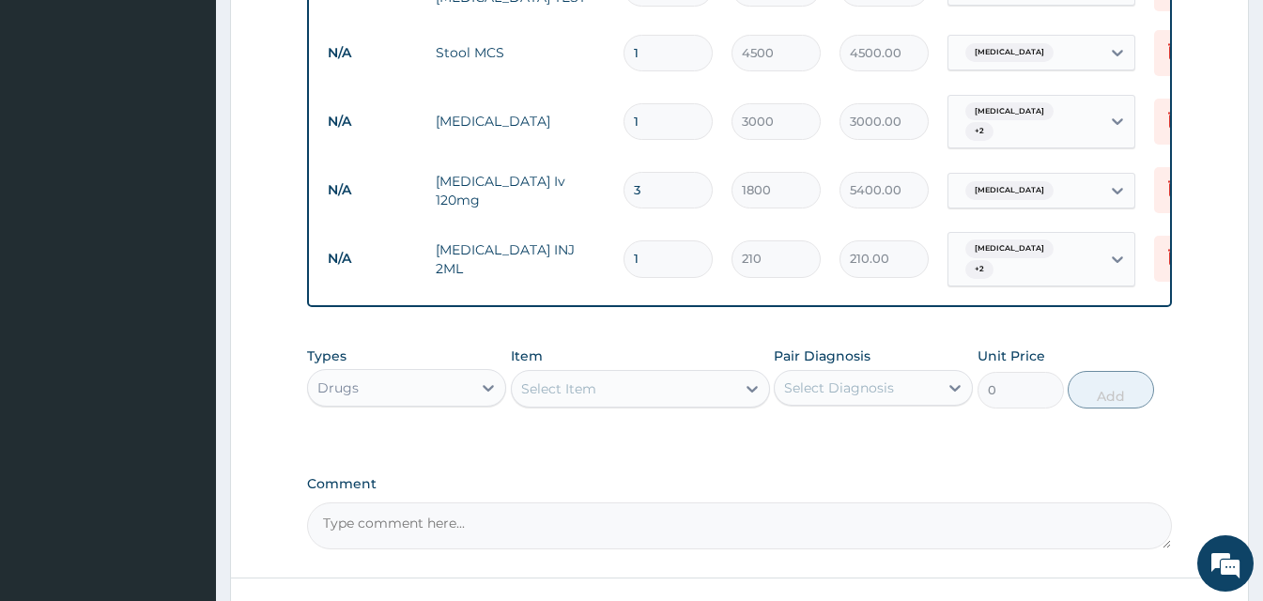
type input "0.00"
type input "4"
type input "840.00"
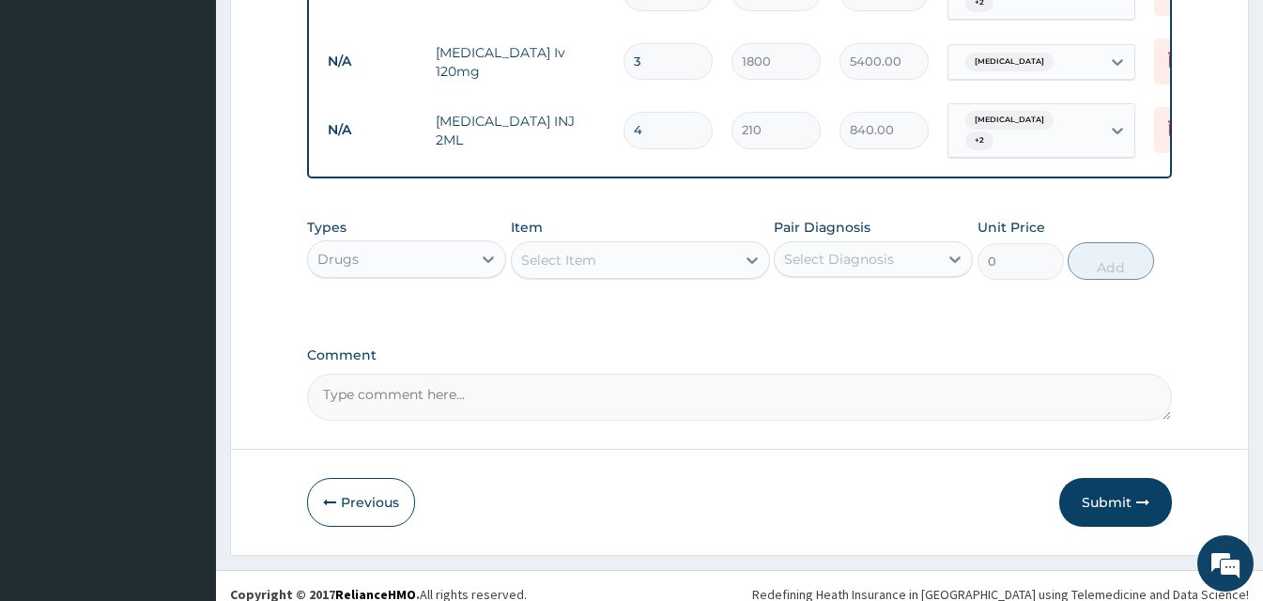
scroll to position [1069, 0]
type input "4"
click at [574, 250] on div "Select Item" at bounding box center [558, 259] width 75 height 19
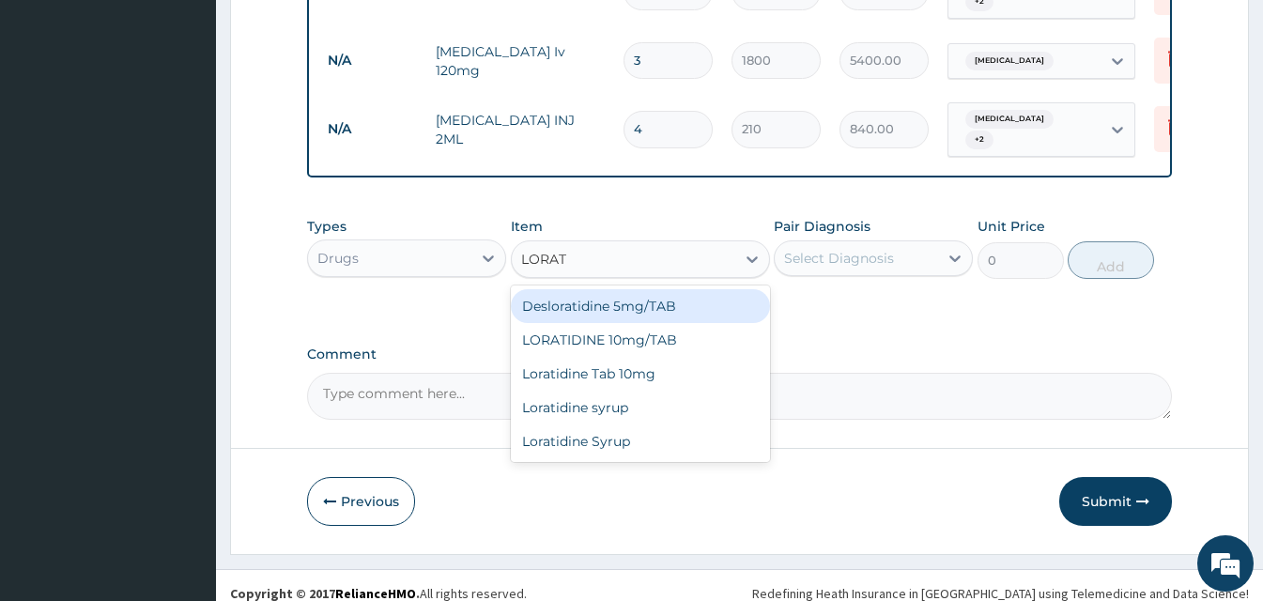
type input "LORATI"
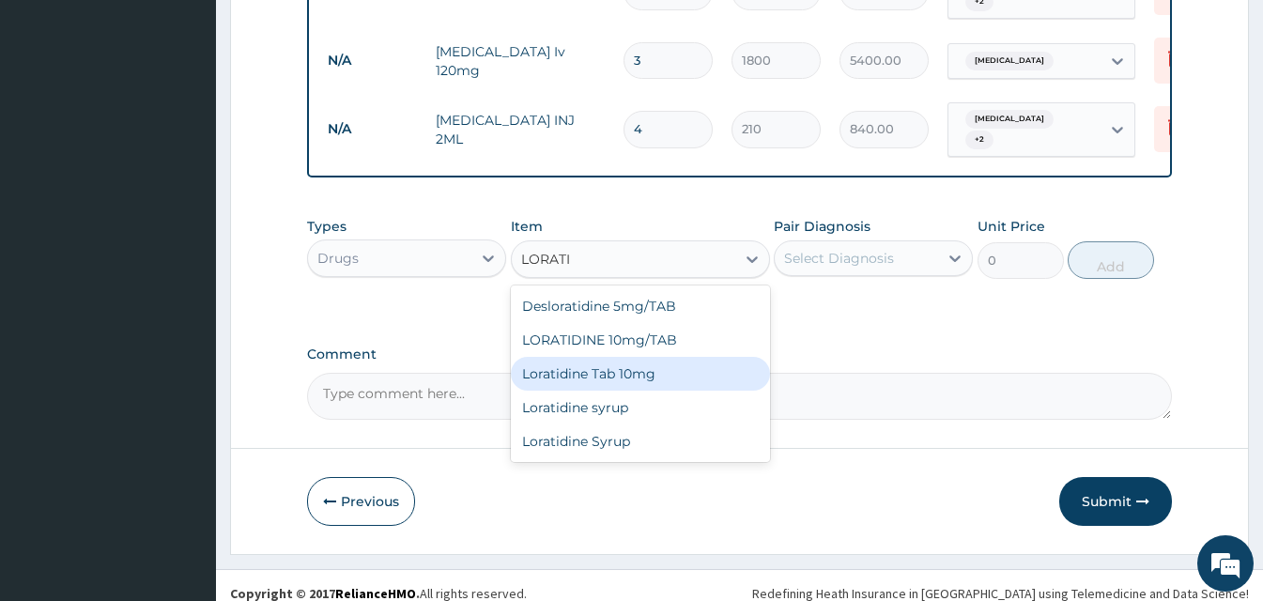
click at [658, 357] on div "Loratidine Tab 10mg" at bounding box center [640, 374] width 259 height 34
type input "50"
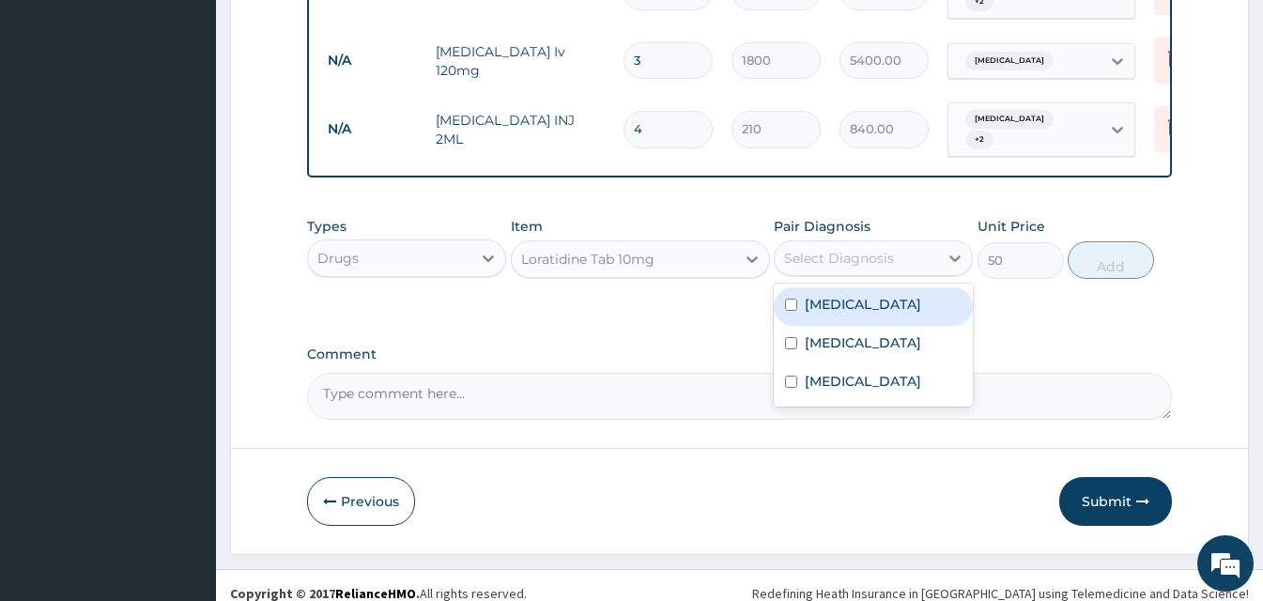
click at [859, 252] on div "Select Diagnosis" at bounding box center [856, 258] width 163 height 30
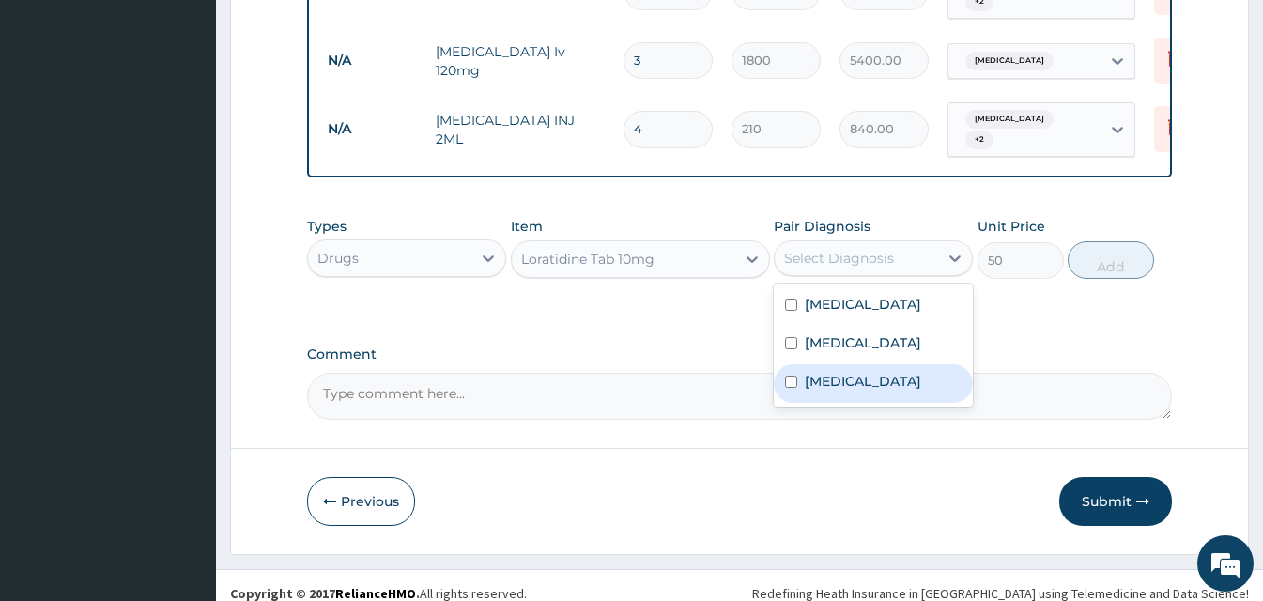
click at [847, 377] on label "Upper respiratory infection" at bounding box center [863, 381] width 116 height 19
checkbox input "true"
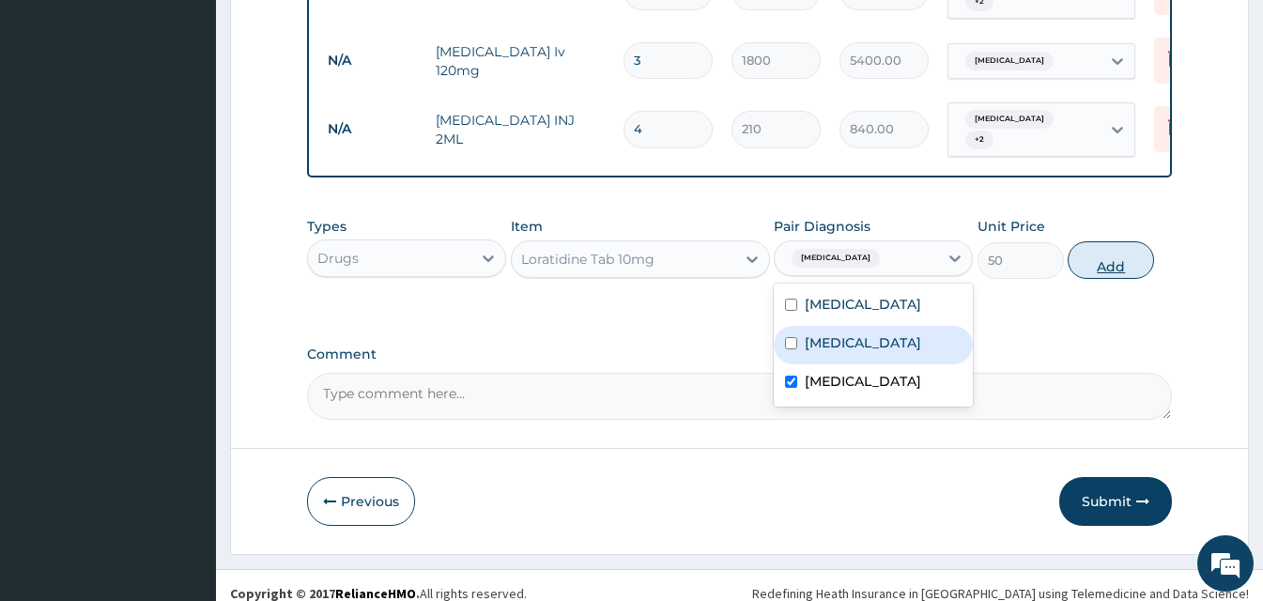
click at [1075, 251] on button "Add" at bounding box center [1111, 260] width 86 height 38
type input "0"
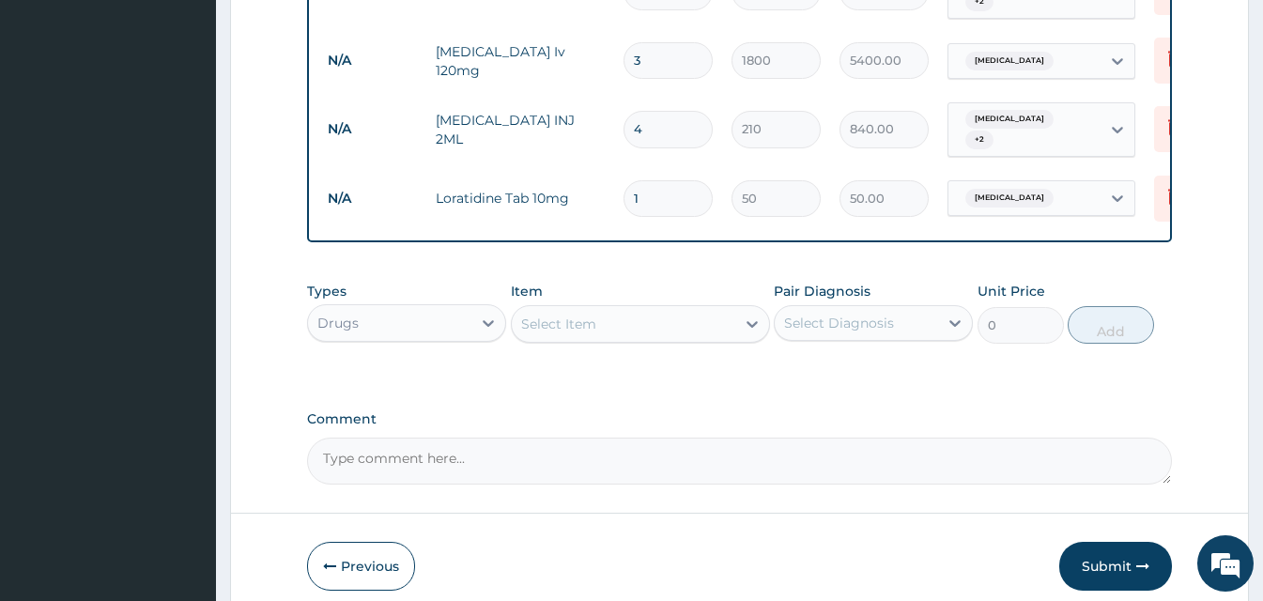
type input "10"
type input "500.00"
type input "10"
click at [632, 311] on div "Select Item" at bounding box center [624, 324] width 224 height 30
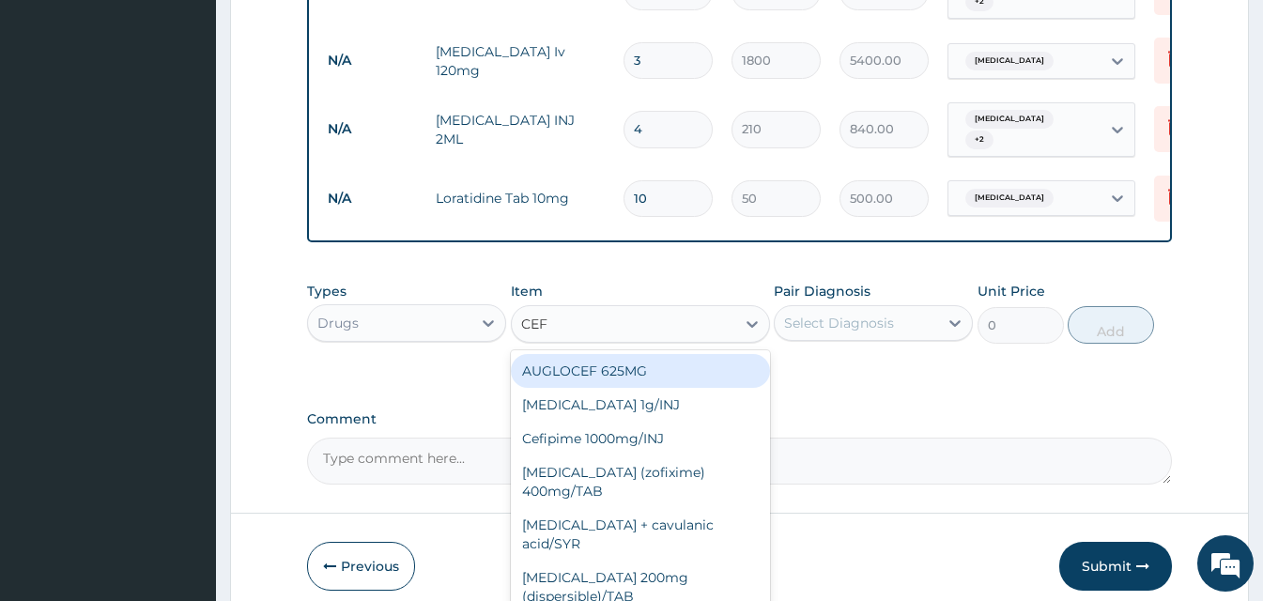
type input "CEFT"
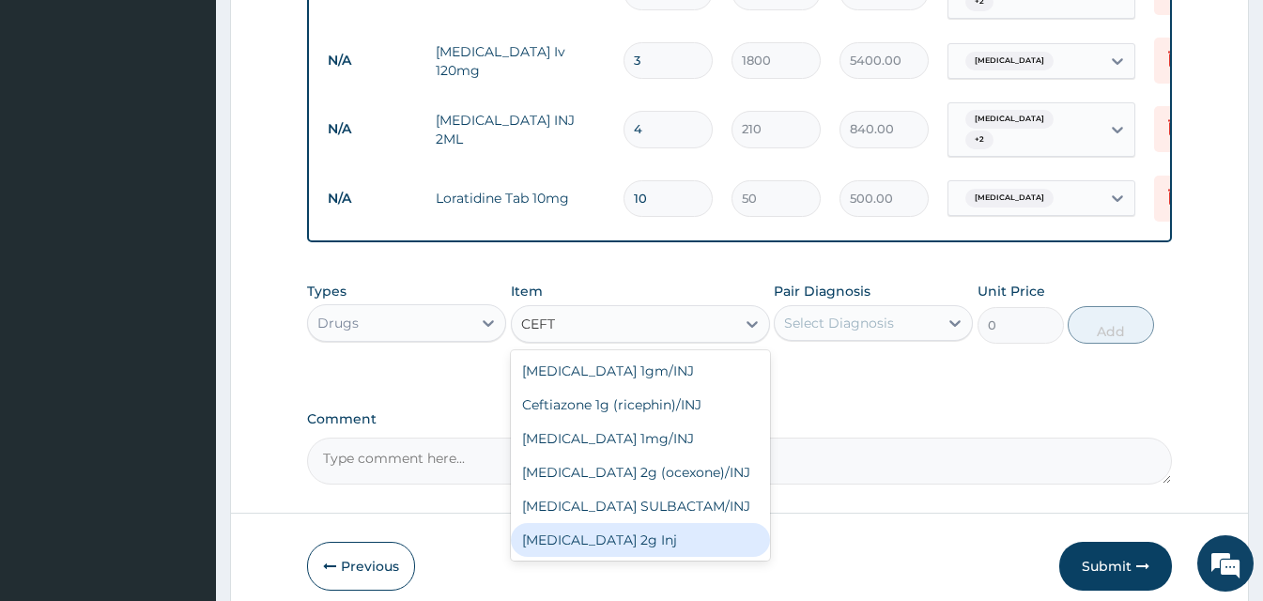
click at [687, 523] on div "Ceftriaxone 2g Inj" at bounding box center [640, 540] width 259 height 34
type input "1500"
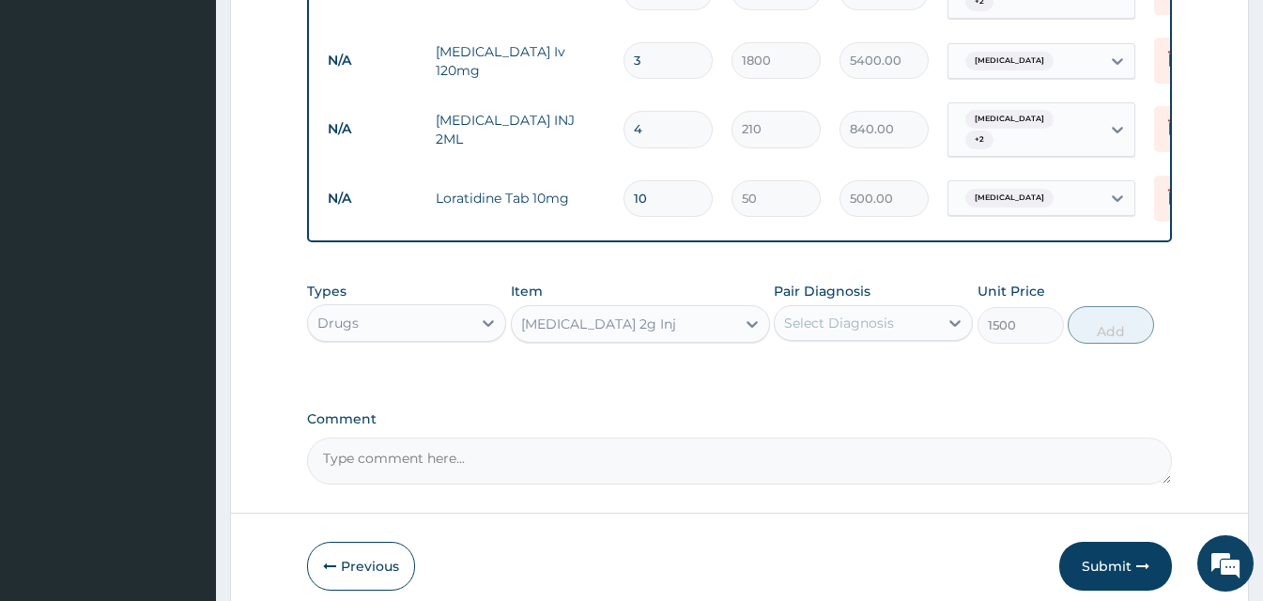
click at [848, 316] on div "Select Diagnosis" at bounding box center [856, 323] width 163 height 30
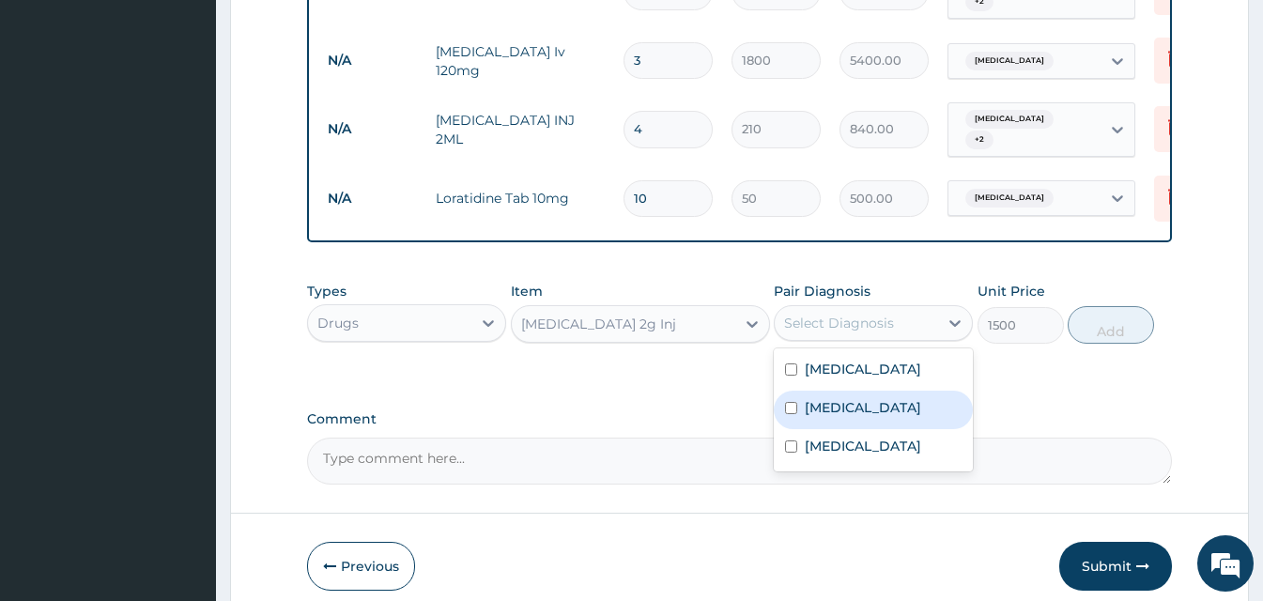
drag, startPoint x: 842, startPoint y: 397, endPoint x: 837, endPoint y: 452, distance: 54.8
click at [842, 399] on label "Typhoid fever" at bounding box center [863, 407] width 116 height 19
checkbox input "true"
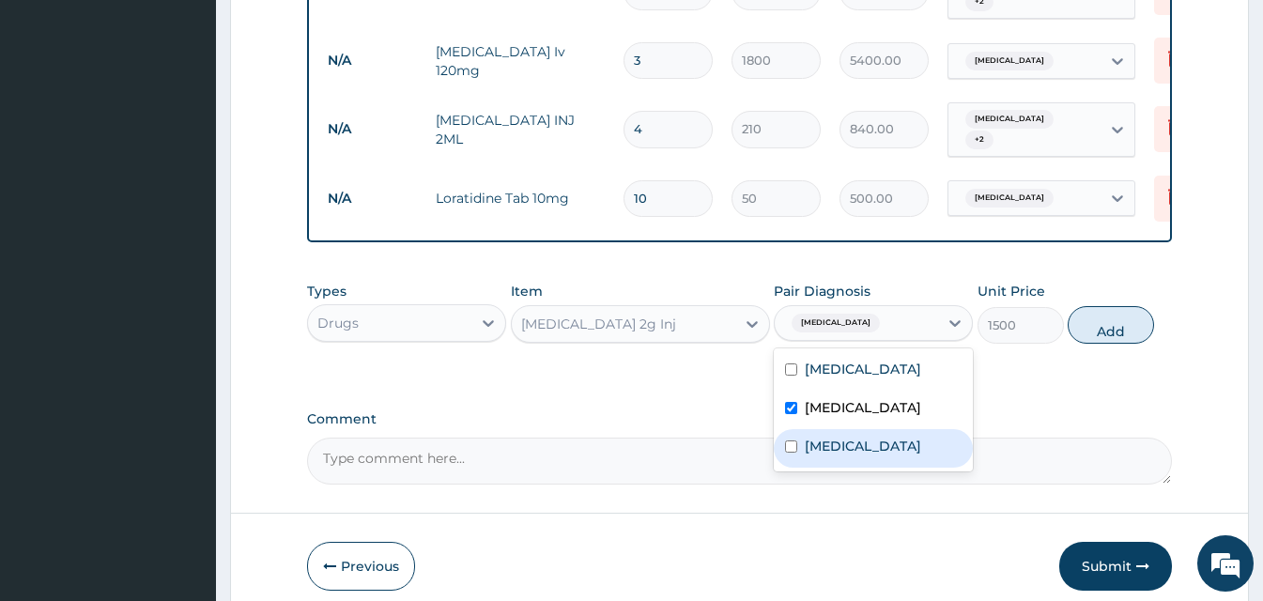
drag, startPoint x: 833, startPoint y: 456, endPoint x: 920, endPoint y: 418, distance: 95.5
click at [850, 451] on label "Upper respiratory infection" at bounding box center [863, 446] width 116 height 19
checkbox input "true"
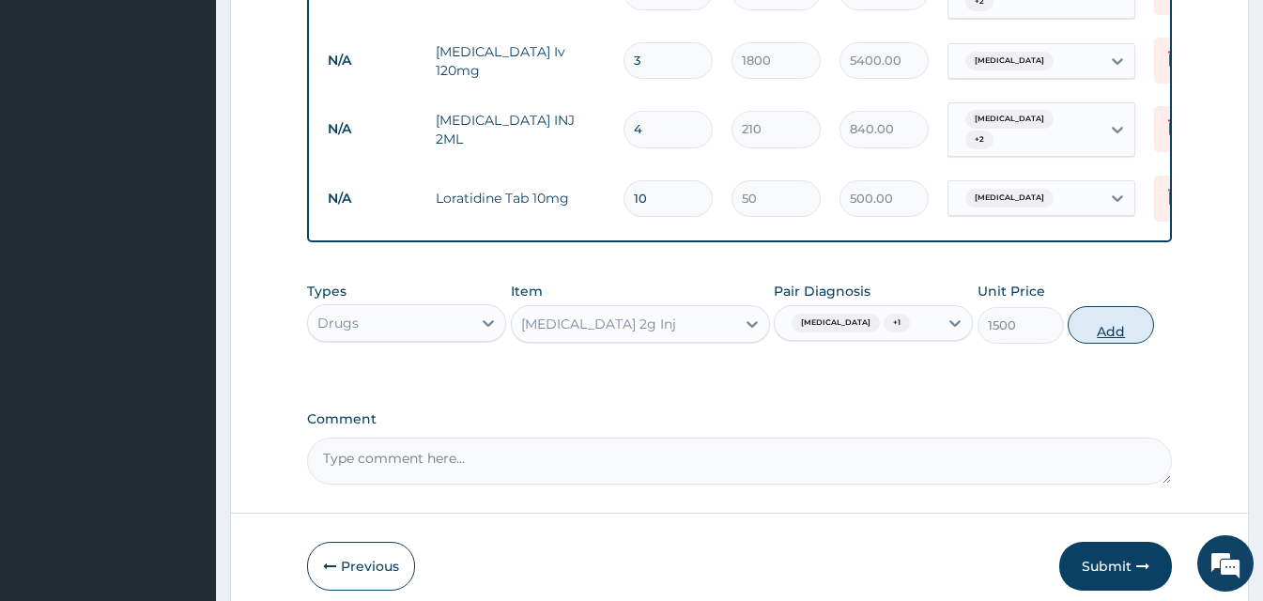
click at [1101, 309] on button "Add" at bounding box center [1111, 325] width 86 height 38
type input "0"
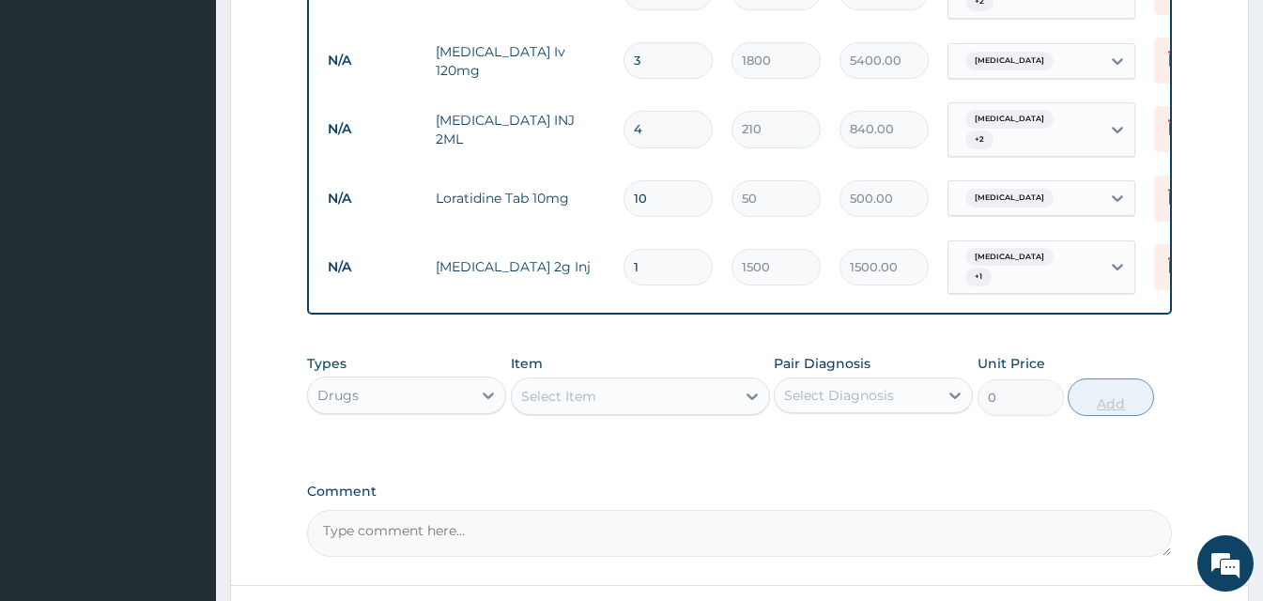
type input "0.00"
type input "2"
type input "3000.00"
type input "2"
click at [605, 383] on div "Select Item" at bounding box center [624, 396] width 224 height 30
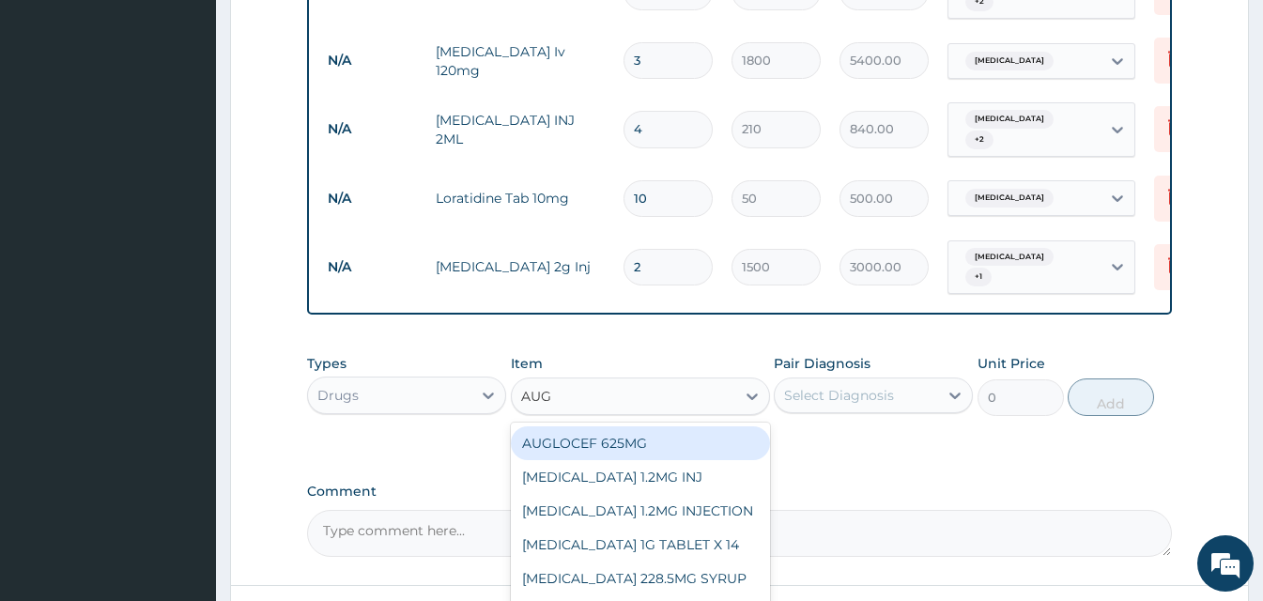
type input "AUGM"
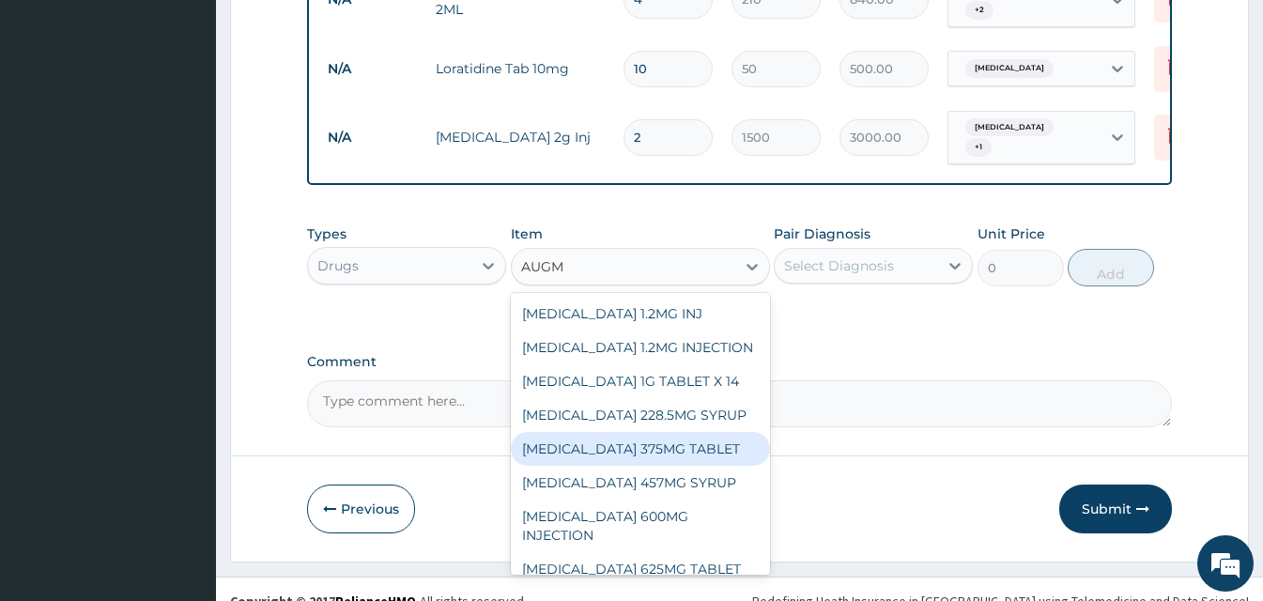
scroll to position [233, 0]
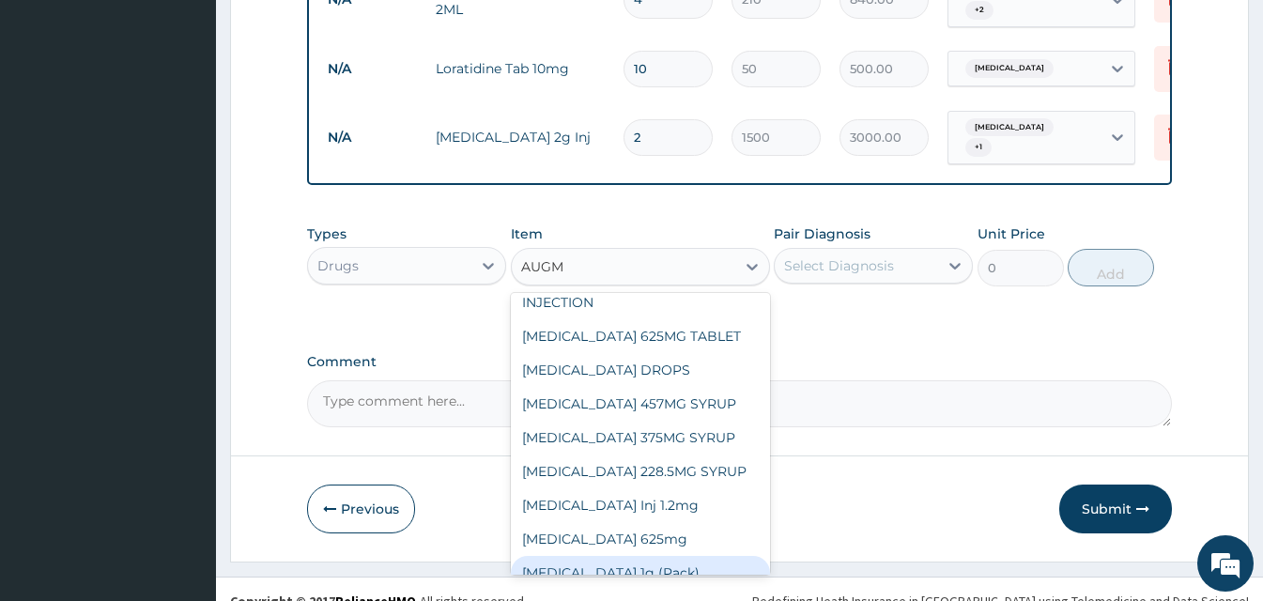
drag, startPoint x: 685, startPoint y: 529, endPoint x: 706, endPoint y: 515, distance: 25.8
click at [689, 556] on div "Augmentin 1g (Pack)" at bounding box center [640, 573] width 259 height 34
type input "6000"
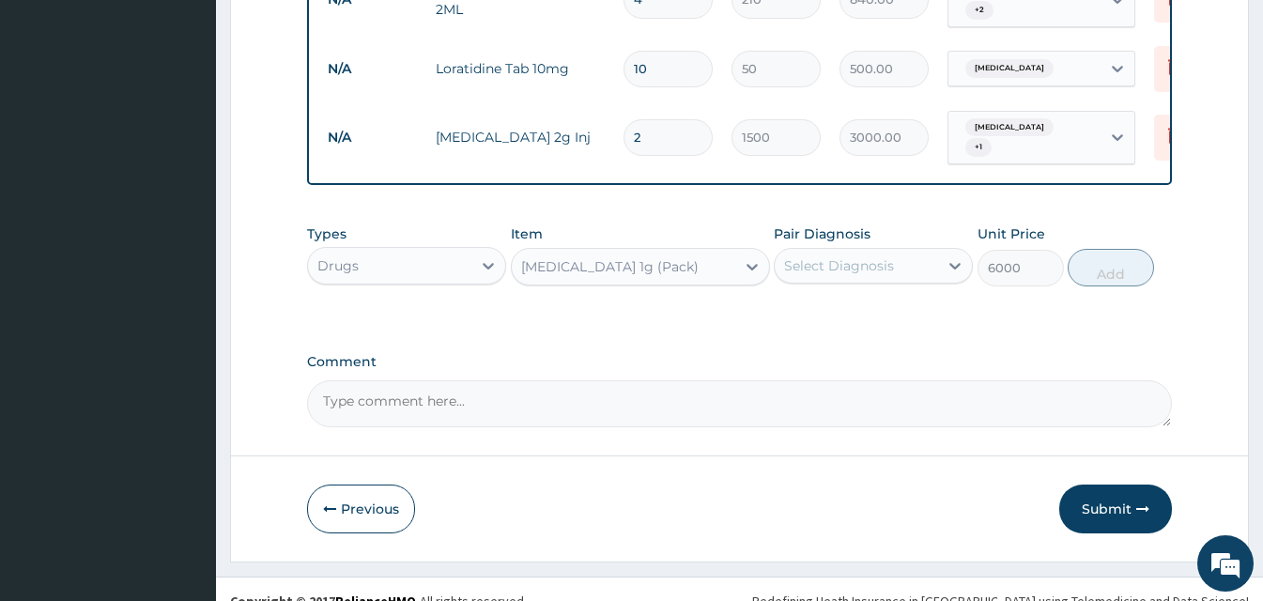
click at [875, 256] on div "Select Diagnosis" at bounding box center [839, 265] width 110 height 19
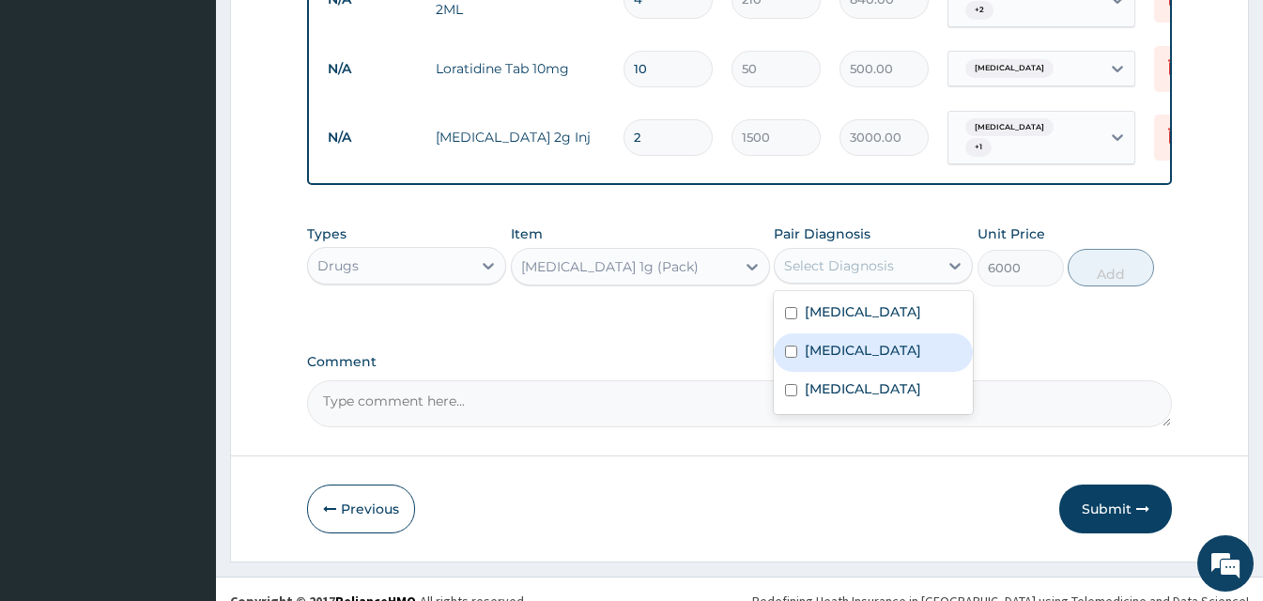
click at [891, 336] on div "Typhoid fever" at bounding box center [873, 352] width 199 height 39
checkbox input "true"
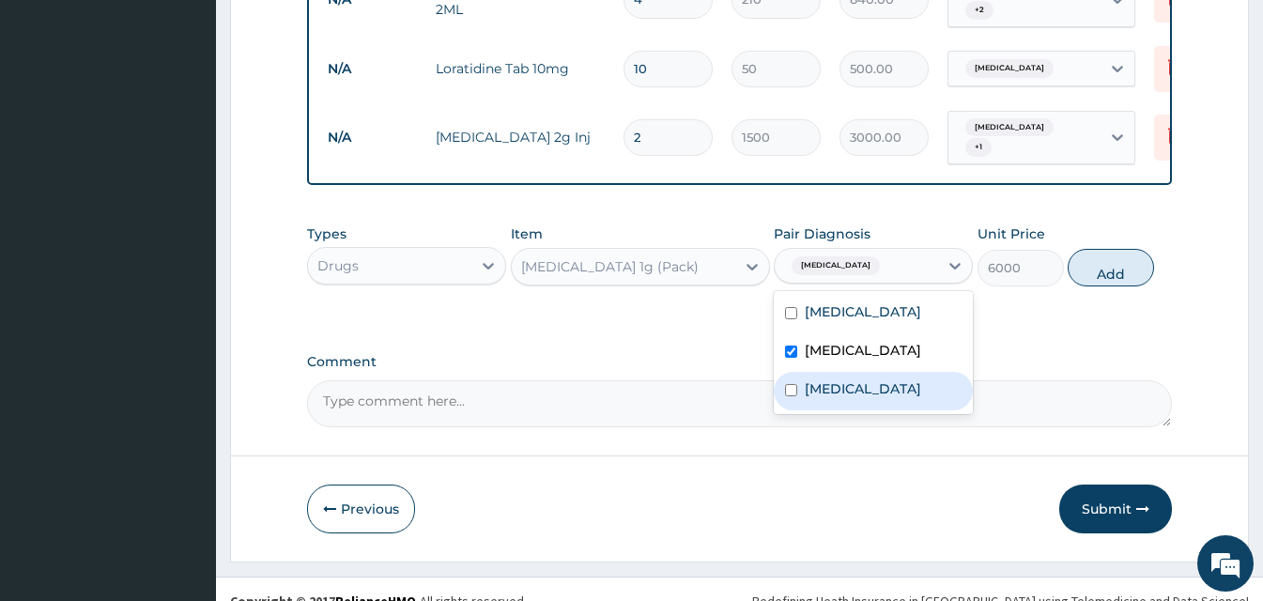
click at [898, 379] on label "Upper respiratory infection" at bounding box center [863, 388] width 116 height 19
checkbox input "true"
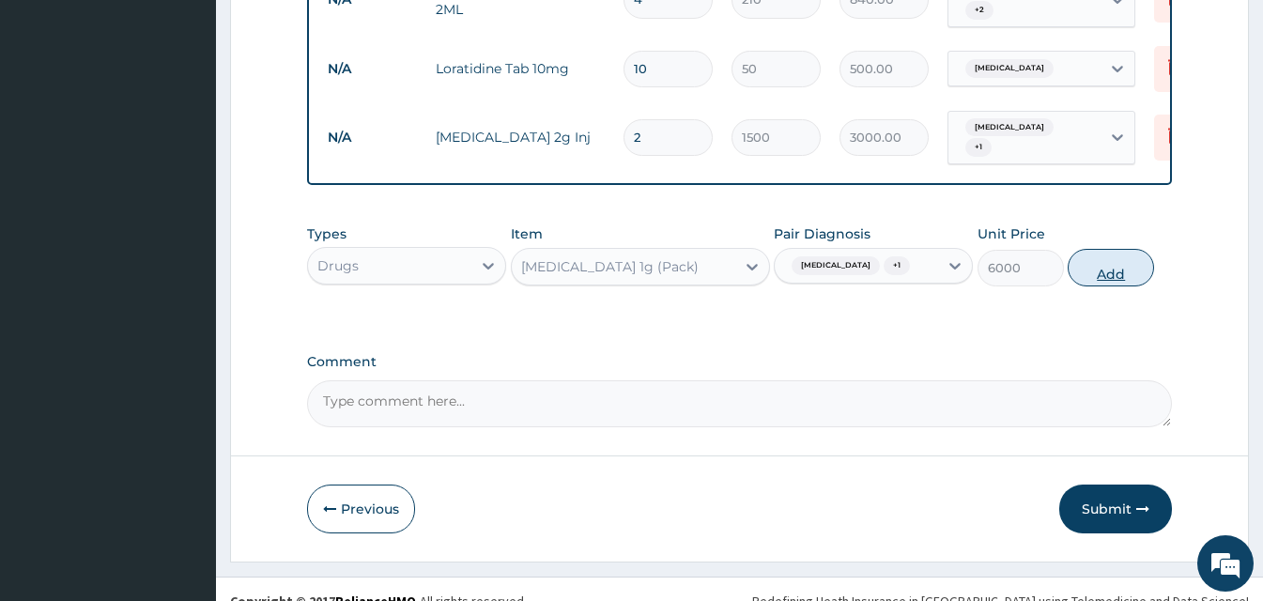
click at [1130, 249] on button "Add" at bounding box center [1111, 268] width 86 height 38
type input "0"
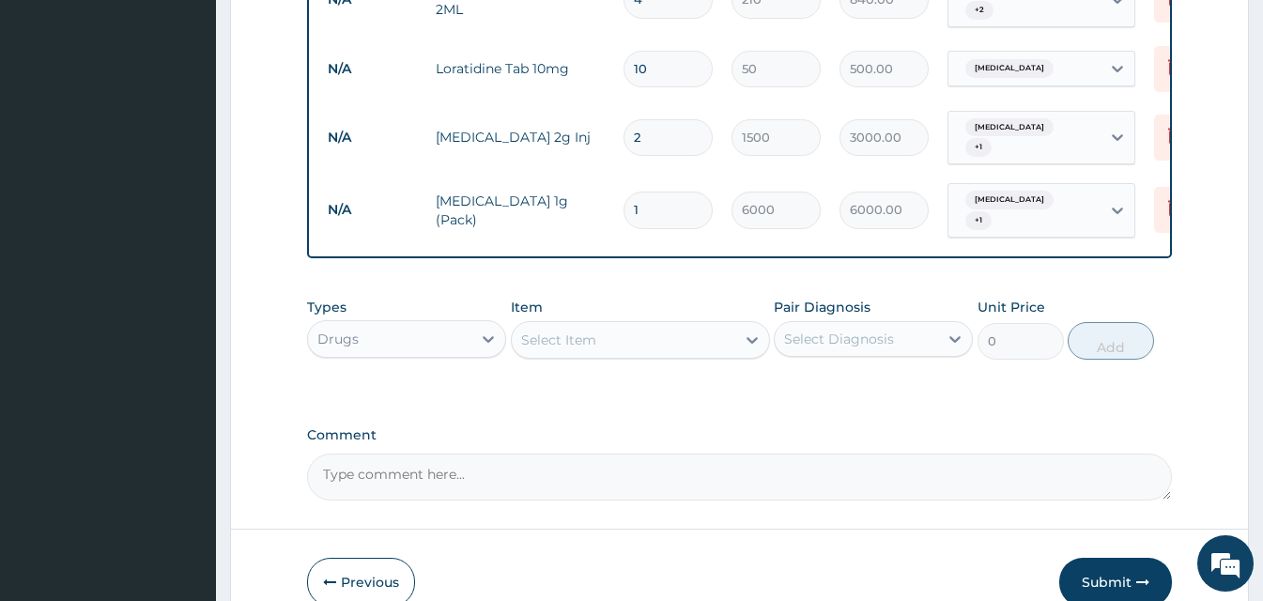
click at [674, 325] on div "Select Item" at bounding box center [624, 340] width 224 height 30
type input "COA"
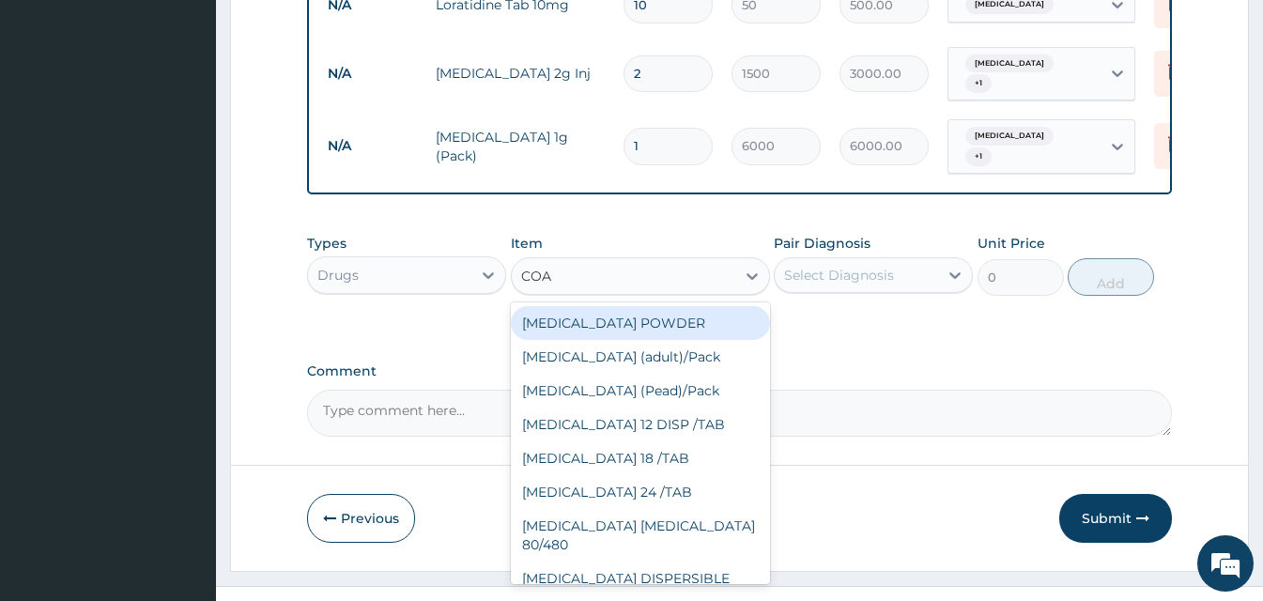
scroll to position [1263, 0]
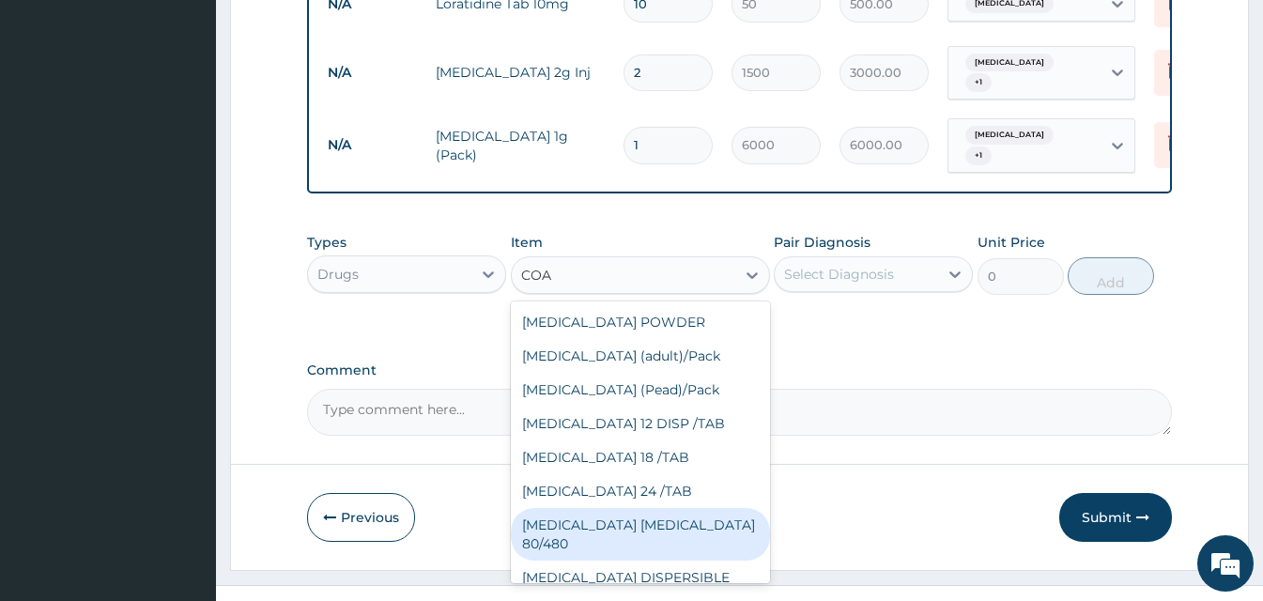
click at [700, 508] on div "COARTEM D TAB 80/480" at bounding box center [640, 534] width 259 height 53
type input "866.25"
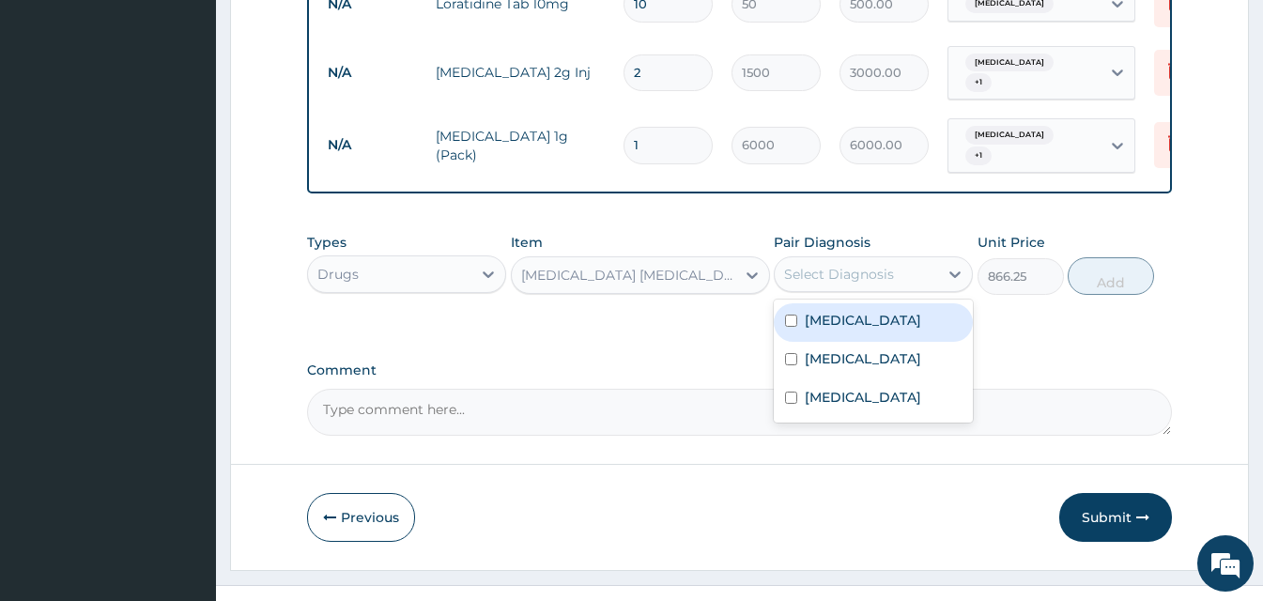
click at [857, 265] on div "Select Diagnosis" at bounding box center [839, 274] width 110 height 19
click at [854, 303] on div "Malaria" at bounding box center [873, 322] width 199 height 39
checkbox input "true"
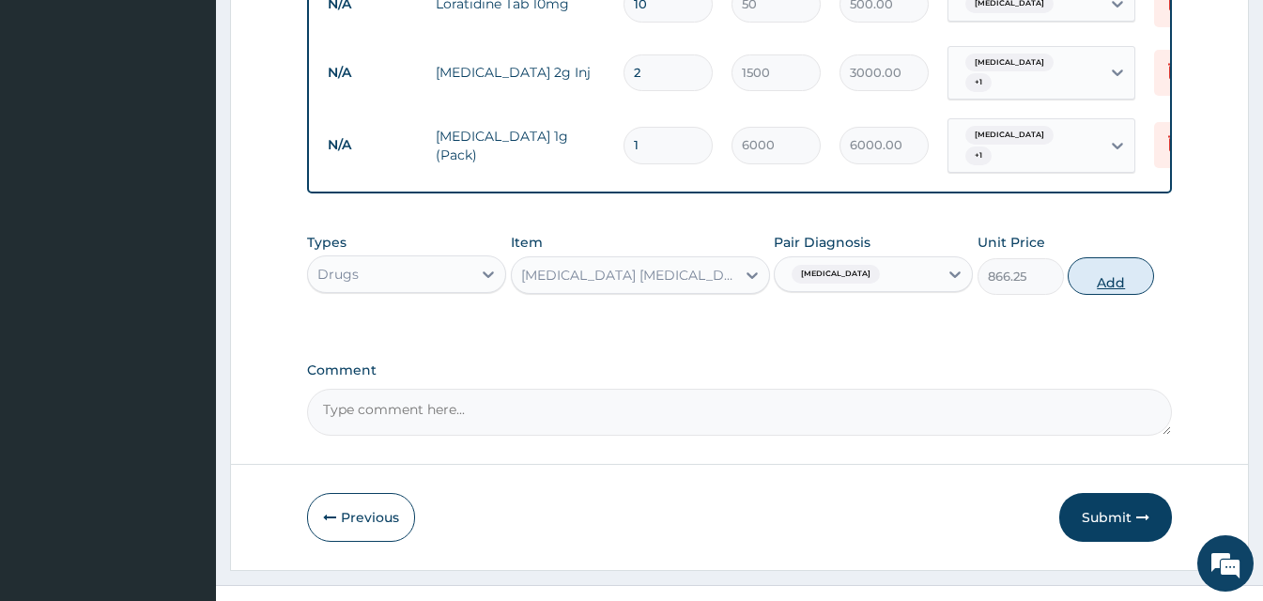
click at [1103, 257] on button "Add" at bounding box center [1111, 276] width 86 height 38
type input "0"
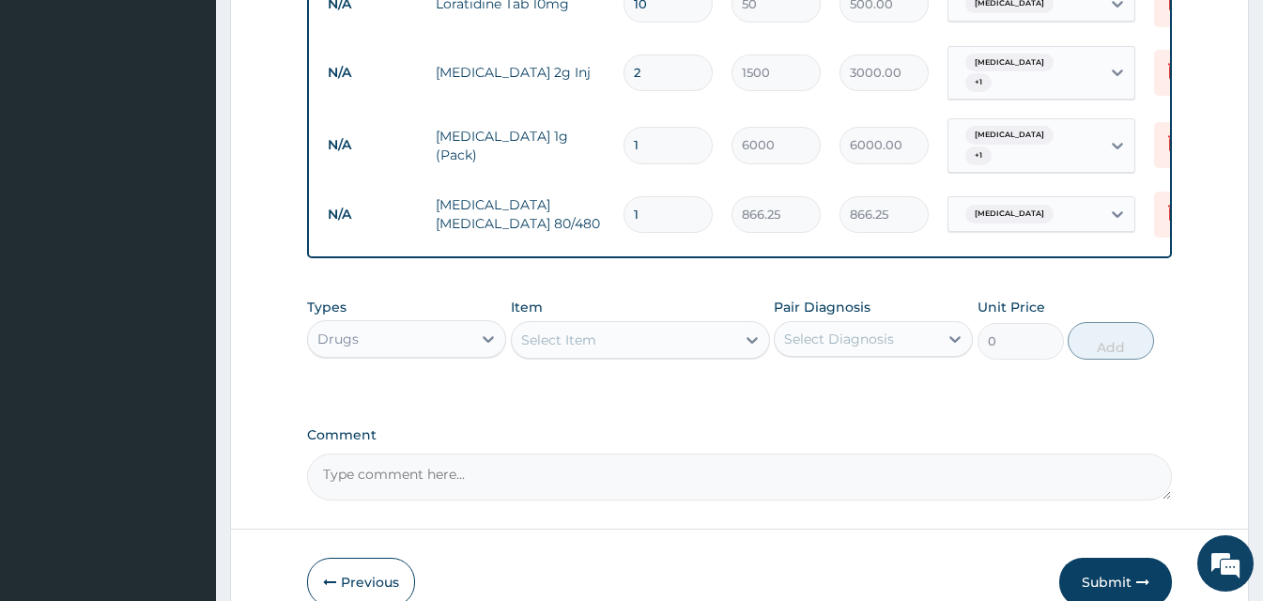
type input "0.00"
type input "6"
type input "5197.50"
type input "6"
click at [652, 325] on div "Select Item" at bounding box center [624, 340] width 224 height 30
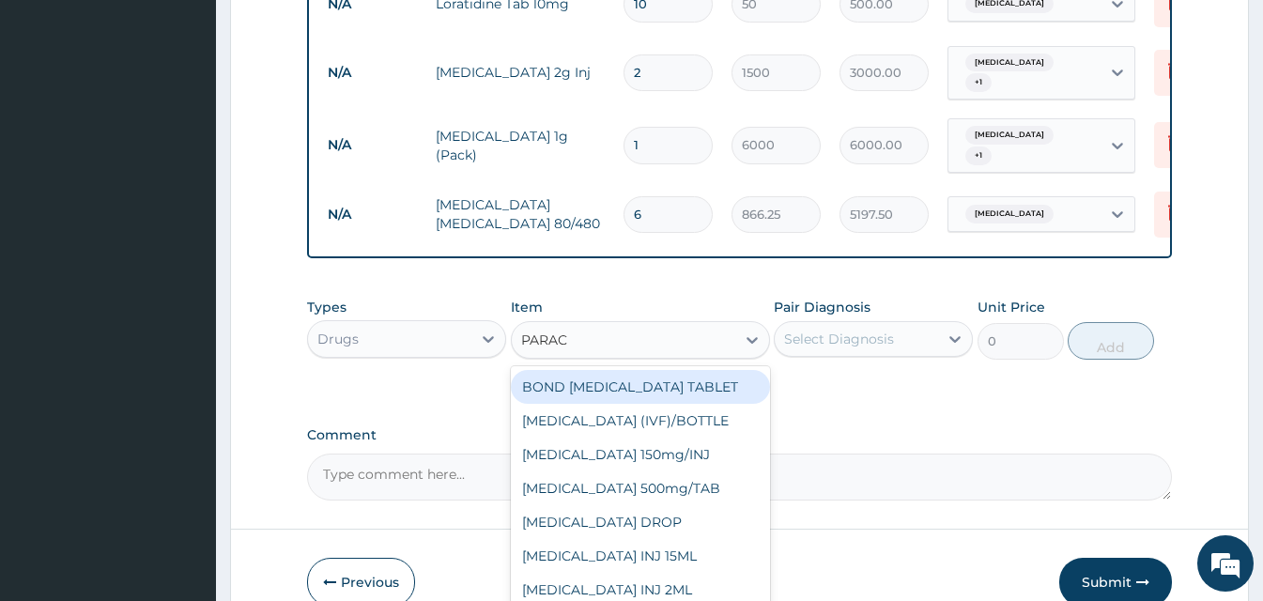
type input "PARACE"
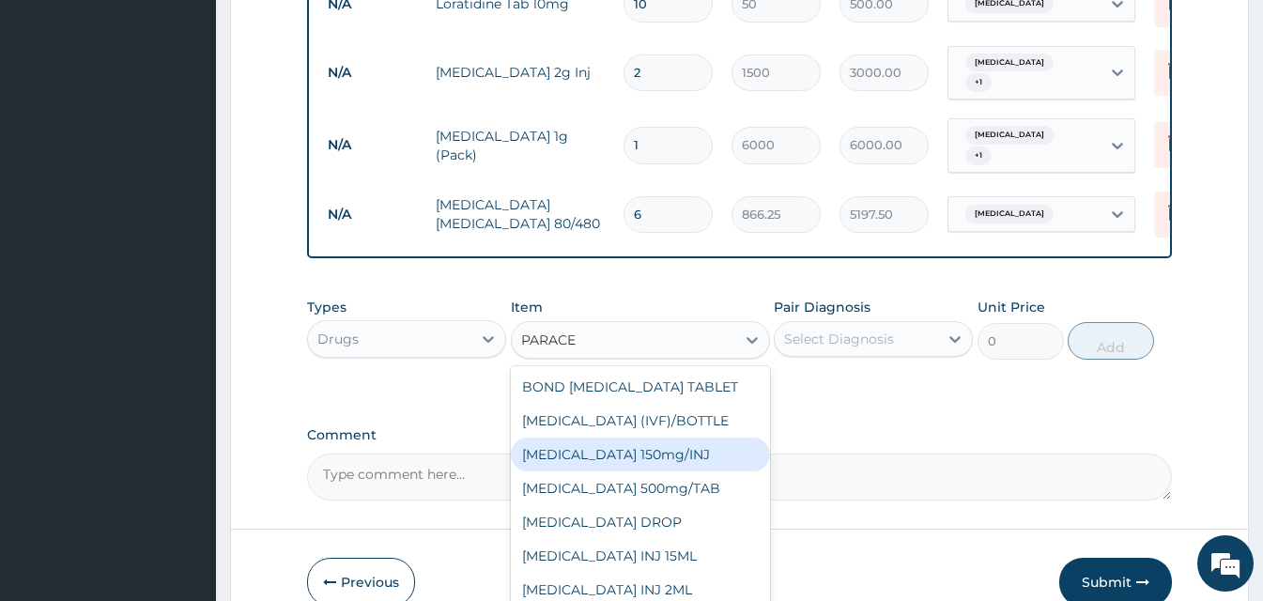
scroll to position [131, 0]
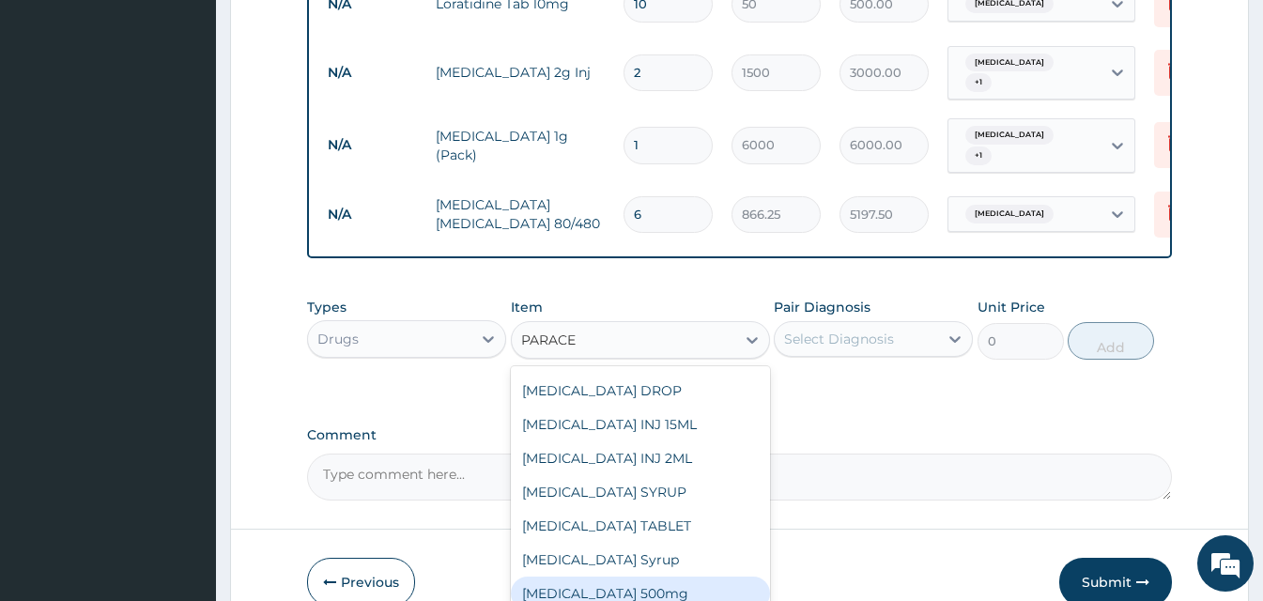
drag, startPoint x: 675, startPoint y: 563, endPoint x: 713, endPoint y: 516, distance: 60.9
click at [676, 577] on div "Paracetamol 500mg" at bounding box center [640, 594] width 259 height 34
type input "15"
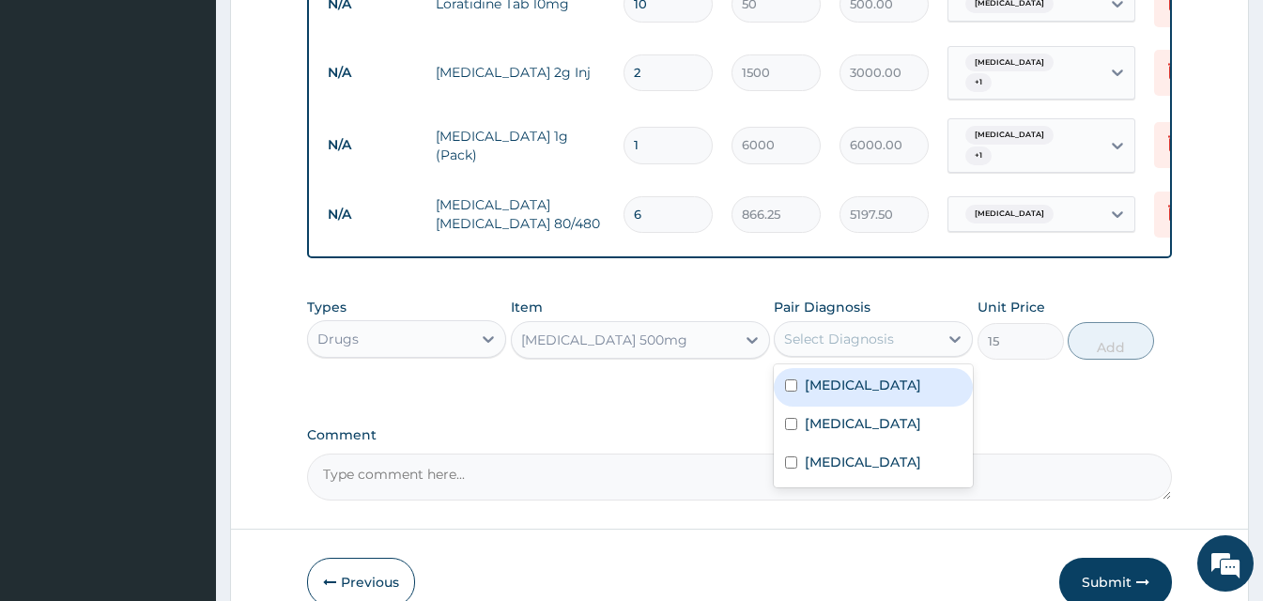
click at [877, 330] on div "Select Diagnosis" at bounding box center [839, 339] width 110 height 19
drag, startPoint x: 858, startPoint y: 348, endPoint x: 858, endPoint y: 392, distance: 43.2
click at [858, 368] on div "Malaria" at bounding box center [873, 387] width 199 height 39
checkbox input "true"
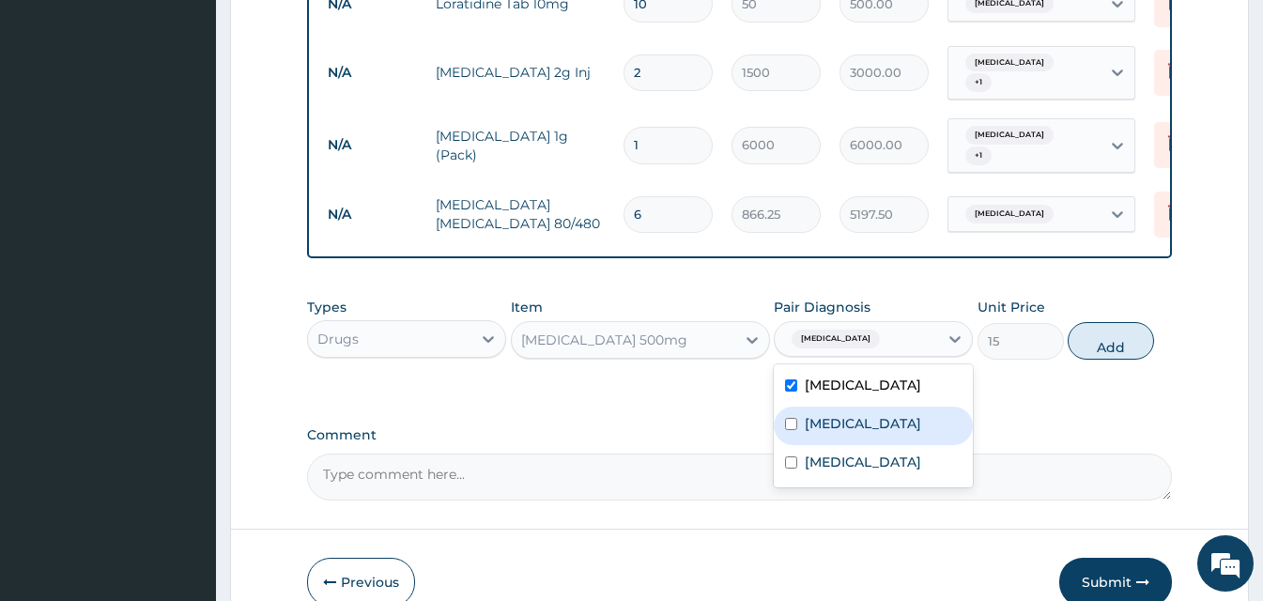
click at [860, 414] on label "Typhoid fever" at bounding box center [863, 423] width 116 height 19
checkbox input "true"
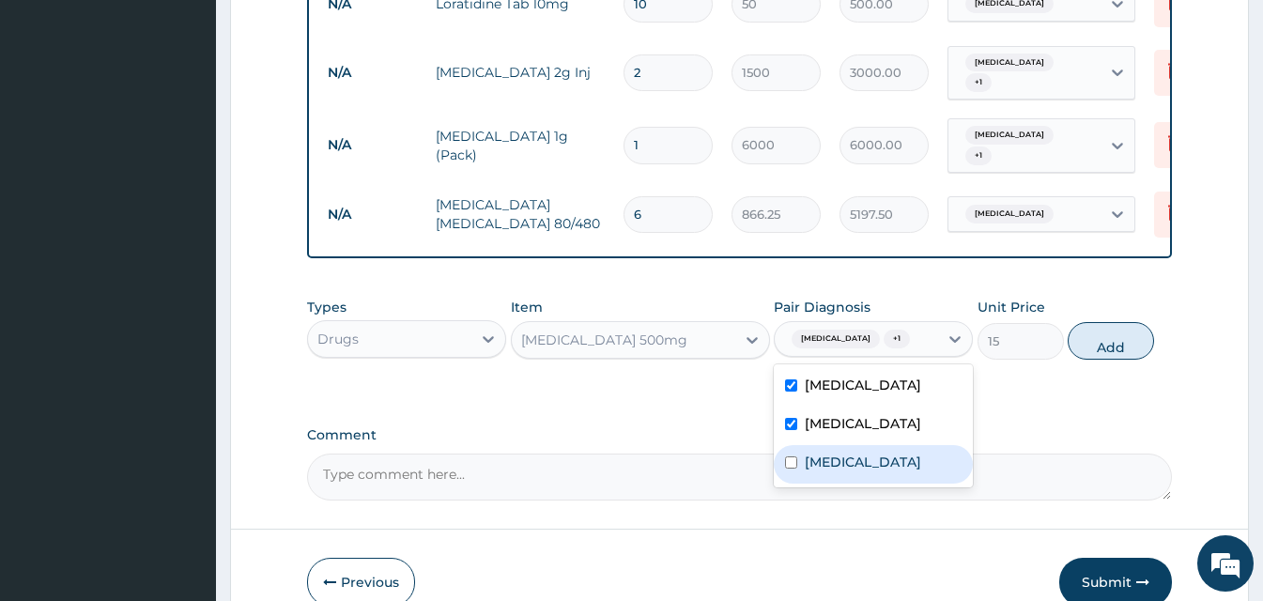
drag, startPoint x: 861, startPoint y: 446, endPoint x: 872, endPoint y: 441, distance: 11.3
click at [866, 453] on label "Upper respiratory infection" at bounding box center [863, 462] width 116 height 19
checkbox input "true"
click at [1124, 322] on button "Add" at bounding box center [1111, 341] width 86 height 38
type input "0"
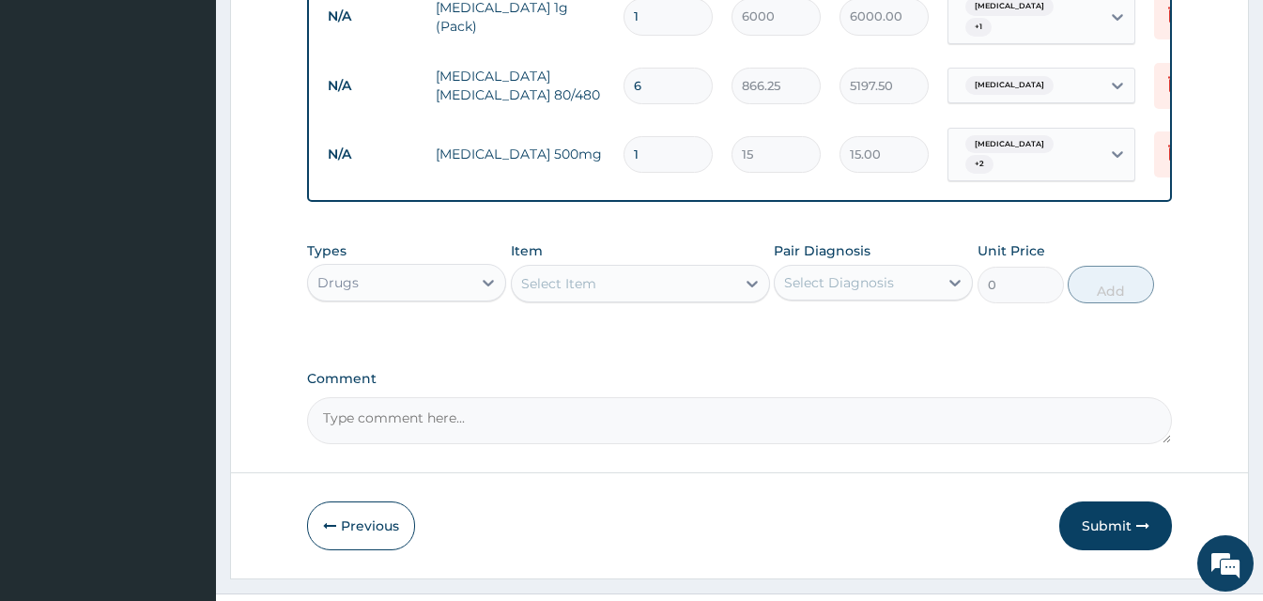
scroll to position [1393, 0]
type input "0.00"
type input "2"
type input "30.00"
type input "20"
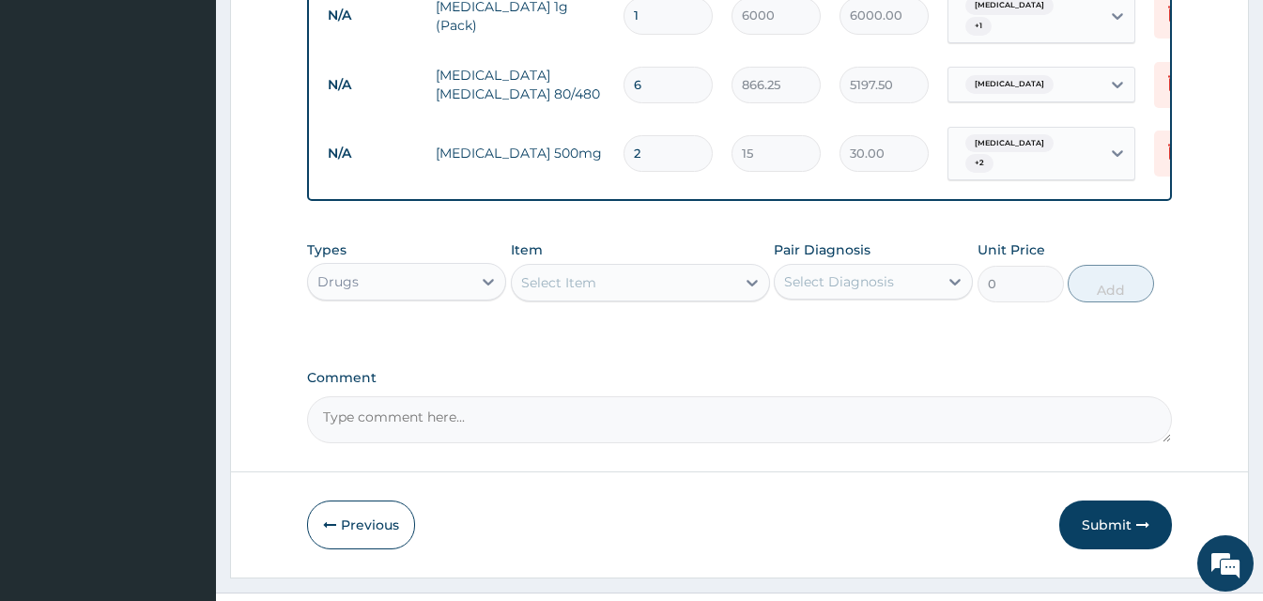
type input "300.00"
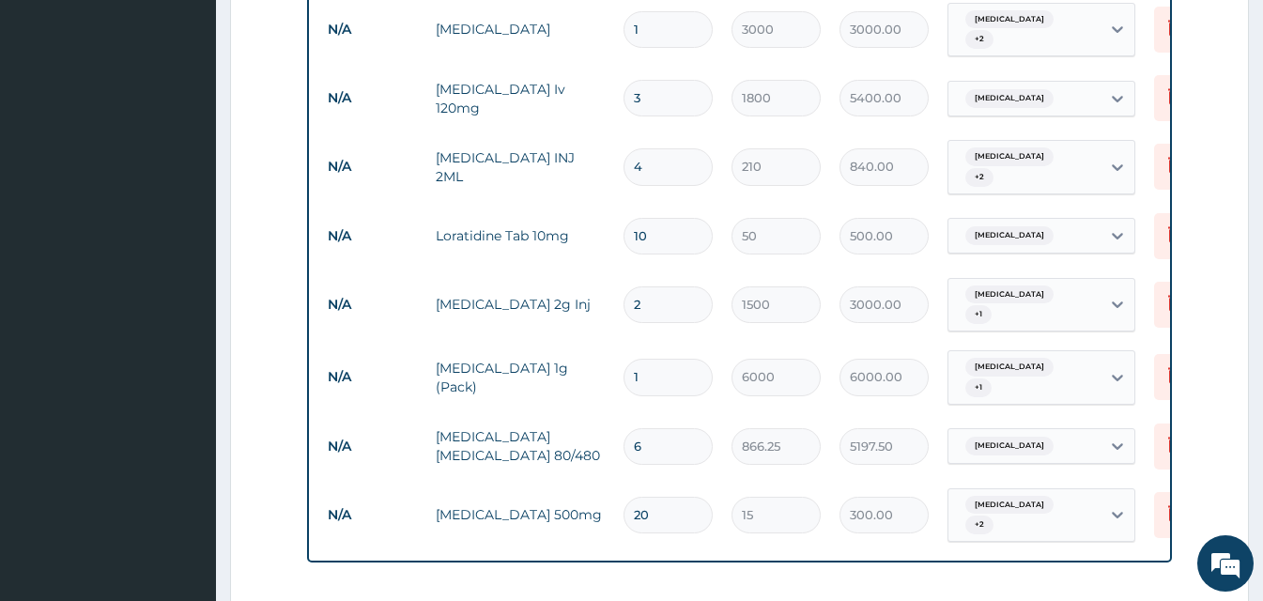
scroll to position [1032, 0]
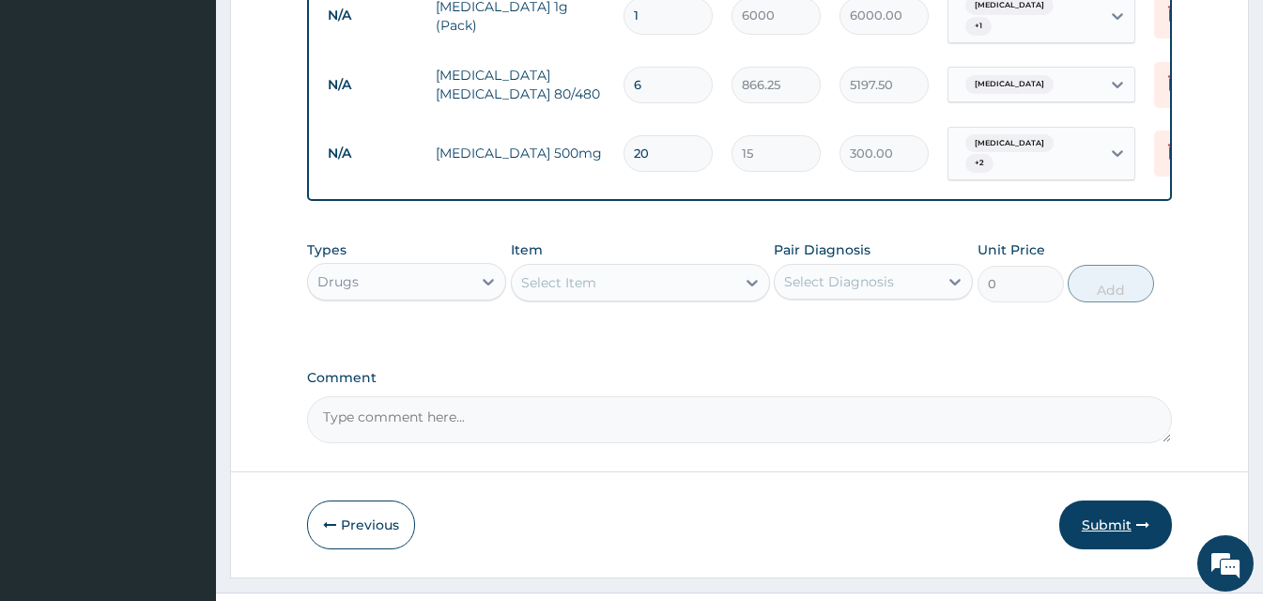
type input "20"
drag, startPoint x: 1110, startPoint y: 485, endPoint x: 1061, endPoint y: 439, distance: 67.1
click at [1110, 501] on button "Submit" at bounding box center [1115, 525] width 113 height 49
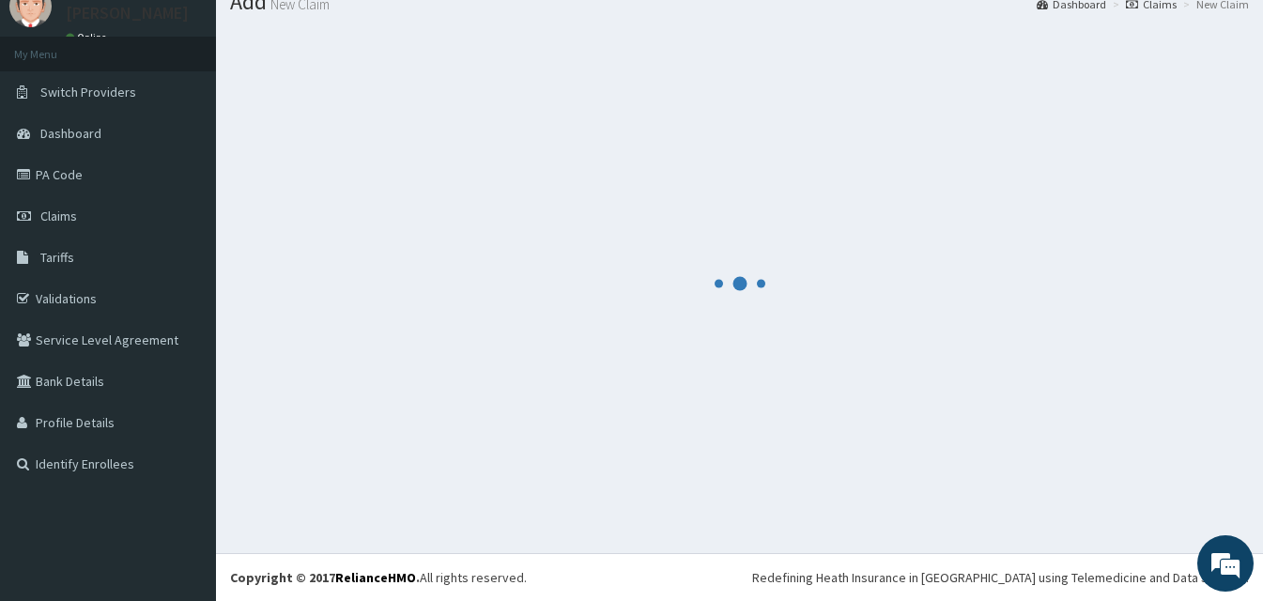
scroll to position [71, 0]
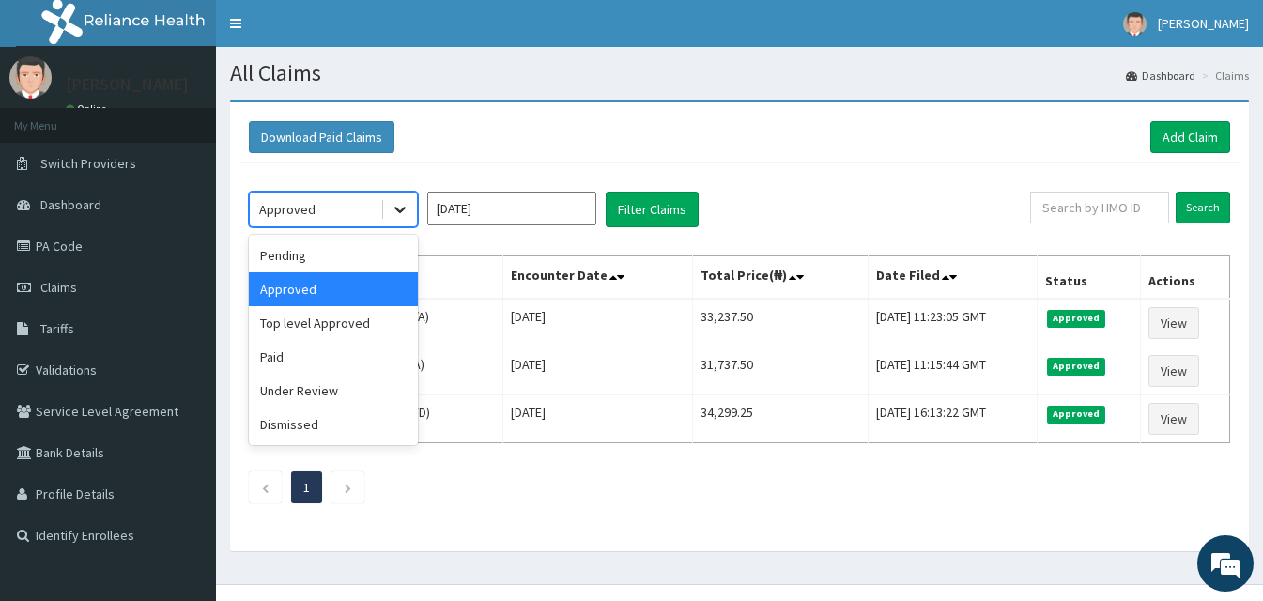
click at [402, 214] on icon at bounding box center [400, 209] width 19 height 19
click at [334, 324] on div "Top level Approved" at bounding box center [333, 323] width 169 height 34
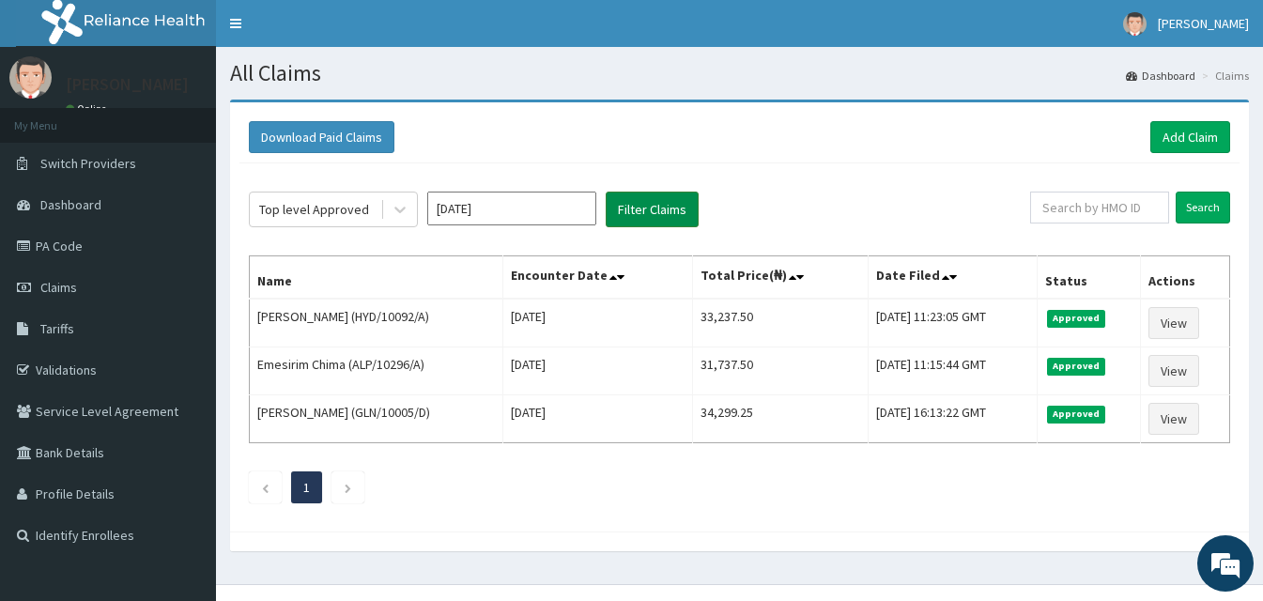
click at [621, 222] on button "Filter Claims" at bounding box center [652, 210] width 93 height 36
click at [625, 214] on button "Filter Claims" at bounding box center [652, 210] width 93 height 36
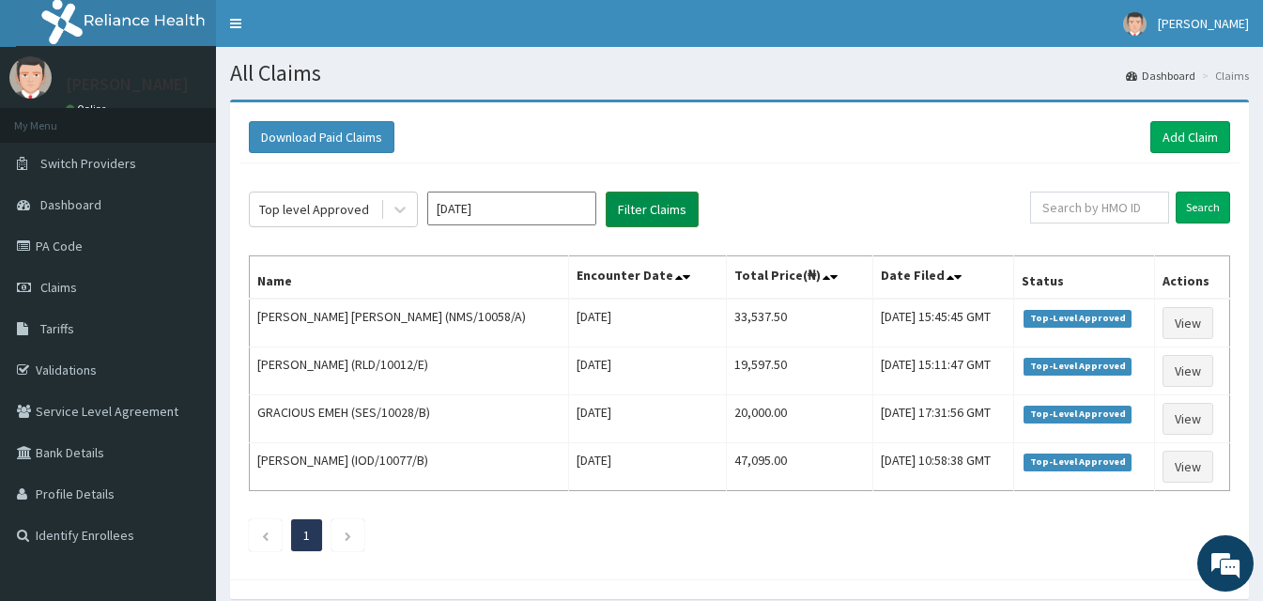
click at [625, 214] on button "Filter Claims" at bounding box center [652, 210] width 93 height 36
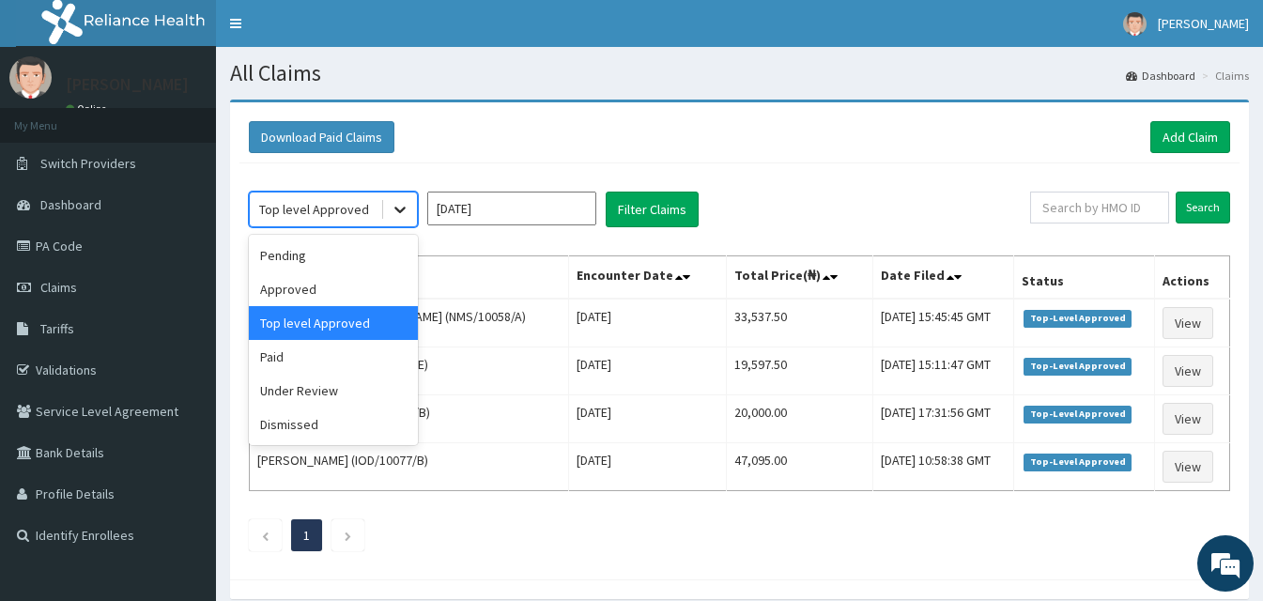
click at [413, 208] on div at bounding box center [400, 210] width 34 height 34
click at [356, 396] on div "Under Review" at bounding box center [333, 391] width 169 height 34
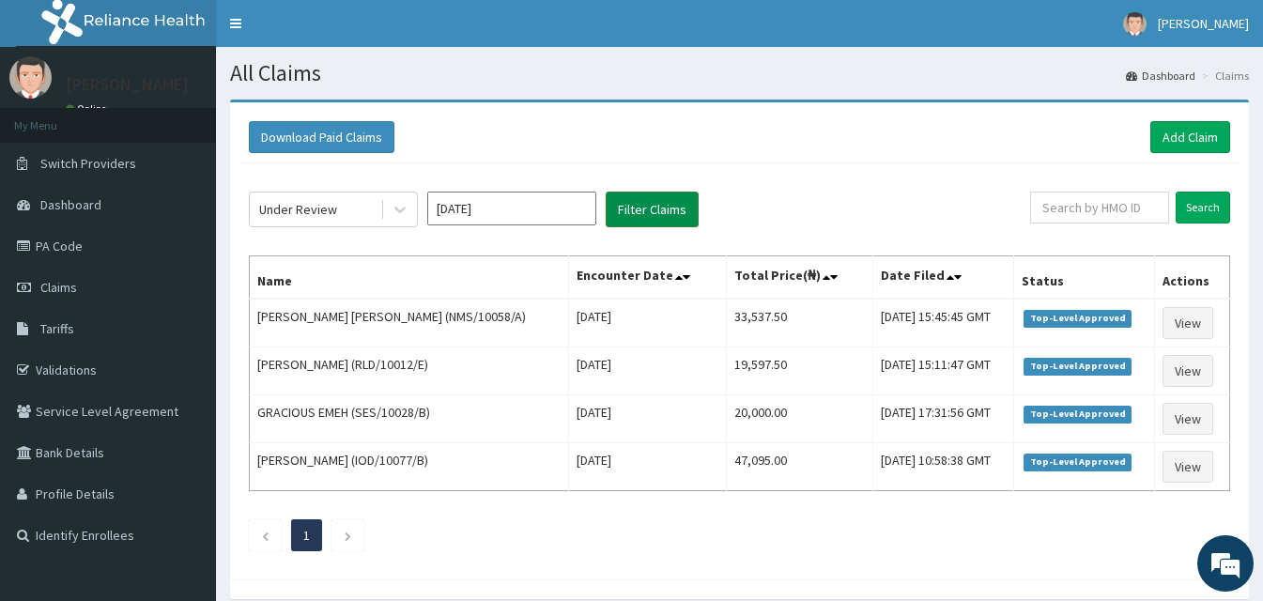
click at [638, 209] on button "Filter Claims" at bounding box center [652, 210] width 93 height 36
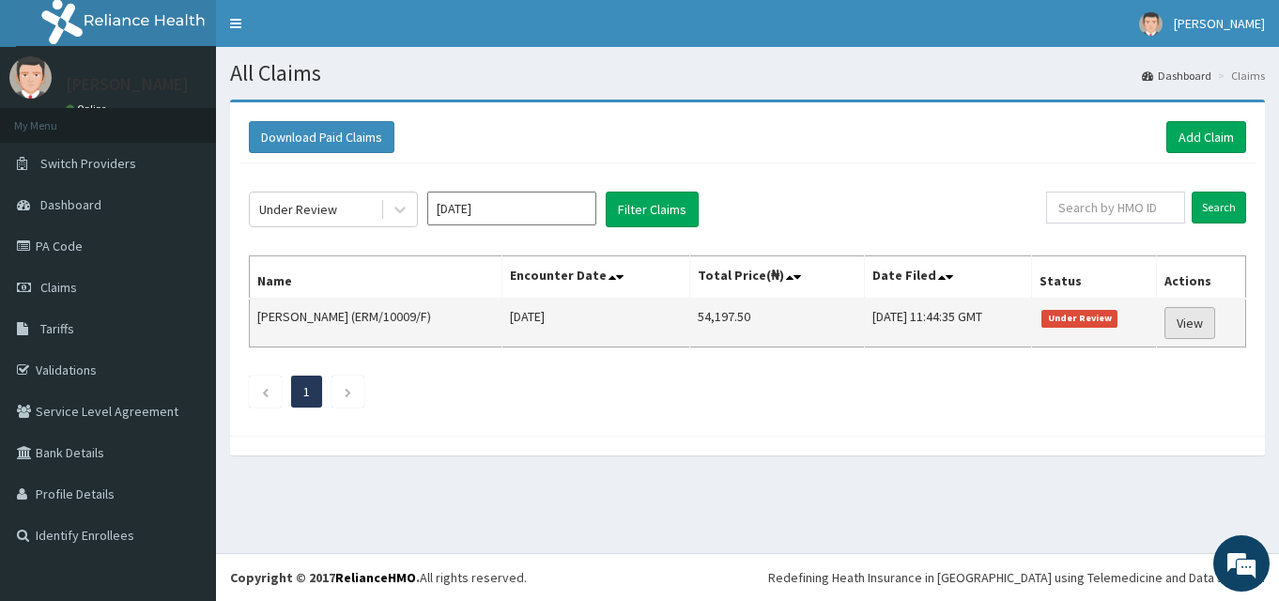
click at [1200, 325] on link "View" at bounding box center [1190, 323] width 51 height 32
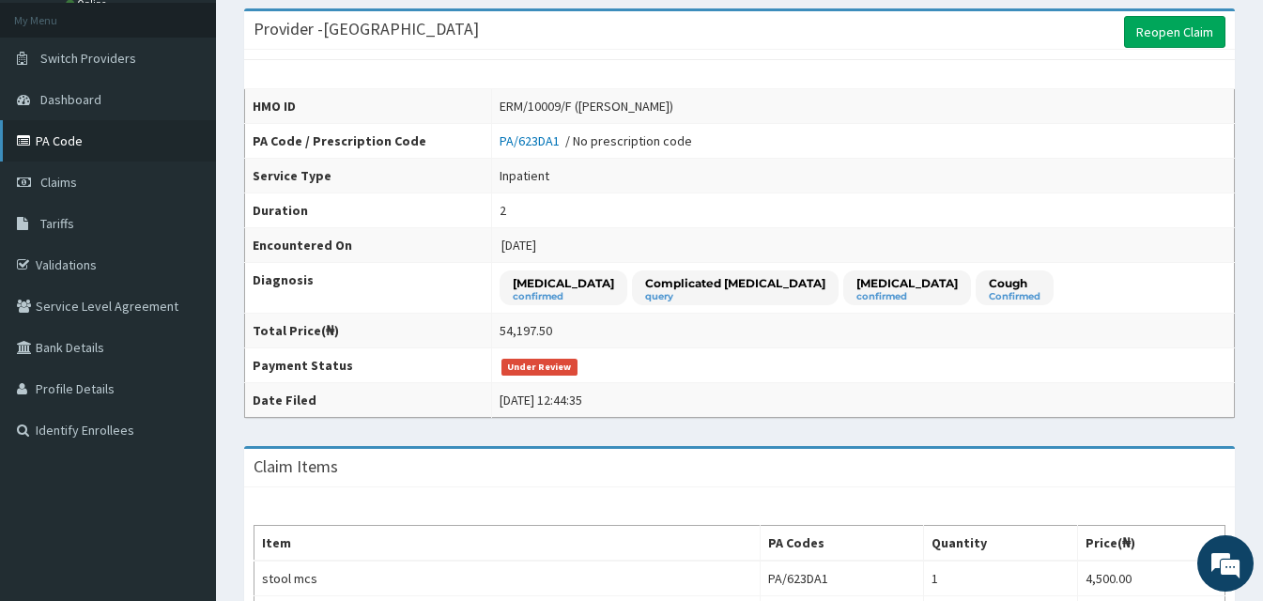
scroll to position [105, 0]
click at [138, 179] on link "Claims" at bounding box center [108, 182] width 216 height 41
click at [138, 150] on link "PA Code" at bounding box center [108, 140] width 216 height 41
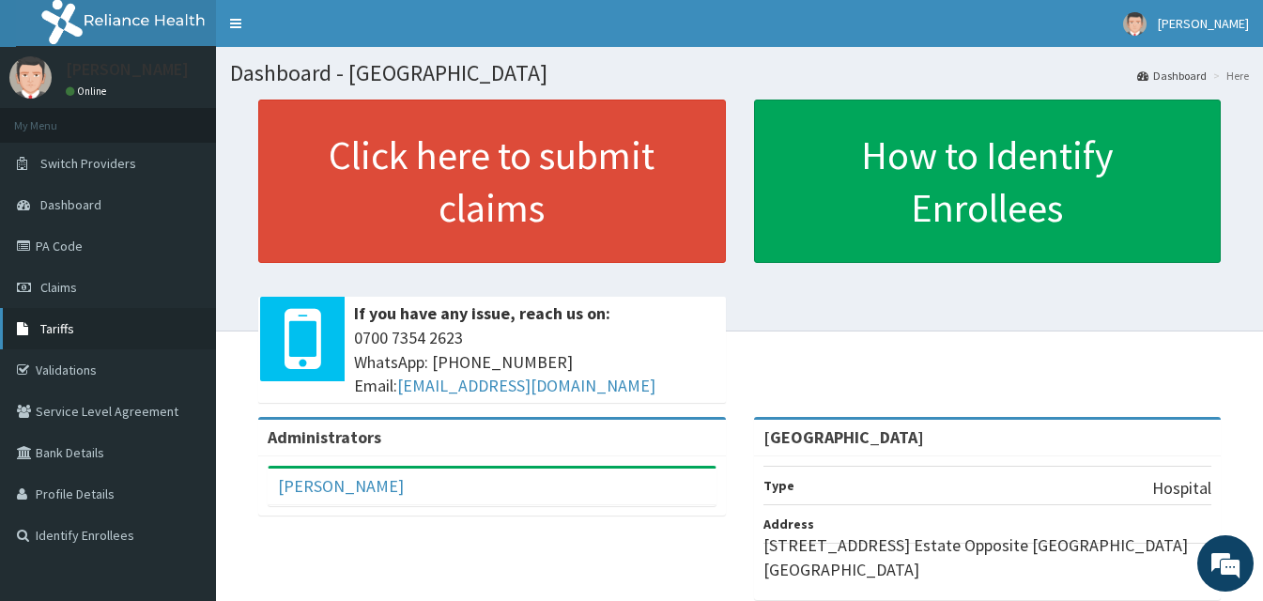
click at [99, 337] on link "Tariffs" at bounding box center [108, 328] width 216 height 41
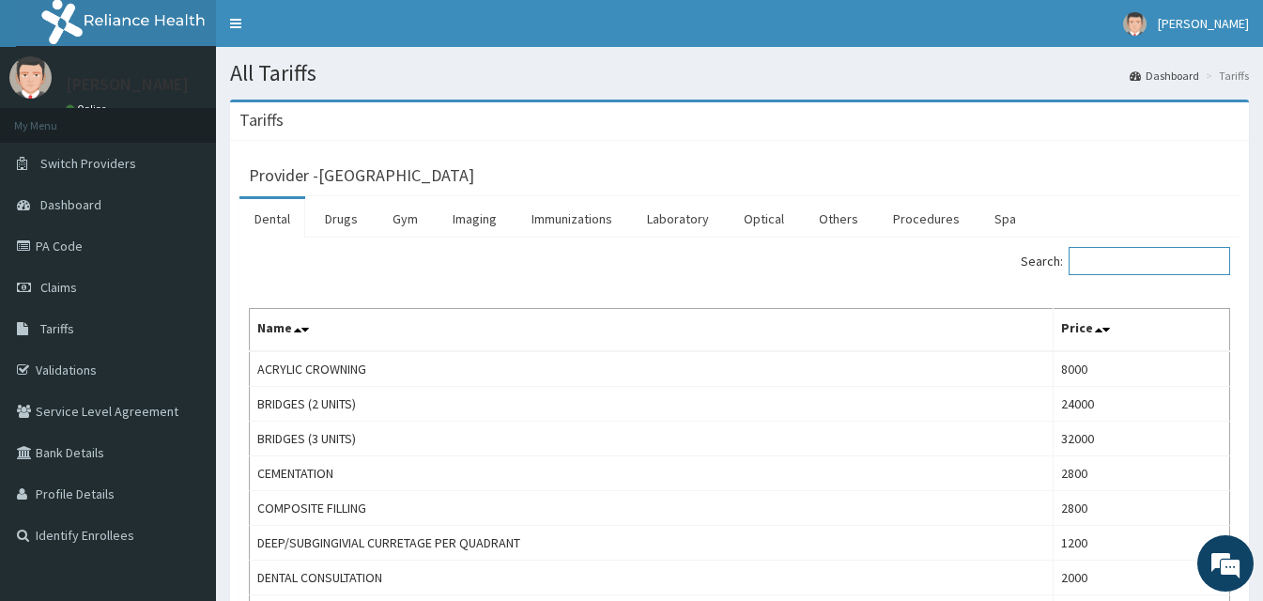
click at [1106, 255] on input "Search:" at bounding box center [1150, 261] width 162 height 28
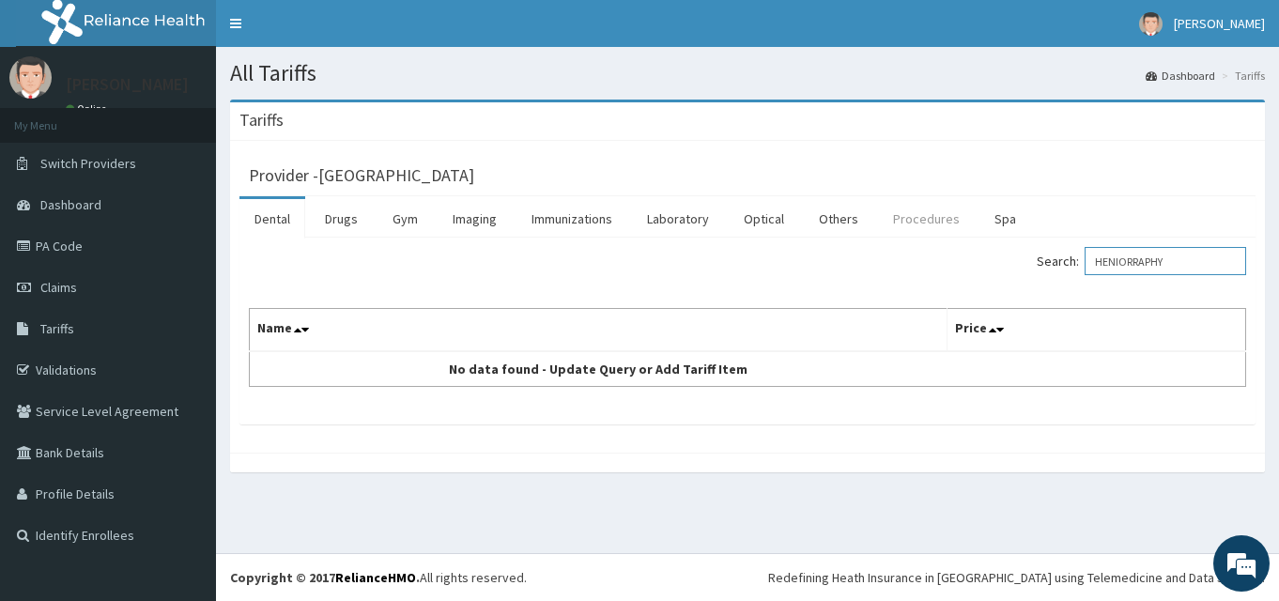
type input "HENIORRAPHY"
click at [923, 213] on link "Procedures" at bounding box center [926, 218] width 97 height 39
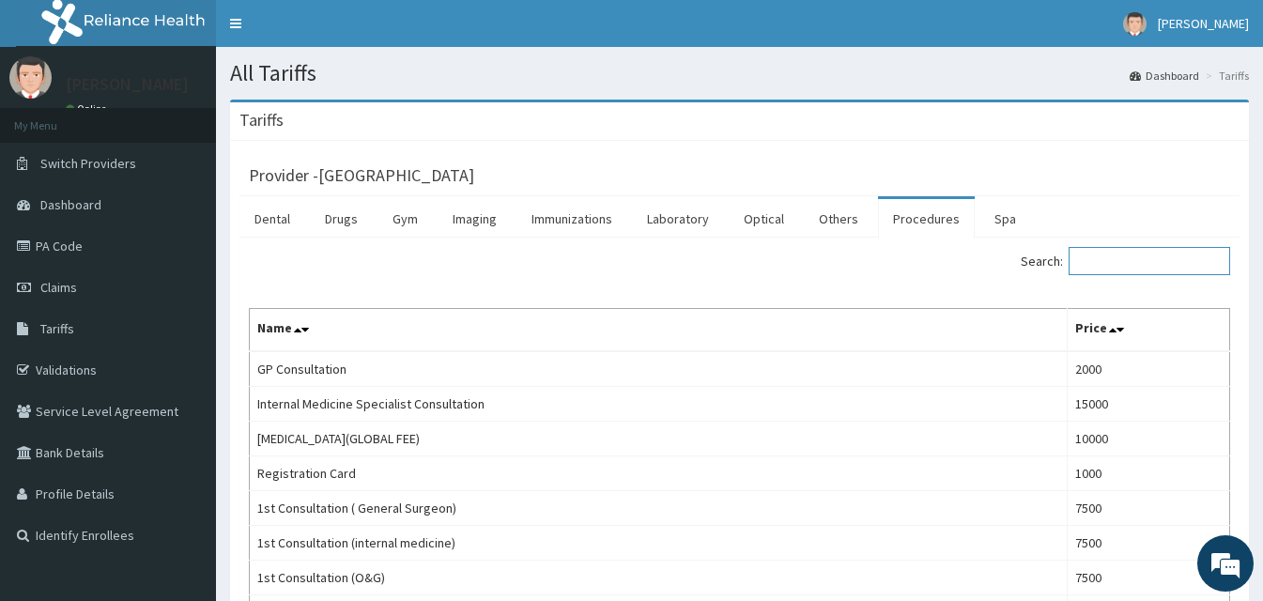
click at [1128, 255] on input "Search:" at bounding box center [1150, 261] width 162 height 28
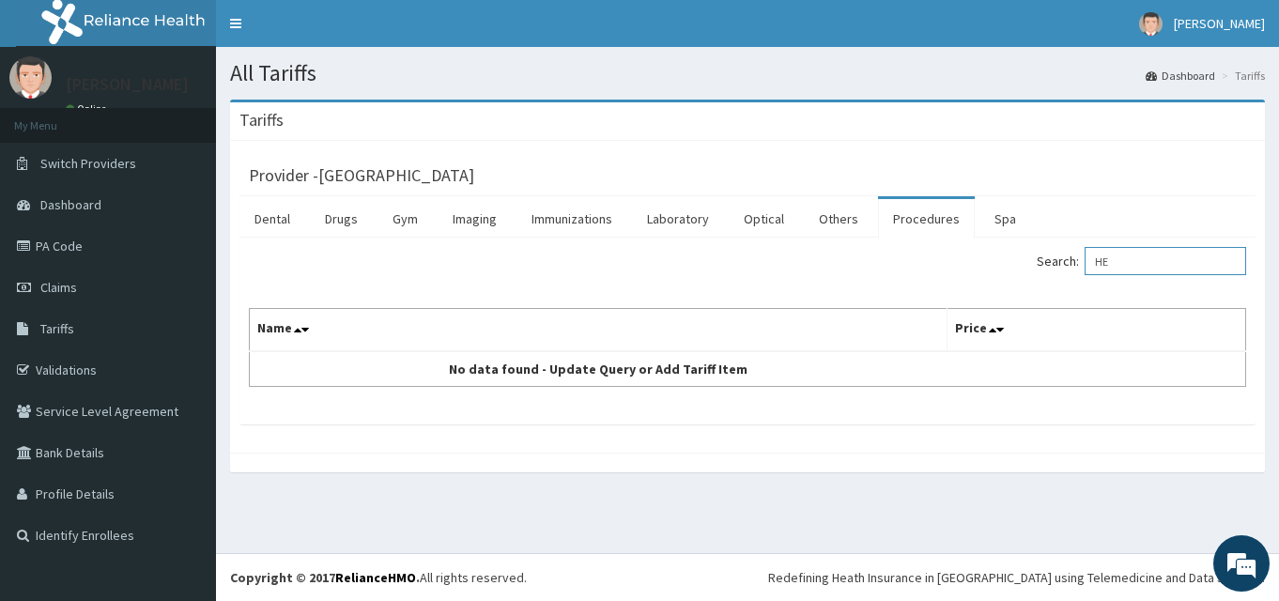
type input "H"
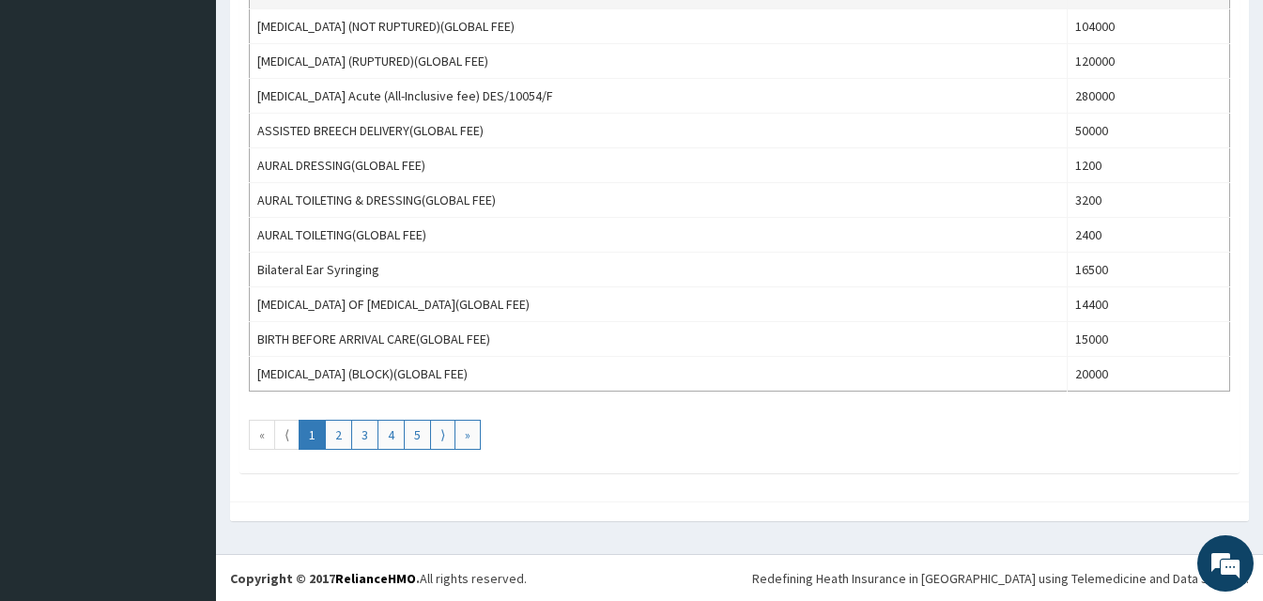
scroll to position [1699, 0]
click at [346, 432] on link "2" at bounding box center [338, 434] width 27 height 30
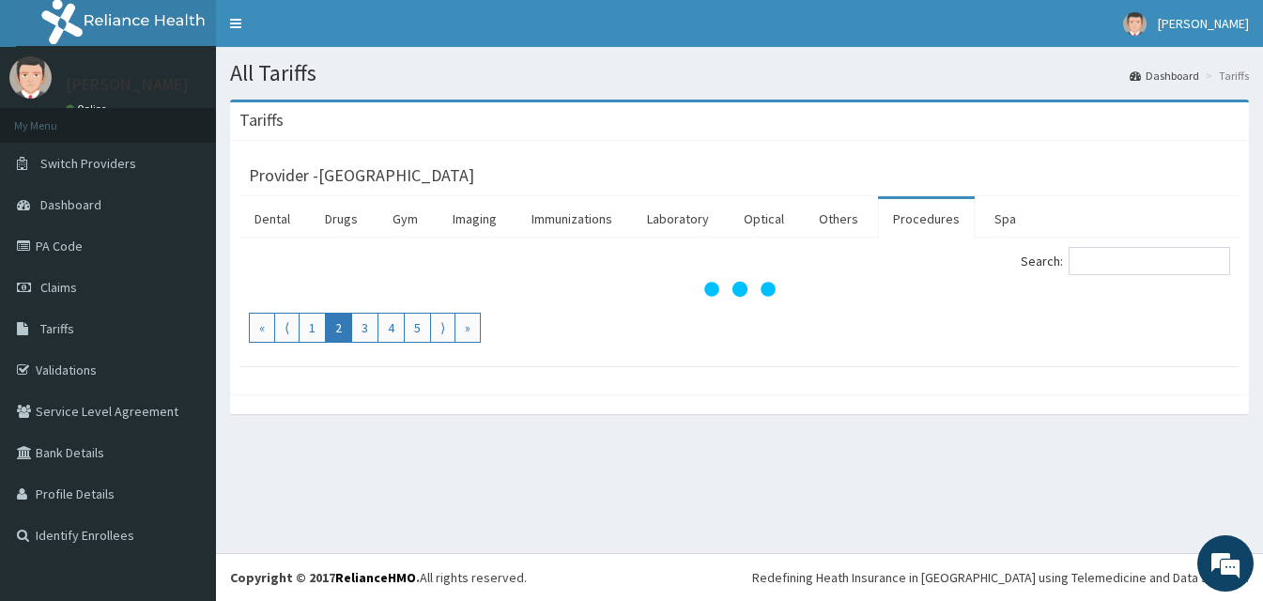
scroll to position [0, 0]
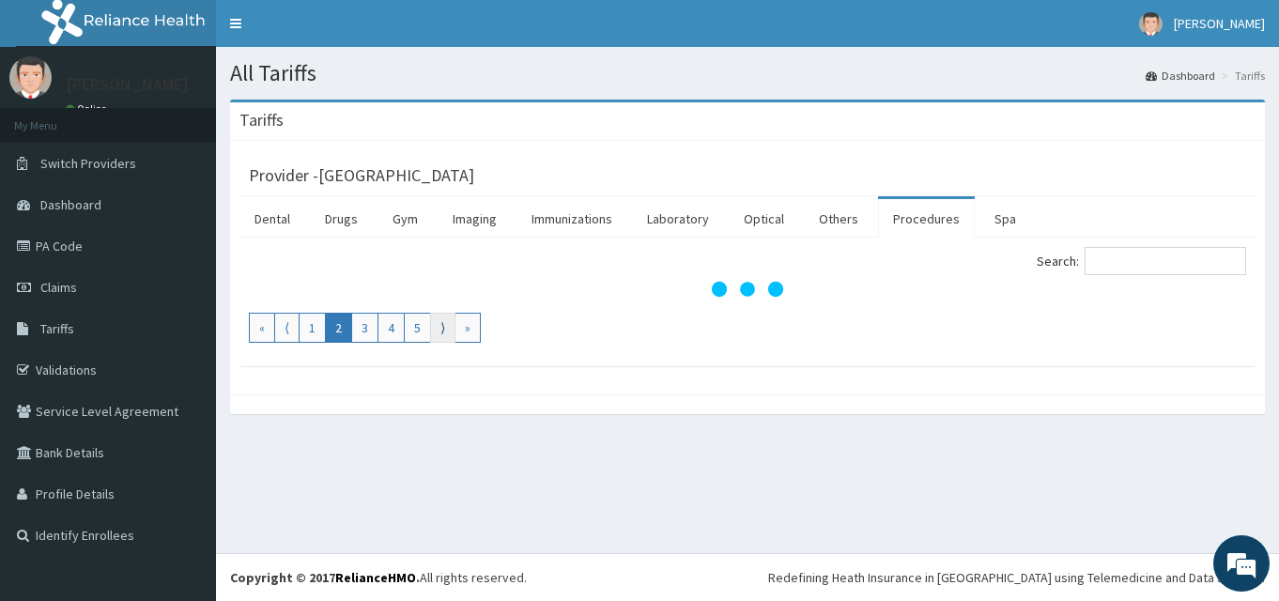
click at [439, 326] on link "⟩" at bounding box center [442, 328] width 25 height 30
click at [439, 326] on div "Search: « ⟨ 1 2 3 4 5 ⟩ »" at bounding box center [747, 295] width 997 height 96
